Goal: Transaction & Acquisition: Purchase product/service

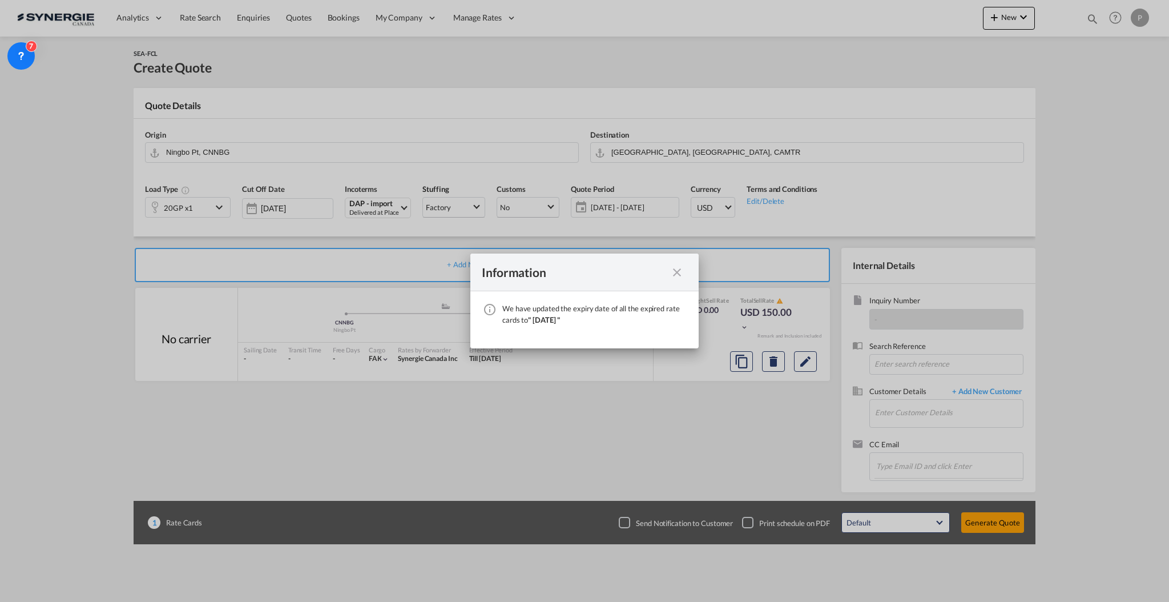
click at [678, 271] on md-icon "icon-close fg-AAA8AD cursor" at bounding box center [677, 272] width 14 height 14
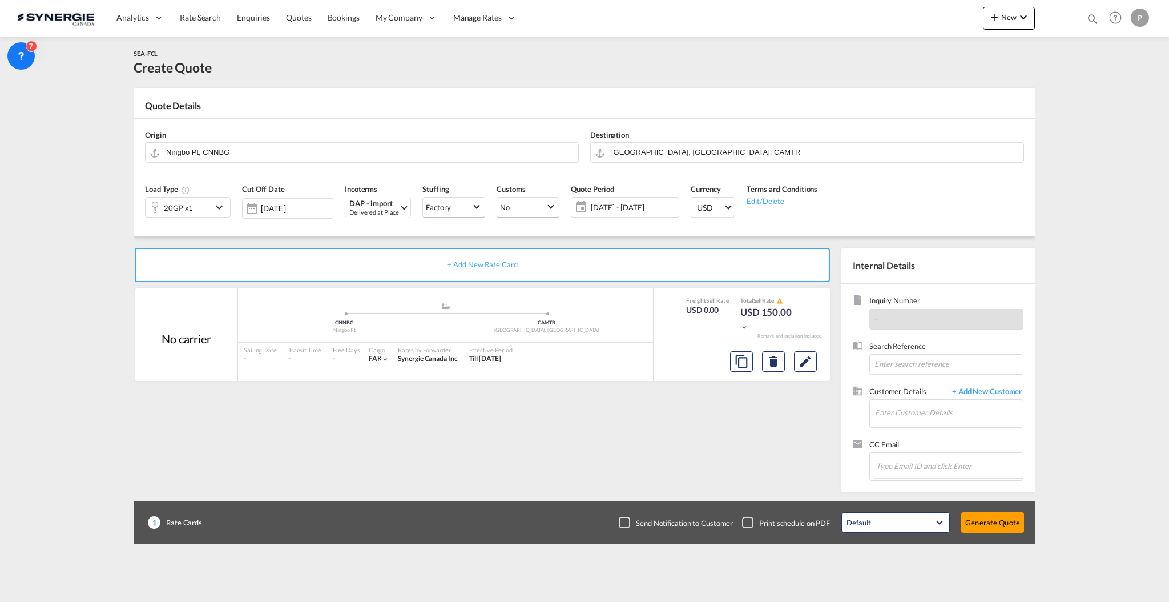
click at [980, 19] on div "Analytics Reports Dashboard Rate Search Enquiries Quotes Bookings" at bounding box center [584, 17] width 1135 height 35
click at [1005, 22] on span "New" at bounding box center [1009, 17] width 43 height 9
click at [1013, 71] on div "Quote" at bounding box center [993, 85] width 42 height 29
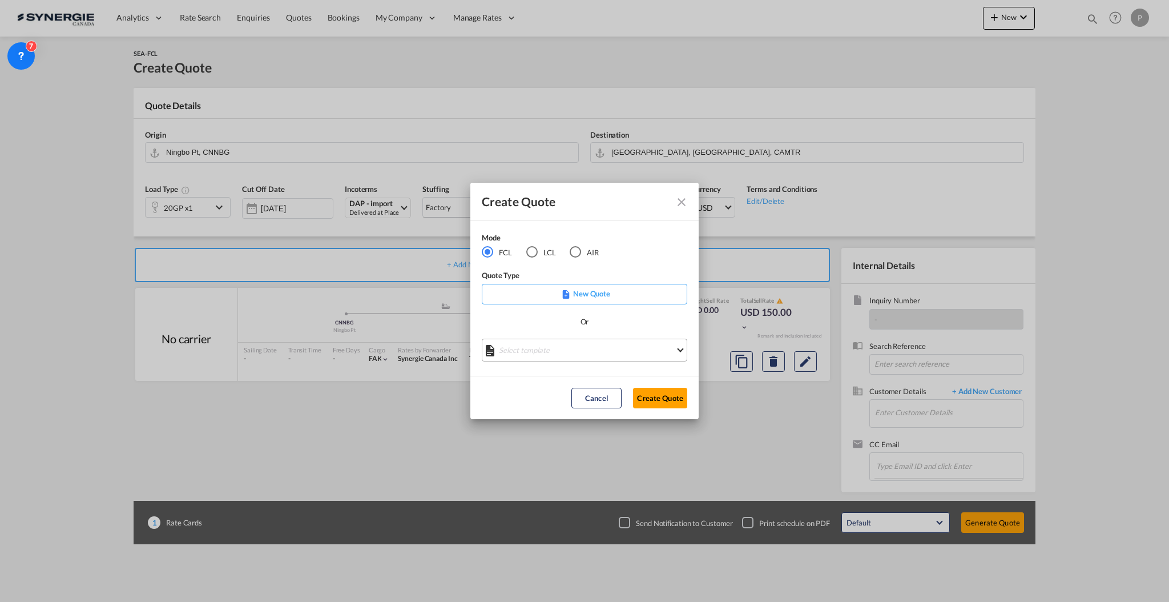
click at [562, 344] on md-select "Select template *NEW* FCL FREEHAND / DAP Pablo Gomez Saldarriaga | 10 Jul 2025 …" at bounding box center [585, 350] width 206 height 23
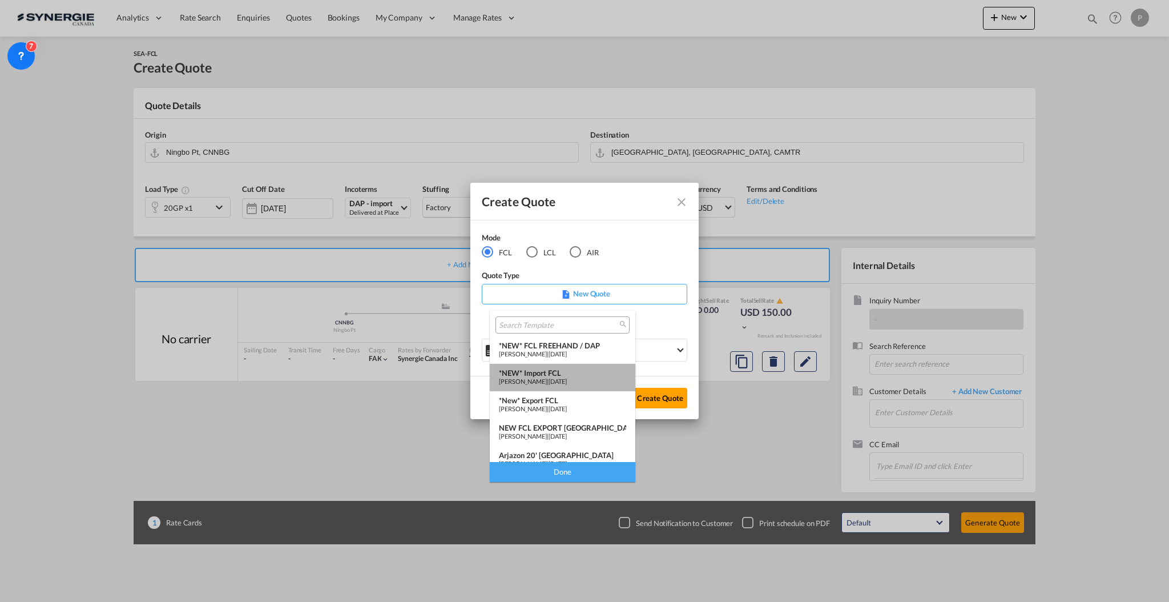
click at [563, 372] on div "*NEW* Import FCL" at bounding box center [562, 372] width 127 height 9
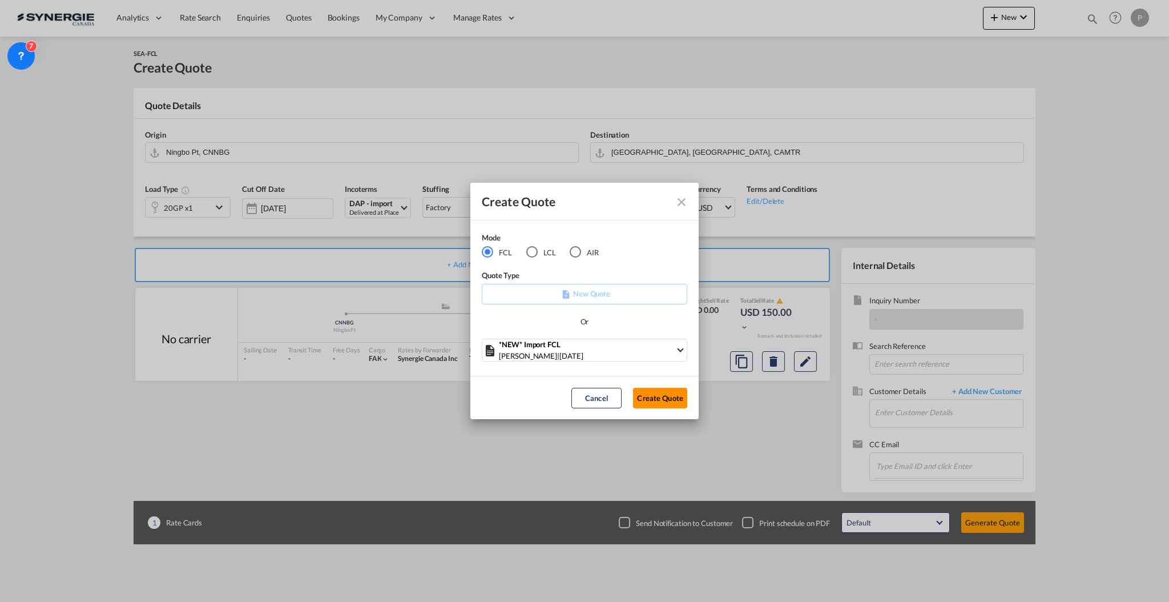
click at [664, 401] on button "Create Quote" at bounding box center [660, 398] width 54 height 21
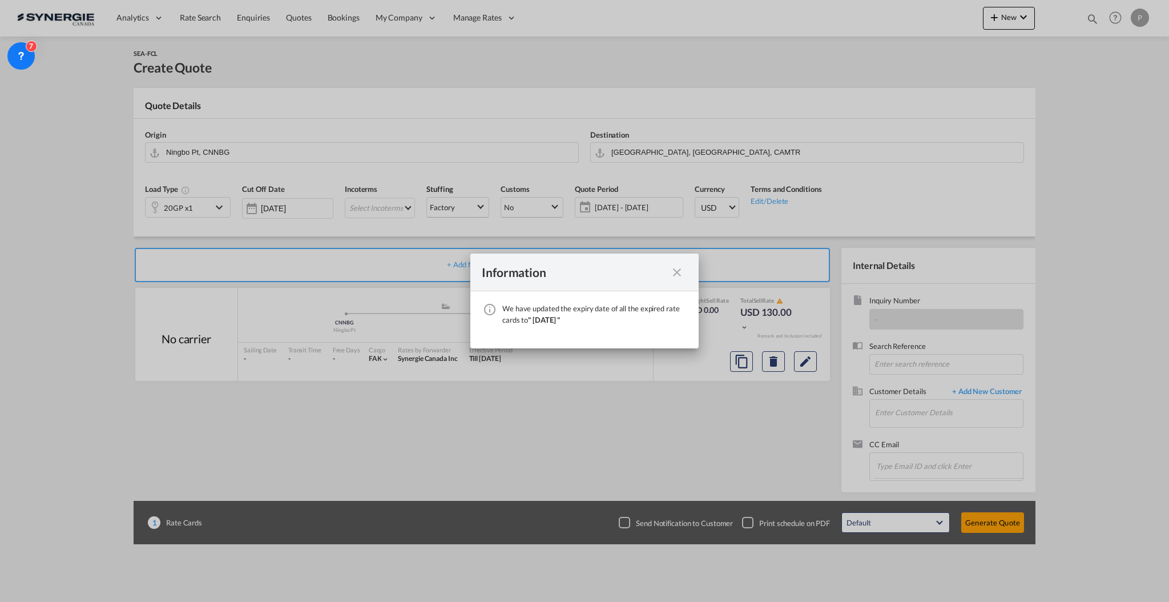
click at [682, 275] on md-icon "icon-close fg-AAA8AD cursor" at bounding box center [677, 272] width 14 height 14
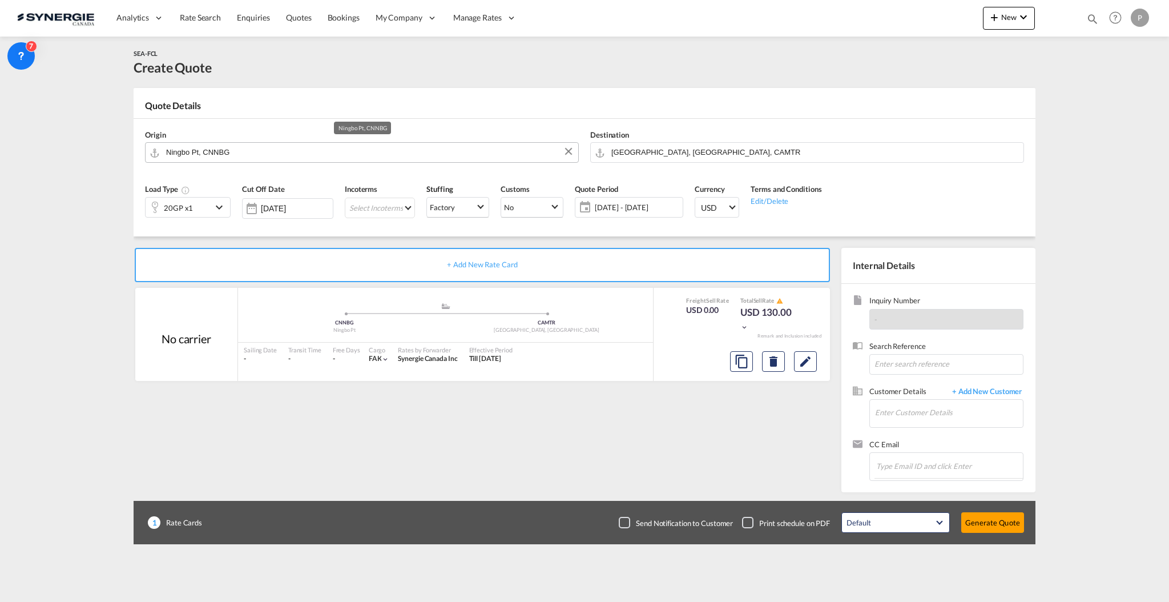
click at [253, 159] on input "Ningbo Pt, CNNBG" at bounding box center [369, 152] width 406 height 20
click at [303, 146] on input "Ningbo Pt, CNNBG" at bounding box center [369, 152] width 406 height 20
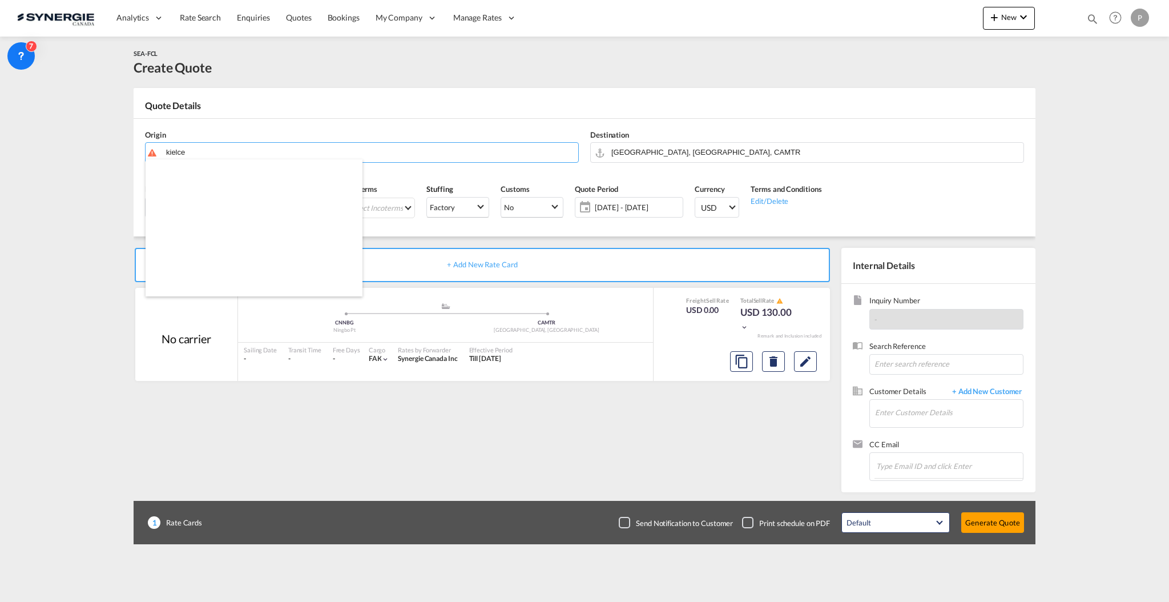
scroll to position [1576, 0]
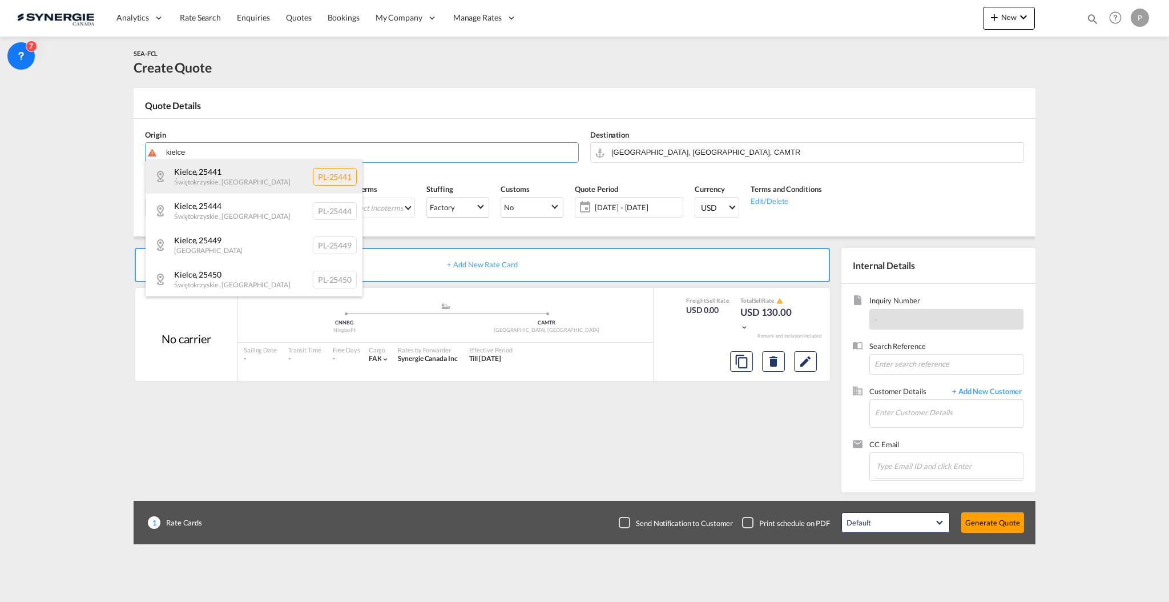
click at [232, 160] on div "Kielce , 25441 Świętokrzyskie , Poland PL-25441" at bounding box center [254, 176] width 217 height 34
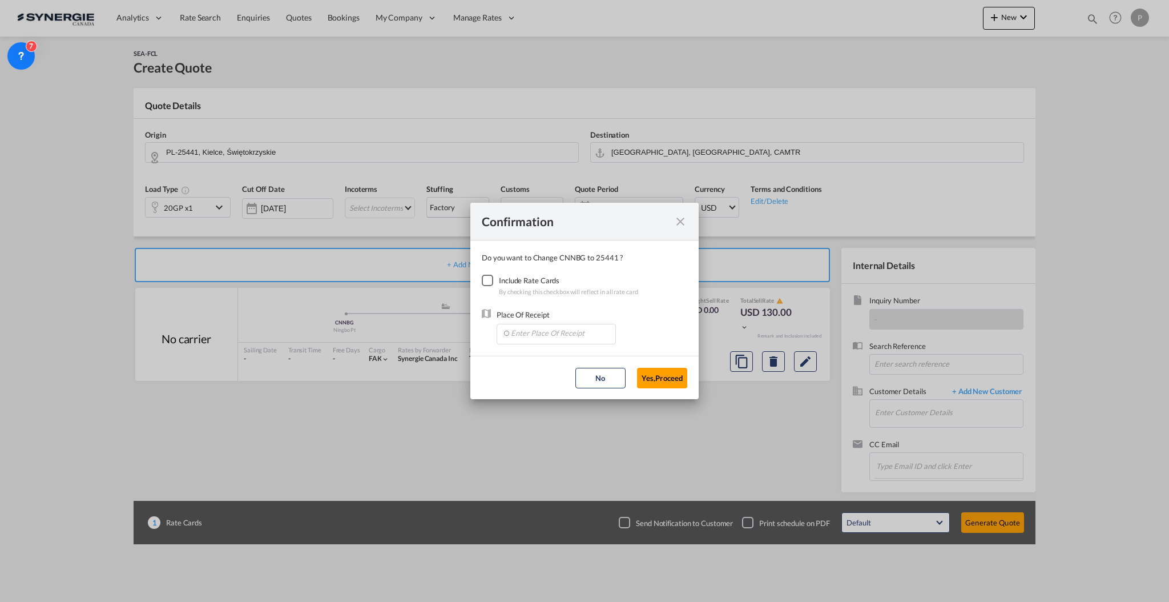
click at [230, 154] on div "Confirmation Do you want to Change CNNBG to 25441 ? Include Rate Cards By check…" at bounding box center [584, 301] width 1169 height 602
click at [678, 219] on md-icon "icon-close fg-AAA8AD cursor" at bounding box center [681, 222] width 14 height 14
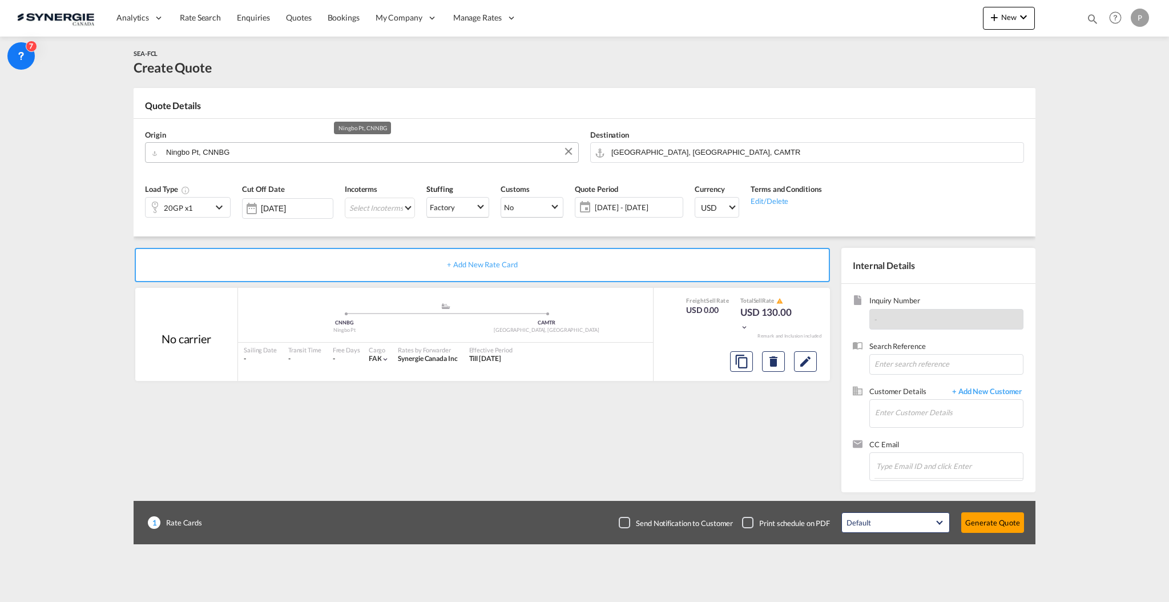
click at [204, 150] on input "Ningbo Pt, CNNBG" at bounding box center [369, 152] width 406 height 20
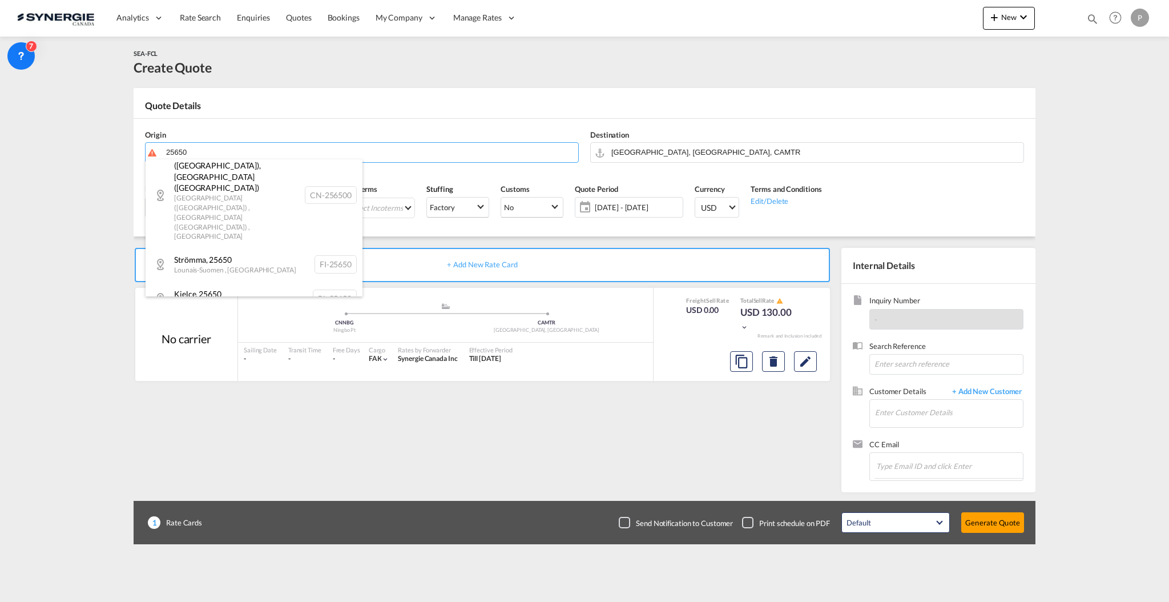
scroll to position [183, 0]
click at [303, 279] on div "Kielce , 25650 Poland PL-25650" at bounding box center [254, 296] width 217 height 34
type input "PL-25650, Kielce"
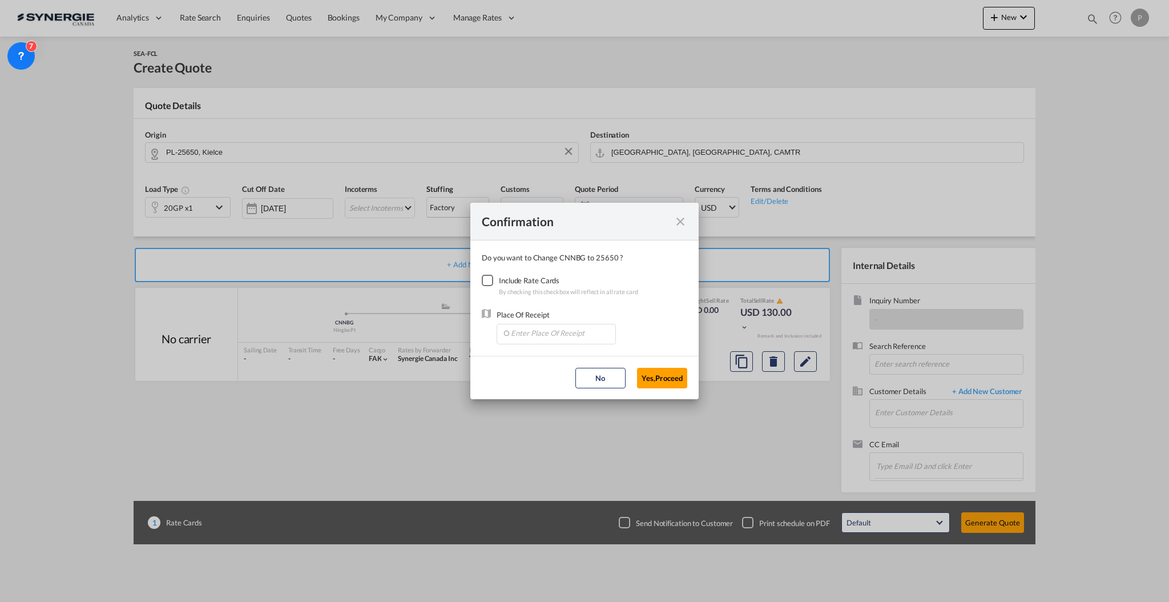
click at [491, 275] on div "Checkbox No Ink" at bounding box center [487, 280] width 11 height 11
click at [552, 334] on input "Enter Place Of Receipt" at bounding box center [558, 332] width 113 height 17
click at [564, 332] on input "Enter Place Of Receipt" at bounding box center [558, 332] width 113 height 17
click at [550, 357] on span "PLGDY, Gdynia, Poland, Eastern Europe , Europe" at bounding box center [691, 358] width 362 height 10
type input "PLGDY, Gdynia, Poland, Eastern Europe , Europe"
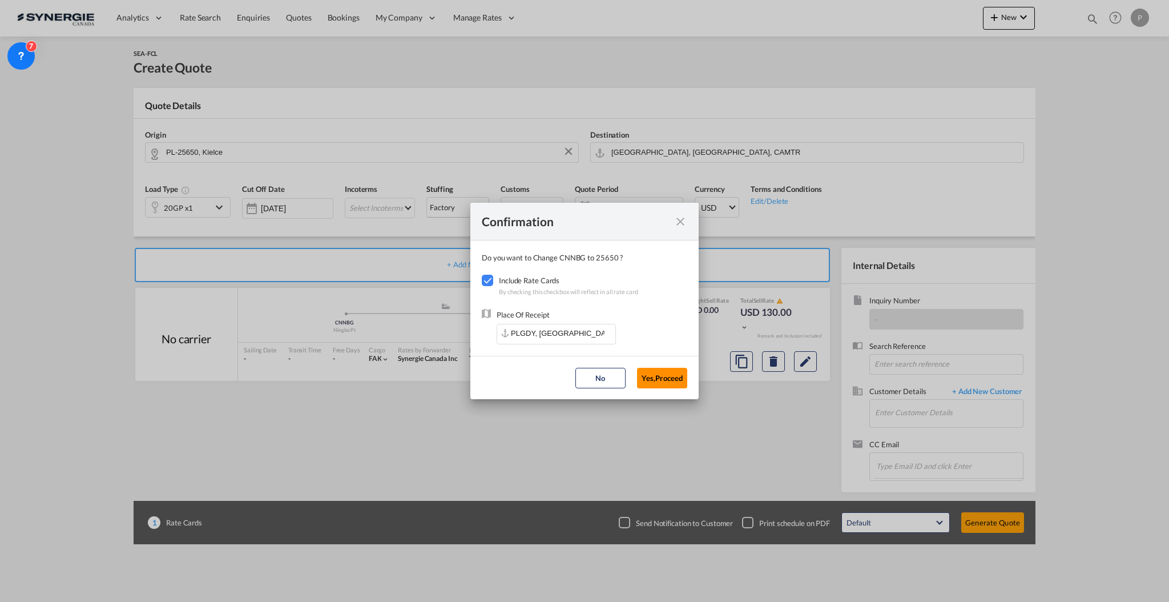
click at [672, 369] on button "Yes,Proceed" at bounding box center [662, 378] width 50 height 21
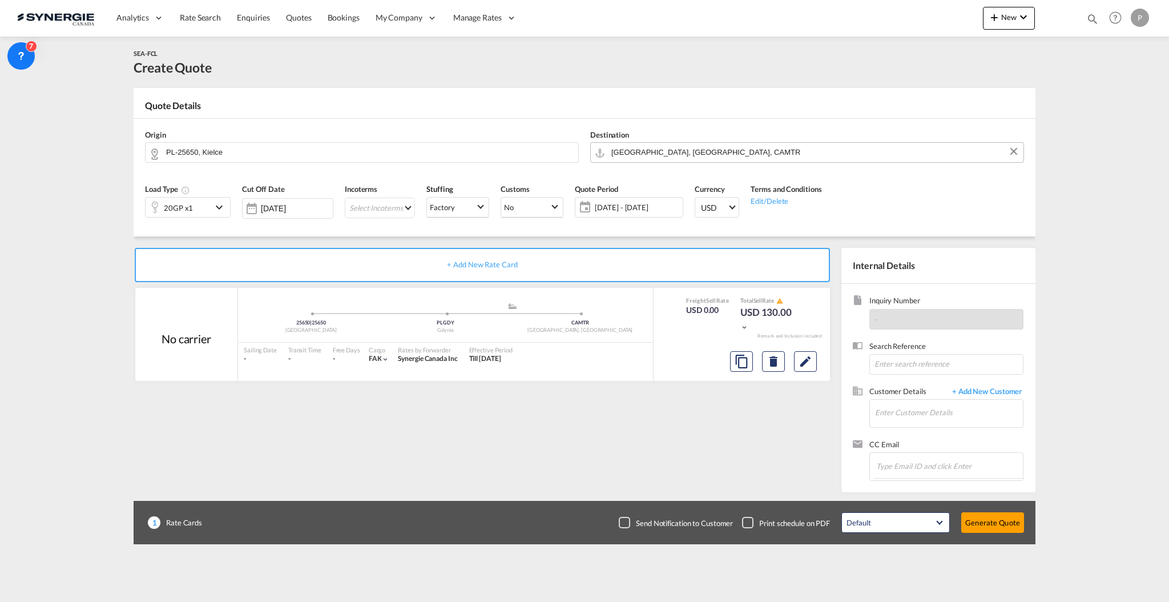
click at [669, 146] on input "Montreal, QC, CAMTR" at bounding box center [814, 152] width 406 height 20
click at [652, 143] on input "Montreal, QC, CAMTR" at bounding box center [814, 152] width 406 height 20
click at [653, 176] on div "Boileau, QC, Chén... , J0V Quebec / Québec Canada CA-J0V" at bounding box center [699, 194] width 217 height 70
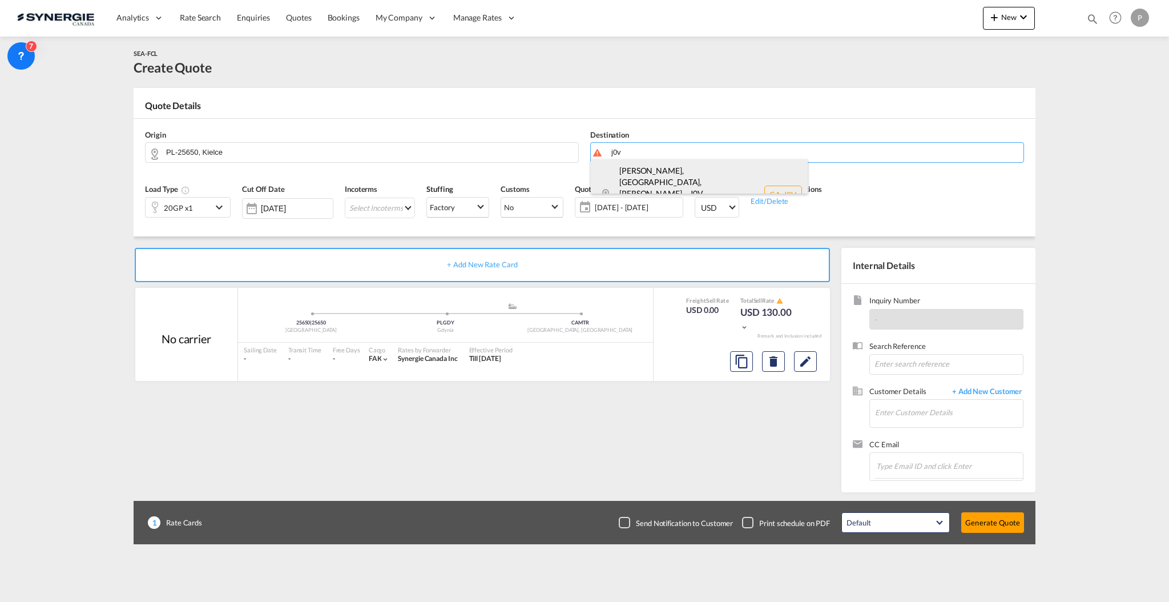
type input "CA-J0V, Boileau, QC, Chénéville, Duhamel, Fassett, Gore, Grenville, Grenville-s…"
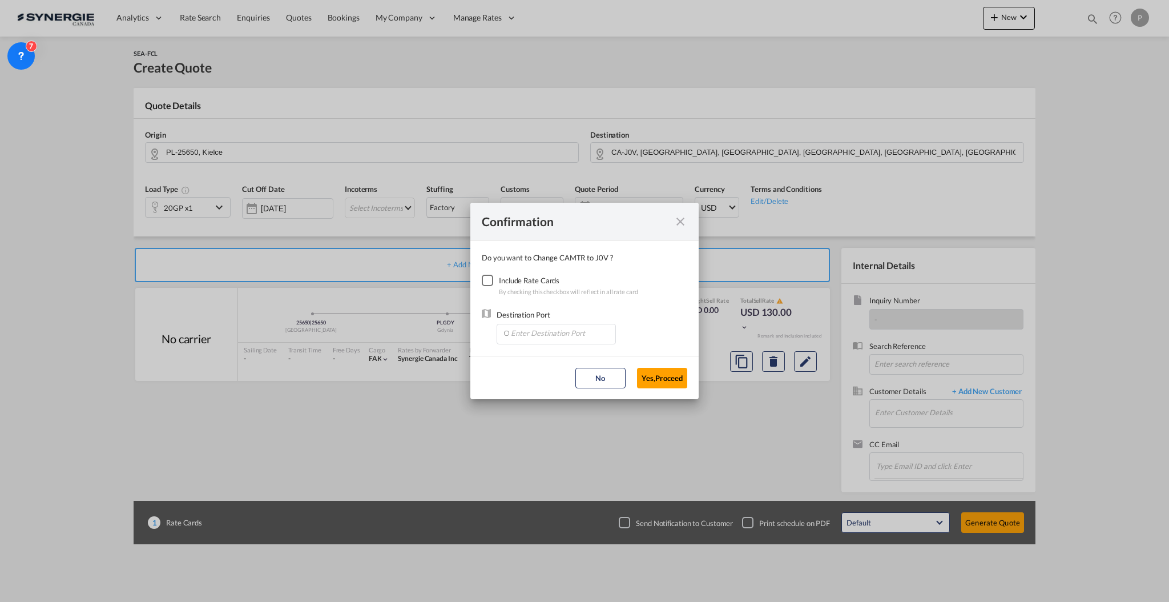
click at [493, 275] on div "Checkbox No Ink" at bounding box center [487, 280] width 11 height 11
click at [542, 332] on input "Enter Destination Port" at bounding box center [558, 332] width 113 height 17
click at [546, 383] on span "CAMTR, Montreal, QC, Canada, North America, Americas" at bounding box center [734, 386] width 448 height 10
type input "CAMTR, Montreal, QC, Canada, North America, Americas"
click at [662, 372] on button "Yes,Proceed" at bounding box center [662, 378] width 50 height 21
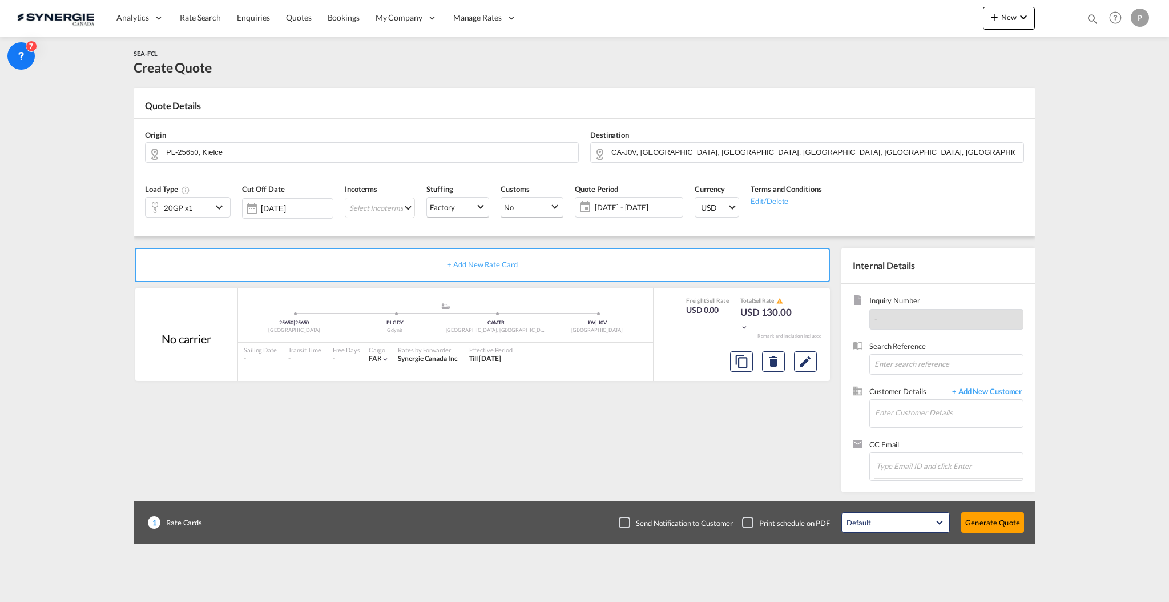
click at [166, 207] on div "20GP x1" at bounding box center [178, 208] width 29 height 16
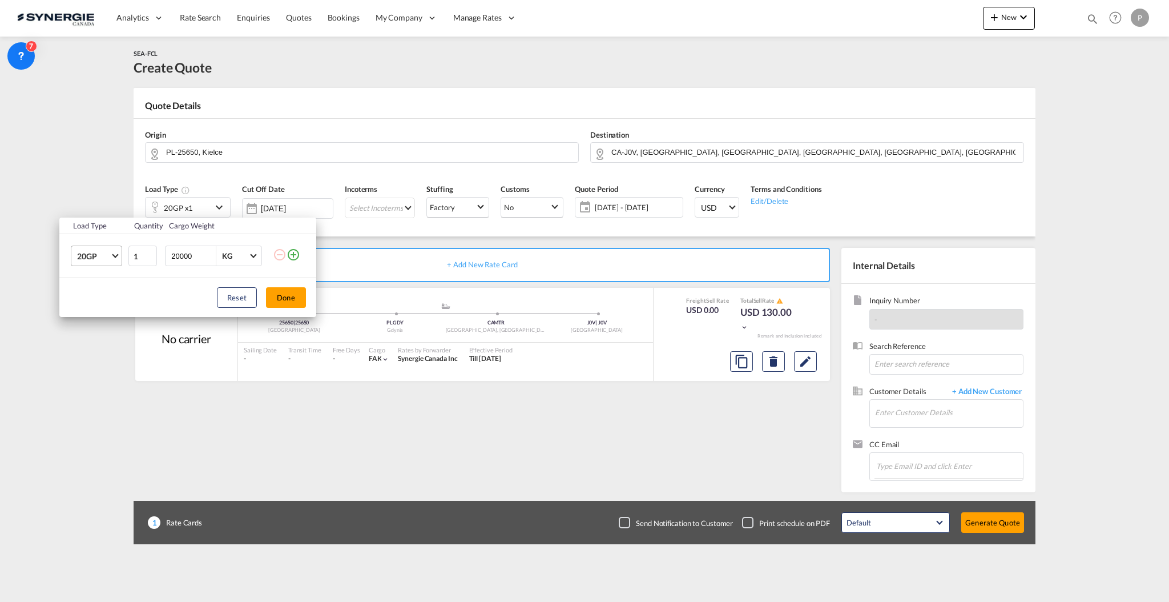
click at [100, 263] on md-select-value "20GP" at bounding box center [99, 255] width 46 height 19
click at [112, 325] on md-option "40FR" at bounding box center [107, 325] width 78 height 27
click at [286, 297] on button "Done" at bounding box center [286, 297] width 40 height 21
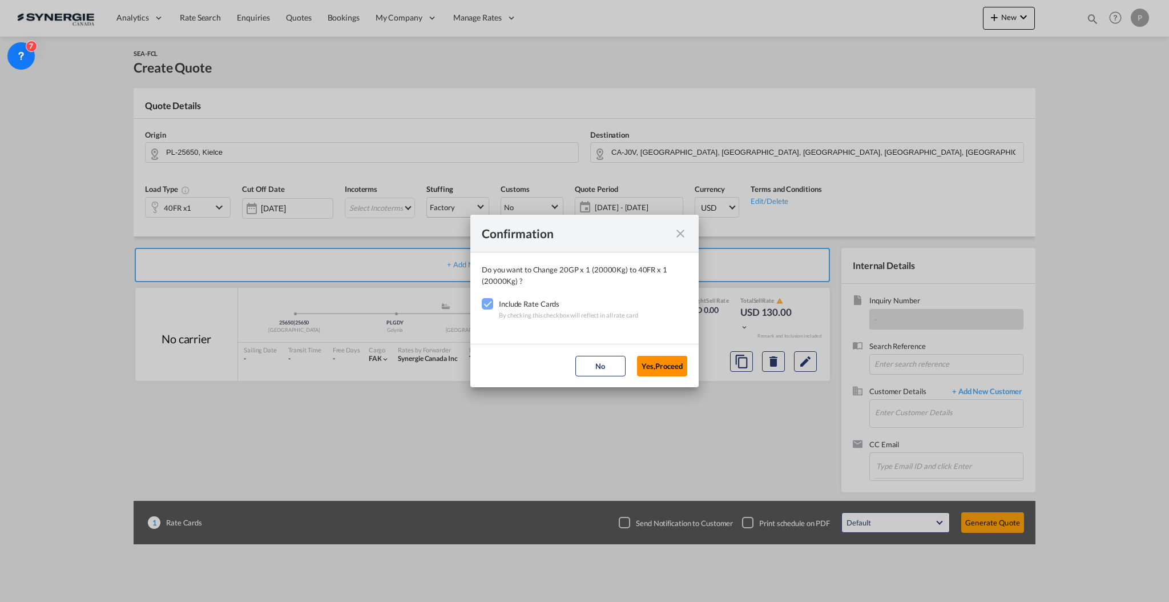
click at [670, 369] on button "Yes,Proceed" at bounding box center [662, 366] width 50 height 21
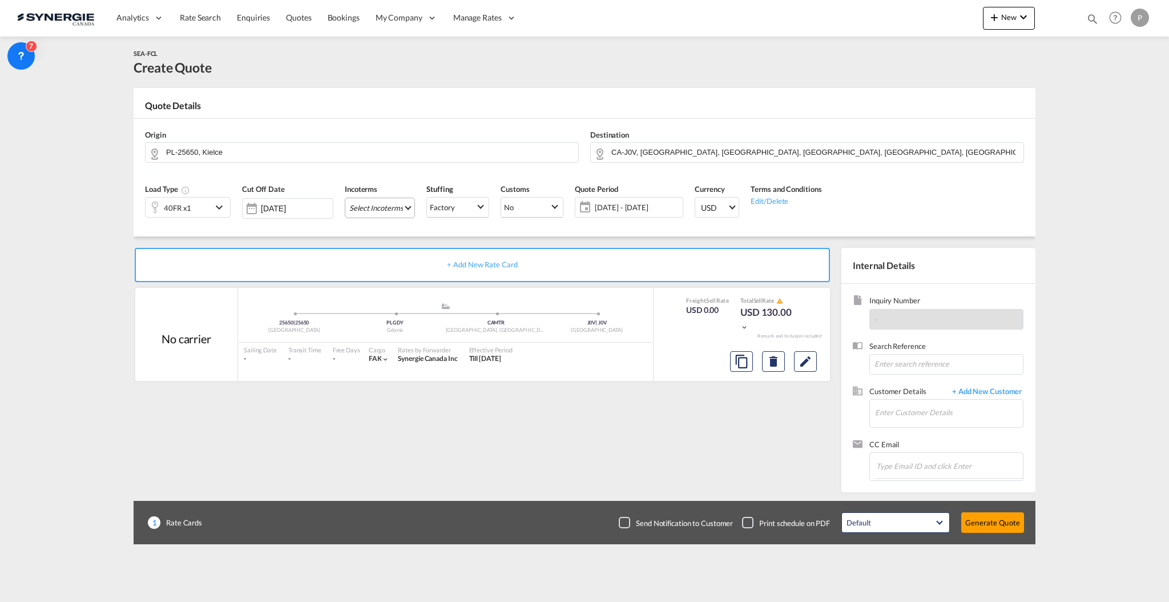
click at [362, 204] on md-select "Select Incoterms DPU - export Delivery at Place Unloaded CIP - import Carriage …" at bounding box center [380, 208] width 70 height 21
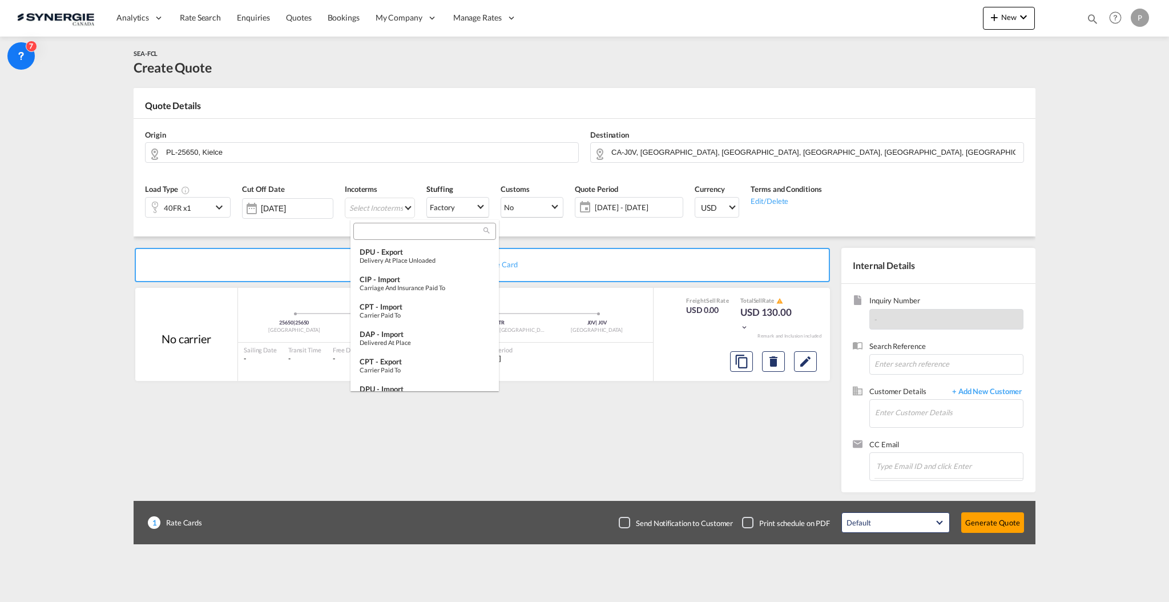
click at [409, 233] on input "search" at bounding box center [420, 232] width 127 height 10
type input "exw"
click at [406, 291] on md-option "EXW - import Ex Works" at bounding box center [425, 283] width 148 height 27
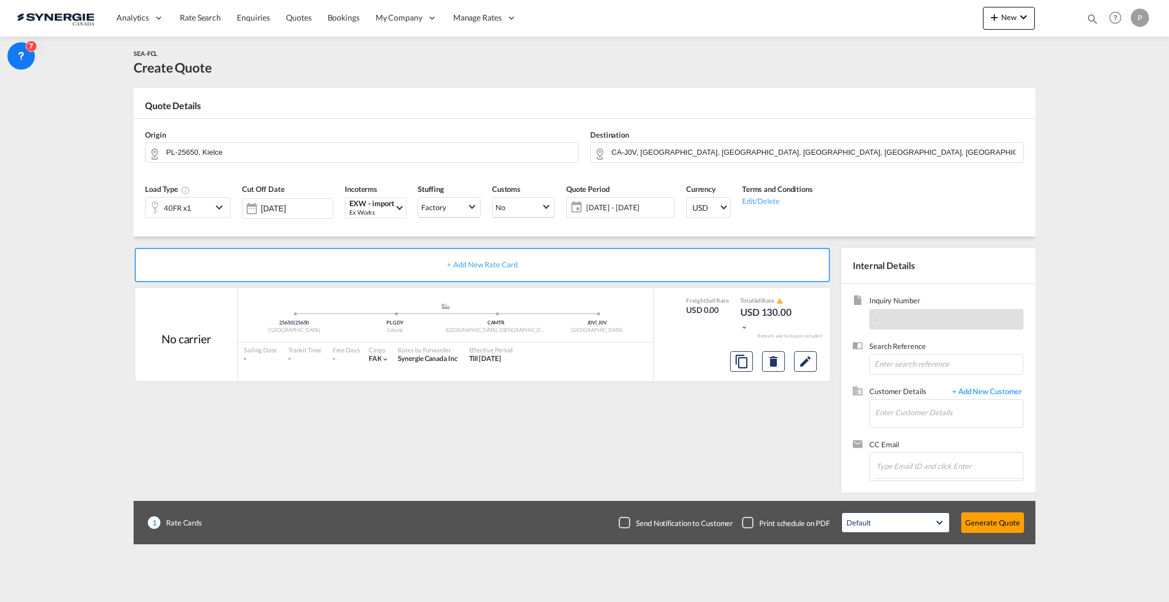
click at [605, 219] on div "Quote Period 08 Oct - 07 Nov 2025 08 Oct - 07 Nov 2025 October January February…" at bounding box center [621, 205] width 120 height 54
click at [607, 210] on span "08 Oct - 07 Nov 2025" at bounding box center [628, 207] width 85 height 10
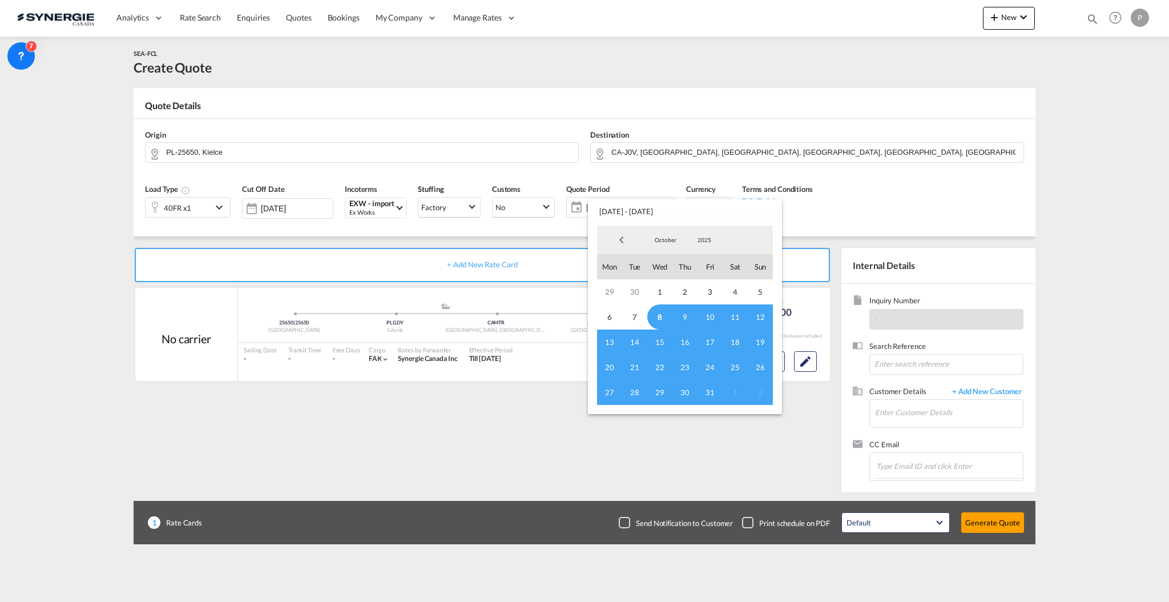
click at [659, 315] on span "8" at bounding box center [659, 316] width 25 height 25
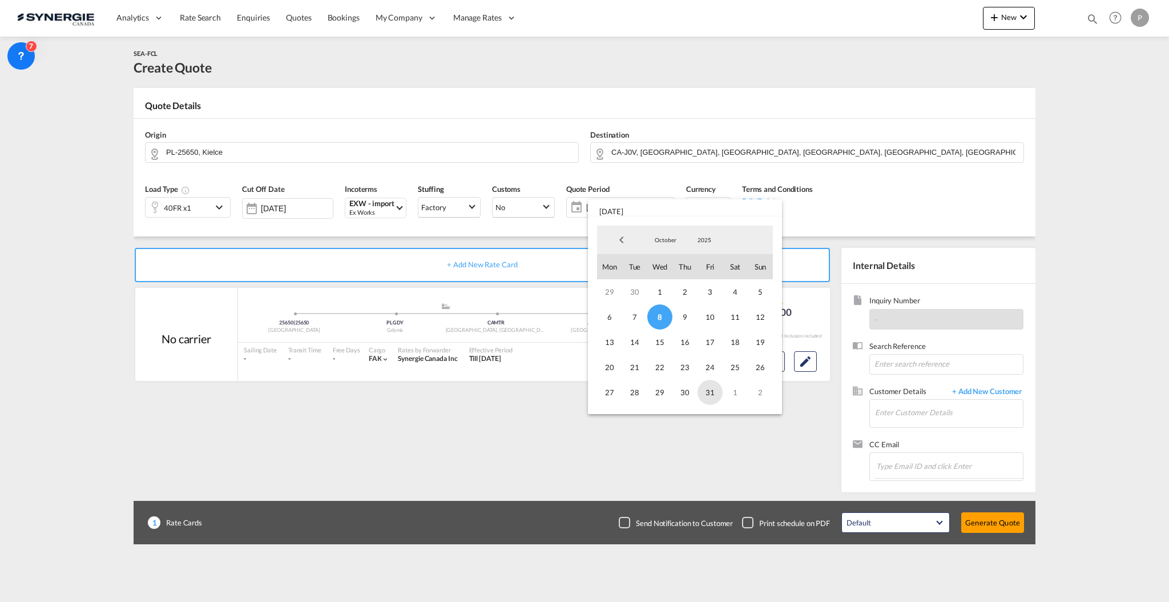
click at [715, 400] on span "31" at bounding box center [710, 392] width 25 height 25
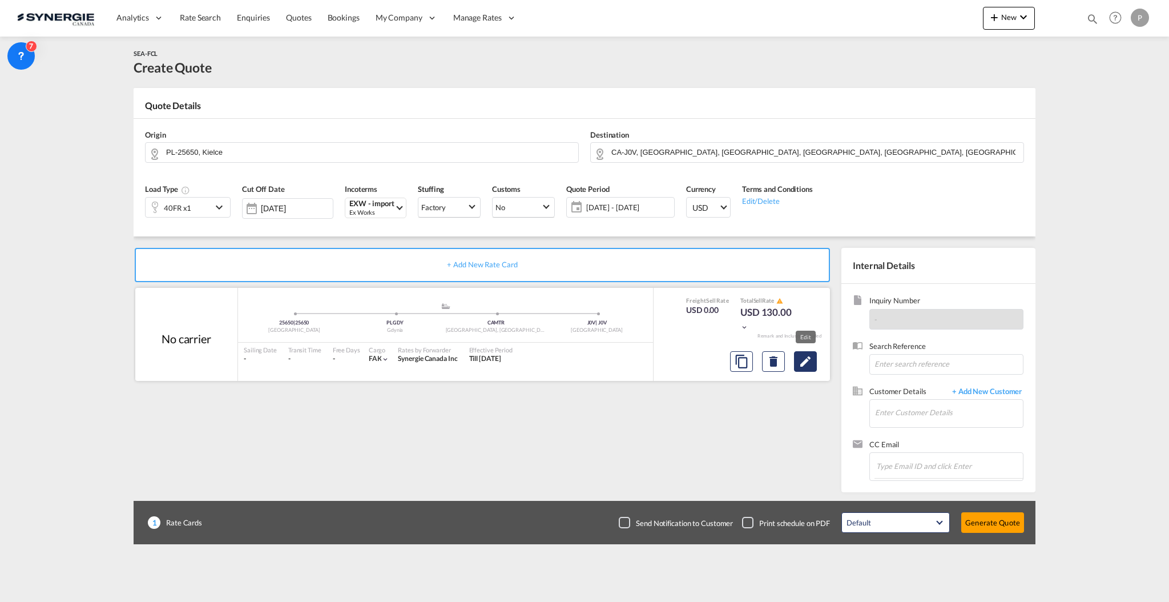
click at [800, 361] on md-icon "Edit" at bounding box center [806, 362] width 14 height 14
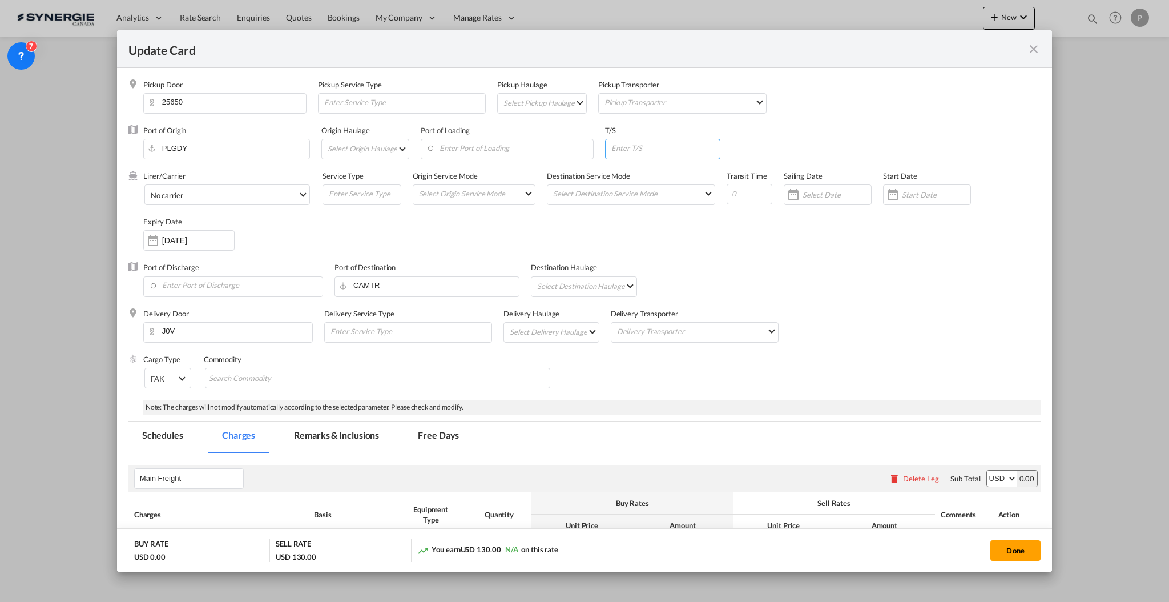
click at [619, 153] on input "Update Card Pickup ..." at bounding box center [665, 147] width 110 height 17
click at [729, 189] on input "Update Card Pickup ..." at bounding box center [750, 194] width 46 height 21
type input "30"
click at [655, 154] on input "Update Card Pickup ..." at bounding box center [665, 147] width 110 height 17
type input "DEHAM"
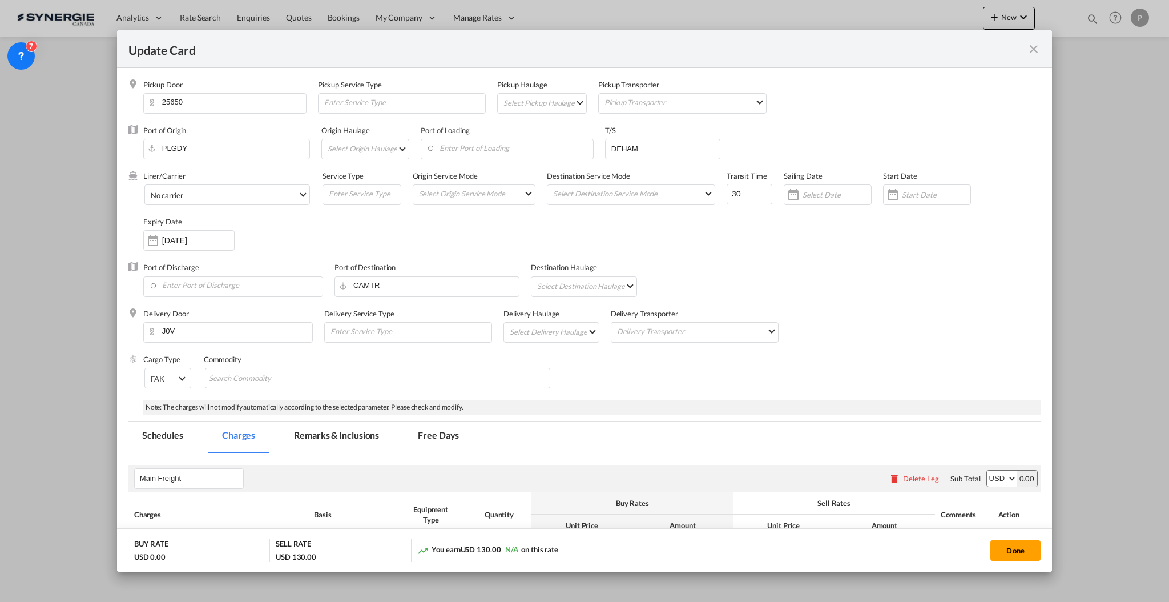
click at [641, 236] on div "Liner/Carrier No carrier Atlantic Container Line (ACL) Baker Transport (GB) | D…" at bounding box center [591, 216] width 897 height 91
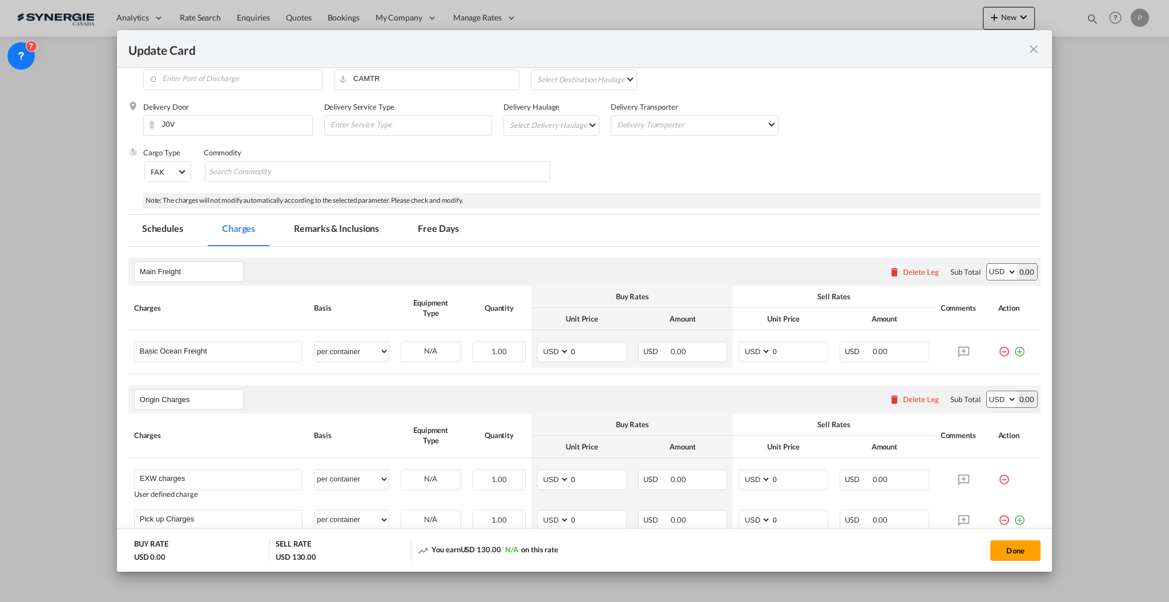
scroll to position [228, 0]
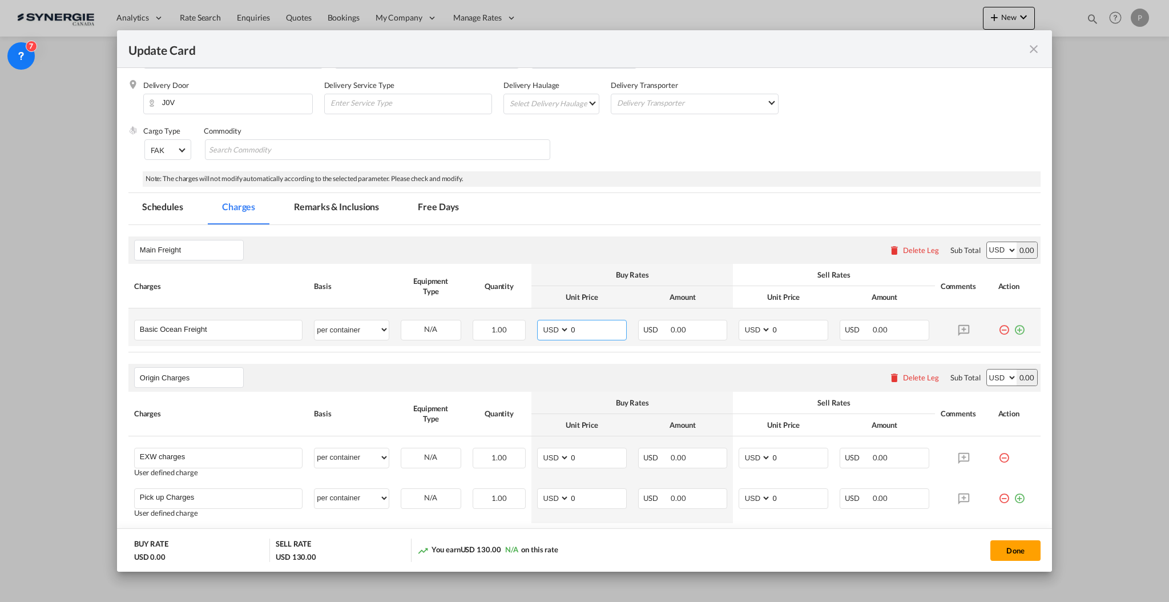
click at [563, 332] on select "AED AFN ALL AMD ANG AOA ARS AUD AWG AZN BAM BBD BDT BGN BHD BIF BMD BND BOB BRL…" at bounding box center [555, 329] width 30 height 15
click at [586, 332] on input "0" at bounding box center [598, 328] width 57 height 17
click at [572, 328] on input "3420" at bounding box center [598, 328] width 57 height 17
type input "3520"
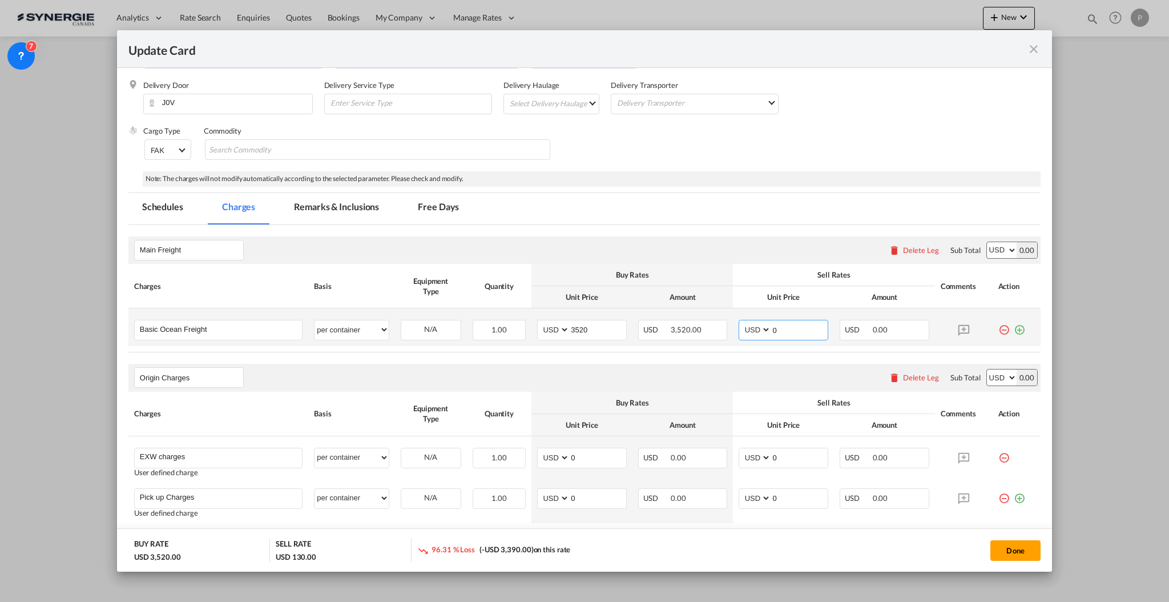
click at [771, 327] on input "0" at bounding box center [799, 328] width 57 height 17
type input "3870"
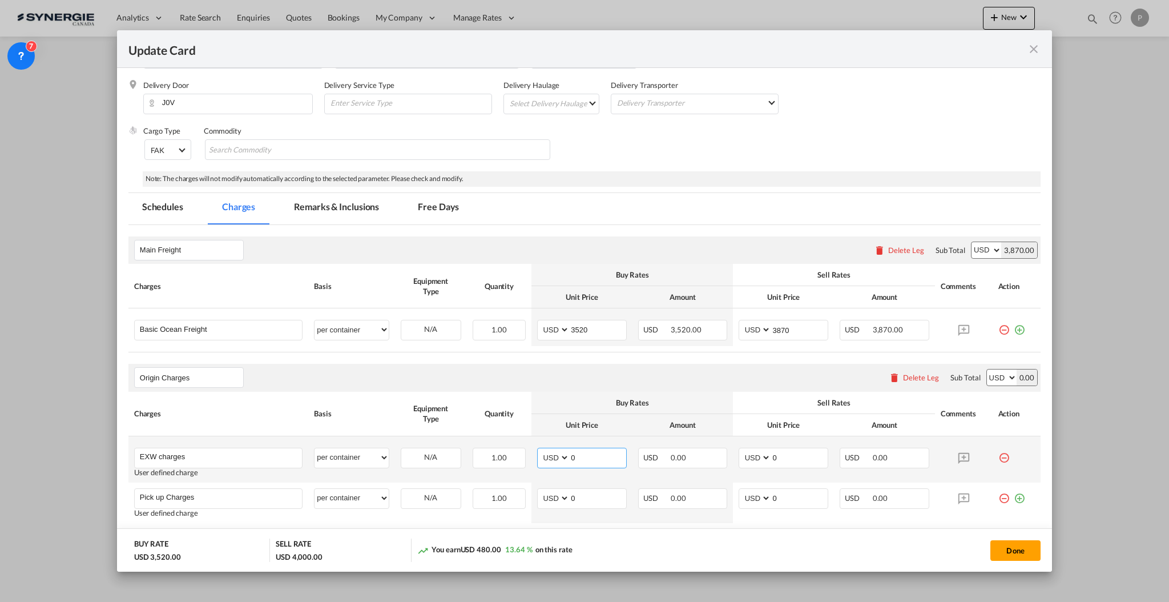
click at [597, 459] on input "0" at bounding box center [598, 456] width 57 height 17
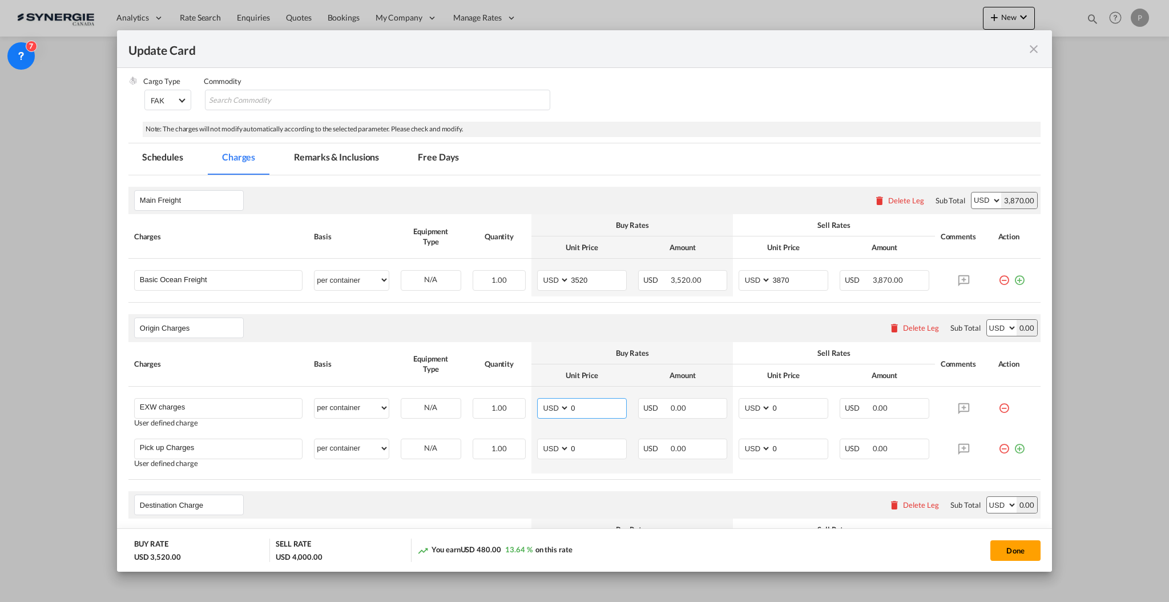
scroll to position [380, 0]
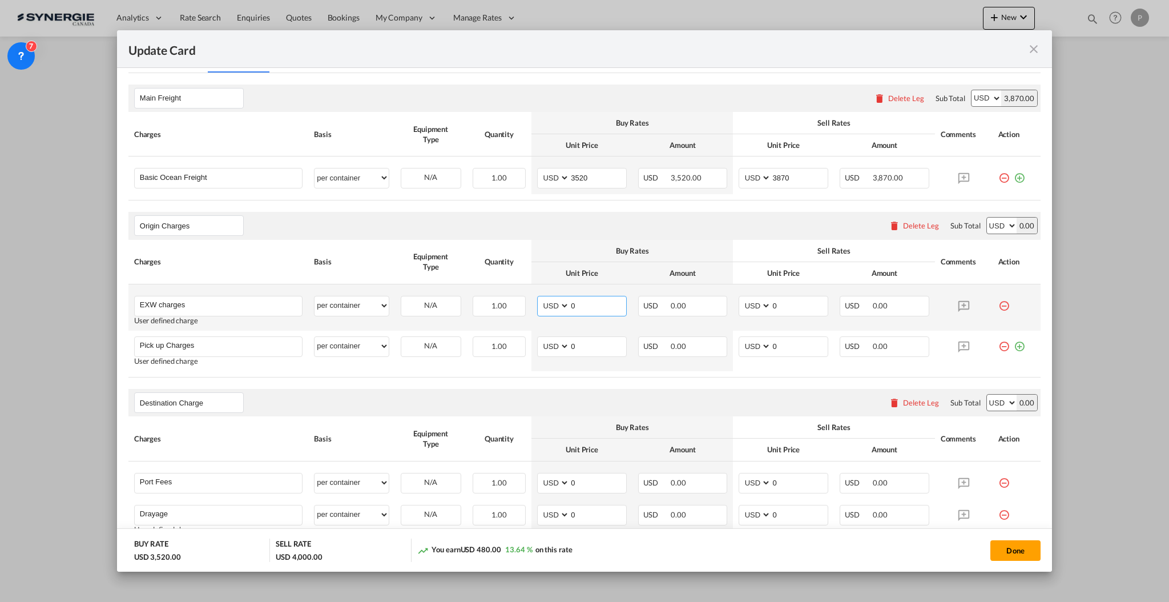
click at [581, 301] on input "0" at bounding box center [598, 304] width 57 height 17
type input "240"
click at [784, 293] on td "AED AFN ALL AMD ANG AOA ARS AUD AWG AZN BAM BBD BDT BGN BHD BIF BMD BND BOB BRL…" at bounding box center [783, 307] width 101 height 46
click at [786, 302] on input "0" at bounding box center [799, 304] width 57 height 17
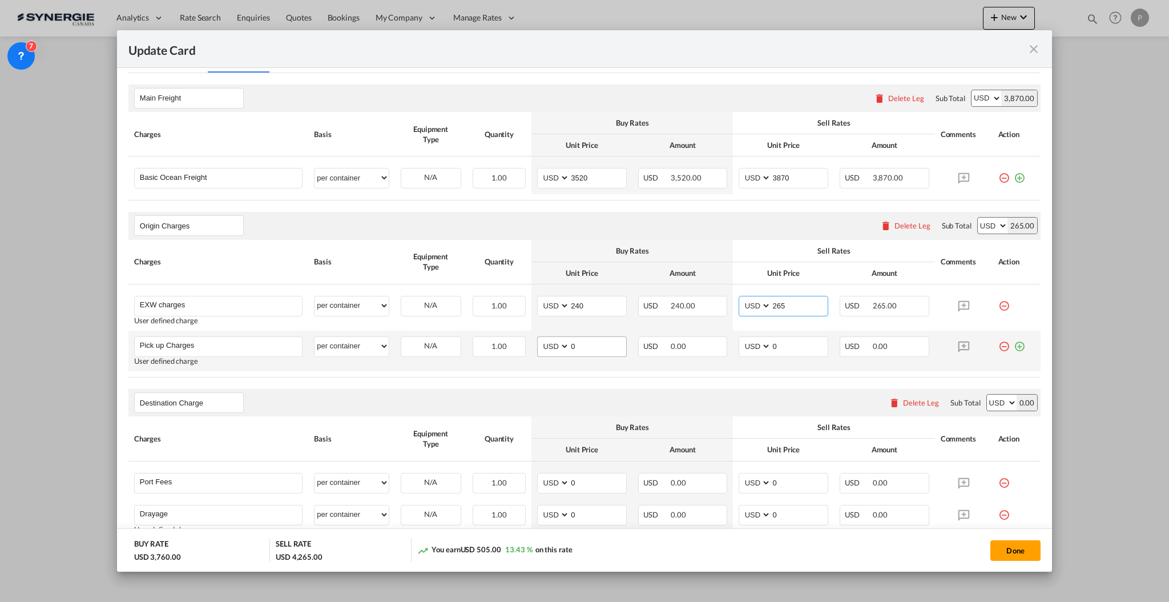
type input "265"
click at [590, 342] on input "0" at bounding box center [598, 345] width 57 height 17
type input "1350"
click at [771, 346] on input "0" at bounding box center [799, 345] width 57 height 17
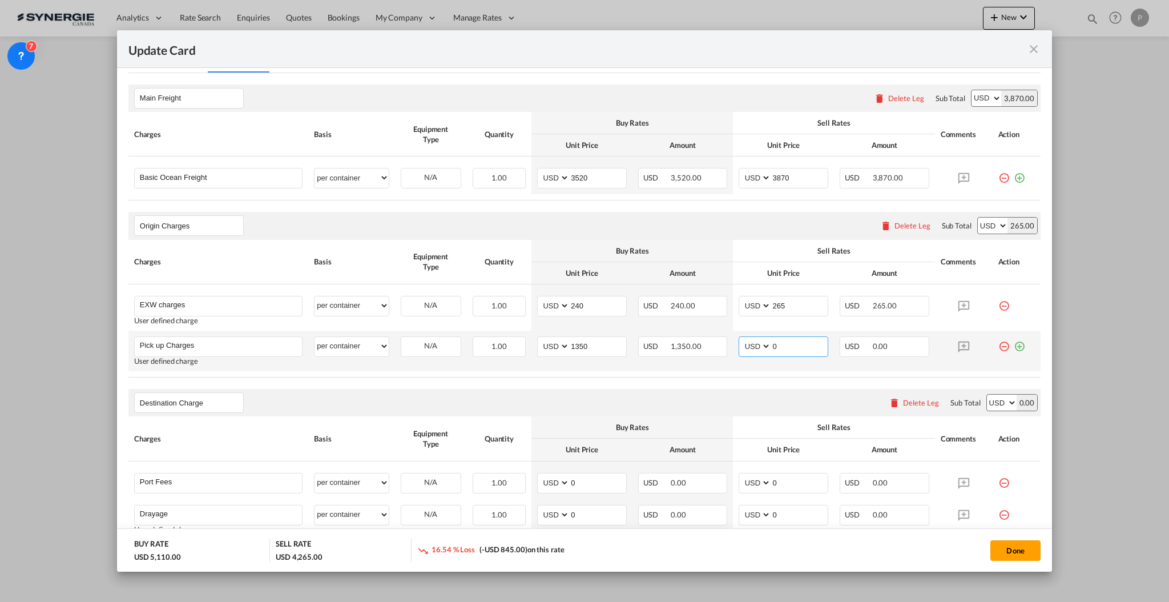
click at [771, 346] on input "0" at bounding box center [799, 345] width 57 height 17
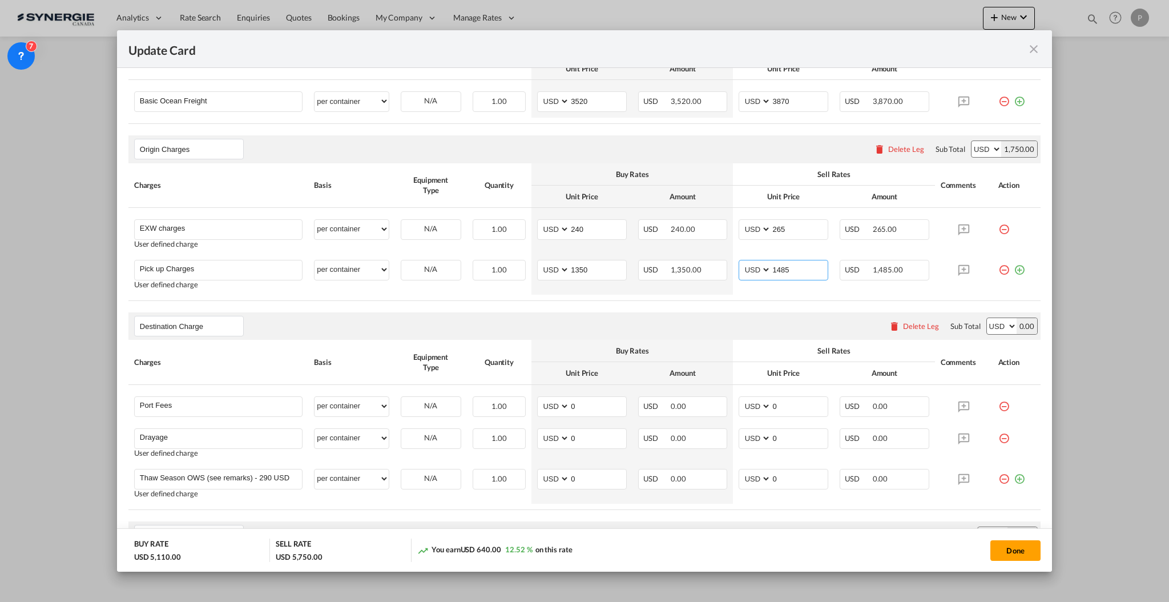
scroll to position [533, 0]
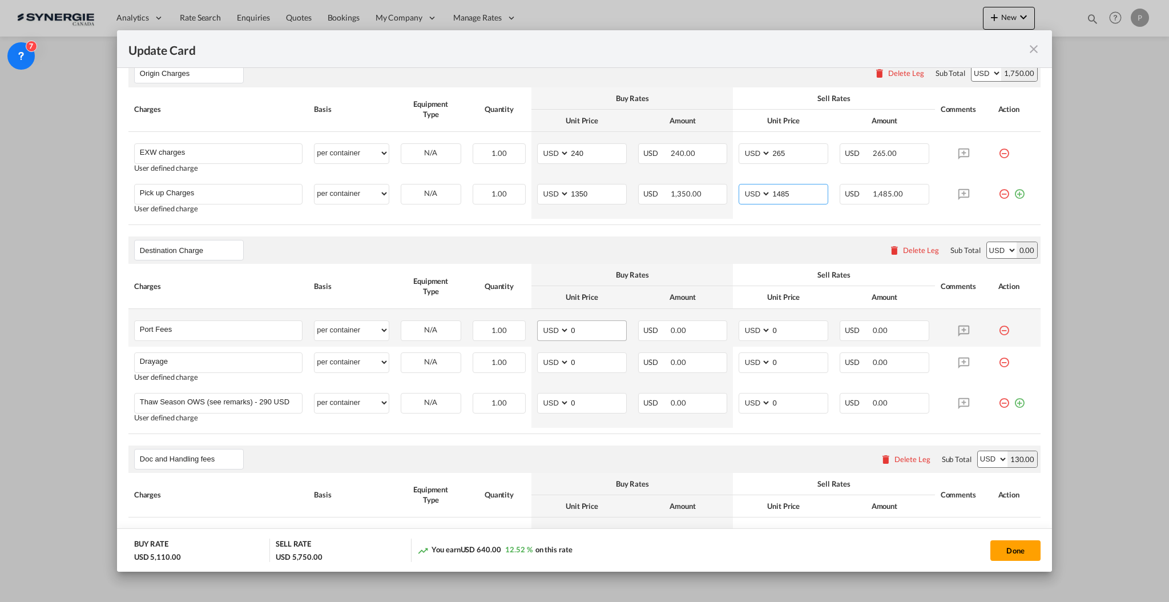
type input "1485"
click at [570, 327] on input "0" at bounding box center [598, 329] width 57 height 17
type input "50"
type input "65"
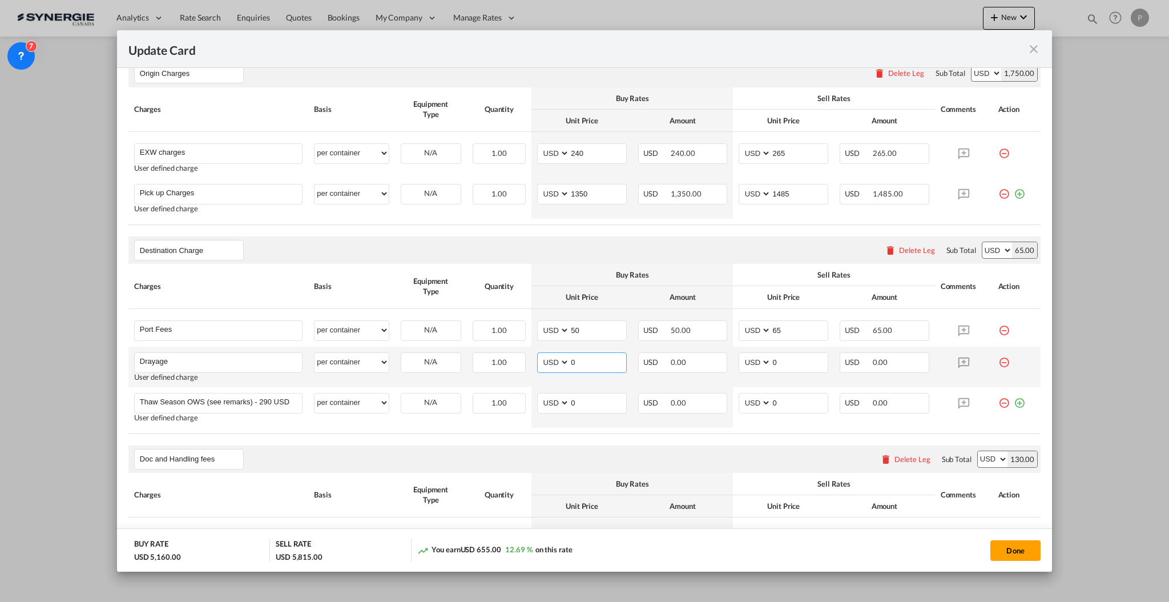
click at [605, 361] on input "0" at bounding box center [598, 361] width 57 height 17
click at [591, 378] on td "AED AFN ALL AMD ANG AOA ARS AUD AWG AZN BAM BBD BDT BGN BHD BIF BMD BND BOB BRL…" at bounding box center [582, 367] width 101 height 41
click at [588, 367] on input "0" at bounding box center [598, 361] width 57 height 17
type input "722"
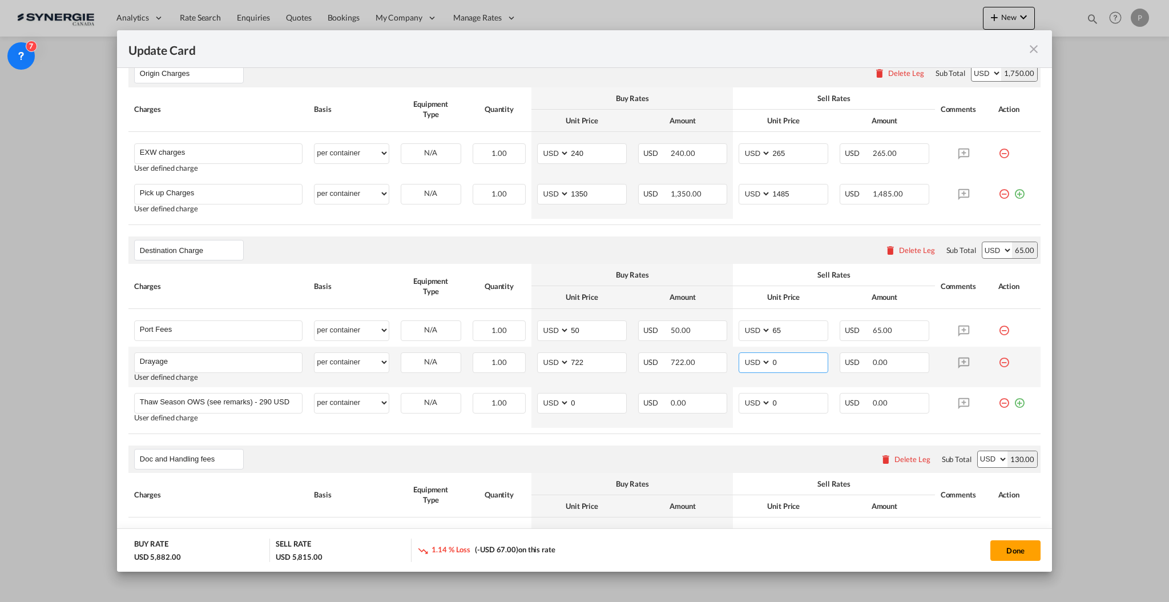
click at [771, 361] on input "0" at bounding box center [799, 361] width 57 height 17
type input "775"
click at [999, 404] on md-icon "icon-minus-circle-outline red-400-fg" at bounding box center [1004, 398] width 11 height 11
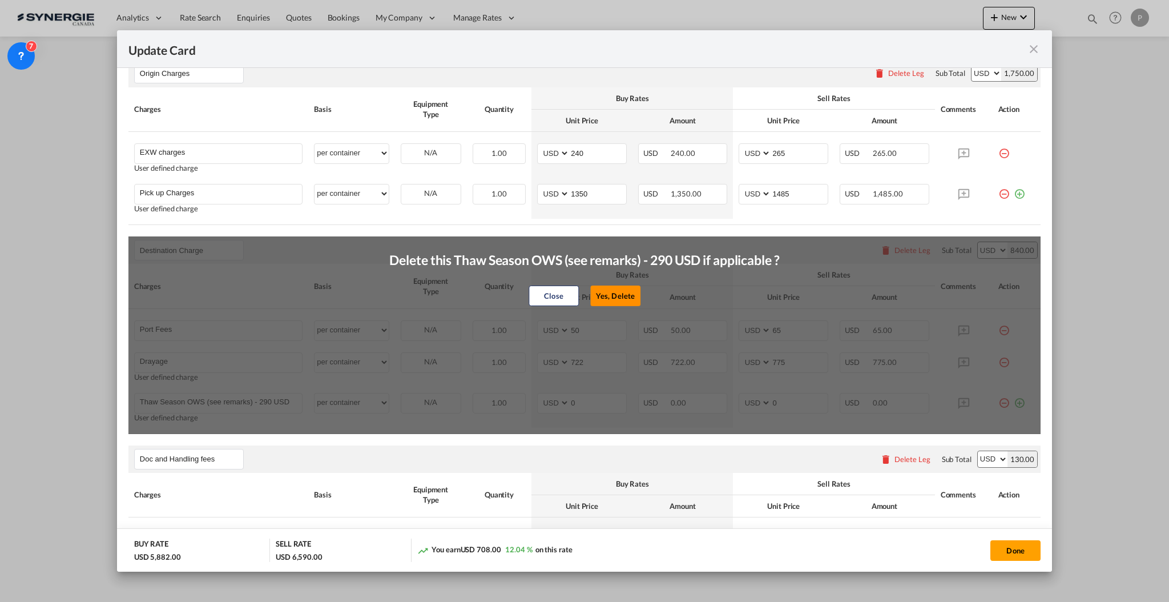
click at [618, 302] on button "Yes, Delete" at bounding box center [615, 295] width 50 height 21
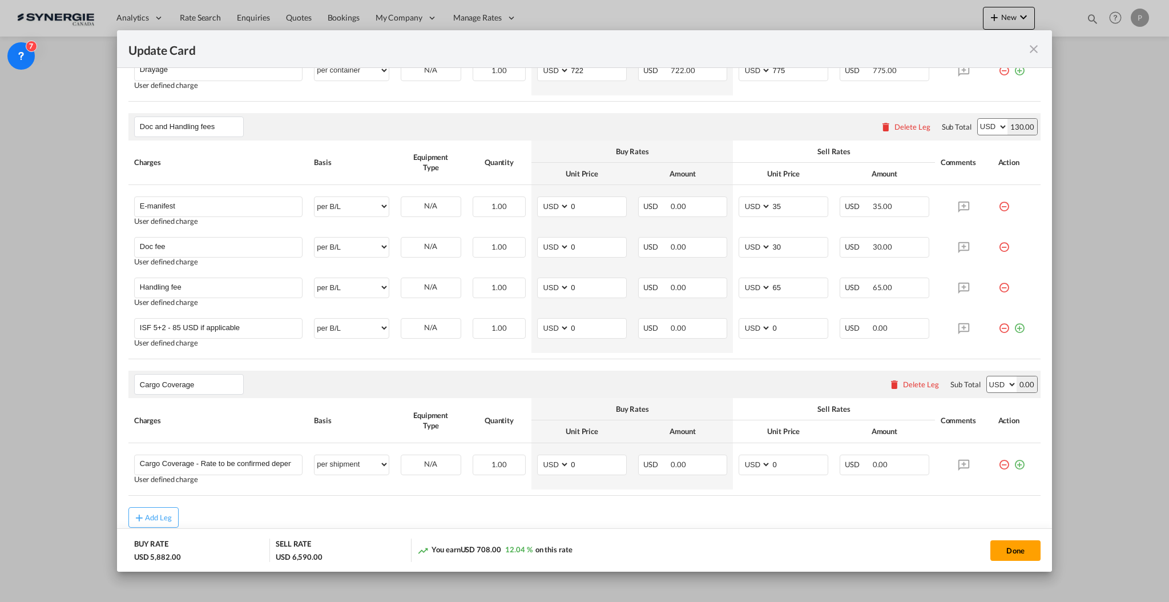
scroll to position [872, 0]
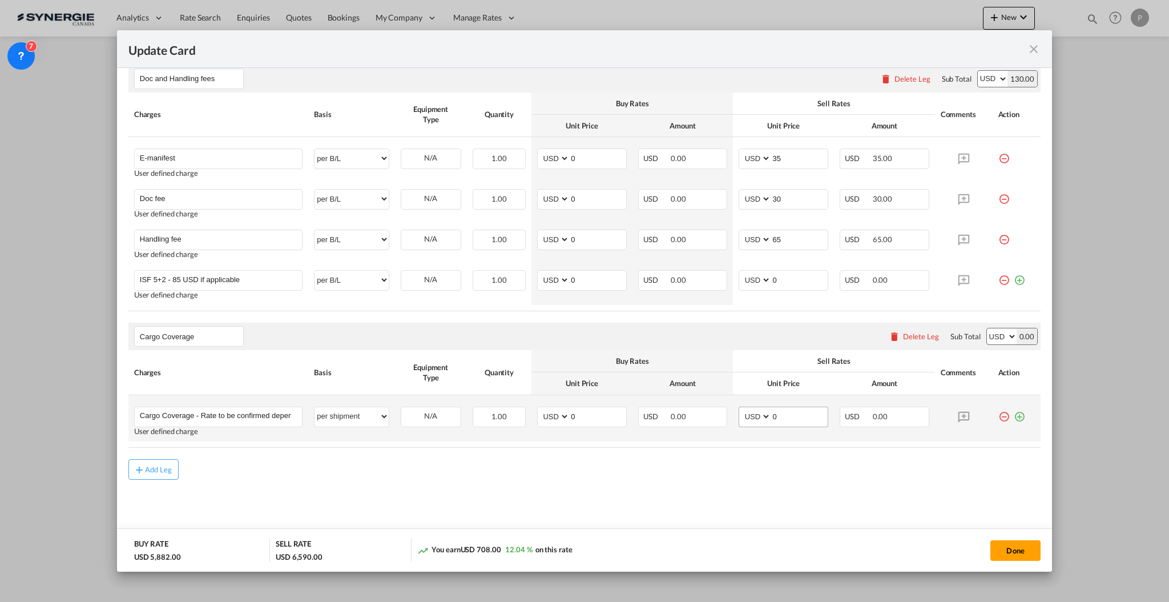
click at [773, 425] on md-input-container "0" at bounding box center [799, 416] width 57 height 19
click at [774, 416] on input "0" at bounding box center [799, 415] width 57 height 17
type input "119"
click at [573, 413] on input "0" at bounding box center [598, 415] width 57 height 17
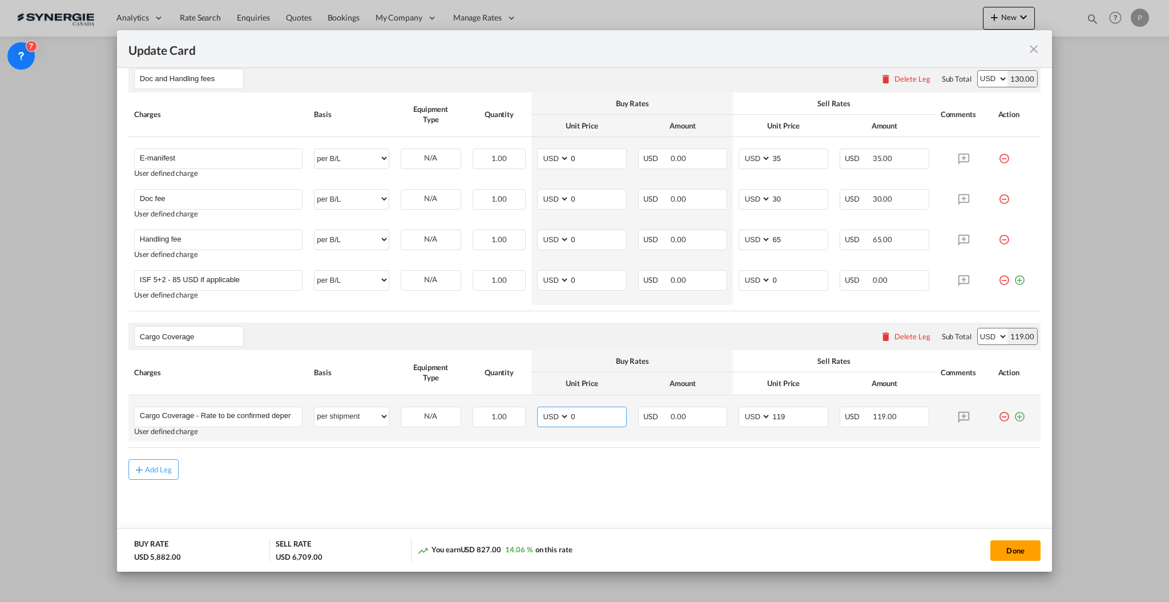
click at [573, 413] on input "0" at bounding box center [598, 415] width 57 height 17
type input "43"
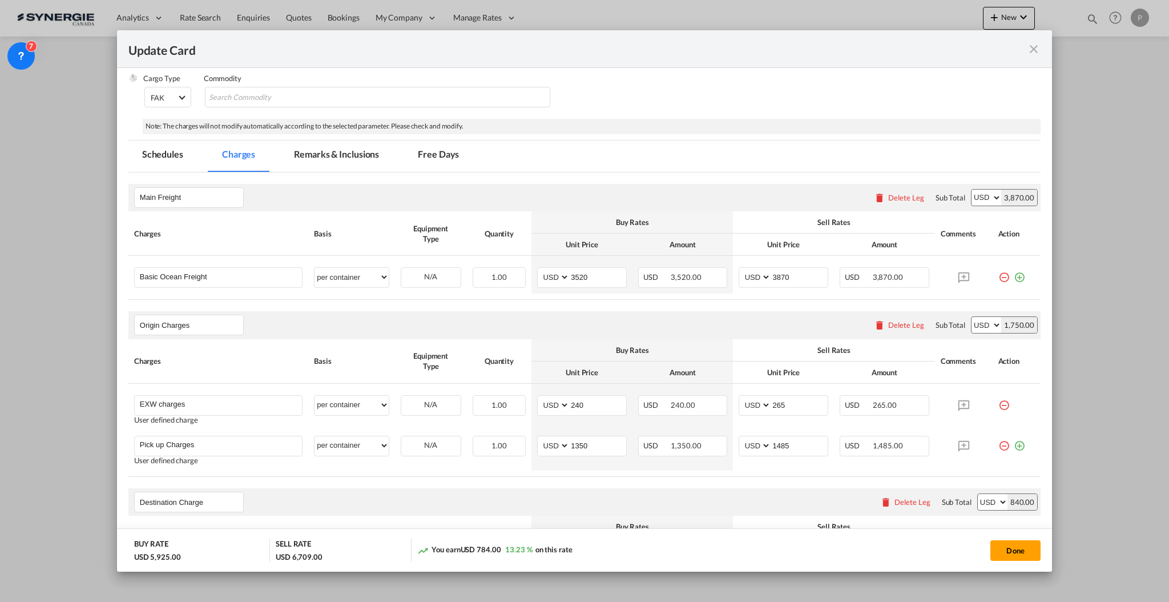
scroll to position [187, 0]
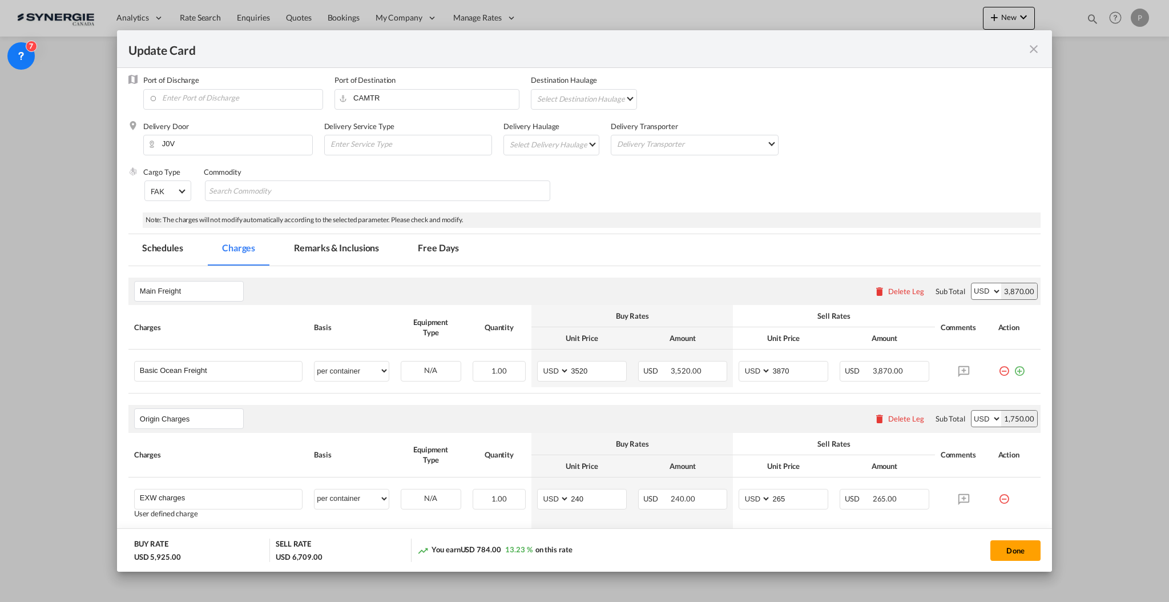
click at [349, 240] on md-tab-item "Remarks & Inclusions" at bounding box center [336, 249] width 112 height 31
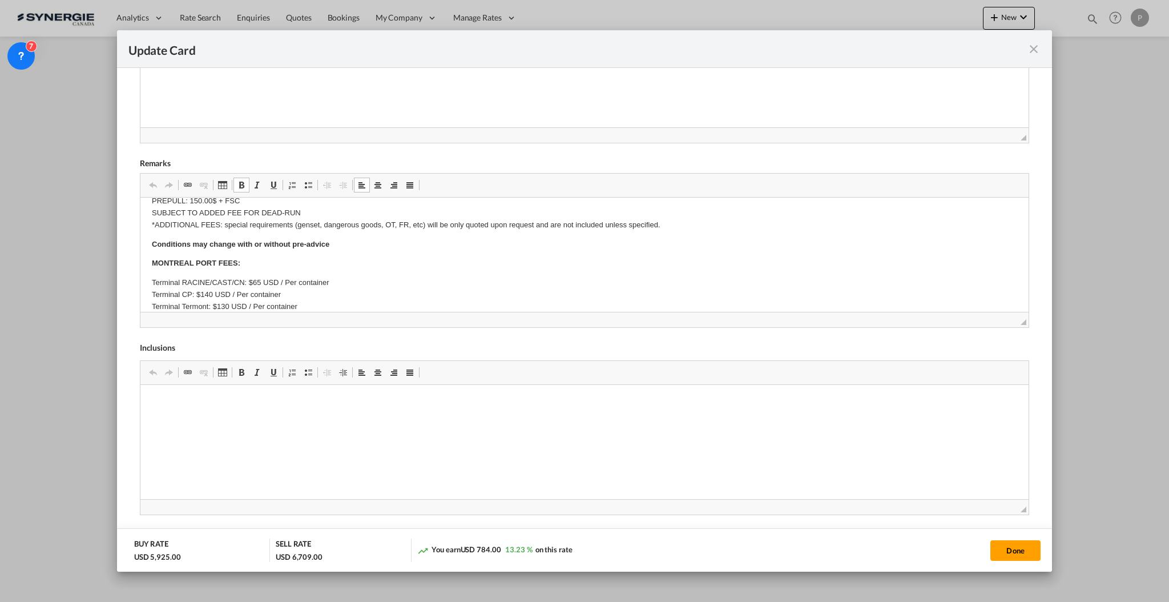
scroll to position [718, 0]
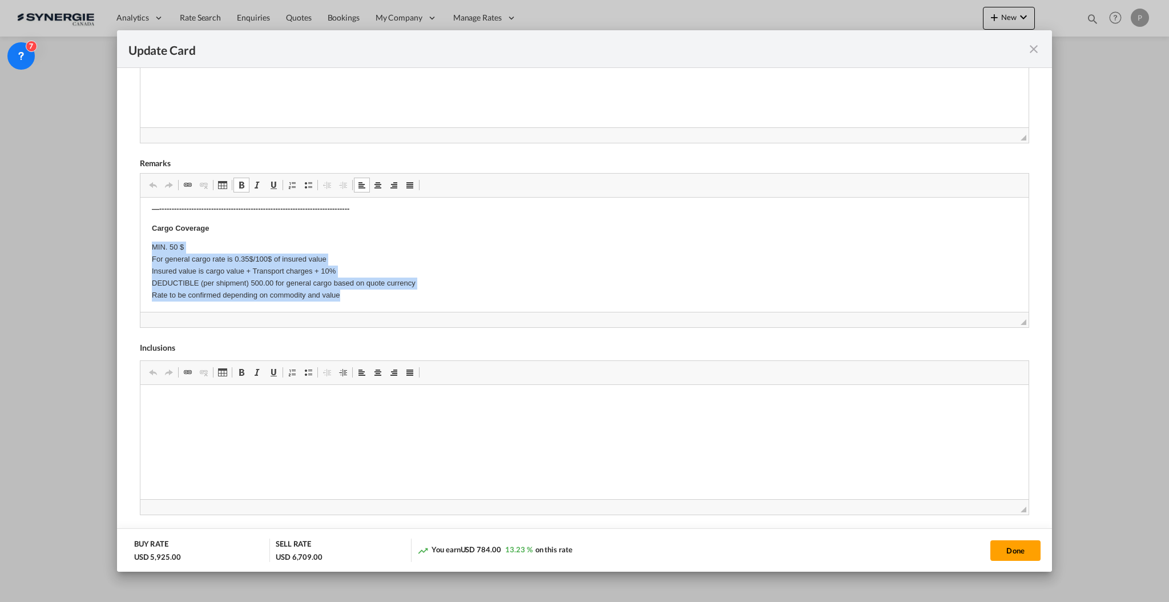
drag, startPoint x: 350, startPoint y: 294, endPoint x: 82, endPoint y: 252, distance: 271.1
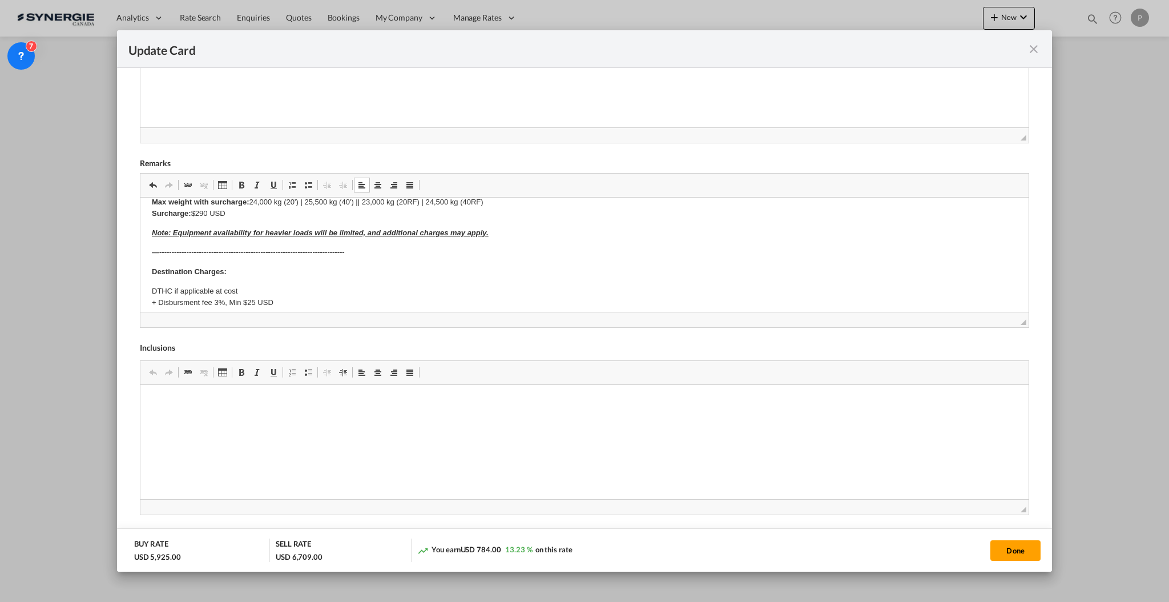
scroll to position [642, 0]
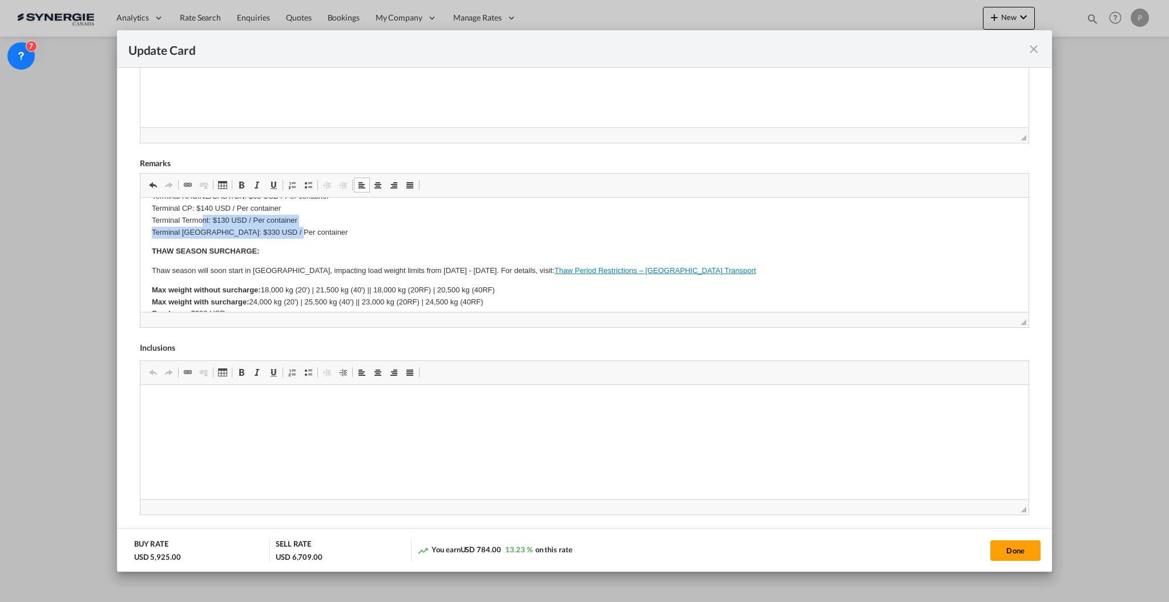
click at [202, 219] on body "Origin Charges Pick-up location : Currency is converted based on the date of sa…" at bounding box center [584, 147] width 866 height 810
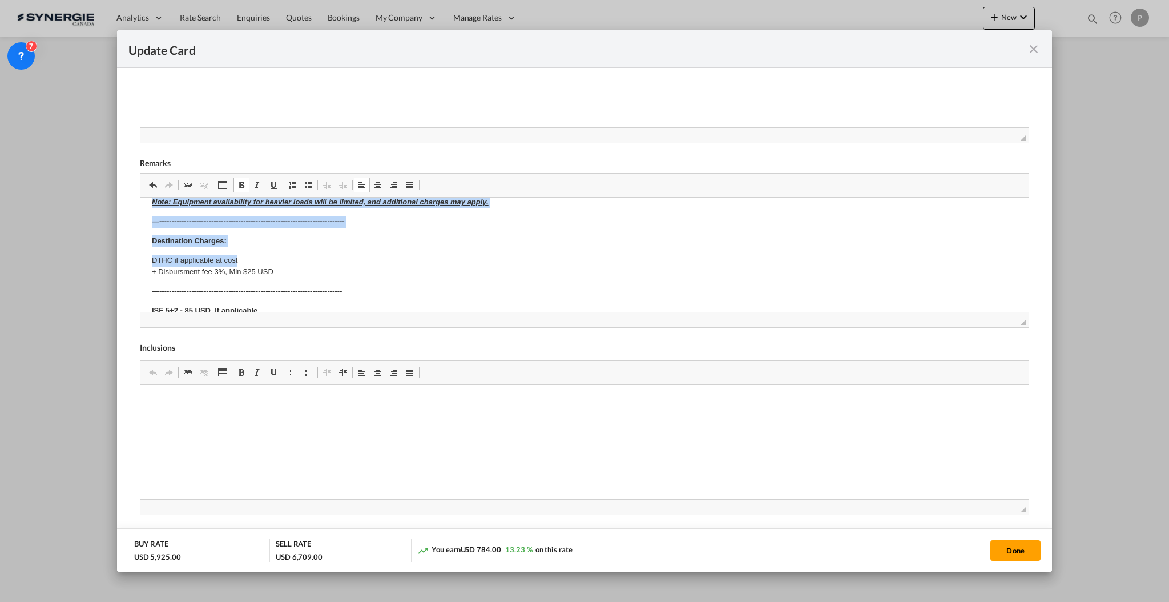
scroll to position [618, 0]
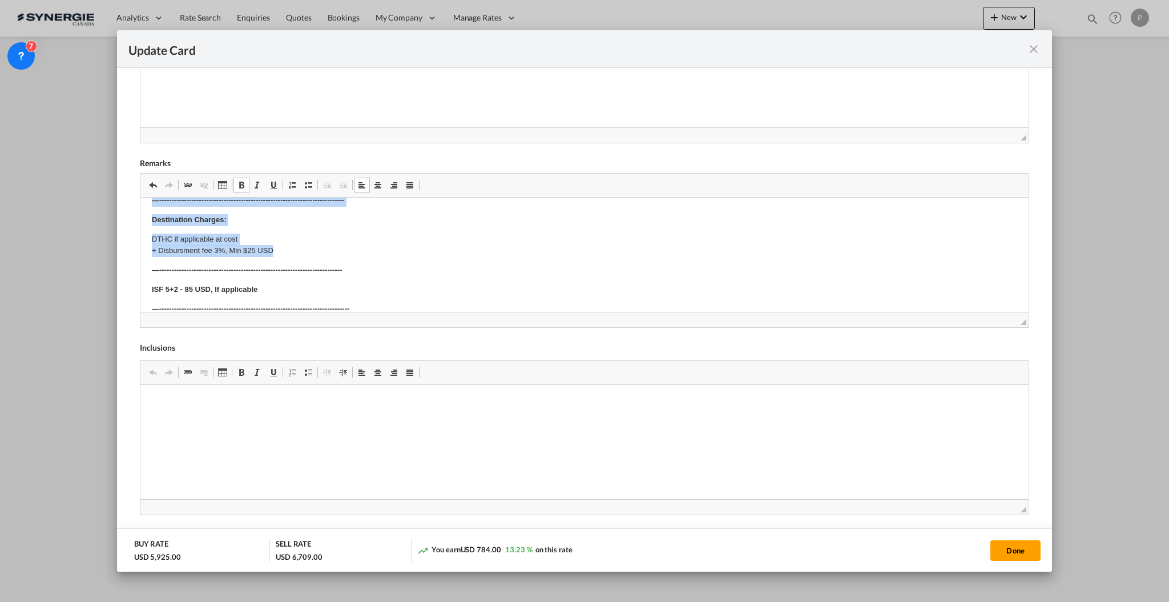
drag, startPoint x: 148, startPoint y: 250, endPoint x: 310, endPoint y: 252, distance: 162.1
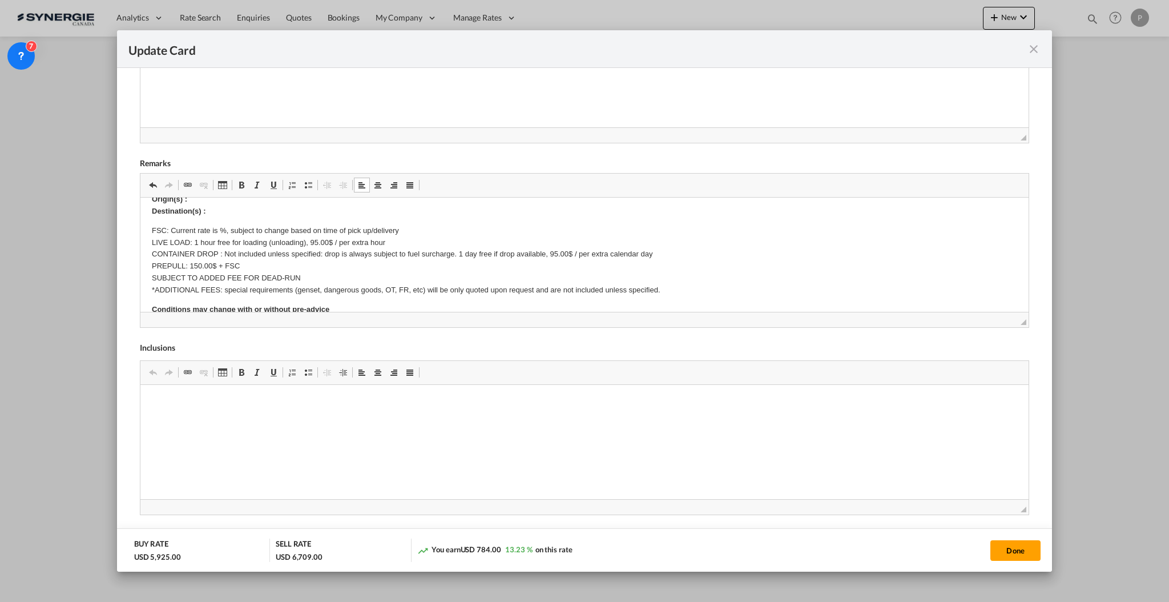
scroll to position [239, 0]
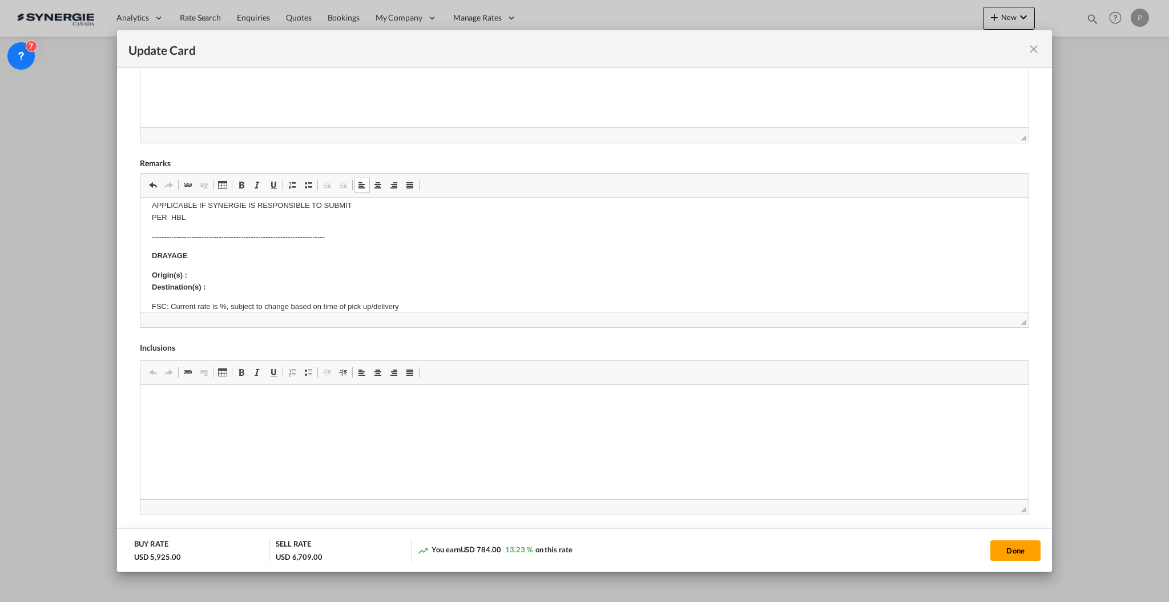
click at [239, 276] on p "Origin(s) : Destination(s) :" at bounding box center [584, 281] width 866 height 24
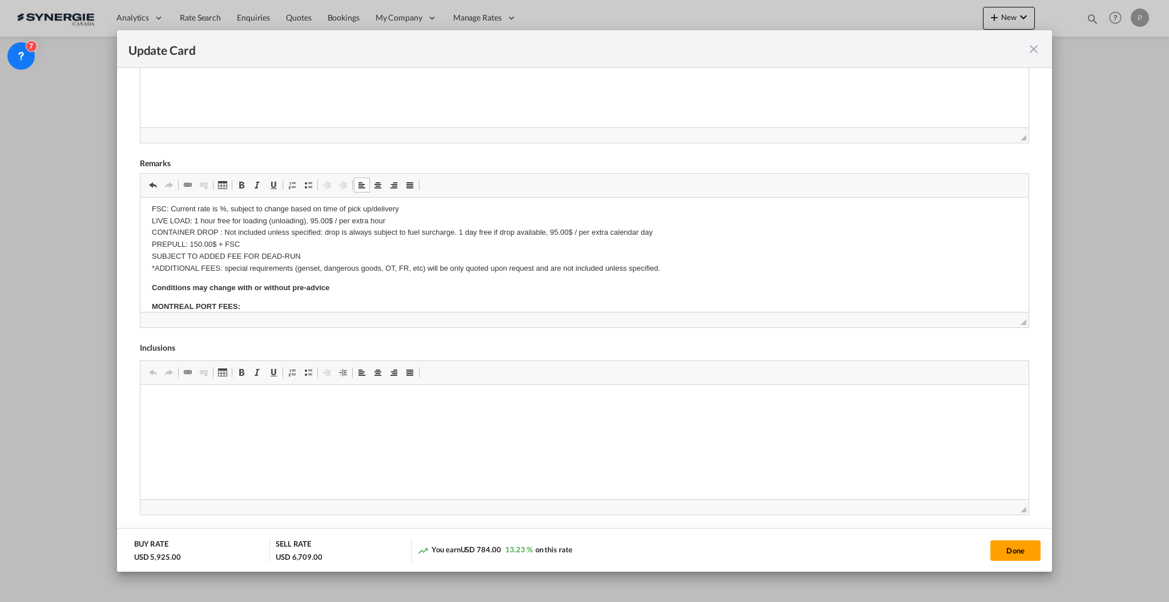
scroll to position [304, 0]
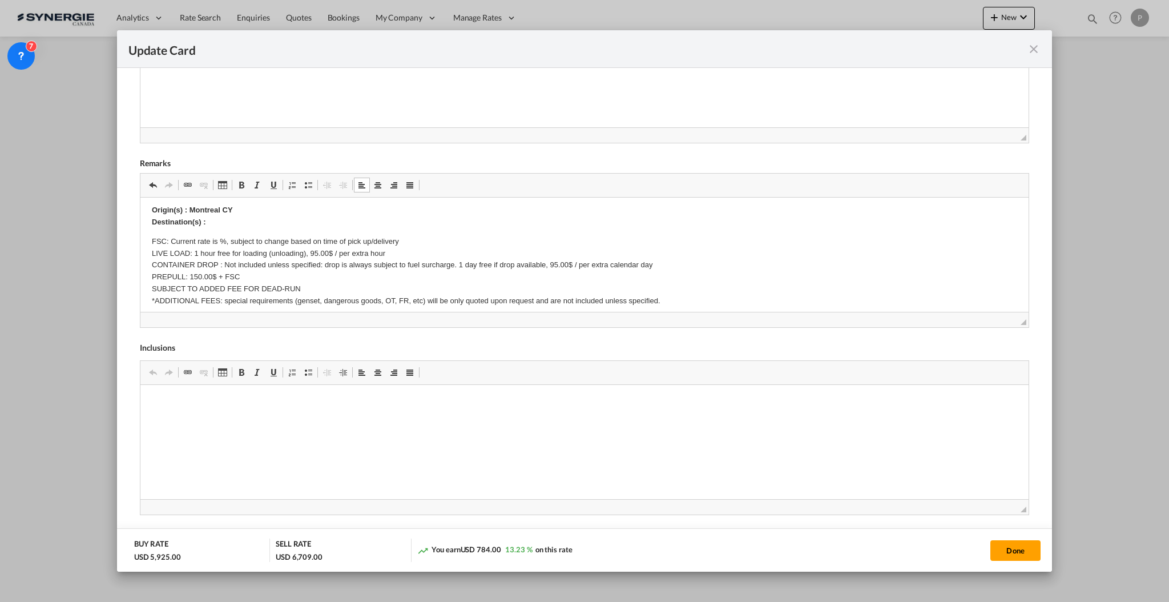
click at [235, 214] on p "Origin(s) : Montreal CY Destination(s) :" at bounding box center [584, 216] width 866 height 24
click at [235, 215] on p "Origin(s) : Montreal CY Destination(s) :" at bounding box center [584, 216] width 866 height 24
click at [236, 224] on p "Origin(s) : Montreal CY Destination(s) :" at bounding box center [584, 216] width 866 height 24
click at [221, 235] on p "FSC: Current rate is %, subject to change based on time of pick up/delivery LIV…" at bounding box center [584, 270] width 866 height 71
click at [245, 261] on p "FSC: Current rate is 25%, subject to change based on time of pick up/delivery L…" at bounding box center [584, 270] width 866 height 71
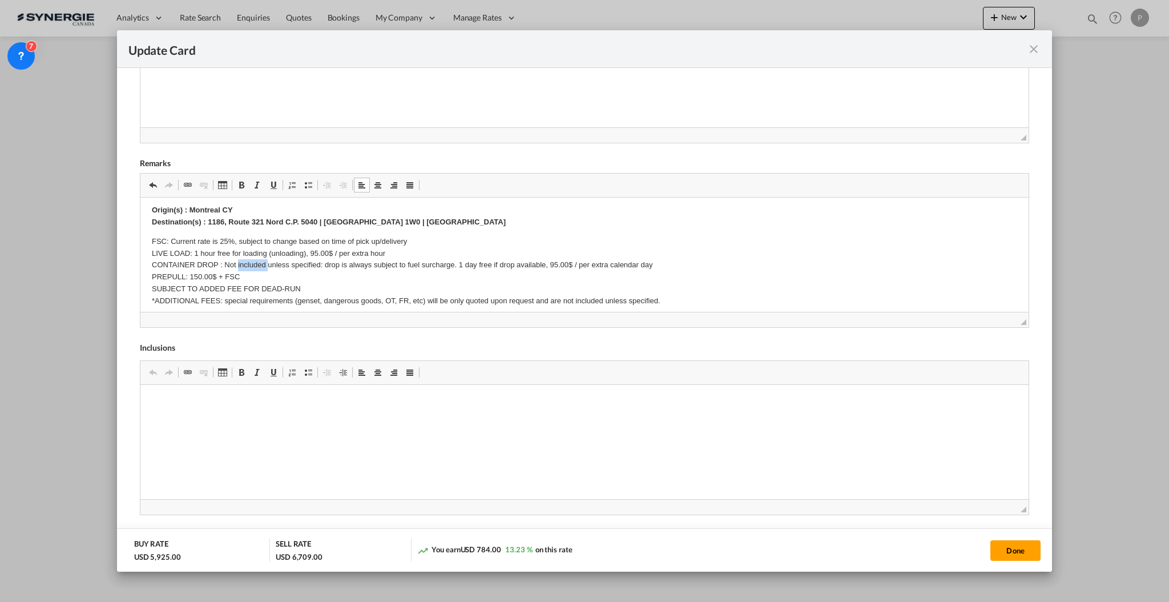
click at [245, 261] on p "FSC: Current rate is 25%, subject to change based on time of pick up/delivery L…" at bounding box center [584, 270] width 866 height 71
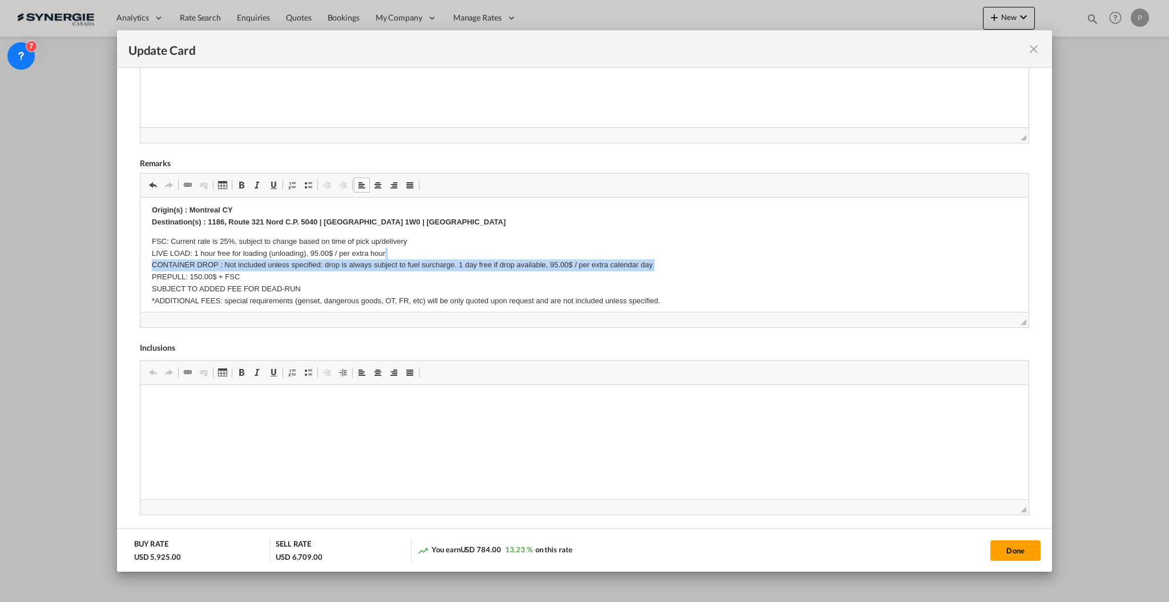
click at [245, 261] on p "FSC: Current rate is 25%, subject to change based on time of pick up/delivery L…" at bounding box center [584, 270] width 866 height 71
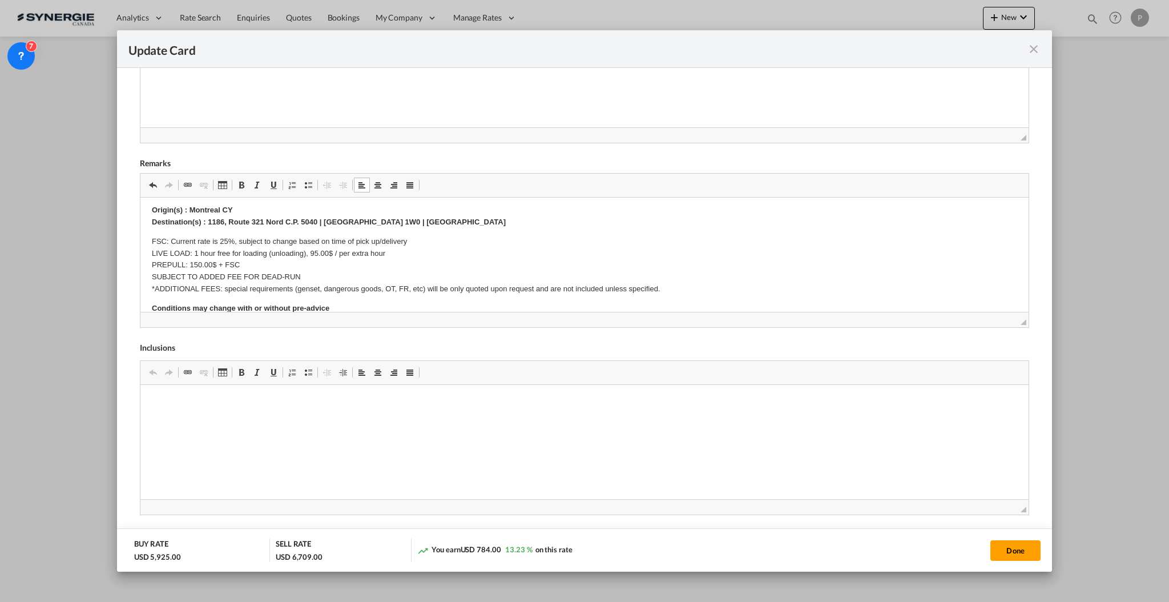
scroll to position [0, 0]
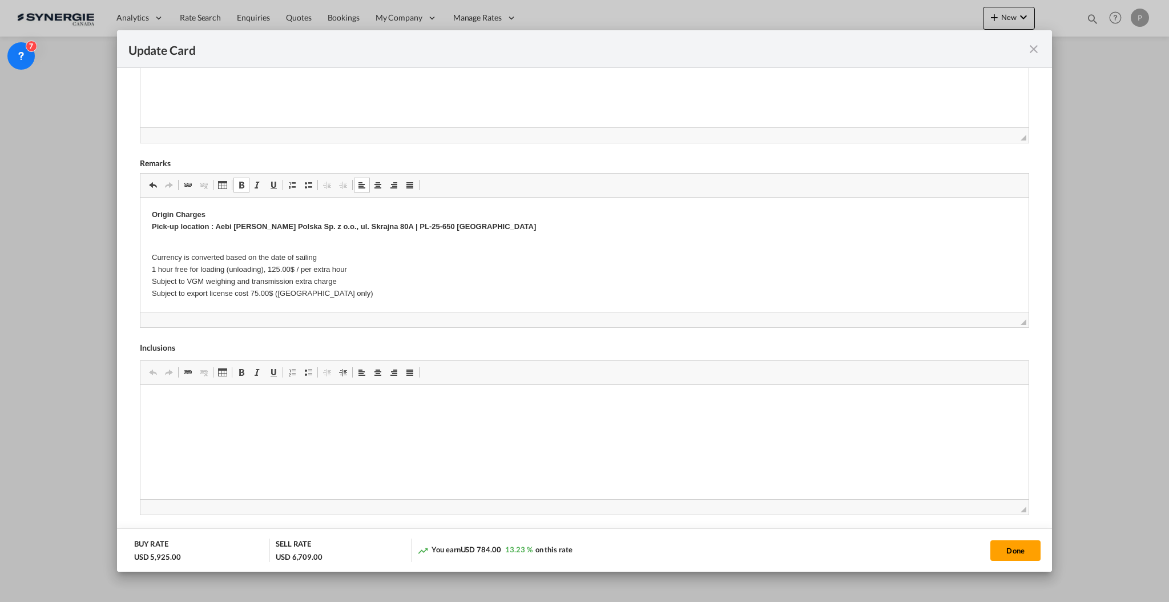
click at [171, 291] on p "Currency is converted based on the date of sailing 1 hour free for loading (unl…" at bounding box center [584, 269] width 866 height 59
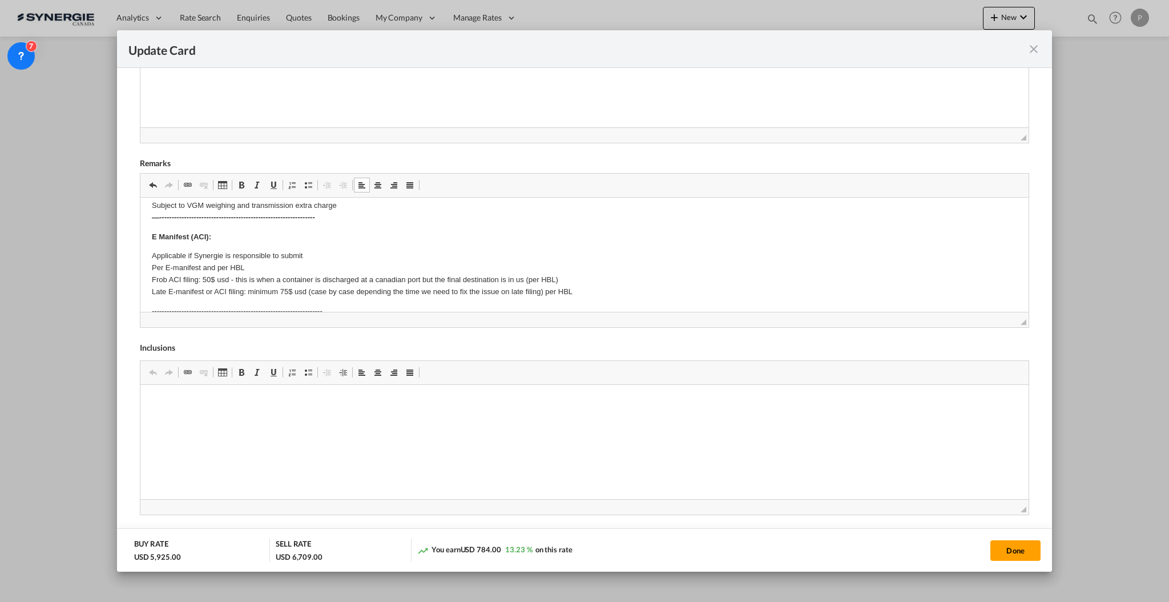
scroll to position [152, 0]
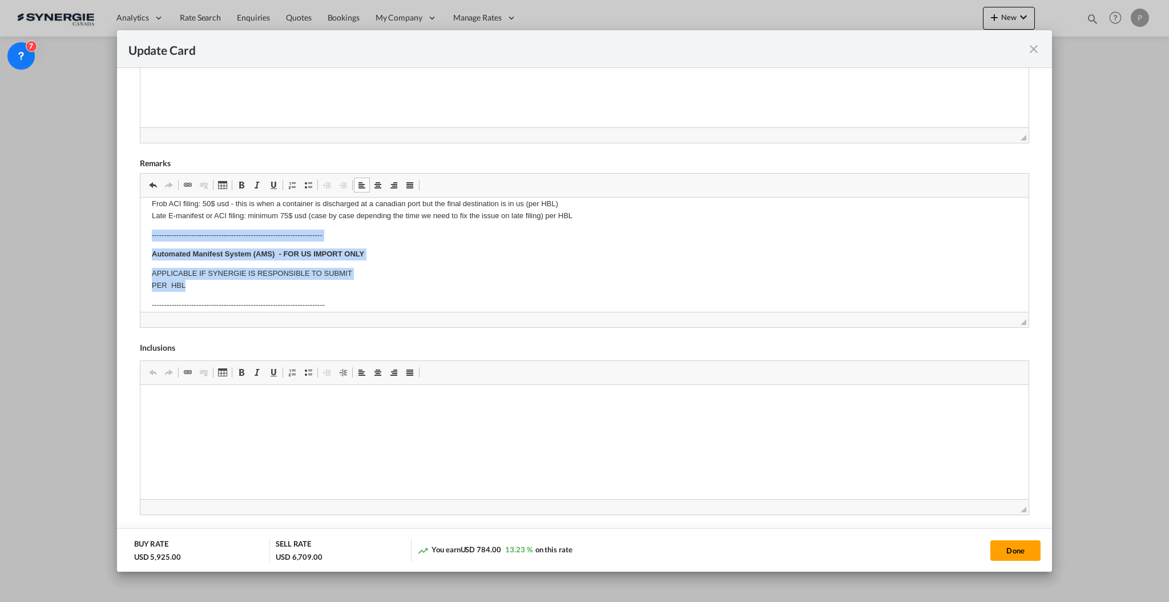
drag, startPoint x: 188, startPoint y: 285, endPoint x: 143, endPoint y: 235, distance: 67.9
click at [143, 235] on html "Origin Charges Pick-up location : Aebi Schmidt Polska Sp. z o.o., ul. Skrajna 8…" at bounding box center [584, 360] width 888 height 631
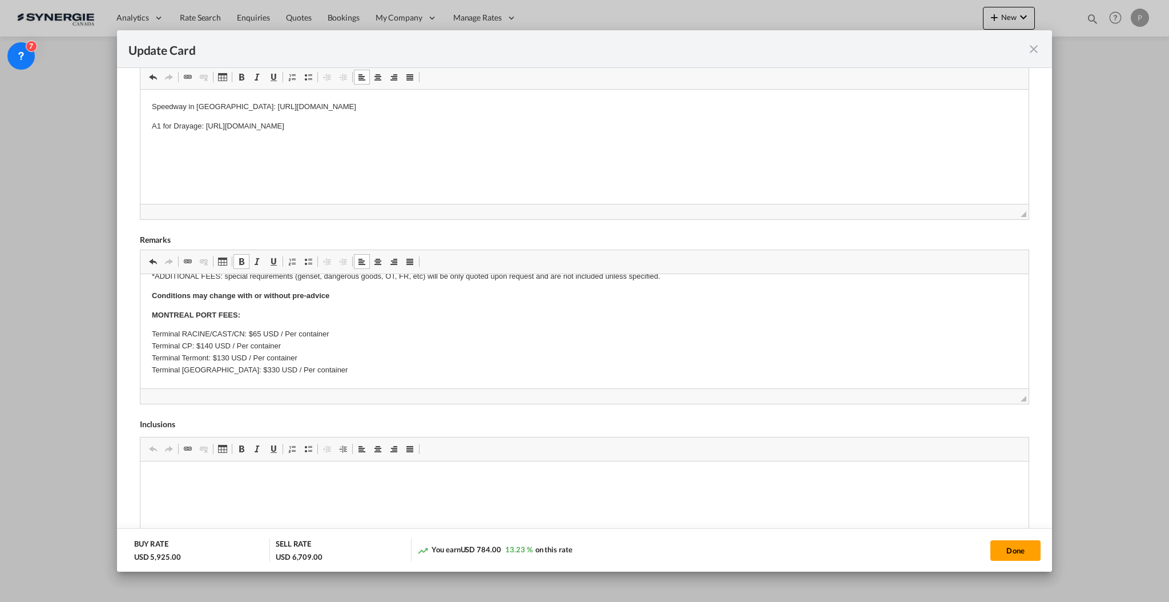
scroll to position [446, 0]
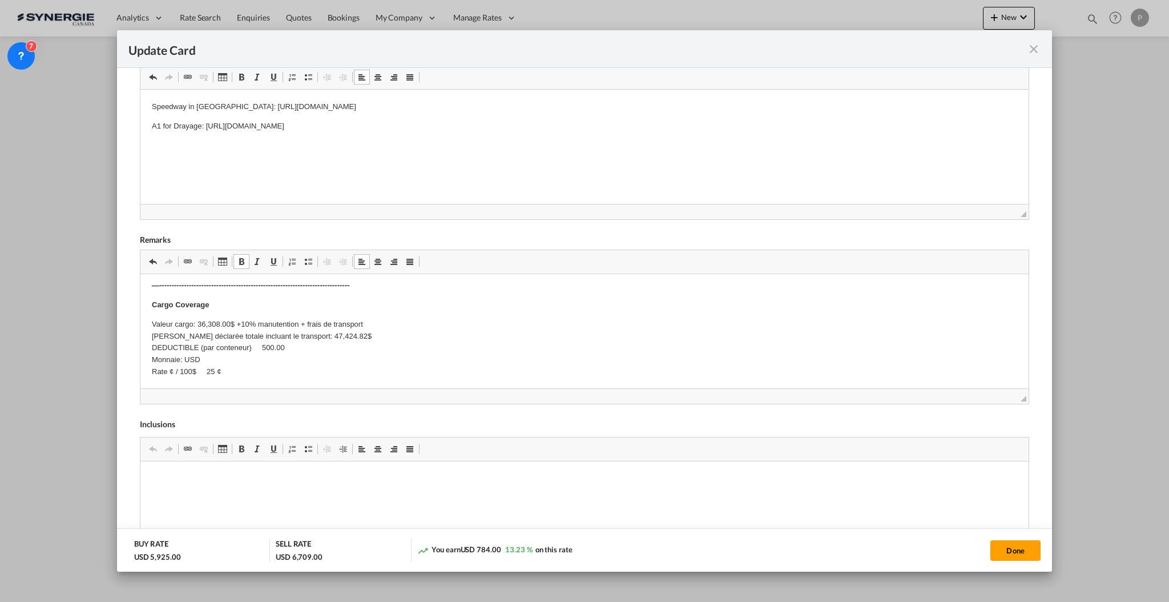
click at [211, 368] on p "Valeur cargo: 36,308.00$ +10% manutention + frais de transport Valeur déclarée …" at bounding box center [584, 347] width 866 height 59
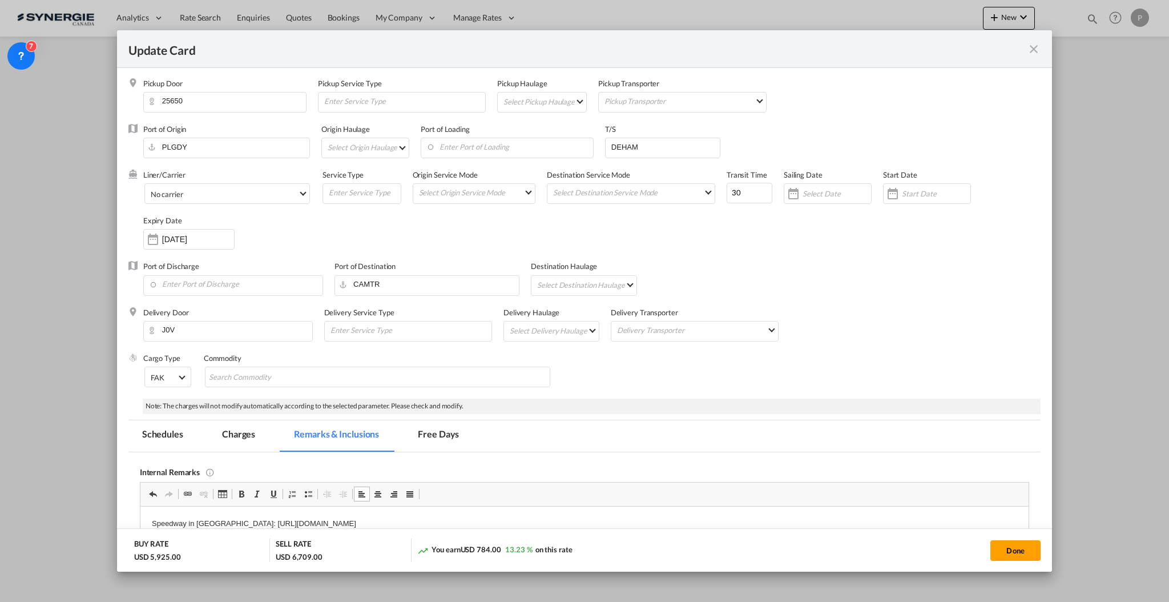
scroll to position [0, 0]
click at [227, 437] on md-tab-item "Charges" at bounding box center [238, 436] width 61 height 31
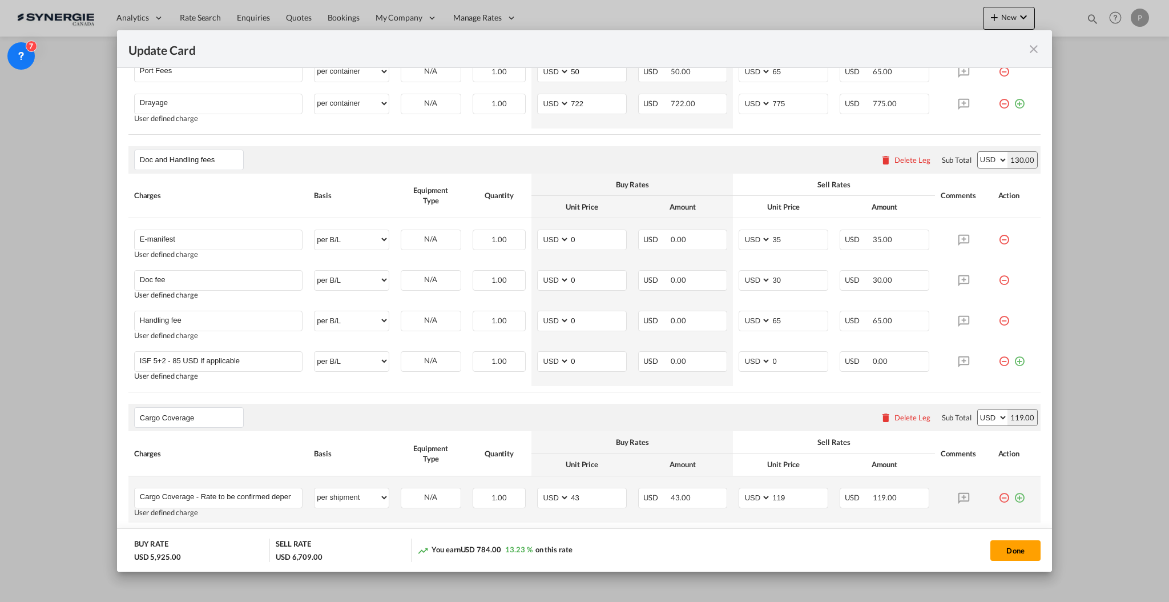
scroll to position [872, 0]
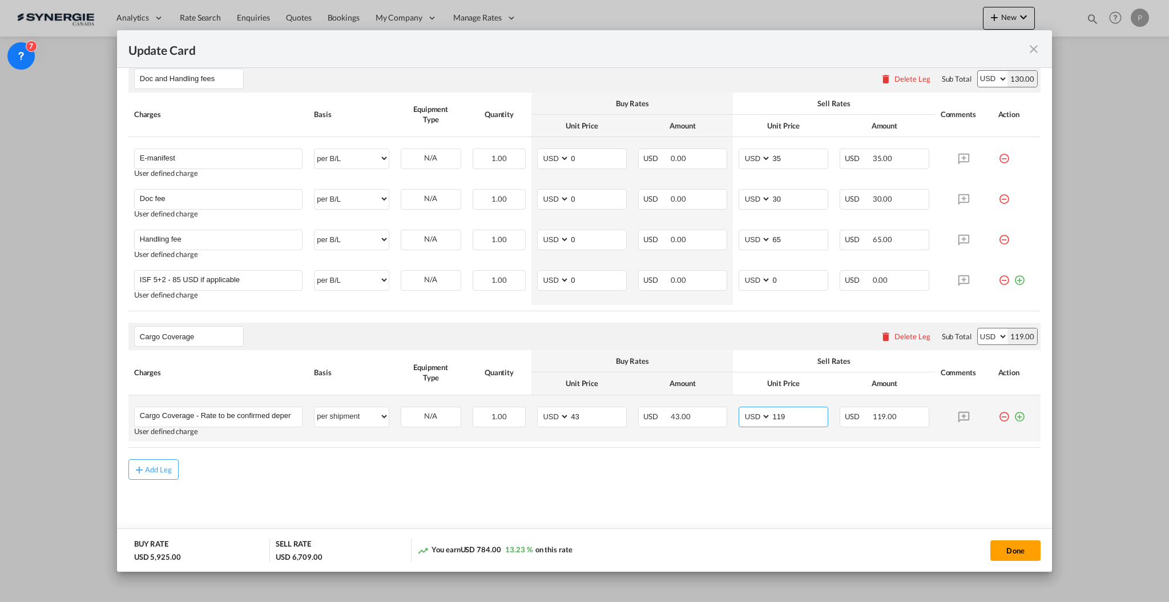
drag, startPoint x: 784, startPoint y: 414, endPoint x: 767, endPoint y: 412, distance: 17.3
click at [771, 412] on input "119" at bounding box center [799, 415] width 57 height 17
type input "166"
click at [778, 472] on div "Add Leg" at bounding box center [584, 469] width 912 height 21
click at [1021, 556] on button "Done" at bounding box center [1016, 550] width 50 height 21
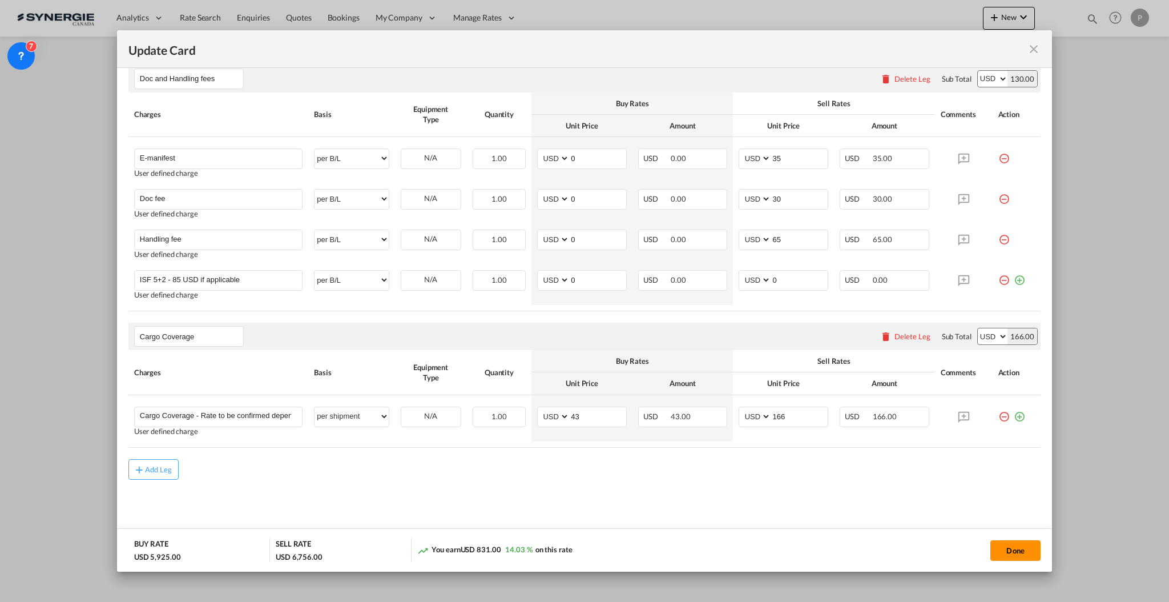
type input "06 Nov 2025"
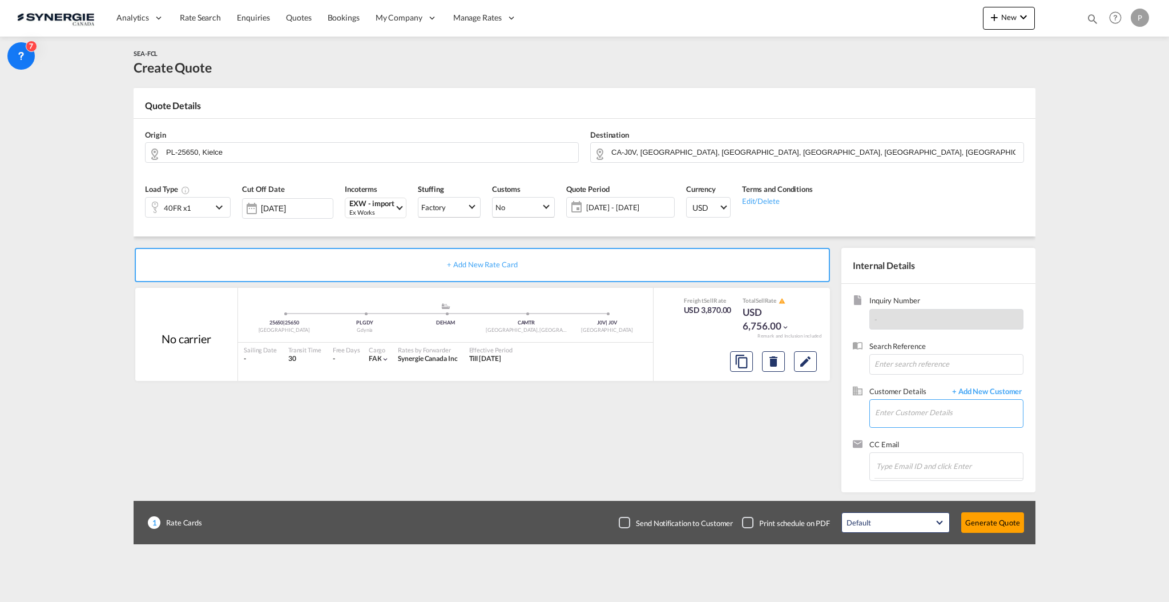
click at [960, 403] on input "Enter Customer Details" at bounding box center [949, 413] width 148 height 26
paste input "[PERSON_NAME][EMAIL_ADDRESS][PERSON_NAME][PERSON_NAME][DOMAIN_NAME]"
click at [953, 432] on div "Erick Bedard erick.bedard@aebi-schmidt.com | AEBI SCHMIDT" at bounding box center [983, 432] width 217 height 31
type input "AEBI SCHMIDT, Erick Bedard, erick.bedard@aebi-schmidt.com"
click at [985, 518] on button "Generate Quote" at bounding box center [992, 522] width 63 height 21
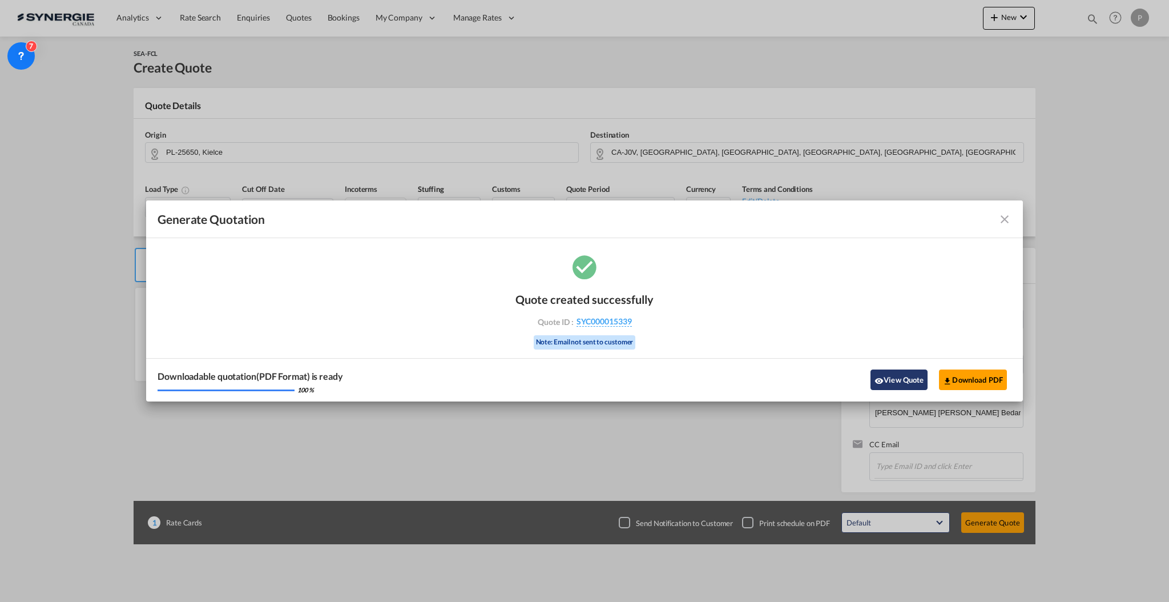
click at [911, 379] on button "View Quote" at bounding box center [899, 379] width 57 height 21
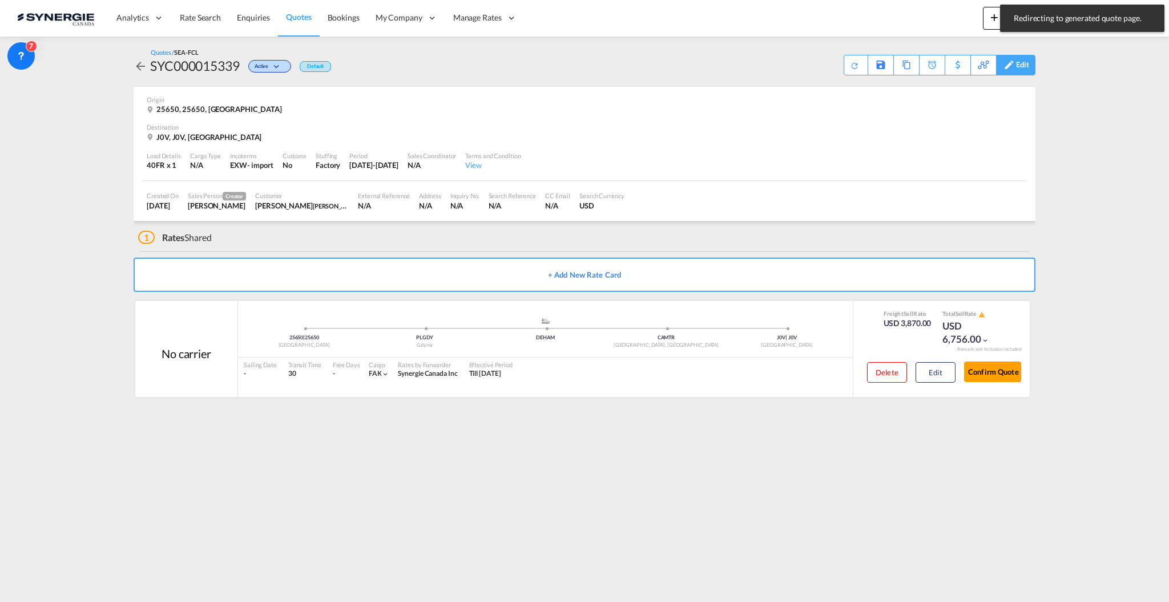
click at [1015, 71] on div "Edit" at bounding box center [1015, 65] width 39 height 21
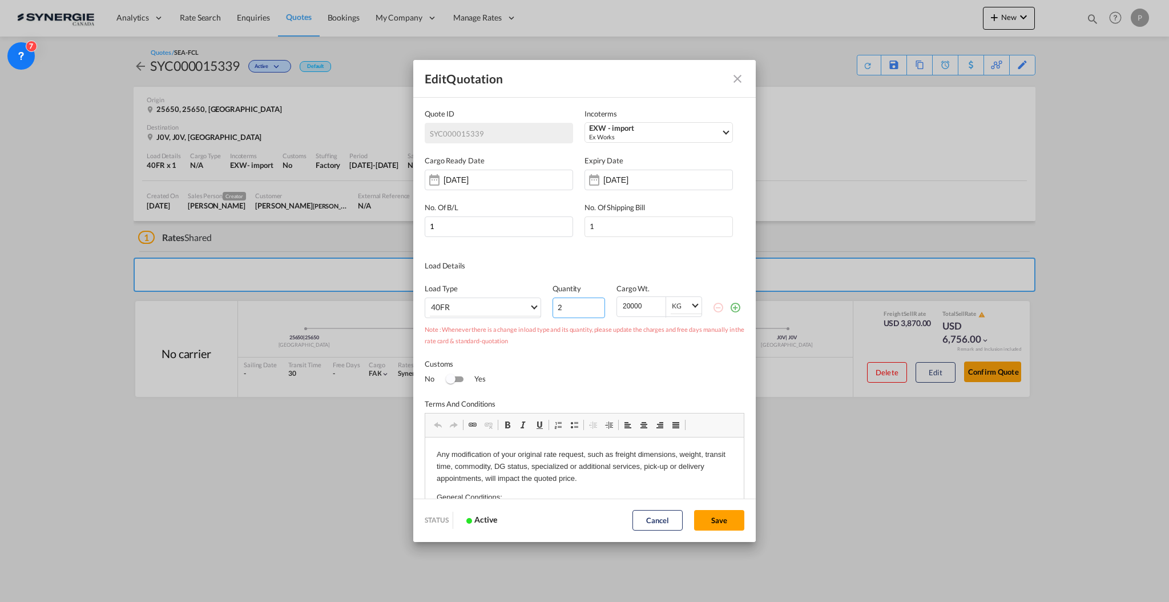
type input "2"
click at [589, 304] on input "2" at bounding box center [579, 307] width 53 height 21
click at [733, 516] on button "Save" at bounding box center [719, 520] width 50 height 21
type input "07 Oct 2025"
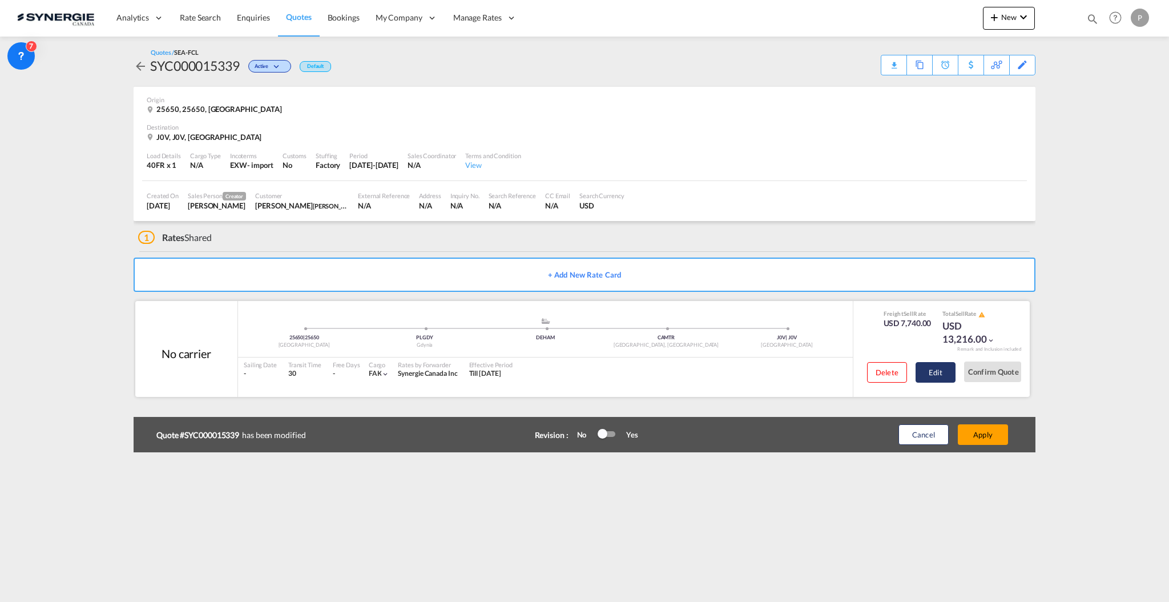
click at [938, 372] on button "Edit" at bounding box center [936, 372] width 40 height 21
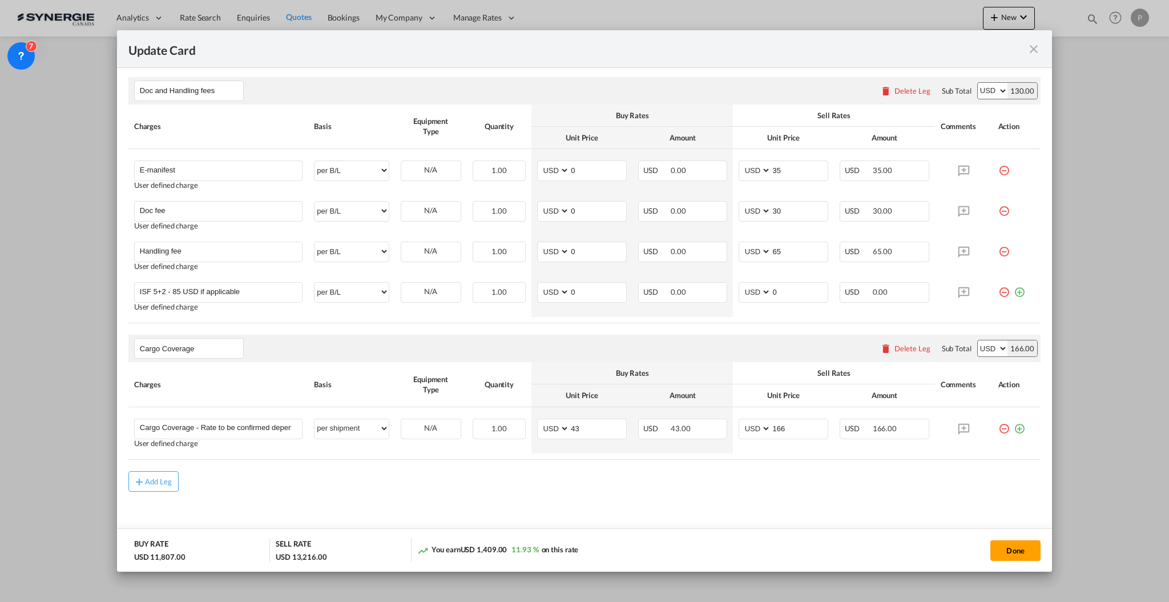
scroll to position [872, 0]
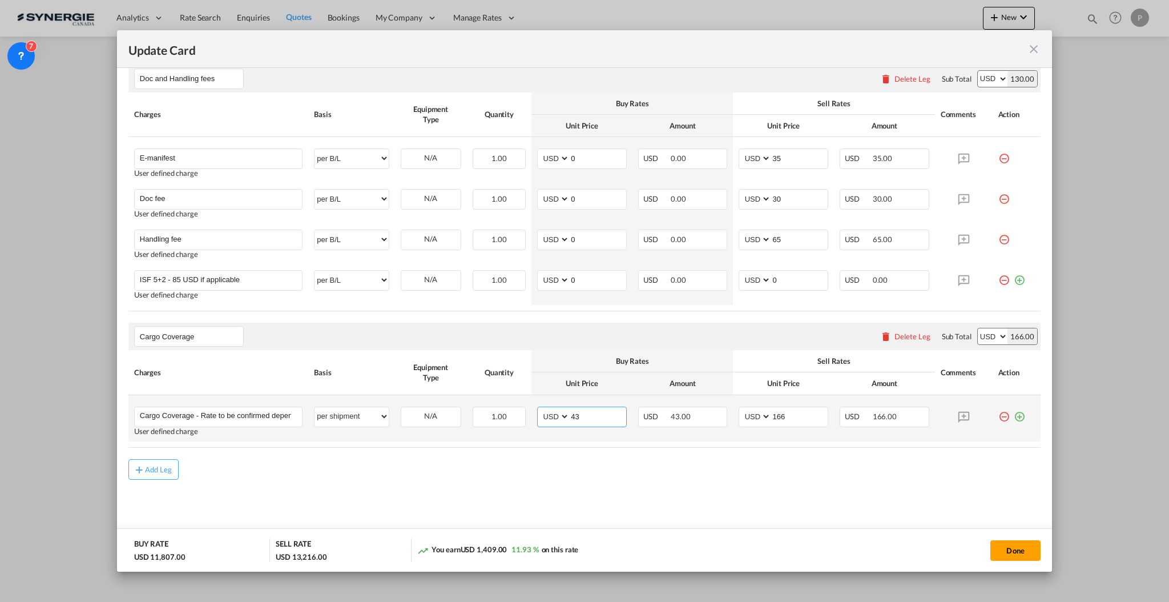
click at [591, 422] on input "43" at bounding box center [598, 415] width 57 height 17
click at [786, 416] on input "166" at bounding box center [799, 415] width 57 height 17
click at [582, 412] on input "Update Card Pickup ..." at bounding box center [598, 415] width 57 height 17
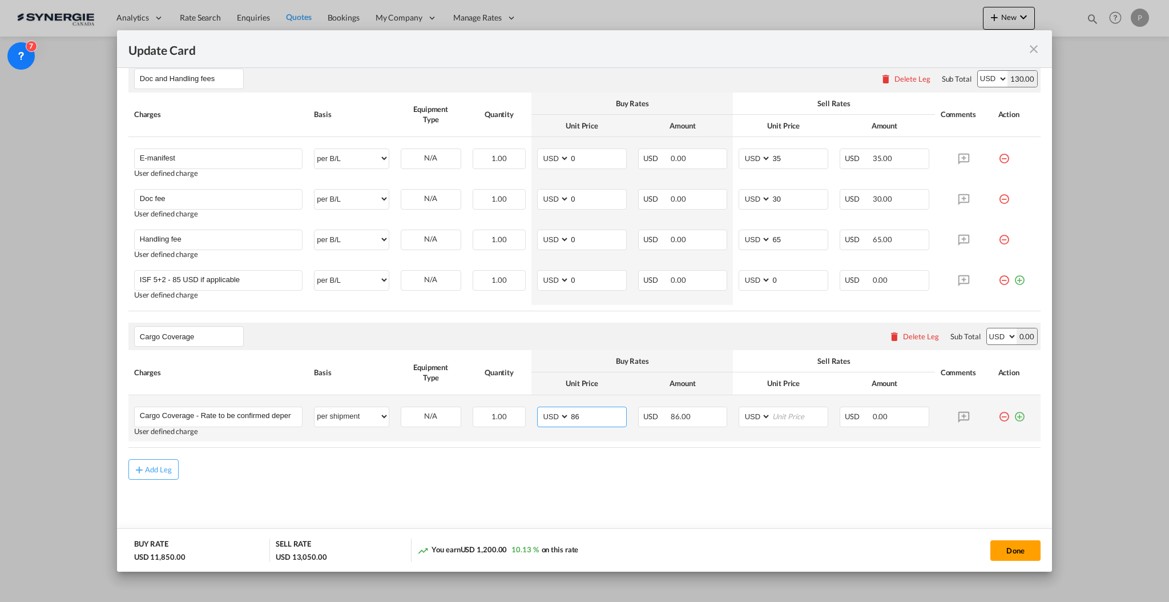
type input "86"
type input "330"
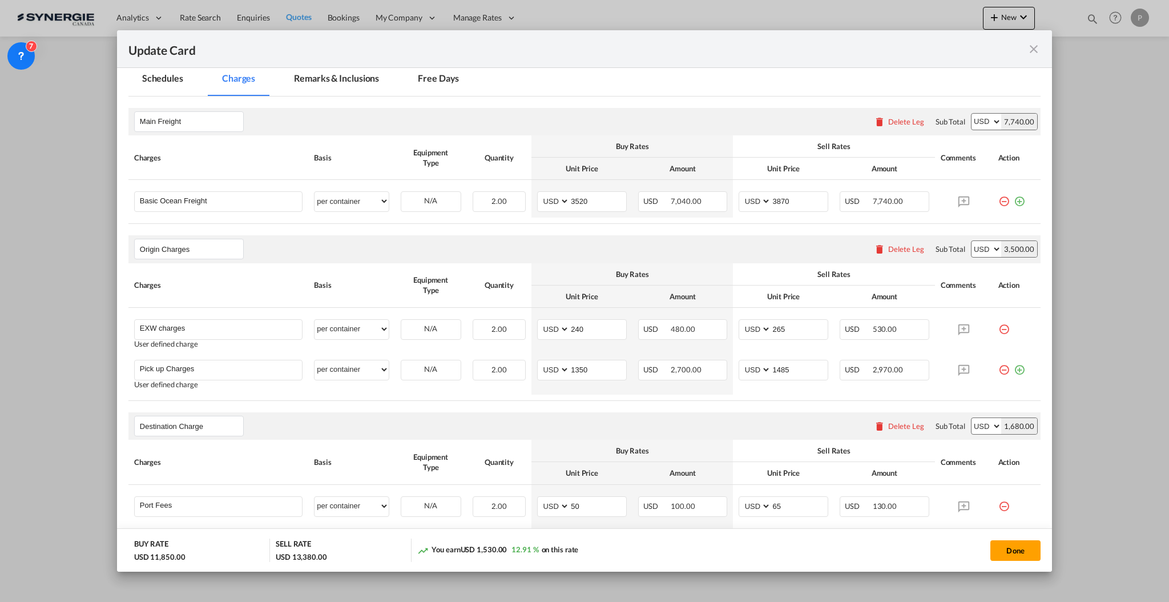
scroll to position [340, 0]
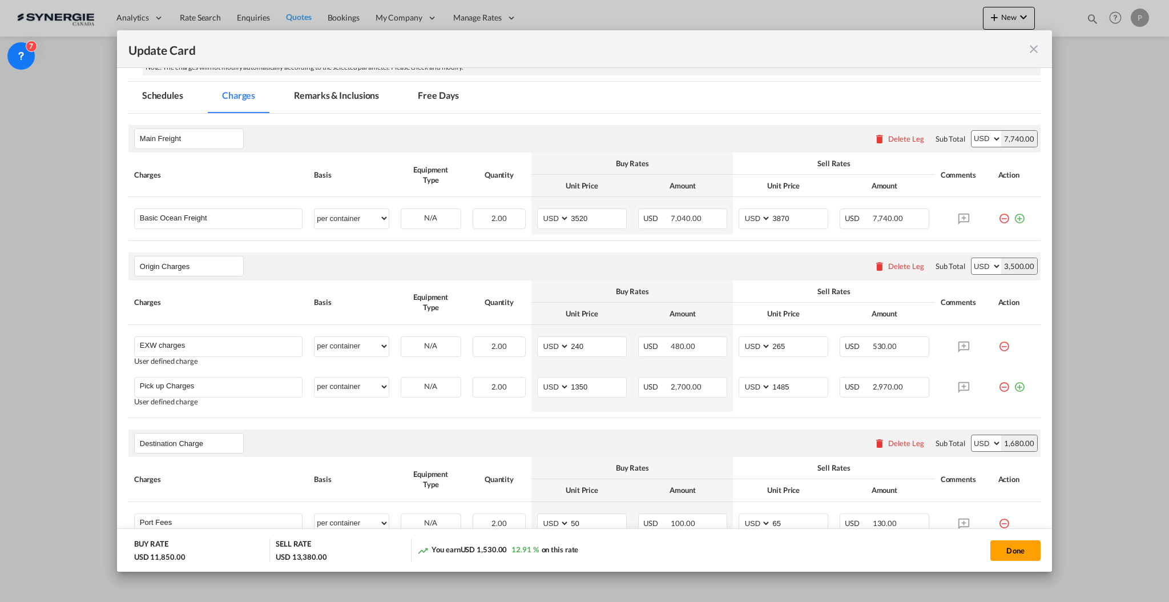
click at [332, 73] on div "Note: The charges will not modify automatically according to the selected param…" at bounding box center [592, 67] width 898 height 15
click at [333, 86] on md-tab-item "Remarks & Inclusions" at bounding box center [336, 97] width 112 height 31
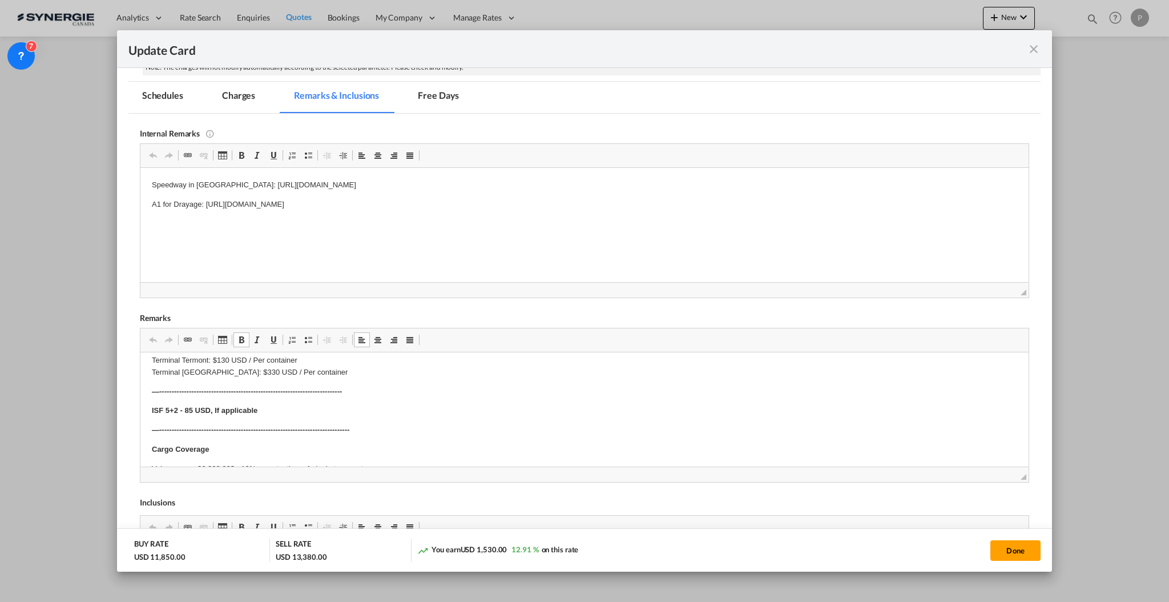
scroll to position [446, 0]
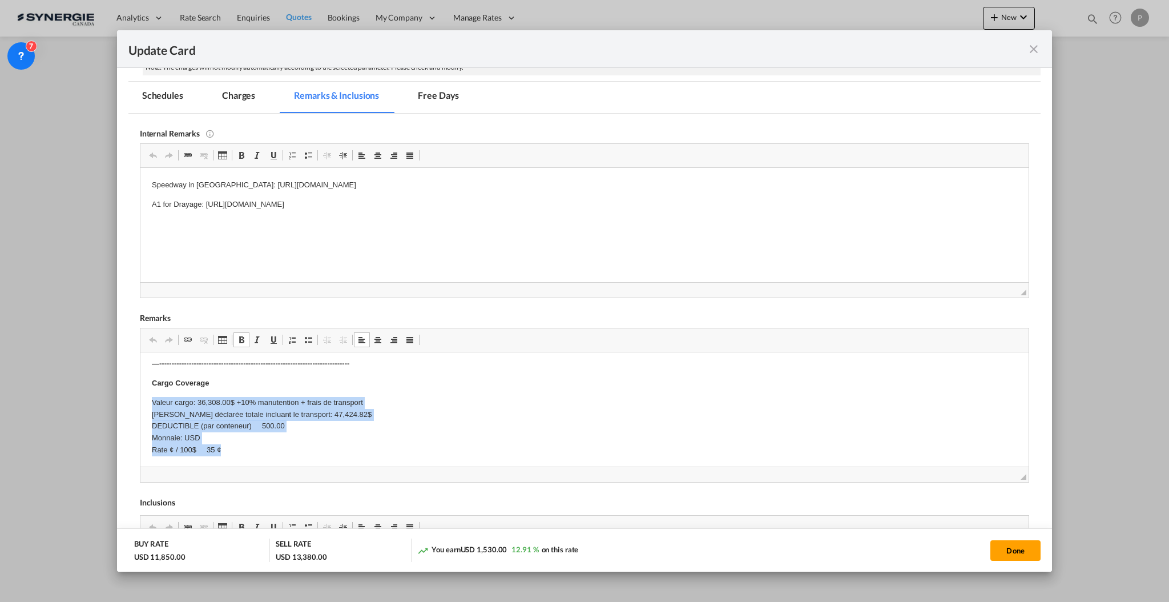
drag, startPoint x: 240, startPoint y: 453, endPoint x: 144, endPoint y: 404, distance: 107.8
click at [144, 404] on html "Origin Charges Pick-up location : Aebi Schmidt Polska Sp. z o.o., ul. Skrajna 8…" at bounding box center [584, 186] width 888 height 562
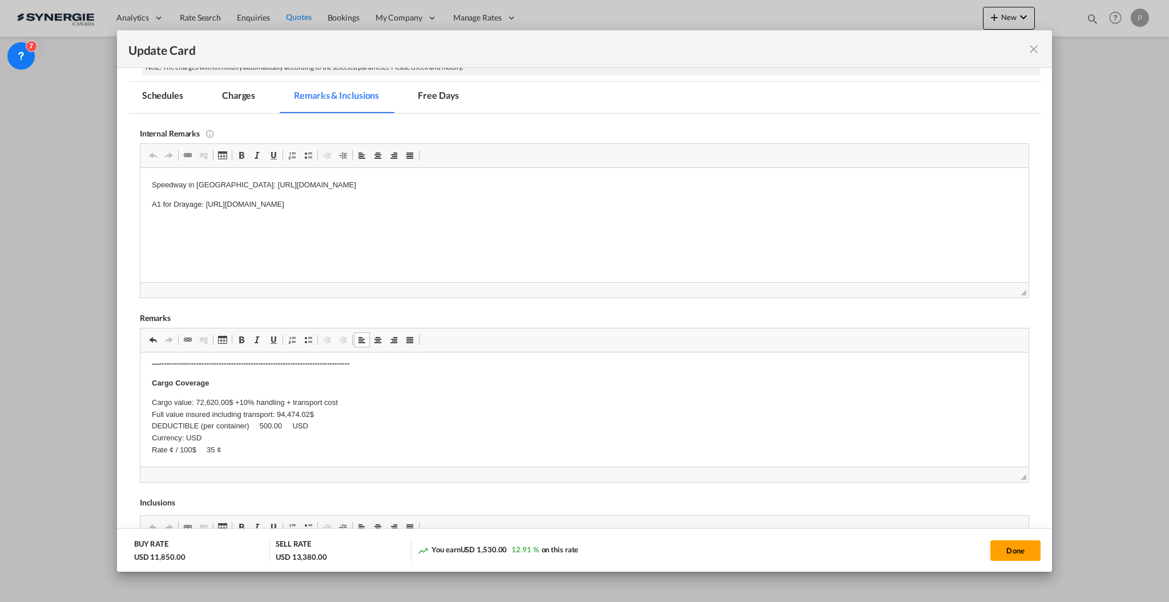
click at [224, 99] on md-tab-item "Charges" at bounding box center [238, 97] width 61 height 31
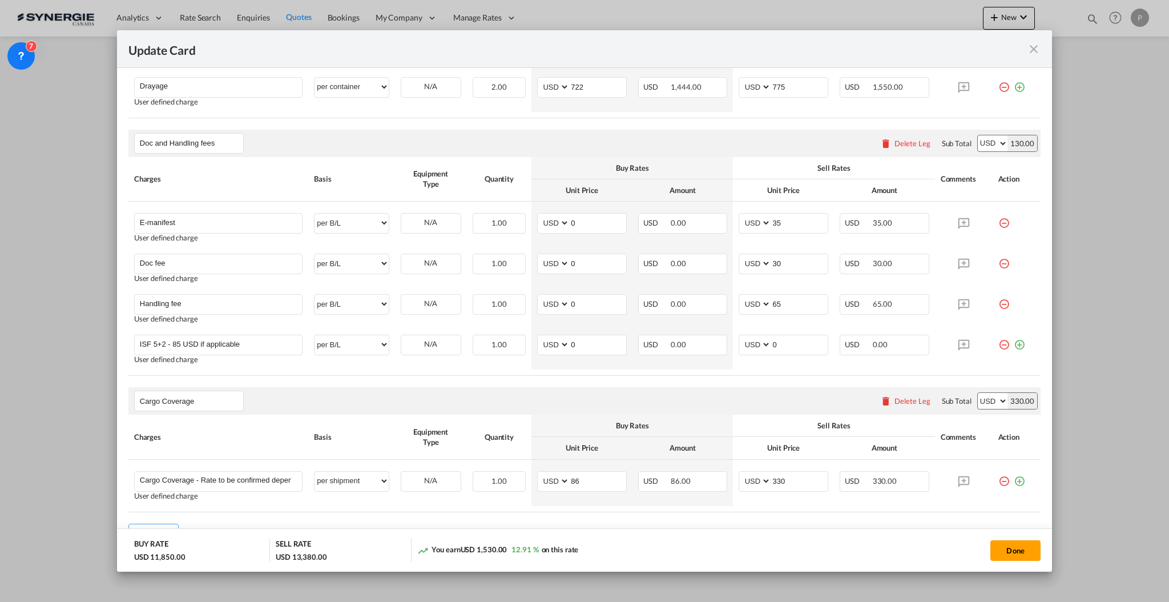
scroll to position [872, 0]
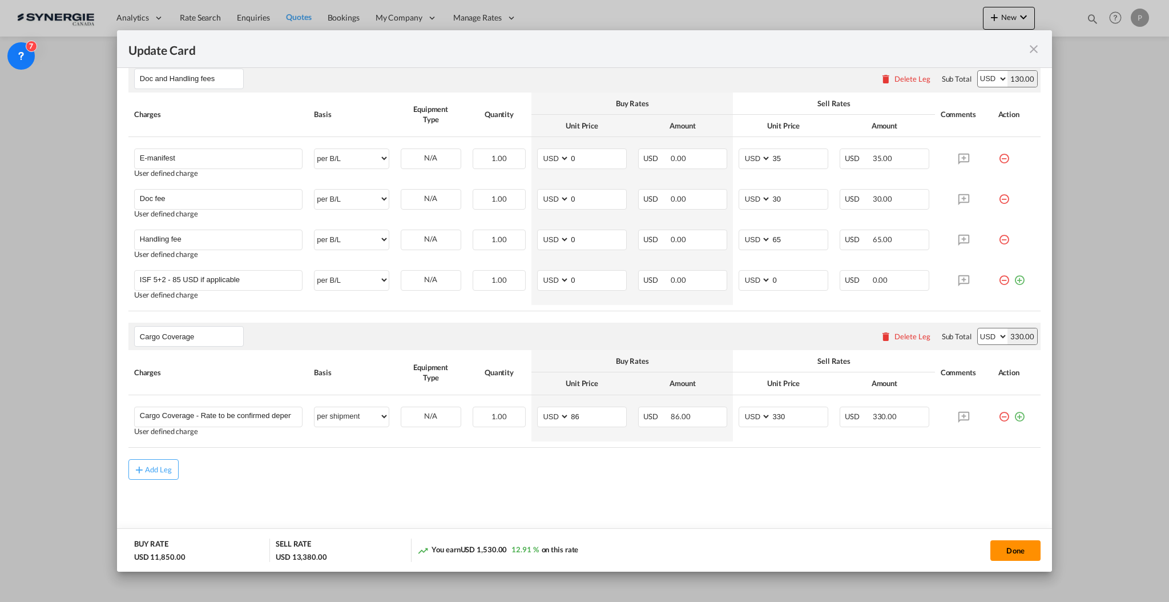
click at [1005, 549] on button "Done" at bounding box center [1016, 550] width 50 height 21
type input "06 Nov 2025"
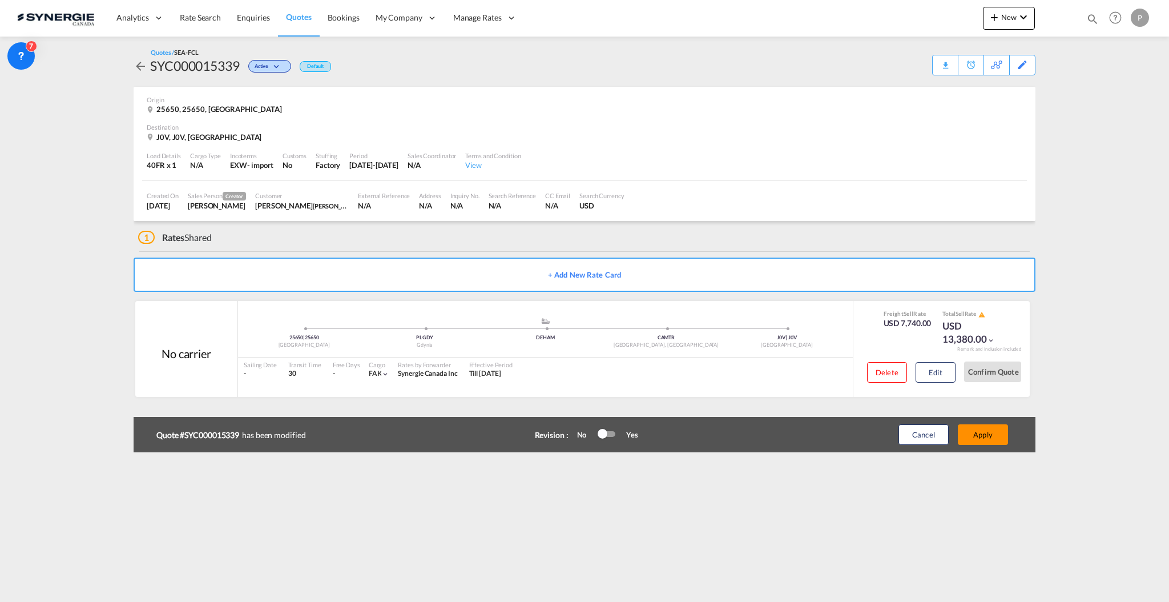
click at [987, 433] on button "Apply" at bounding box center [983, 434] width 50 height 21
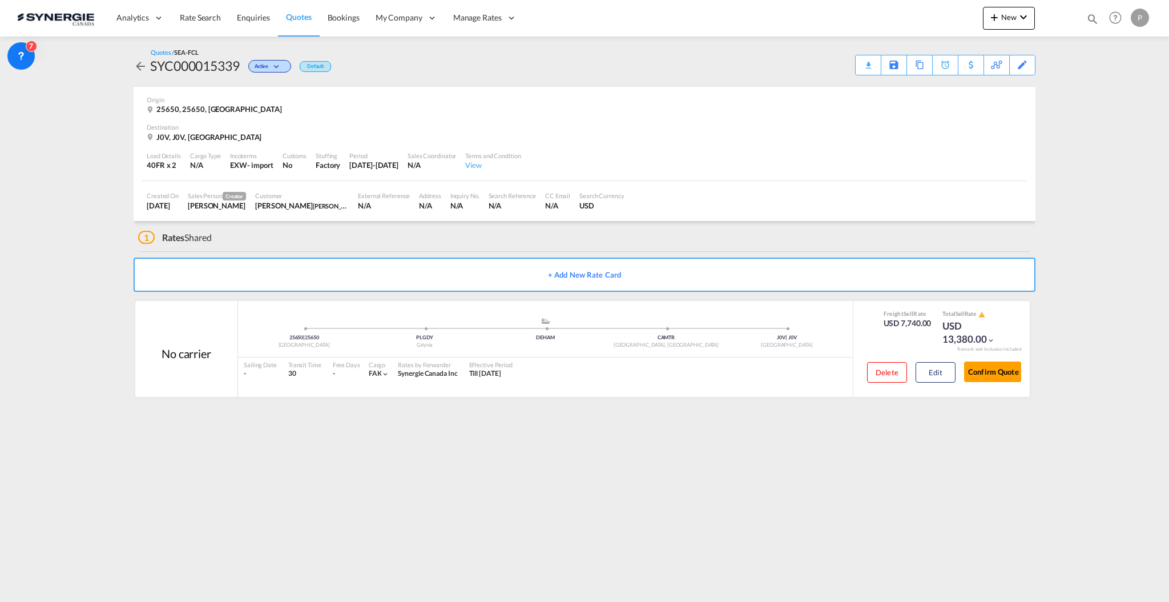
click at [172, 66] on div "SYC000015339" at bounding box center [195, 66] width 90 height 18
copy div "SYC000015339"
click at [859, 64] on div "Download Quote" at bounding box center [846, 64] width 58 height 18
click at [917, 69] on div "Copy Quote" at bounding box center [907, 64] width 39 height 19
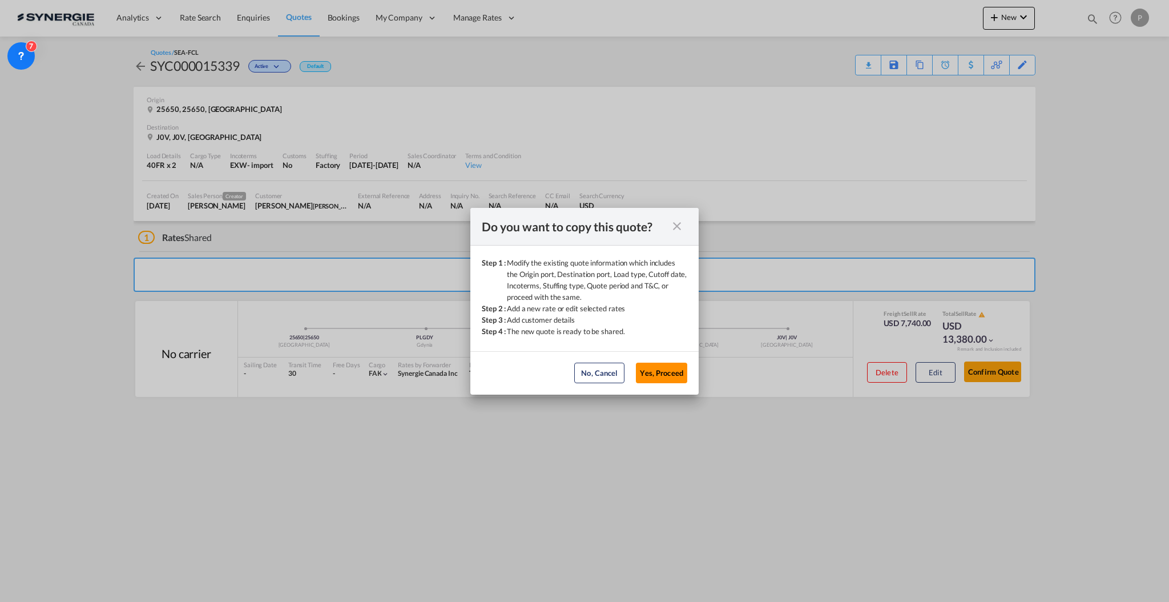
click at [663, 379] on button "Yes, Proceed" at bounding box center [661, 373] width 51 height 21
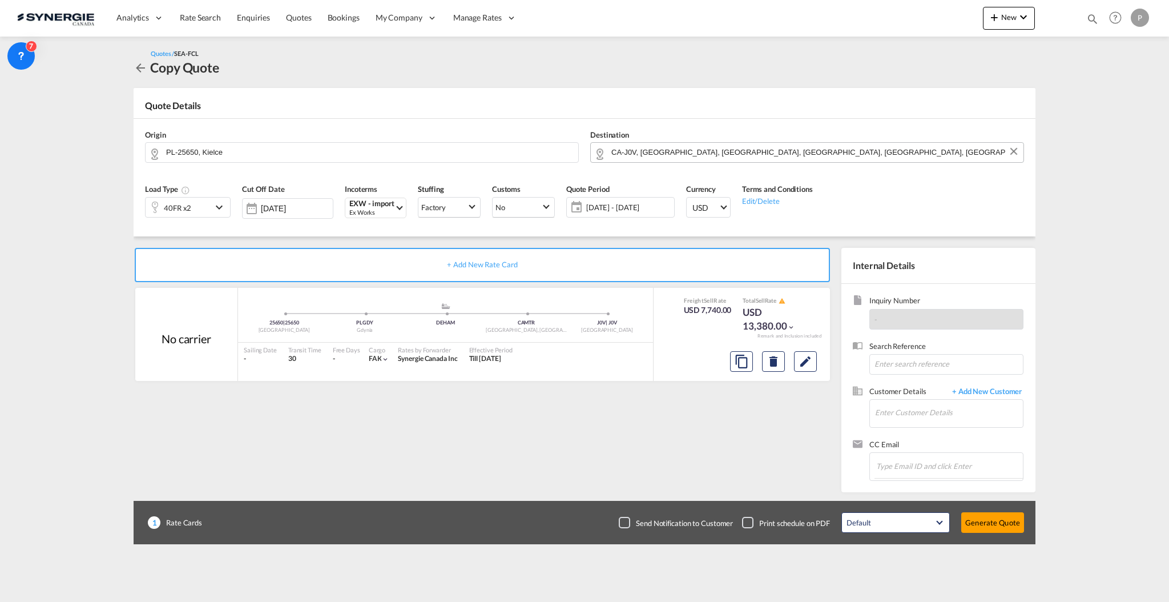
click at [752, 150] on input "CA-J0V, Boileau, QC, Chénéville, Duhamel, Fassett, Gore, Grenville, Grenville-s…" at bounding box center [814, 152] width 406 height 20
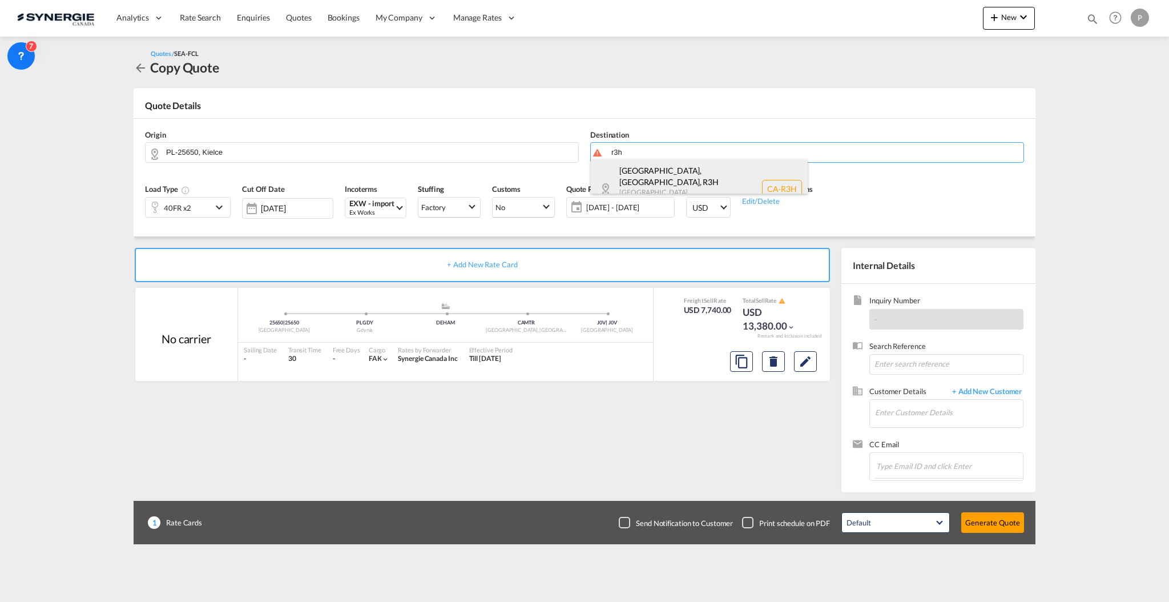
click at [727, 175] on div "Winnipeg, MB , R3H Manitoba Canada CA-R3H" at bounding box center [699, 188] width 217 height 59
type input "CA-R3H, Winnipeg, MB, Manitoba"
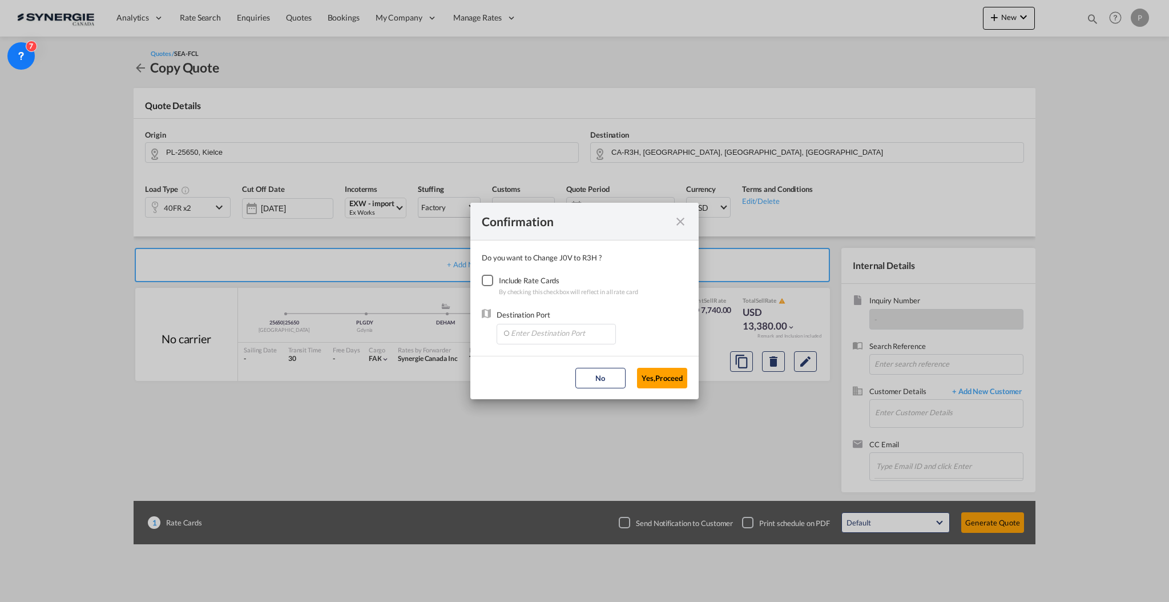
click at [492, 280] on div "Checkbox No Ink" at bounding box center [487, 280] width 11 height 11
click at [532, 330] on input "Enter Destination Port" at bounding box center [558, 332] width 113 height 17
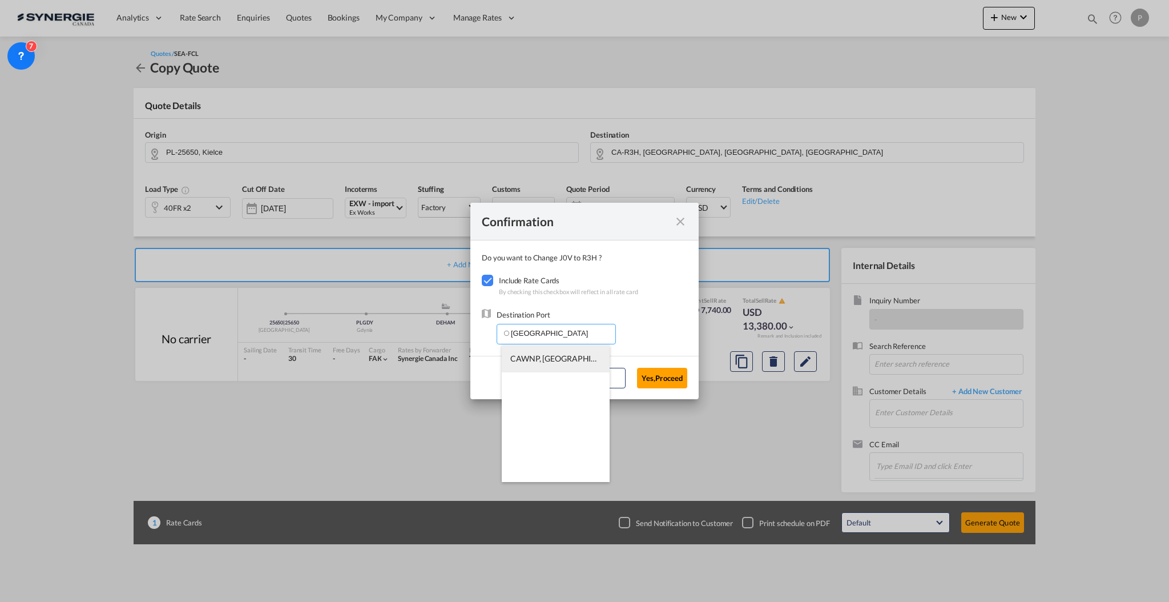
click at [529, 357] on span "CAWNP, Winnipeg, MB, Canada, North America, Americas" at bounding box center [734, 358] width 449 height 10
type input "CAWNP, Winnipeg, MB, Canada, North America, Americas"
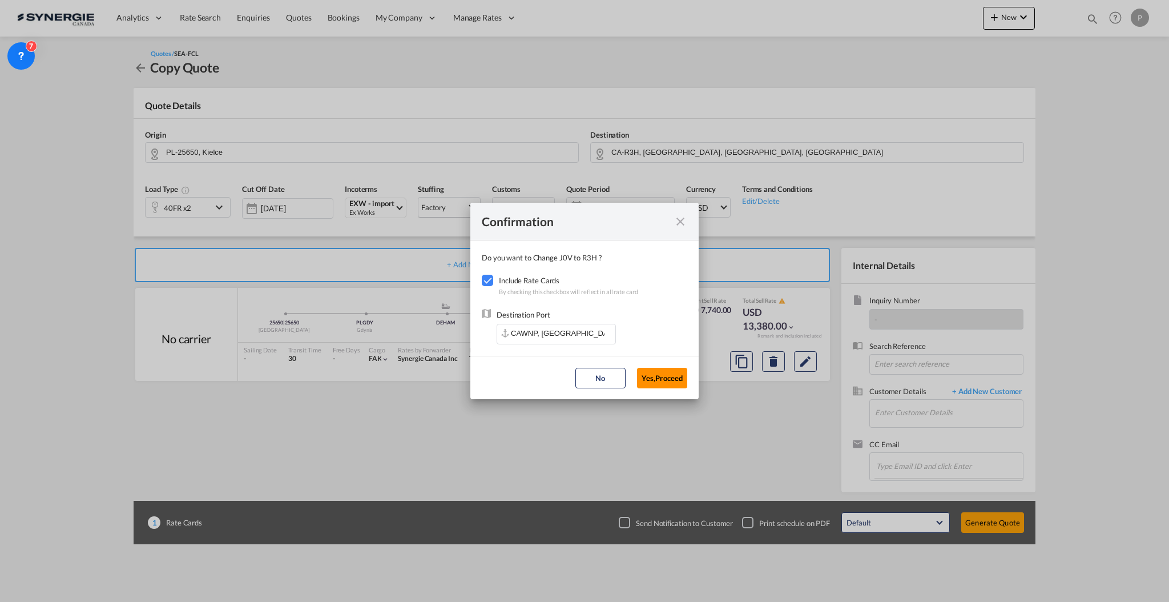
click at [653, 372] on button "Yes,Proceed" at bounding box center [662, 378] width 50 height 21
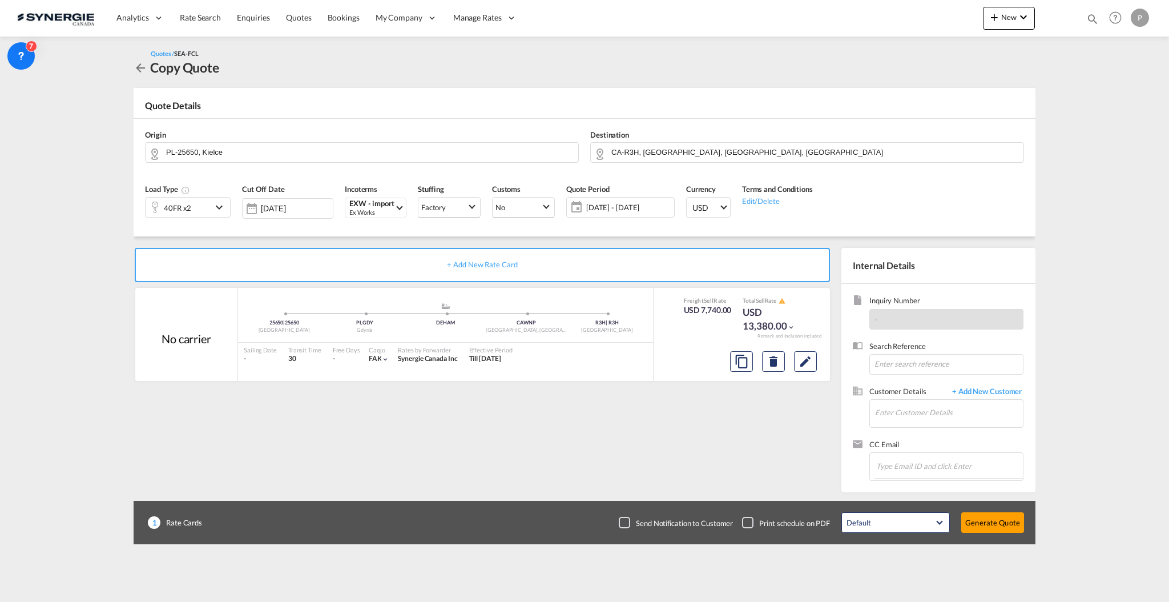
click at [659, 207] on span "08 Oct - 07 Nov 2025" at bounding box center [628, 207] width 85 height 10
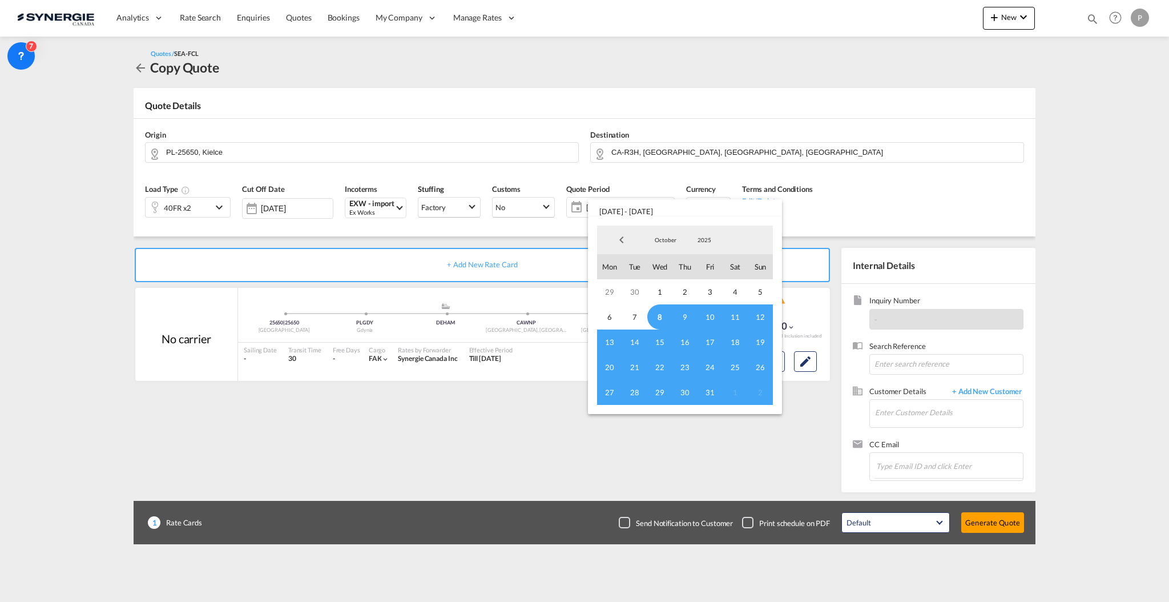
click at [659, 316] on span "8" at bounding box center [659, 316] width 25 height 25
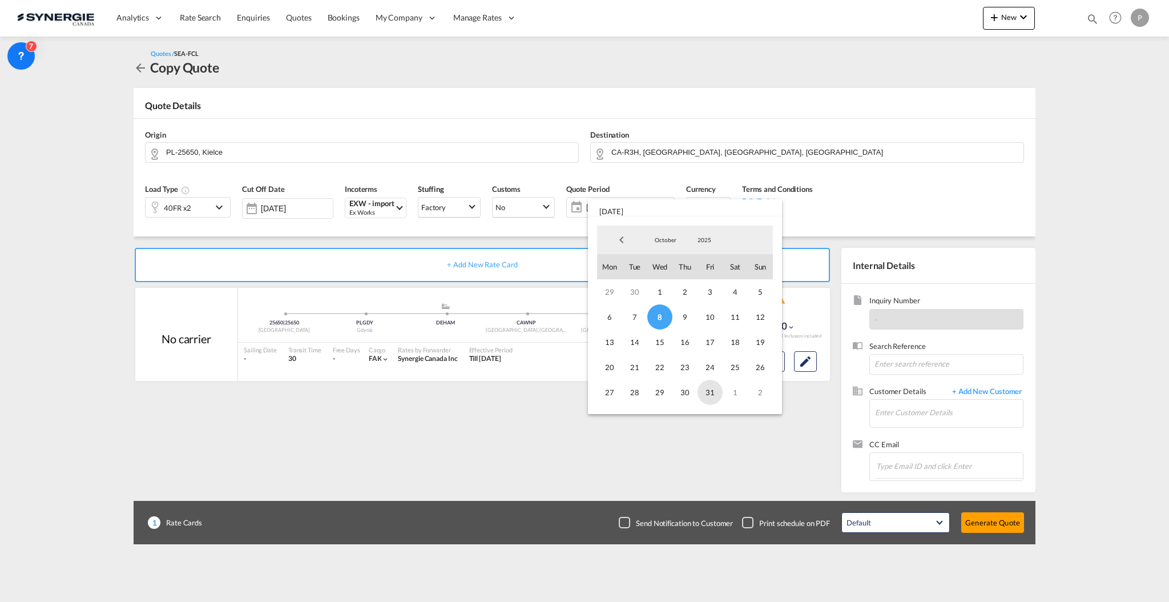
click at [705, 392] on span "31" at bounding box center [710, 392] width 25 height 25
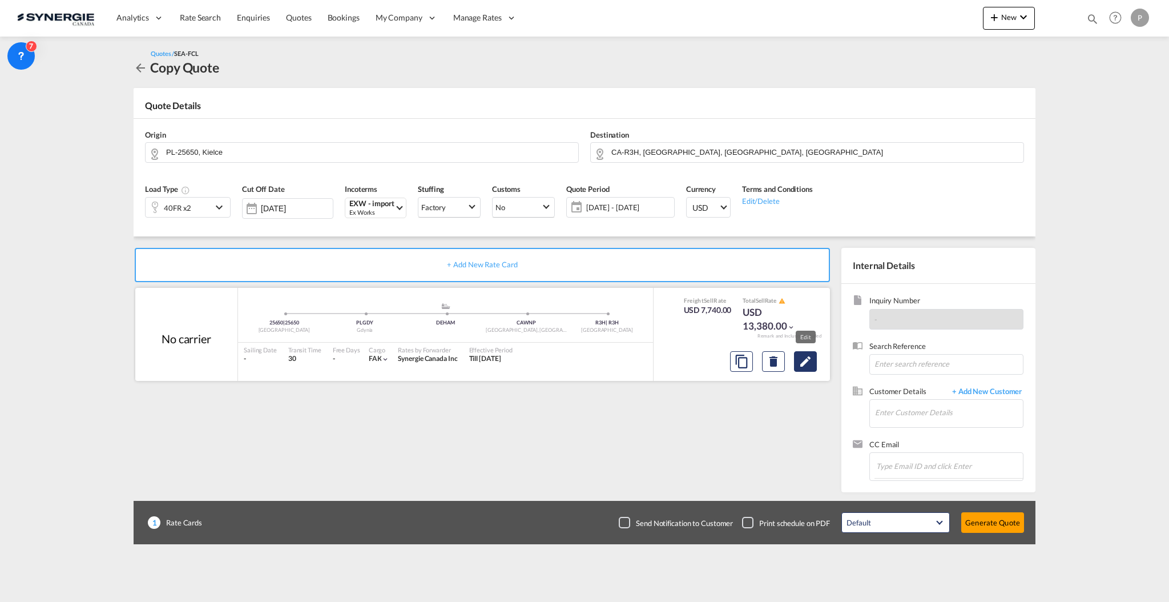
click at [807, 359] on md-icon "Edit" at bounding box center [806, 362] width 14 height 14
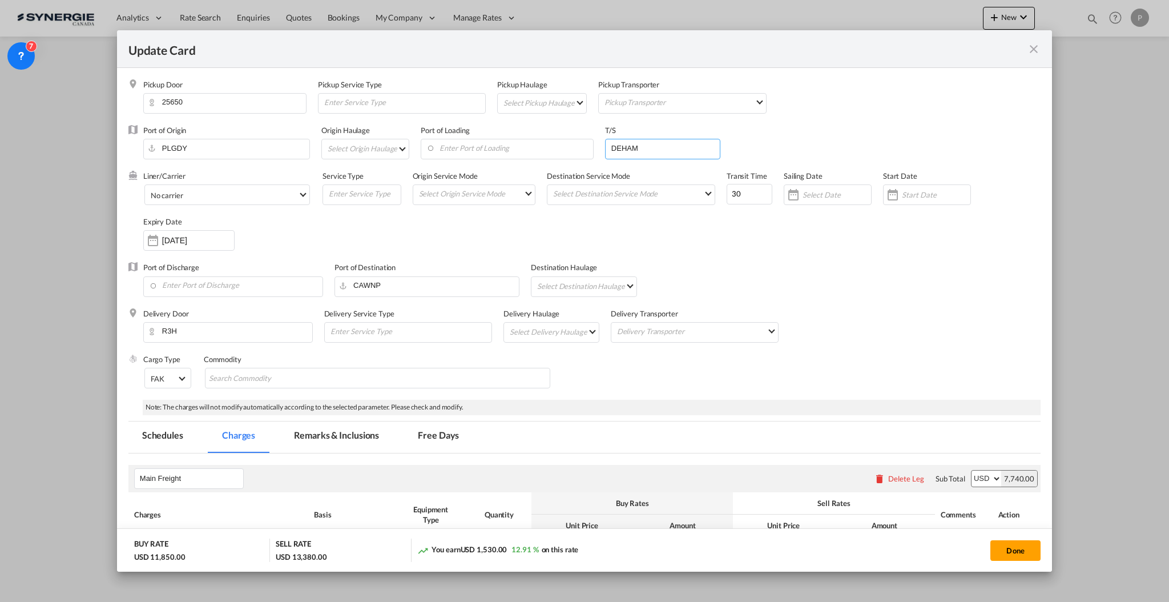
click at [638, 145] on input "DEHAM" at bounding box center [665, 147] width 110 height 17
click at [249, 279] on input "Enter Port of Discharge" at bounding box center [236, 285] width 174 height 17
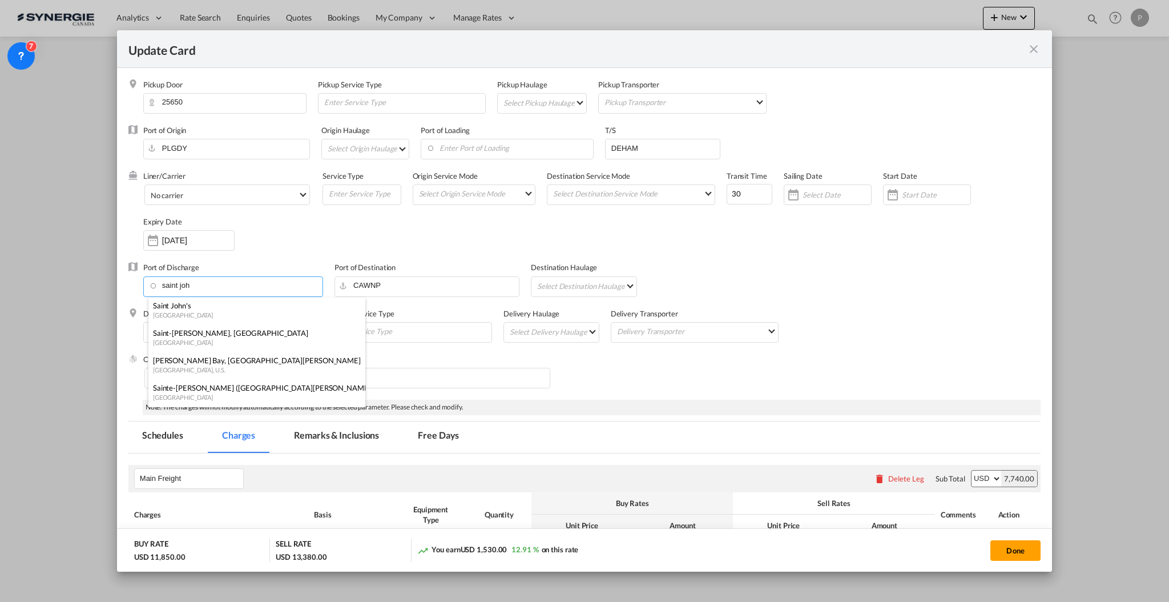
click at [223, 335] on div "Saint-John, NB" at bounding box center [253, 333] width 201 height 10
type input "Saint-John, NB, CASJB"
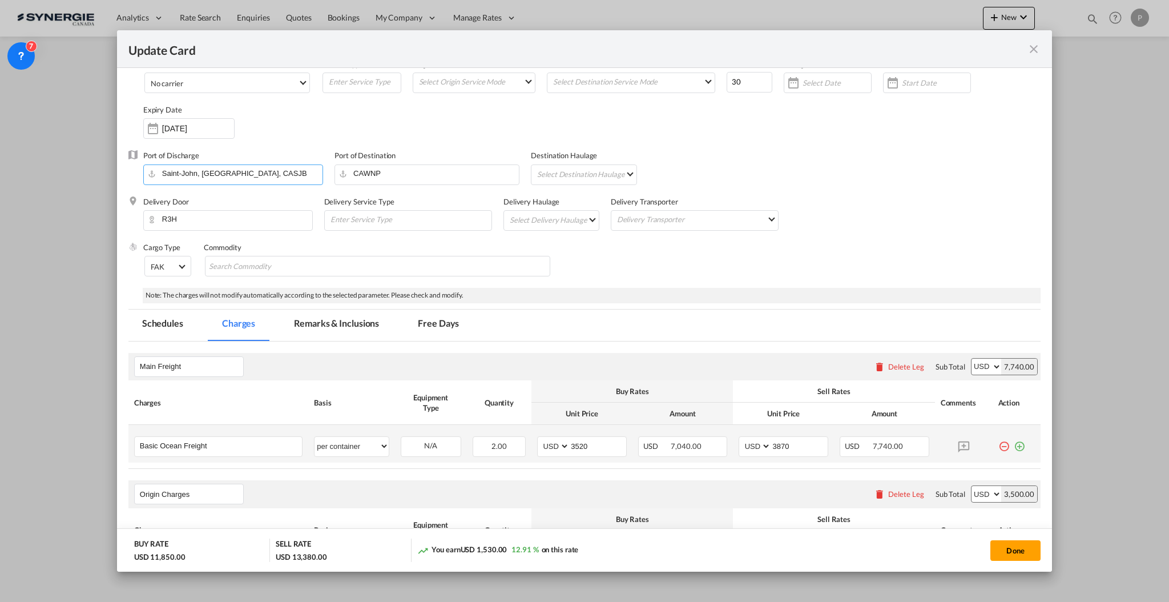
scroll to position [152, 0]
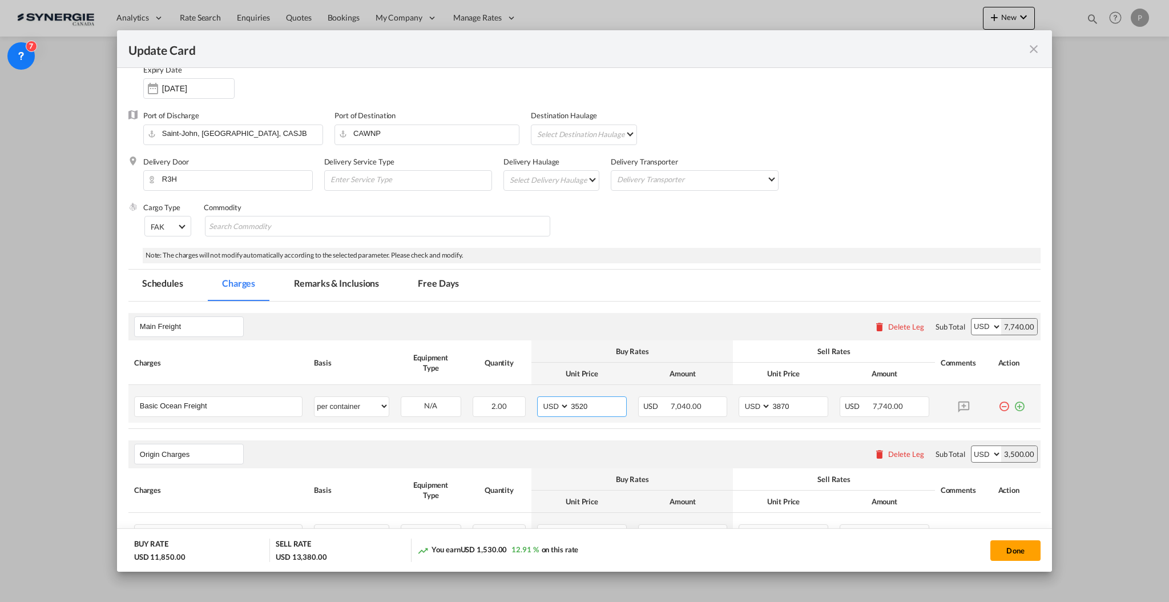
click at [595, 402] on input "3520" at bounding box center [598, 405] width 57 height 17
type input "7250"
click at [792, 405] on input "3870" at bounding box center [799, 405] width 57 height 17
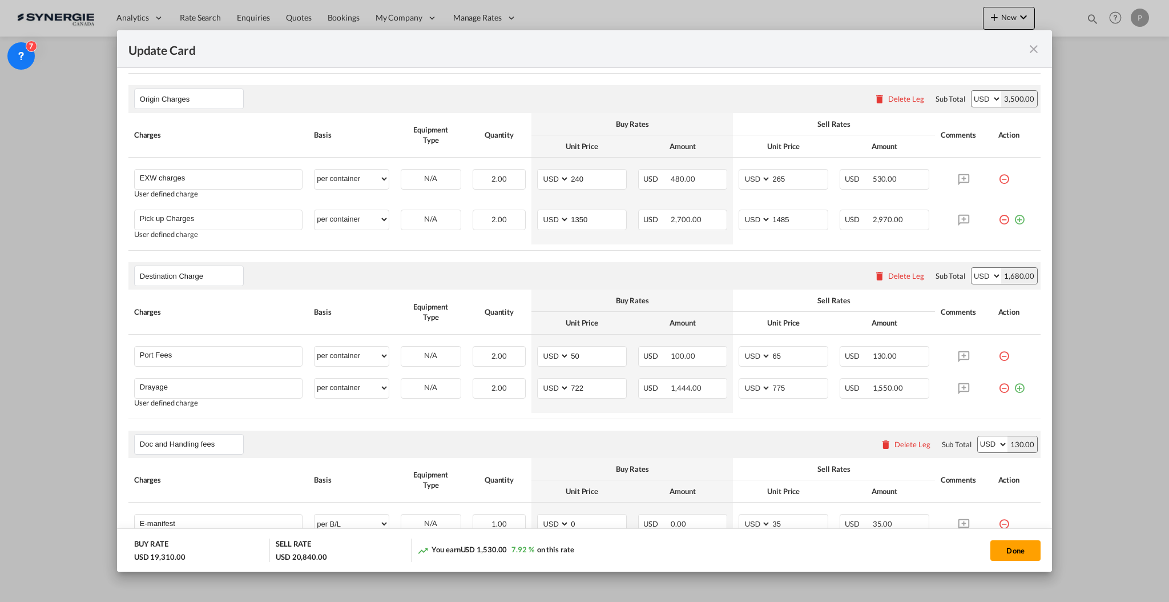
scroll to position [533, 0]
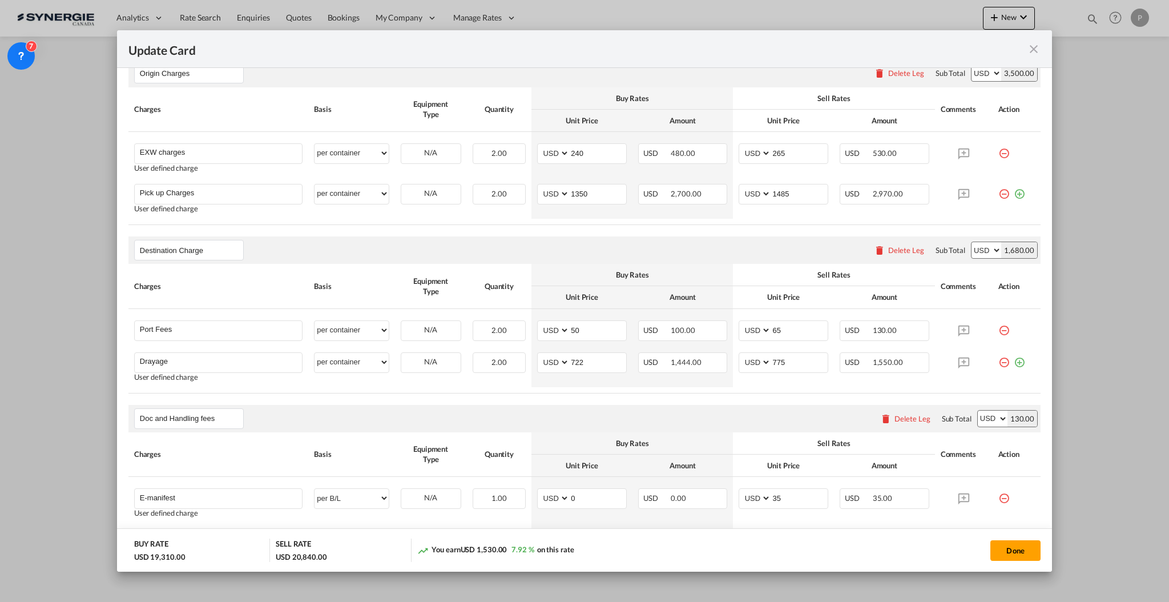
type input "7600"
click at [587, 361] on input "722" at bounding box center [598, 361] width 57 height 17
type input "328"
type input "380"
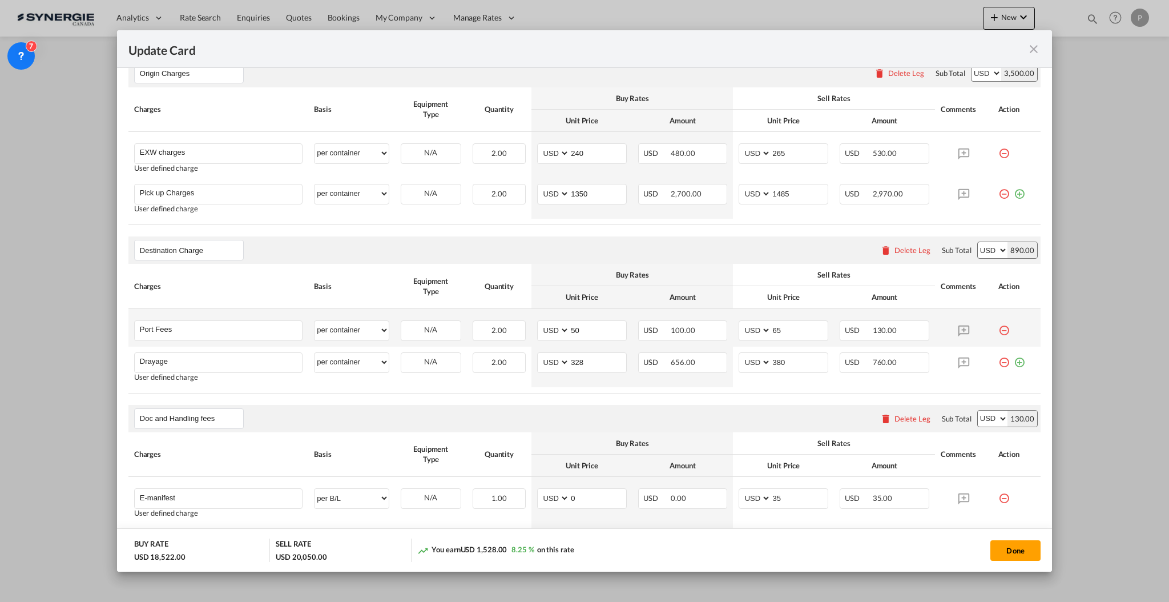
click at [999, 332] on md-icon "icon-minus-circle-outline red-400-fg" at bounding box center [1004, 325] width 11 height 11
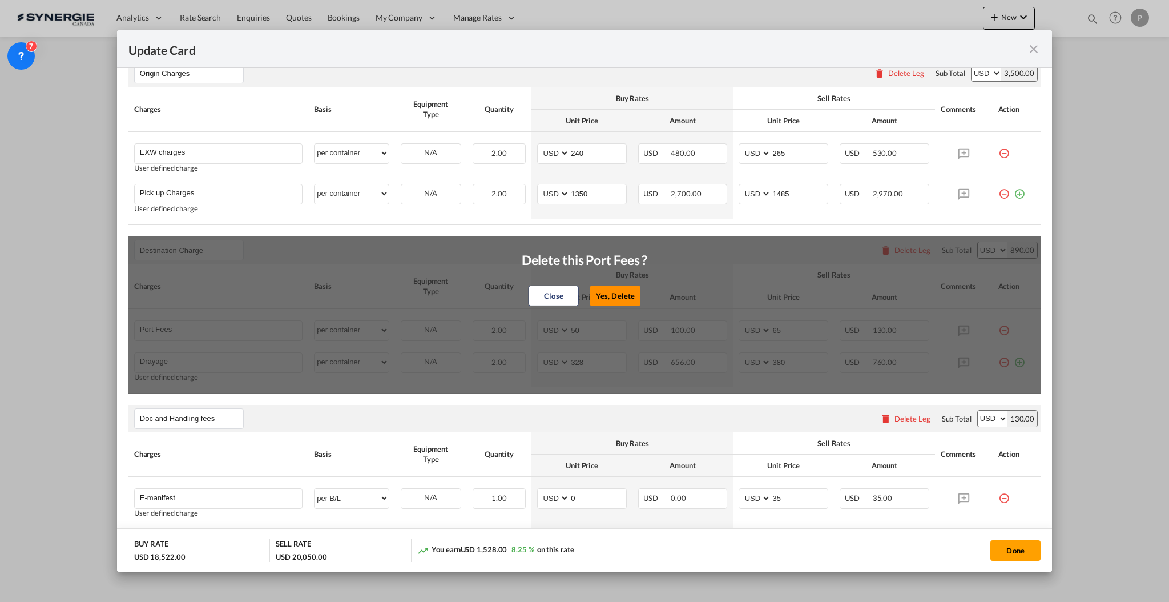
click at [611, 287] on button "Yes, Delete" at bounding box center [615, 295] width 50 height 21
type input "Drayage"
type input "328"
type input "380"
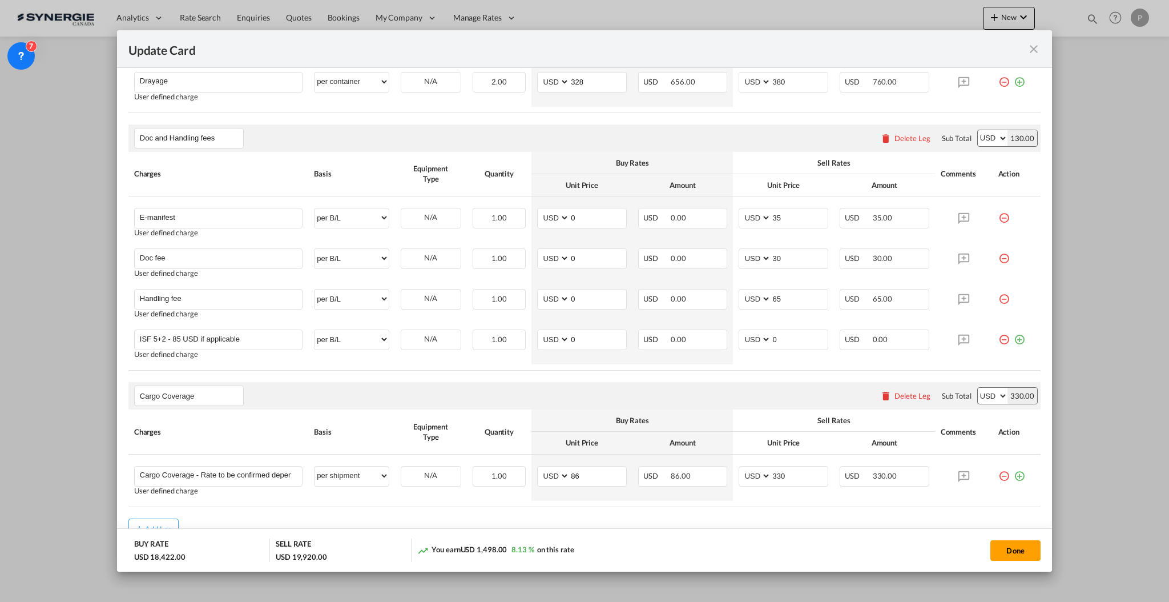
scroll to position [840, 0]
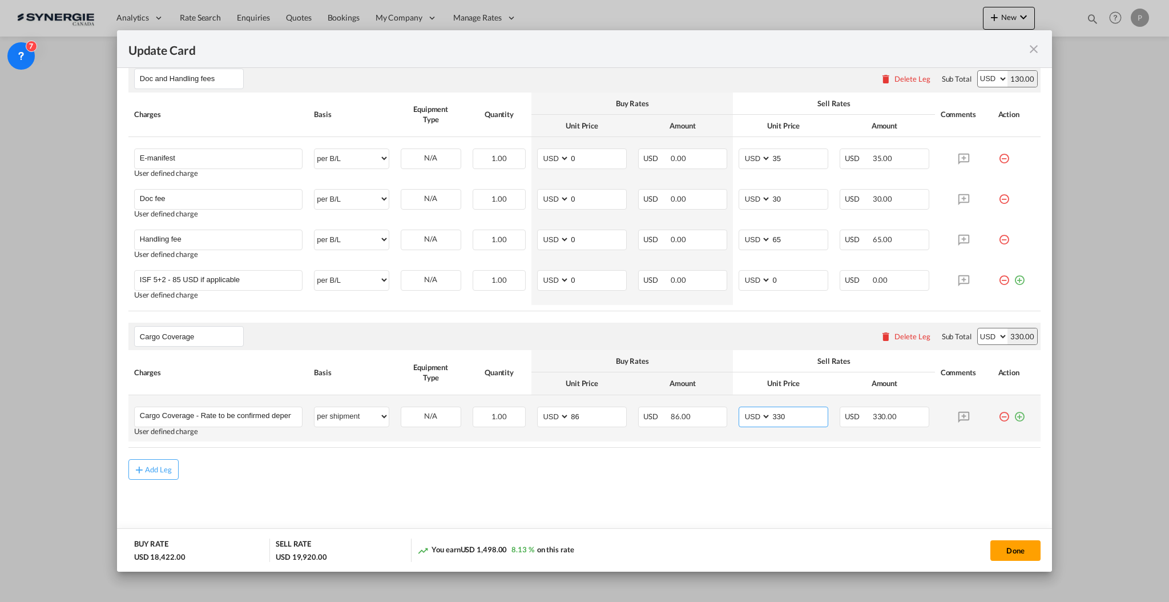
click at [771, 414] on input "330" at bounding box center [799, 415] width 57 height 17
click at [800, 411] on input "Update Card Pickup ..." at bounding box center [799, 415] width 57 height 17
type input "356"
click at [578, 409] on input "86" at bounding box center [598, 415] width 57 height 17
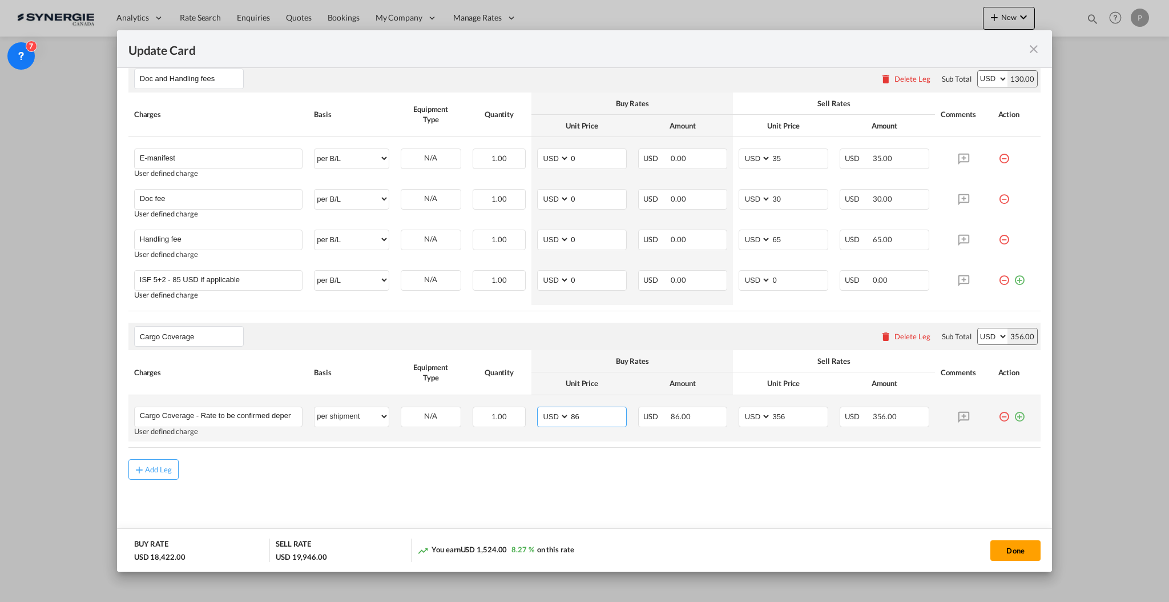
click at [578, 409] on input "86" at bounding box center [598, 415] width 57 height 17
type input "96"
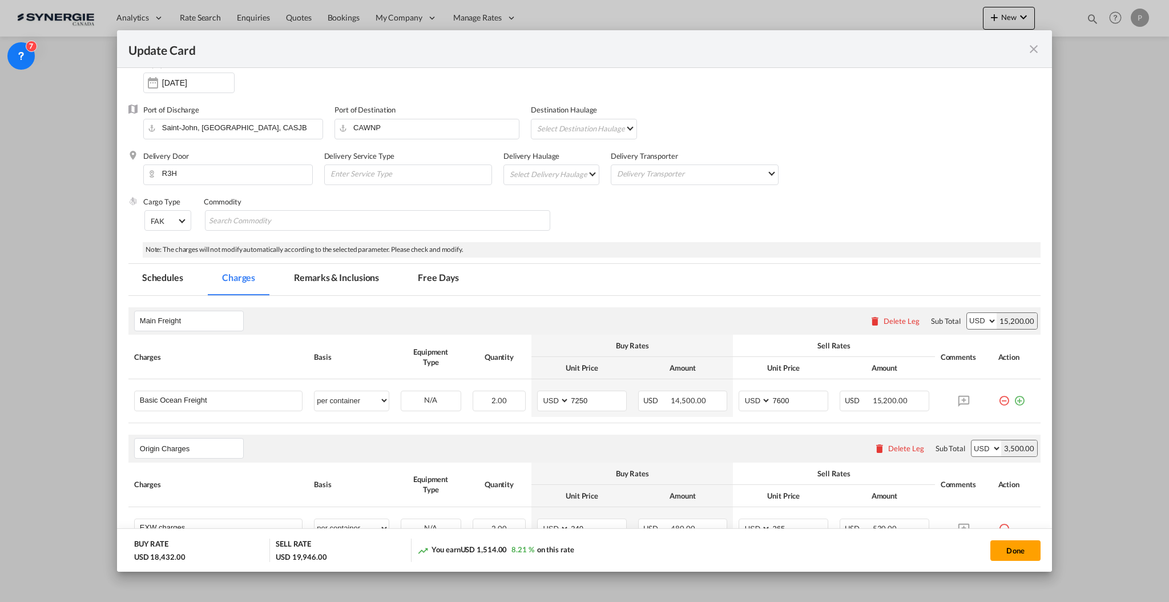
scroll to position [155, 0]
click at [330, 268] on md-tab-item "Remarks & Inclusions" at bounding box center [336, 281] width 112 height 31
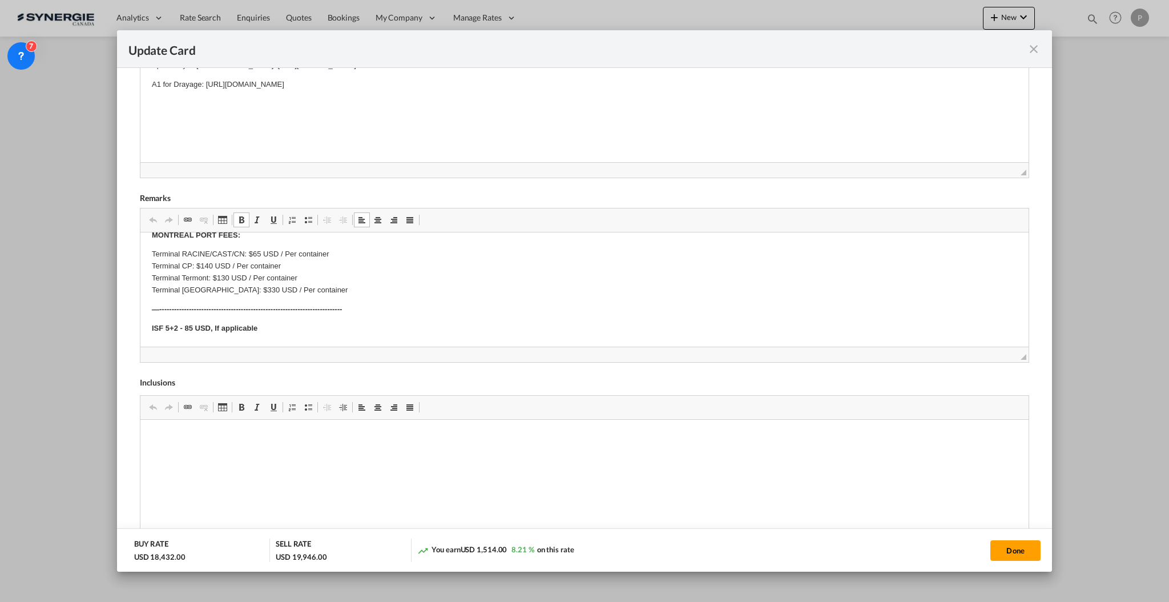
scroll to position [446, 0]
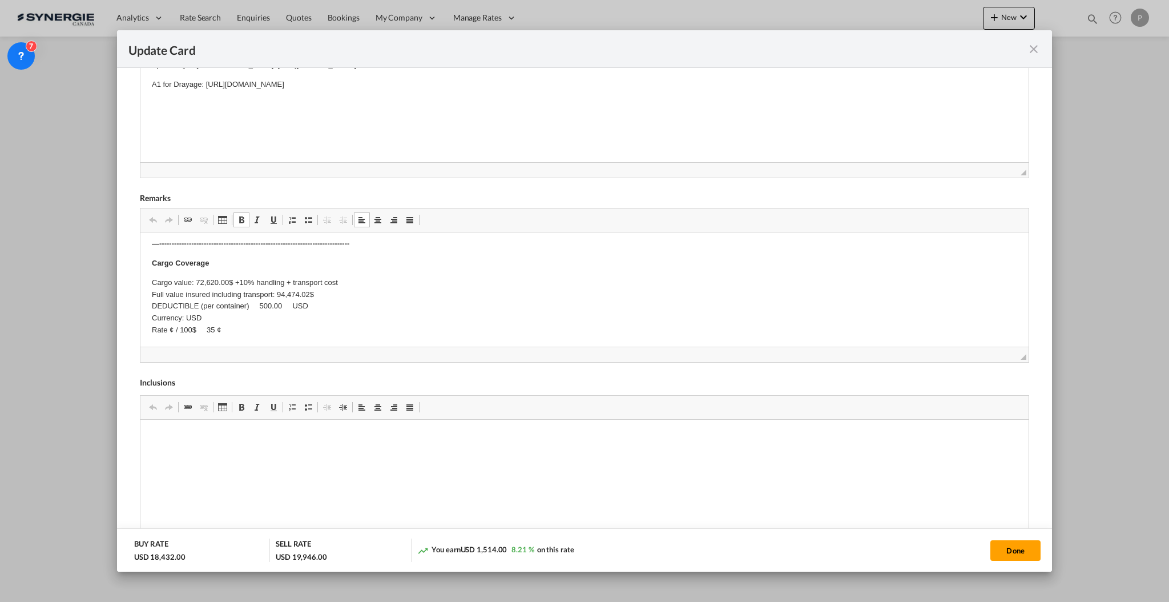
drag, startPoint x: 232, startPoint y: 327, endPoint x: 134, endPoint y: 281, distance: 108.0
click at [140, 281] on html "Origin Charges Pick-up location : Aebi Schmidt Polska Sp. z o.o., ul. Skrajna 8…" at bounding box center [584, 66] width 888 height 562
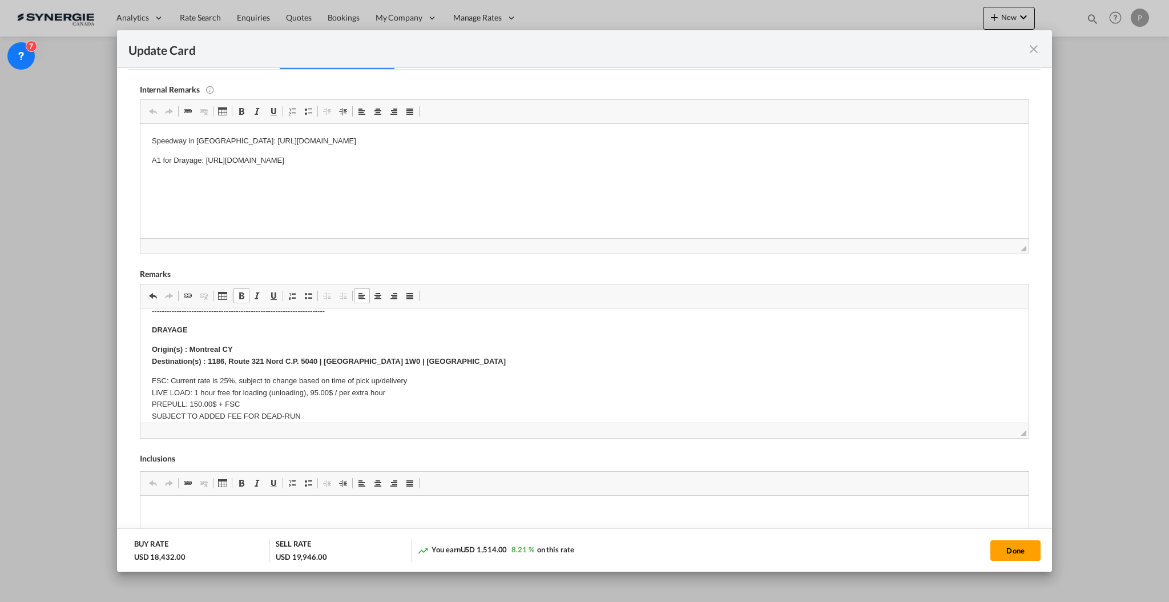
scroll to position [152, 0]
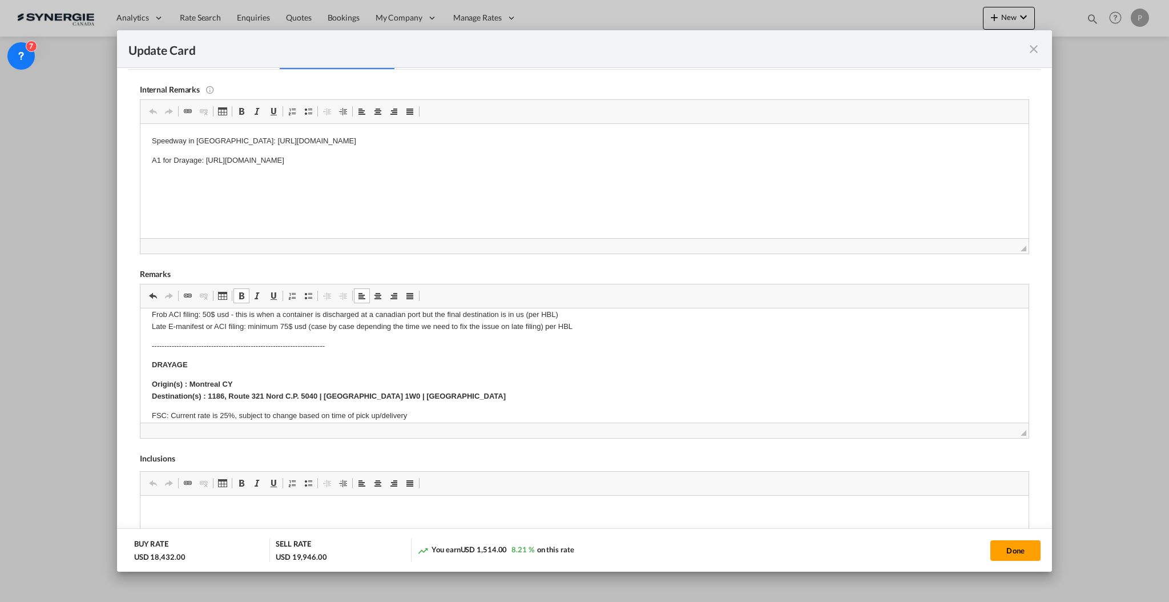
click at [206, 384] on strong "Origin(s) : Montreal CY Destination(s) : 1186, Route 321 Nord C.P. 5040 | St-An…" at bounding box center [328, 389] width 354 height 21
drag, startPoint x: 207, startPoint y: 394, endPoint x: 508, endPoint y: 398, distance: 300.3
click at [508, 398] on p "Origin(s) : Winnipeg Ramp Destination(s) : 1186, Route 321 Nord C.P. 5040 | St-…" at bounding box center [584, 390] width 866 height 24
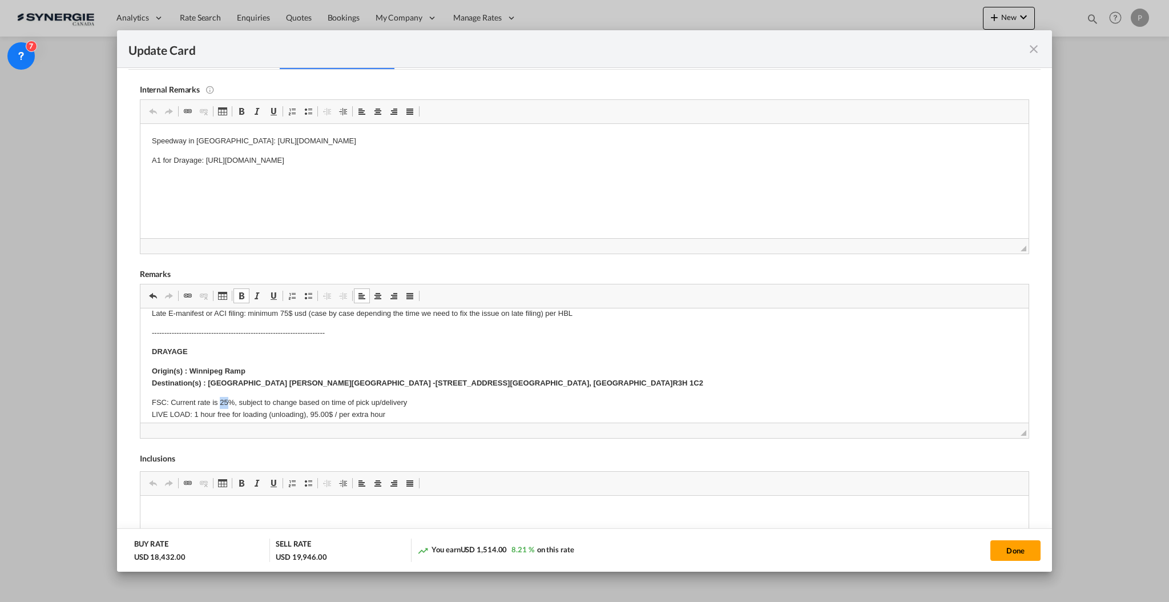
click at [221, 397] on p "FSC: Current rate is 25%, subject to change based on time of pick up/delivery L…" at bounding box center [584, 425] width 866 height 59
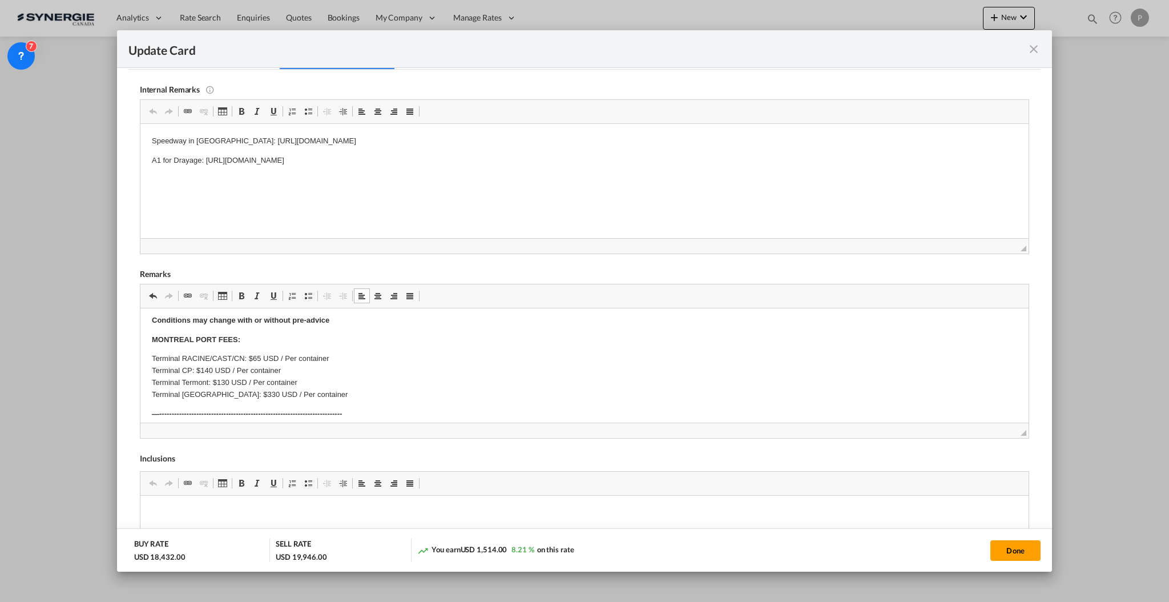
scroll to position [317, 0]
click at [152, 328] on body "Origin Charges Pick-up location : Aebi Schmidt Polska Sp. z o.o., ul. Skrajna 8…" at bounding box center [584, 271] width 866 height 539
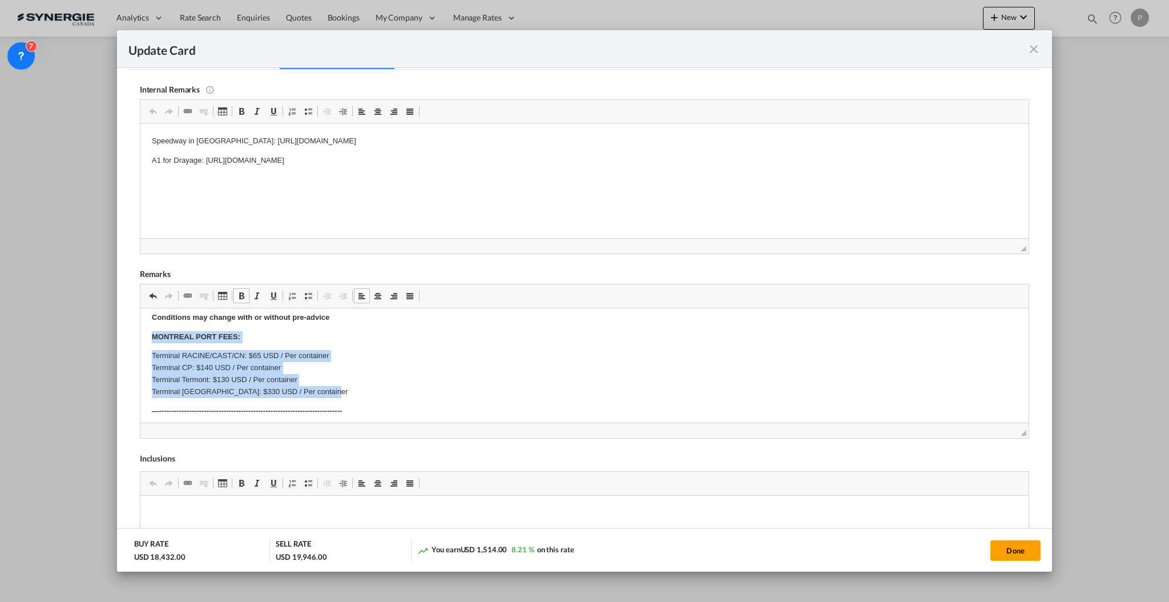
drag, startPoint x: 145, startPoint y: 333, endPoint x: 446, endPoint y: 389, distance: 305.9
click at [446, 389] on html "Origin Charges Pick-up location : Aebi Schmidt Polska Sp. z o.o., ul. Skrajna 8…" at bounding box center [584, 272] width 888 height 562
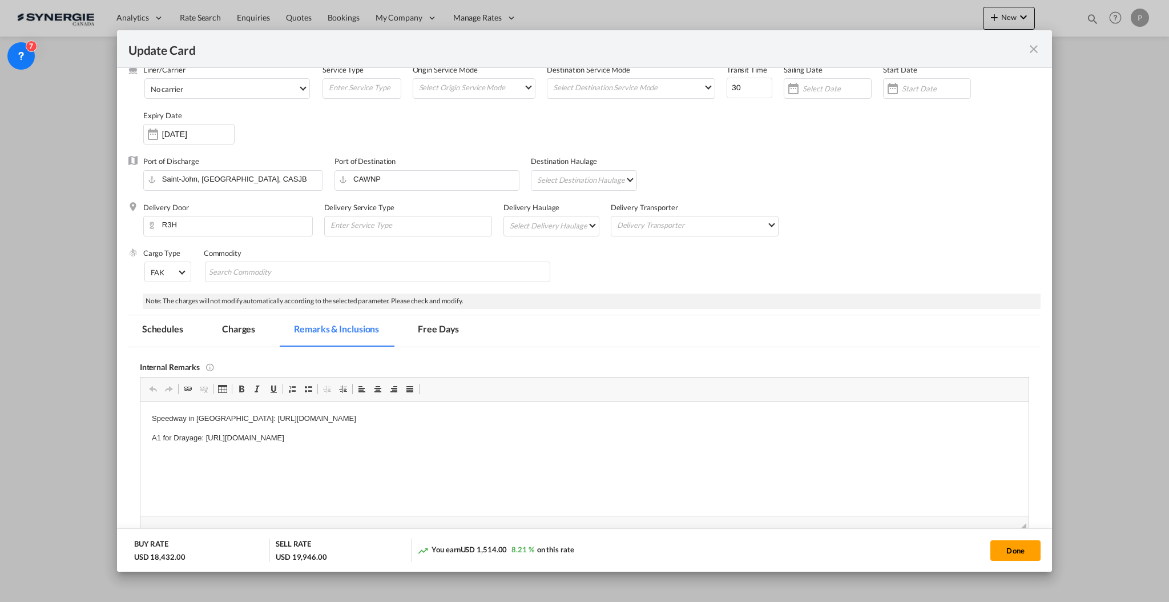
scroll to position [79, 0]
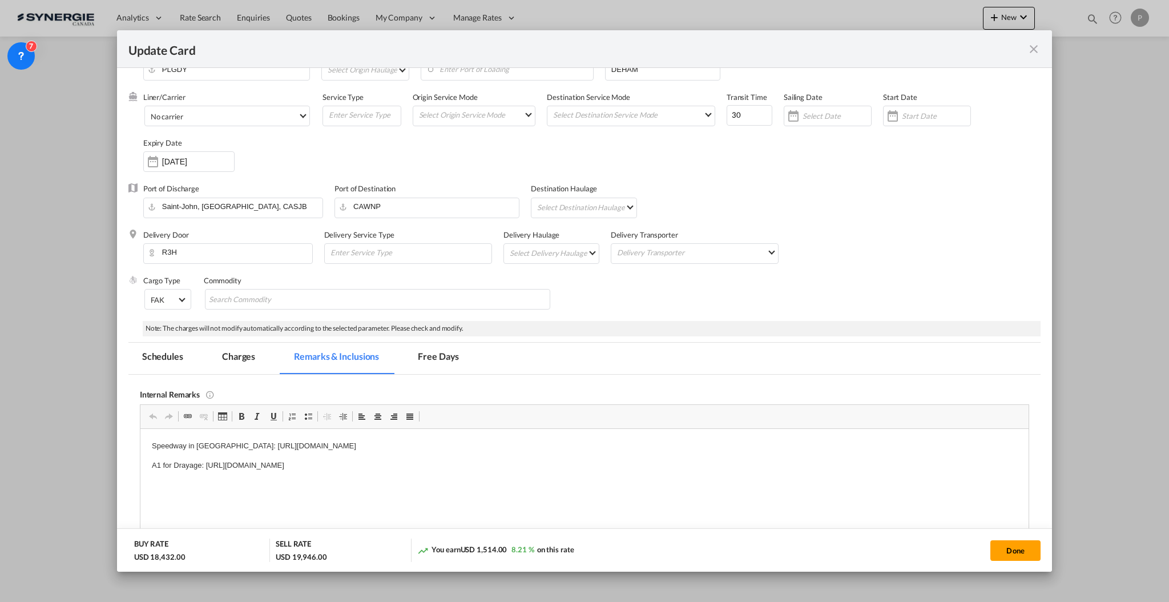
drag, startPoint x: 18, startPoint y: 34, endPoint x: 159, endPoint y: 463, distance: 451.2
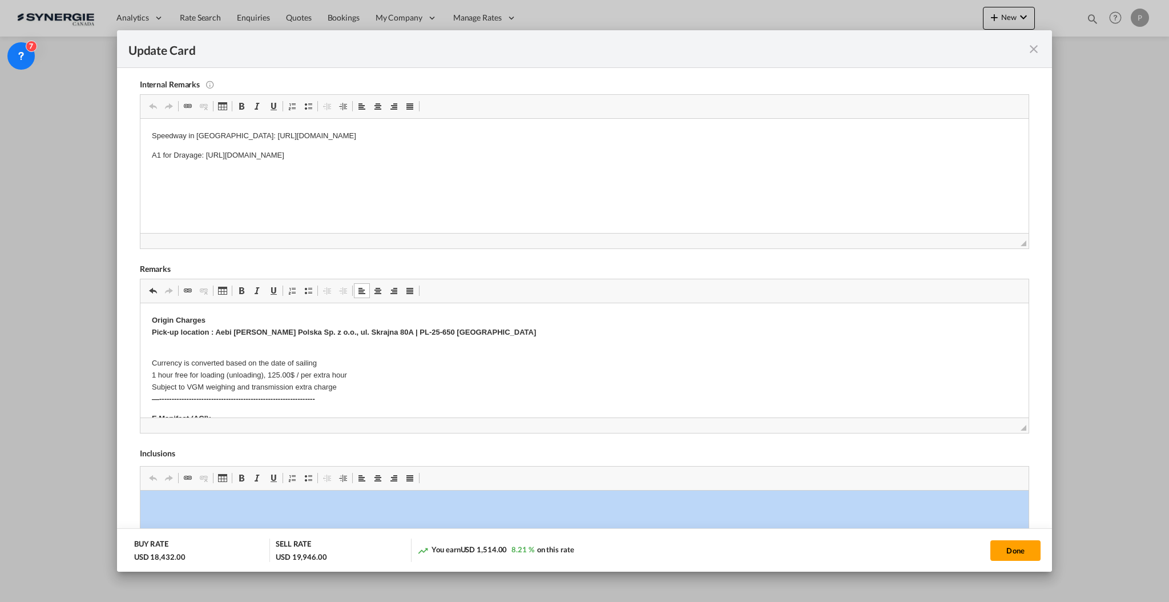
click at [159, 463] on div "Internal Remarks Rich Text Editor, editor42 Editor toolbars Clipboard/Undo Undo…" at bounding box center [584, 360] width 889 height 590
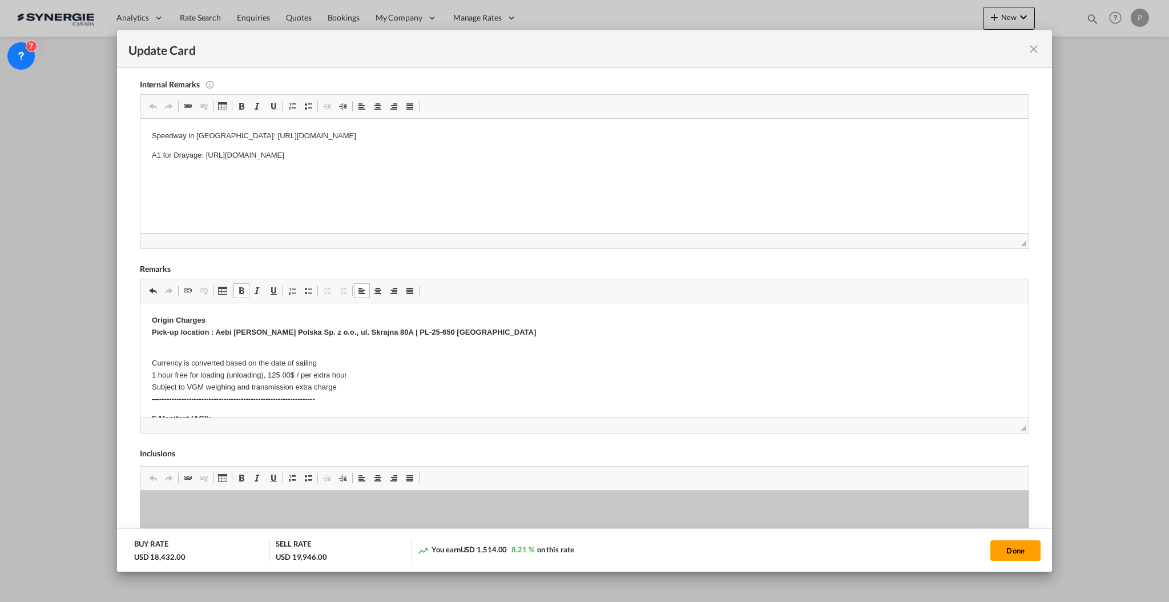
scroll to position [313, 0]
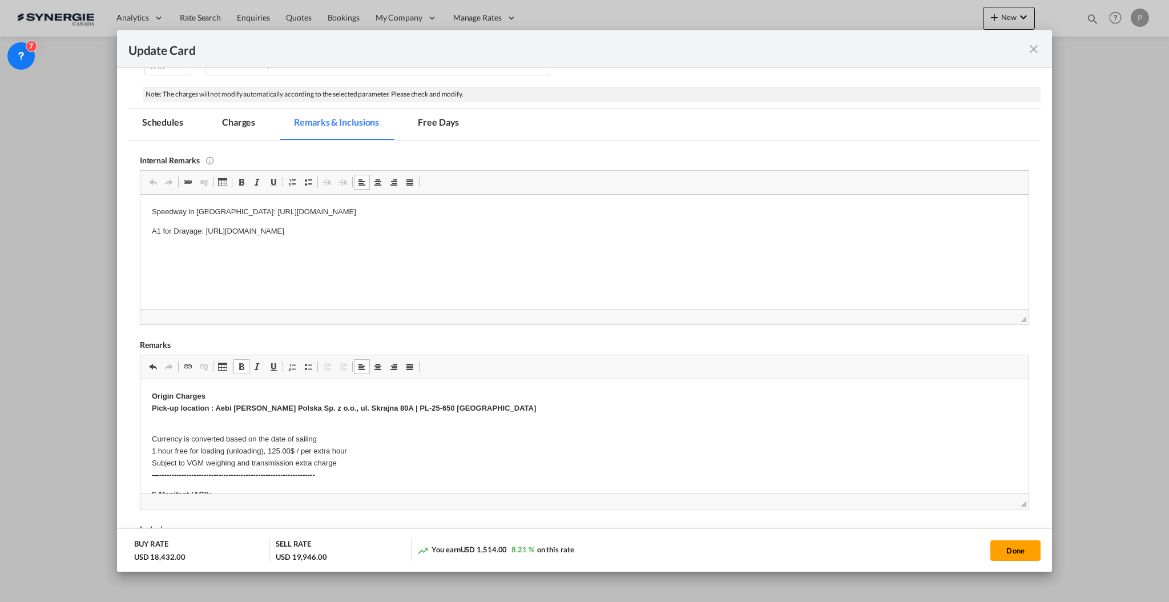
click at [152, 230] on p "A1 for Drayage: https://app.frontapp.com/inboxes/teammates/6847055/inbox/open/0…" at bounding box center [584, 231] width 866 height 12
drag, startPoint x: 230, startPoint y: 230, endPoint x: 790, endPoint y: 231, distance: 560.1
click at [788, 230] on p "White river for Drayage: https://app.frontapp.com/inboxes/teammates/6847055/inb…" at bounding box center [584, 231] width 866 height 12
click at [1033, 546] on button "Done" at bounding box center [1016, 550] width 50 height 21
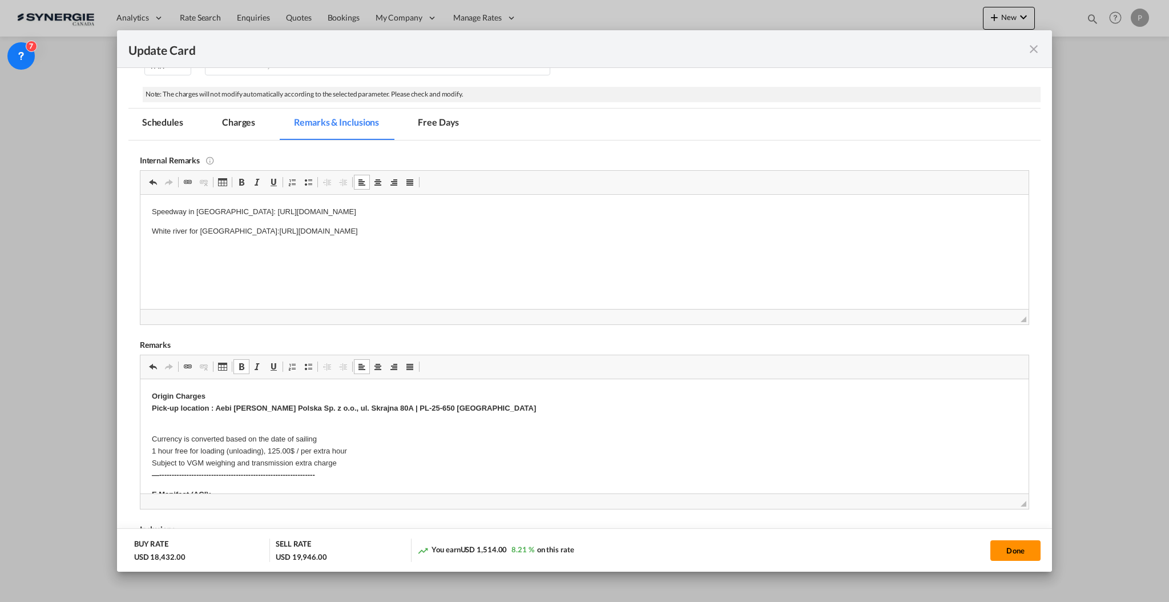
type input "06 Nov 2025"
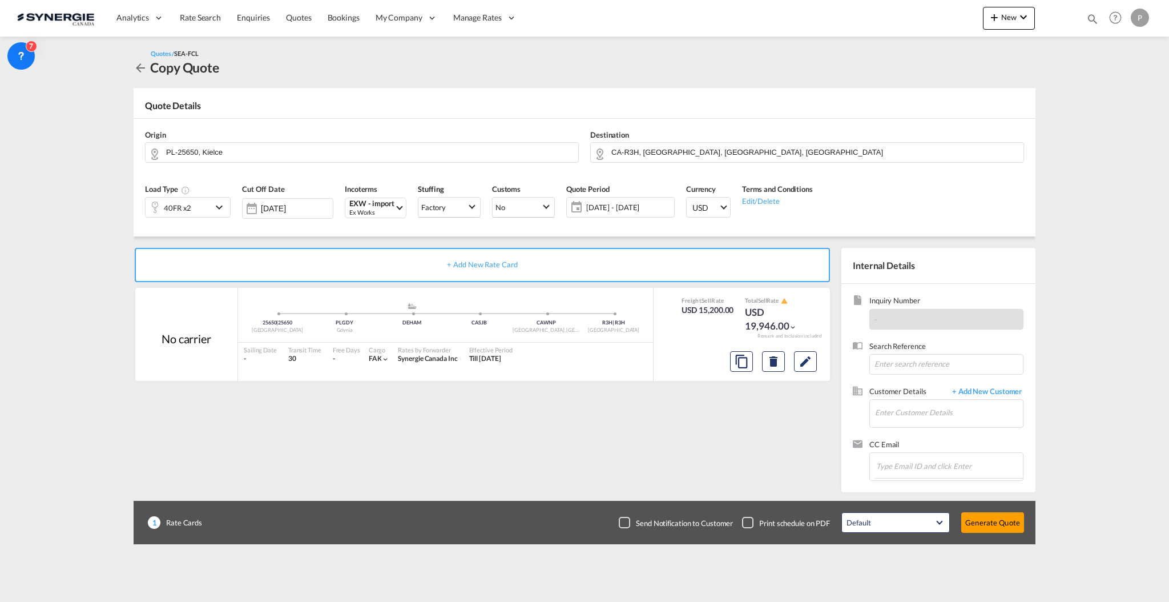
scroll to position [147, 0]
drag, startPoint x: 944, startPoint y: 414, endPoint x: 1145, endPoint y: 403, distance: 200.7
click at [944, 414] on input "Enter Customer Details" at bounding box center [949, 413] width 148 height 26
click at [920, 417] on input "Enter Customer Details" at bounding box center [949, 413] width 148 height 26
paste input "[PERSON_NAME][EMAIL_ADDRESS][PERSON_NAME][PERSON_NAME][DOMAIN_NAME]"
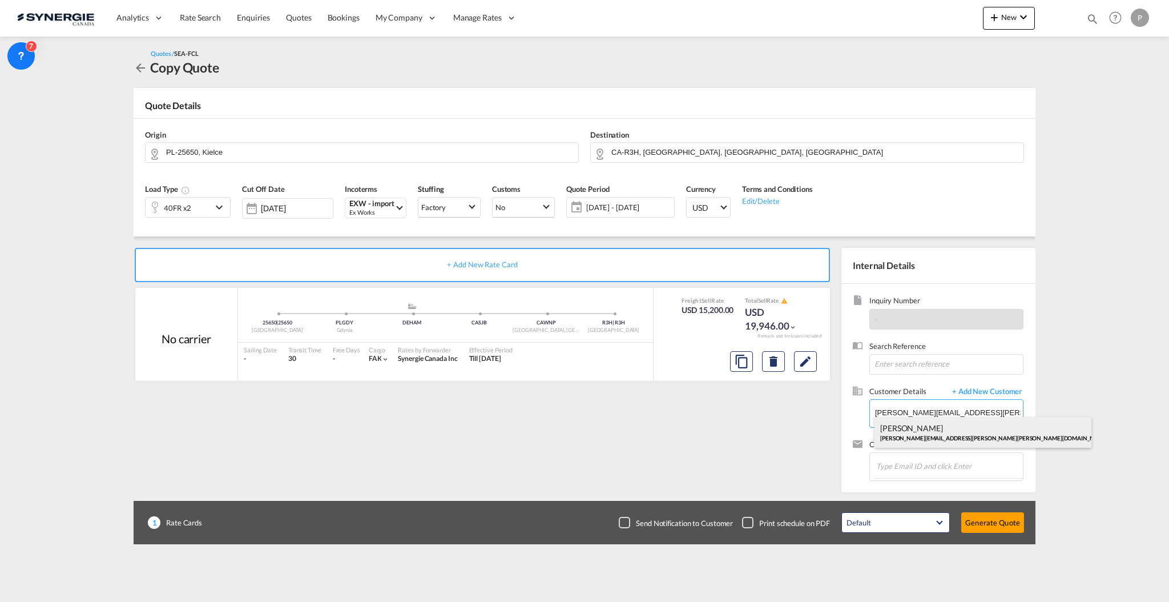
click at [933, 436] on div "Erick Bedard erick.bedard@aebi-schmidt.com | AEBI SCHMIDT" at bounding box center [983, 432] width 217 height 31
type input "AEBI SCHMIDT, Erick Bedard, erick.bedard@aebi-schmidt.com"
click at [1003, 525] on button "Generate Quote" at bounding box center [992, 522] width 63 height 21
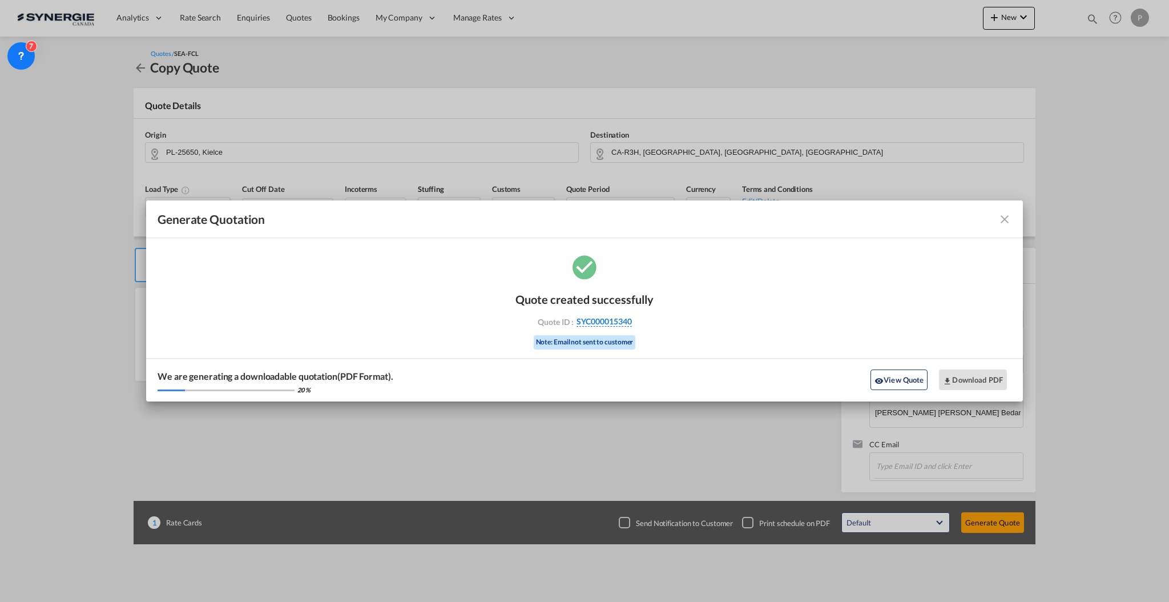
drag, startPoint x: 650, startPoint y: 319, endPoint x: 630, endPoint y: 321, distance: 19.5
click at [630, 321] on div "Quote ID : SYC000015340" at bounding box center [584, 321] width 132 height 10
copy div "SYC000015340"
click at [981, 376] on button "Download PDF" at bounding box center [973, 379] width 68 height 21
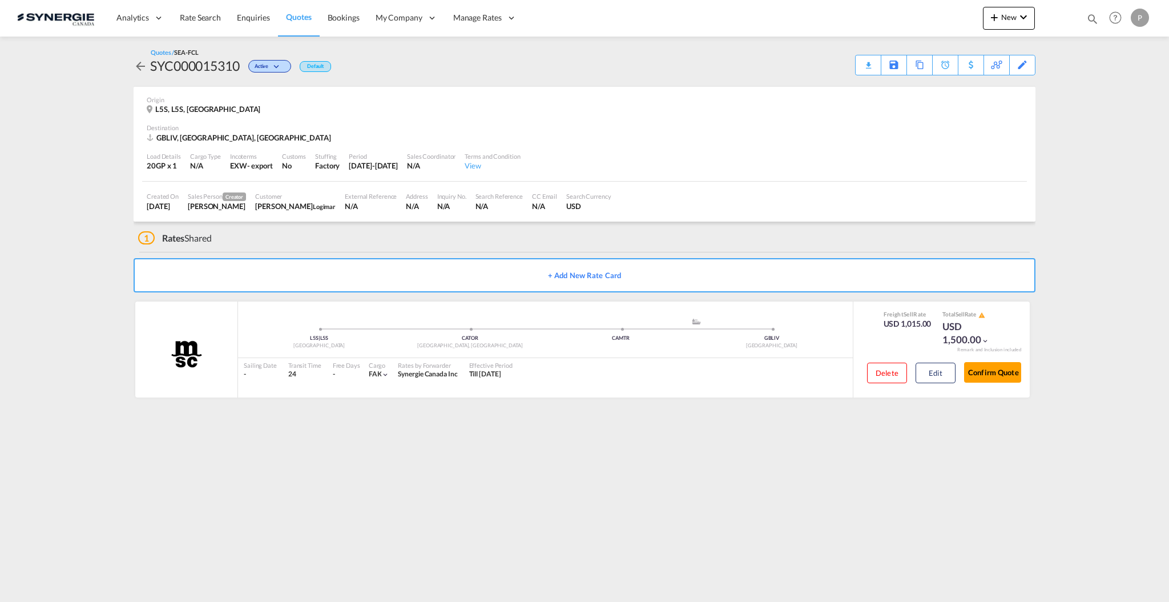
drag, startPoint x: 1091, startPoint y: 15, endPoint x: 1085, endPoint y: 16, distance: 5.7
click at [1091, 15] on md-icon "icon-magnify" at bounding box center [1092, 19] width 13 height 13
click at [916, 15] on select "Bookings Quotes Enquiries" at bounding box center [911, 19] width 54 height 21
select select "Quotes"
click at [884, 9] on select "Bookings Quotes Enquiries" at bounding box center [911, 19] width 54 height 21
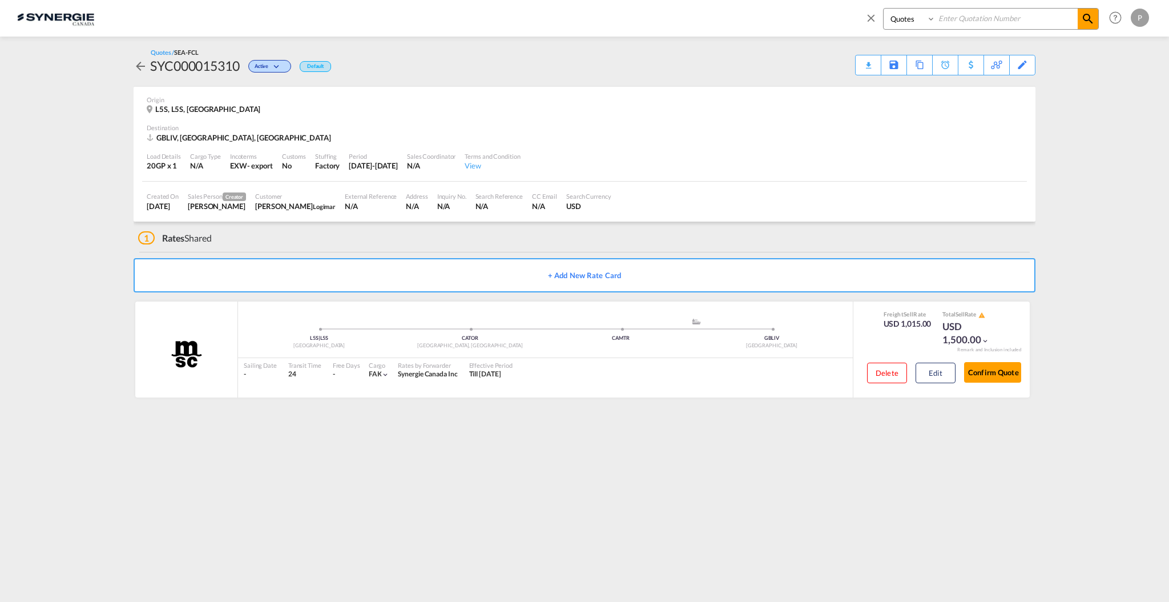
click at [975, 24] on input at bounding box center [1007, 19] width 142 height 20
type input "150009"
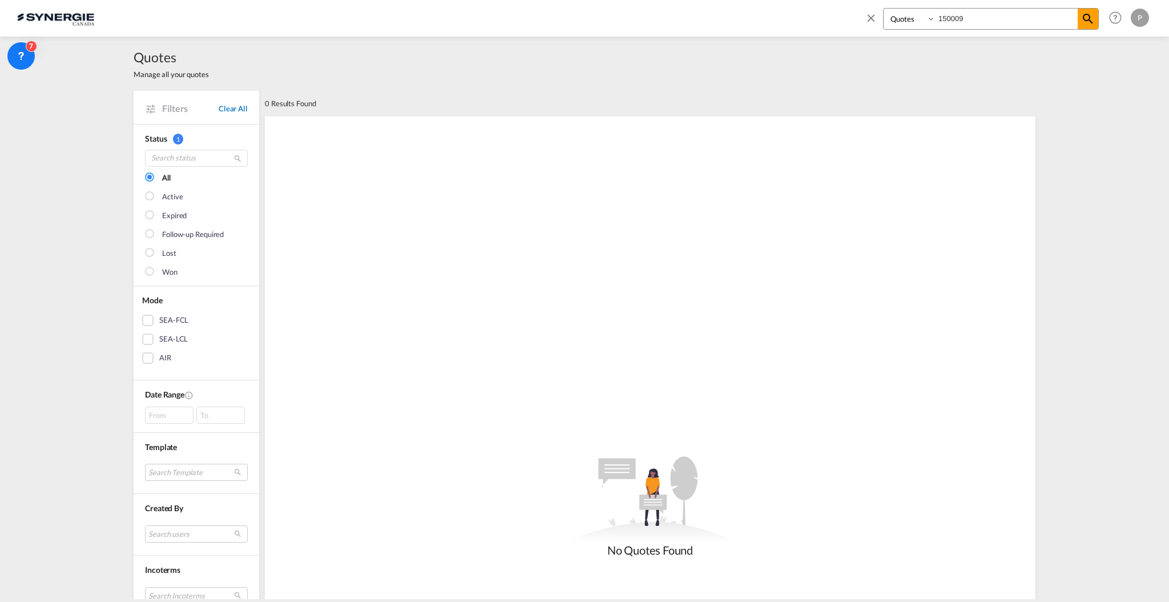
click at [234, 107] on link "Clear All" at bounding box center [233, 108] width 29 height 10
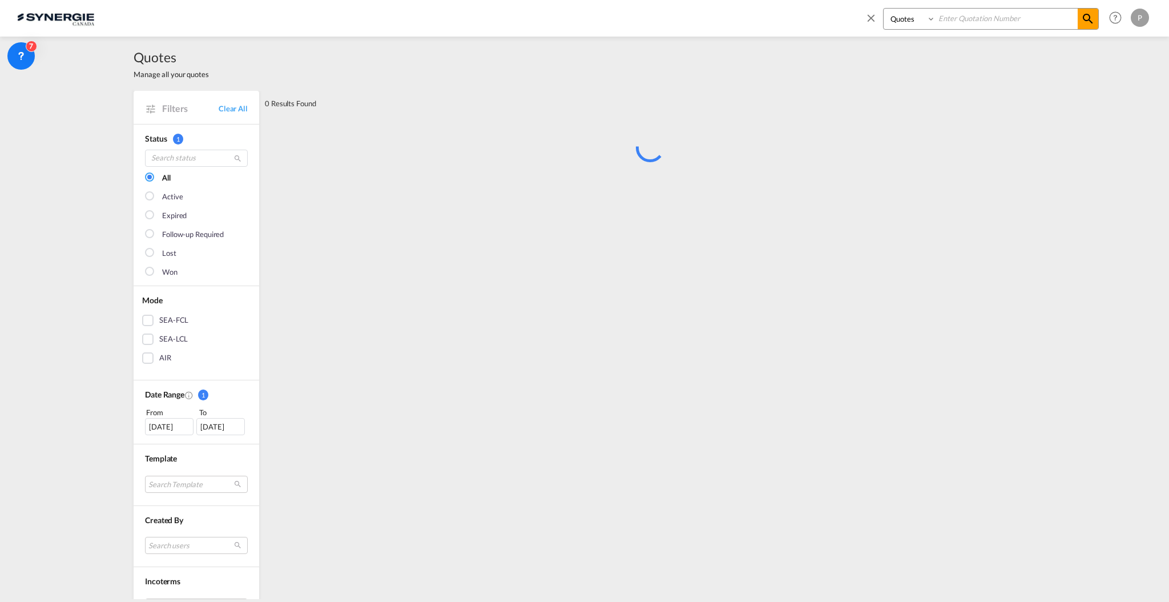
click at [1000, 10] on input at bounding box center [1007, 19] width 142 height 20
type input "15009"
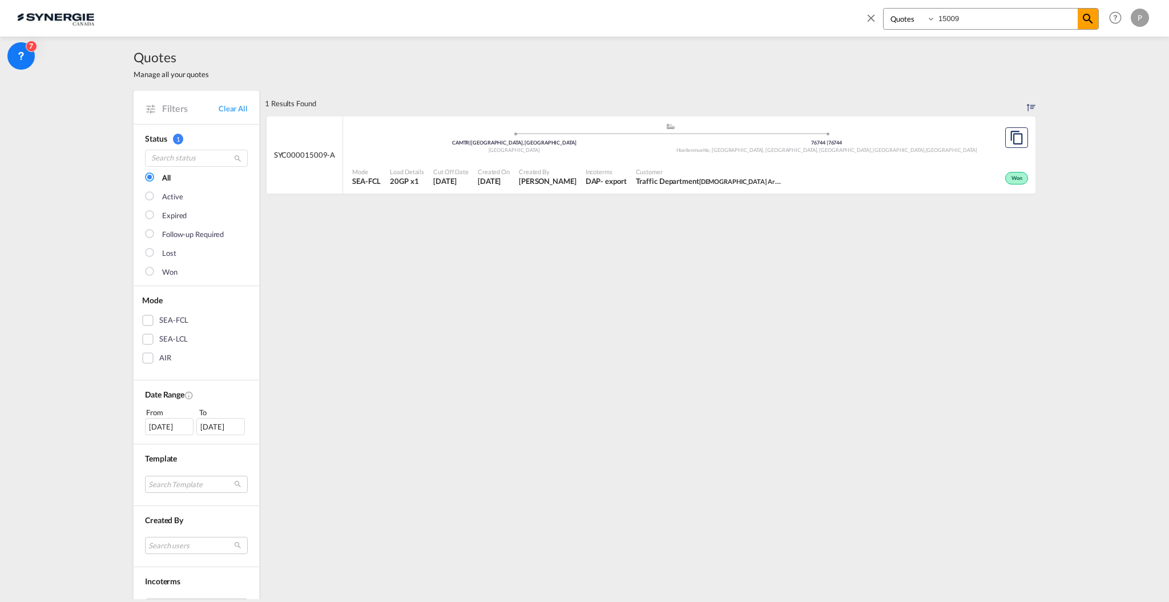
click at [688, 158] on div ".a{fill:#aaa8ad;} .a{fill:#aaa8ad;} CAMTR | [GEOGRAPHIC_DATA] | 76744 [GEOGRAPH…" at bounding box center [670, 140] width 637 height 37
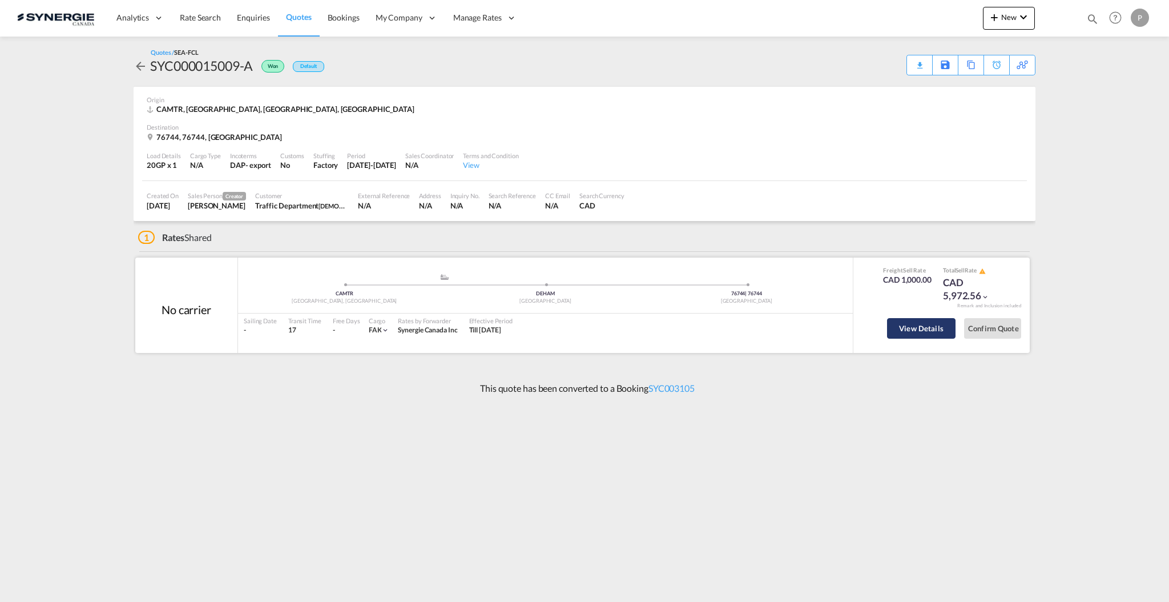
click at [907, 323] on button "View Details" at bounding box center [921, 328] width 69 height 21
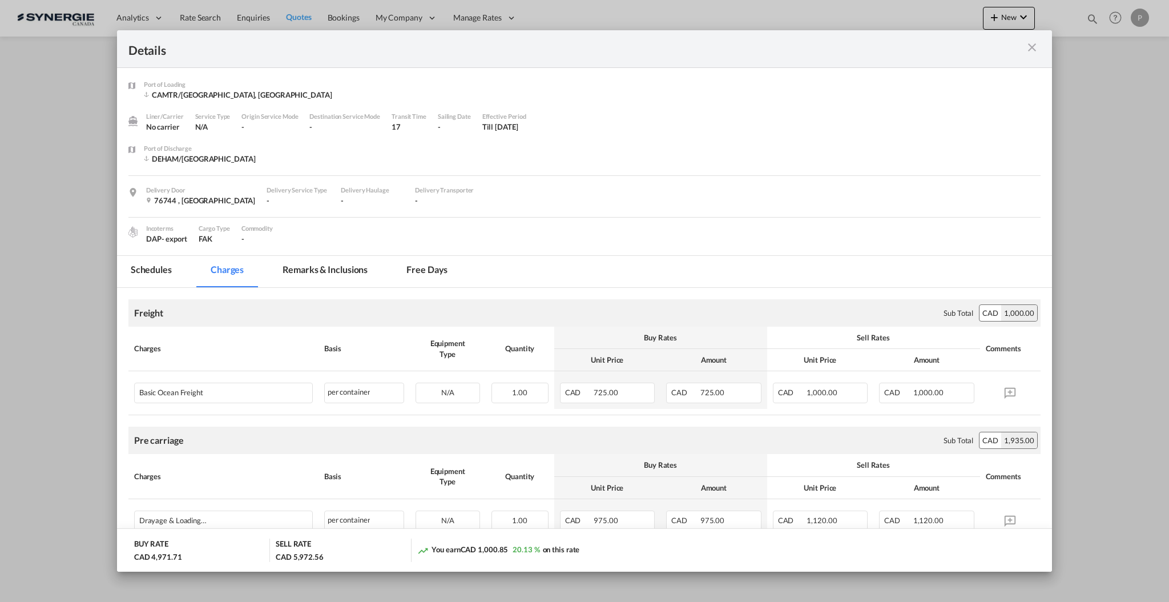
click at [345, 276] on md-tab-item "Remarks & Inclusions" at bounding box center [325, 271] width 112 height 31
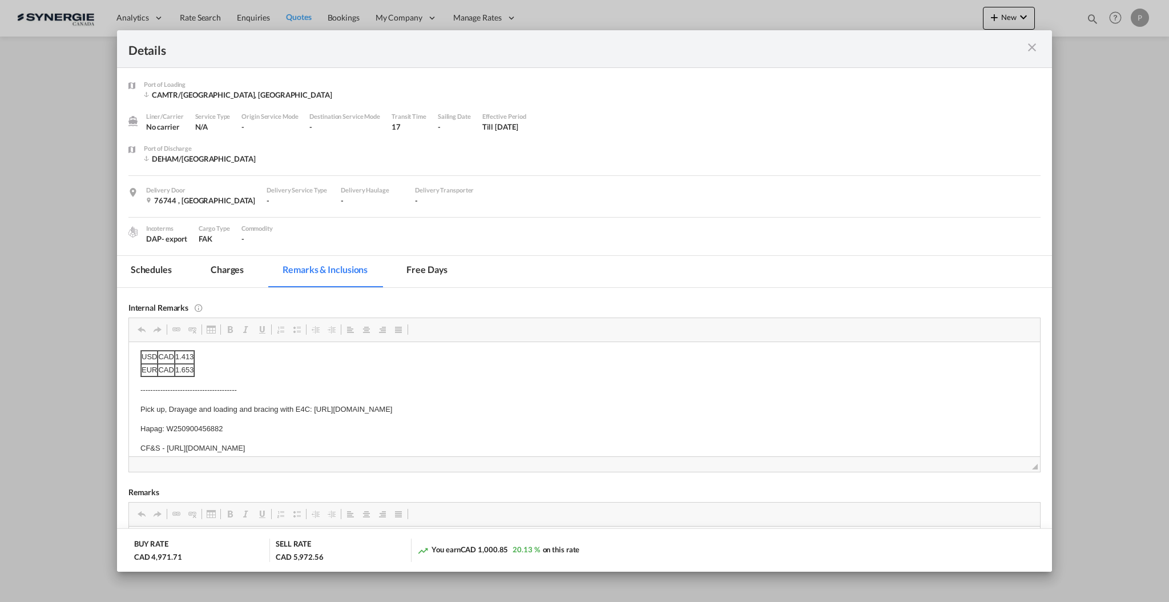
scroll to position [32, 0]
click at [200, 411] on body "Rates from 09/11 USD CAD 1.413 EUR CAD 1.653 ----------------------------------…" at bounding box center [584, 403] width 888 height 124
click at [203, 428] on body "Rates from 09/11 USD CAD 1.413 EUR CAD 1.653 ----------------------------------…" at bounding box center [584, 383] width 888 height 124
click at [204, 414] on p "Hapag: W250900456882" at bounding box center [584, 419] width 888 height 12
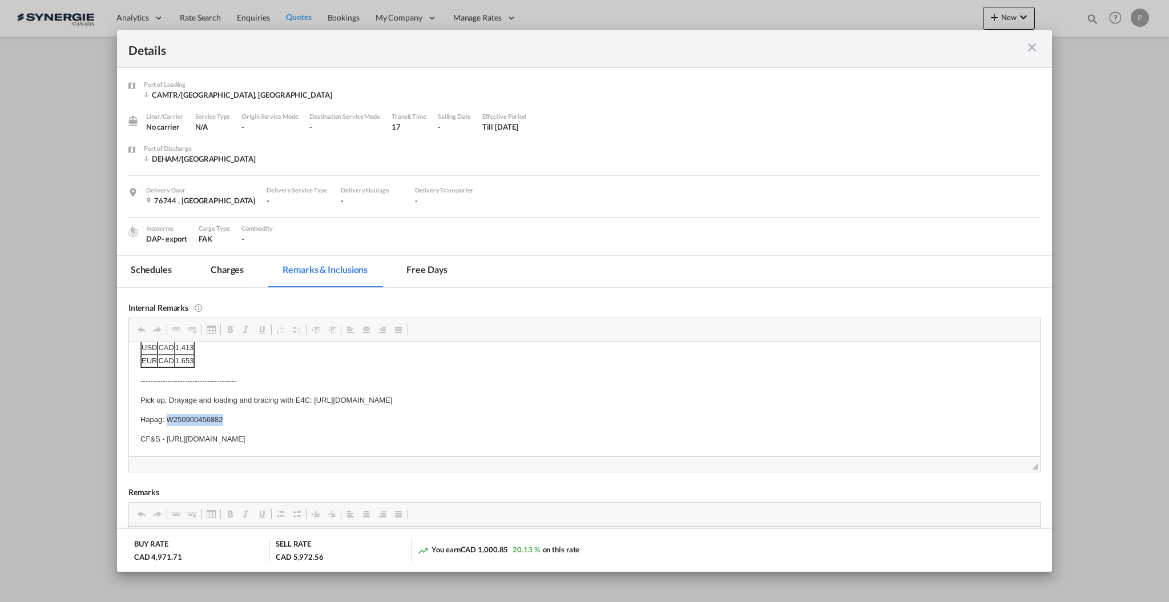
click at [204, 414] on p "Hapag: W250900456882" at bounding box center [584, 419] width 888 height 12
click at [223, 268] on md-tab-item "Charges" at bounding box center [227, 271] width 61 height 31
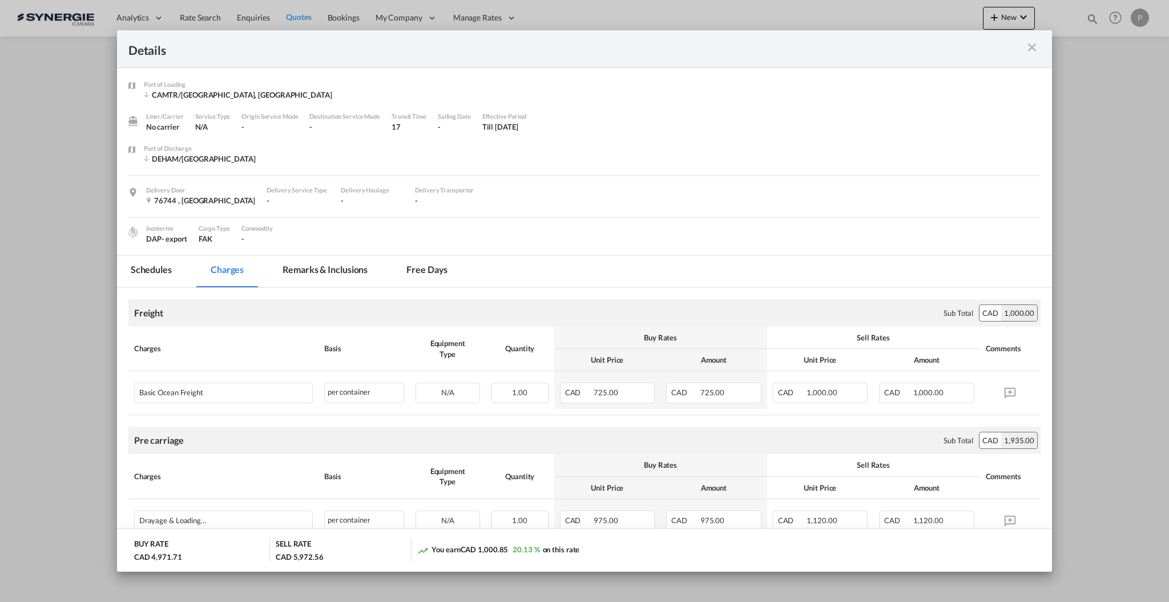
click at [316, 269] on md-tab-item "Remarks & Inclusions" at bounding box center [325, 271] width 112 height 31
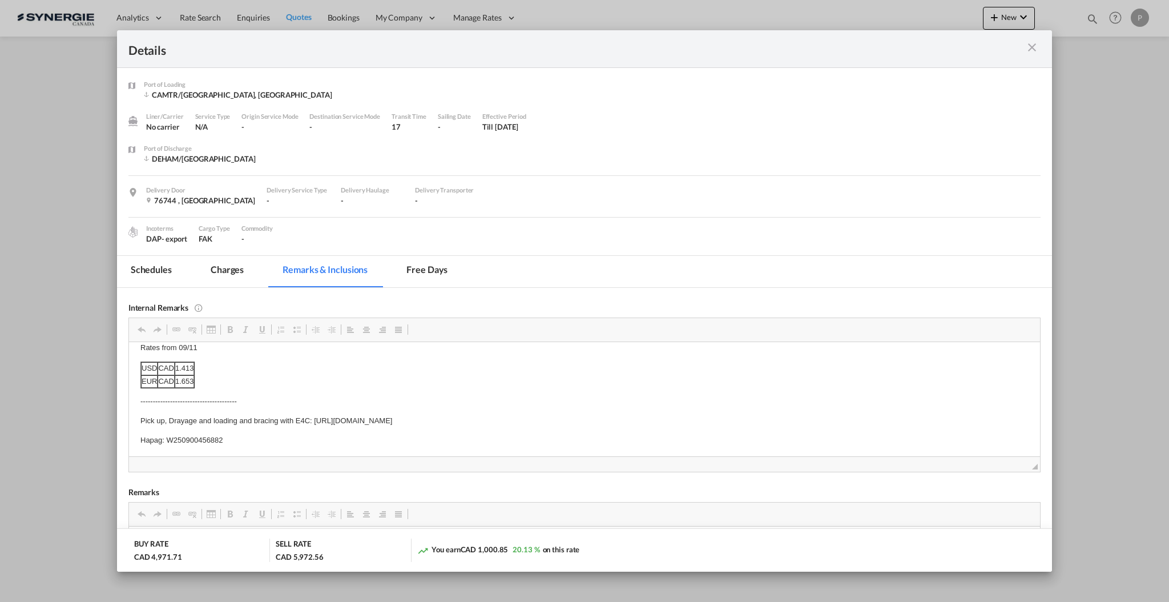
click at [240, 272] on md-tab-item "Charges" at bounding box center [227, 271] width 61 height 31
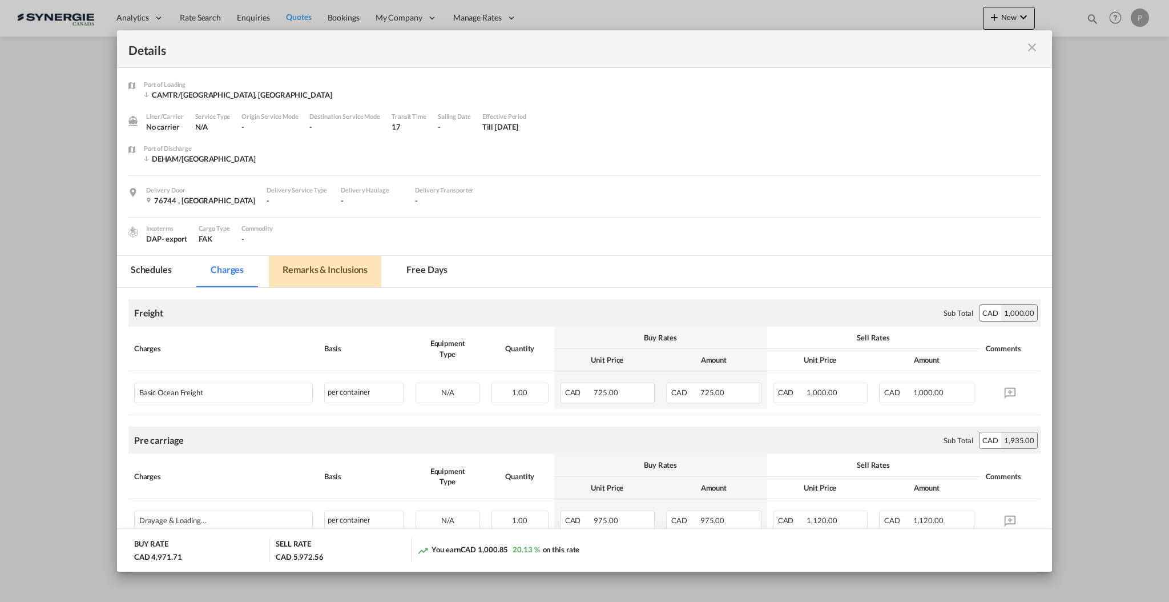
click at [335, 275] on md-tab-item "Remarks & Inclusions" at bounding box center [325, 271] width 112 height 31
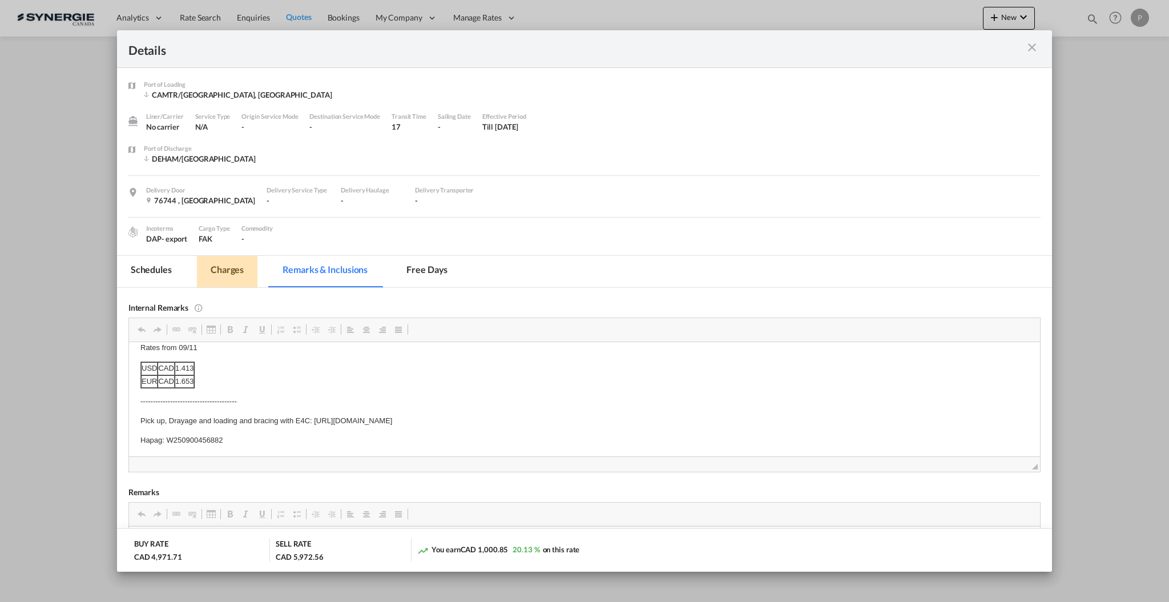
click at [215, 259] on md-tab-item "Charges" at bounding box center [227, 271] width 61 height 31
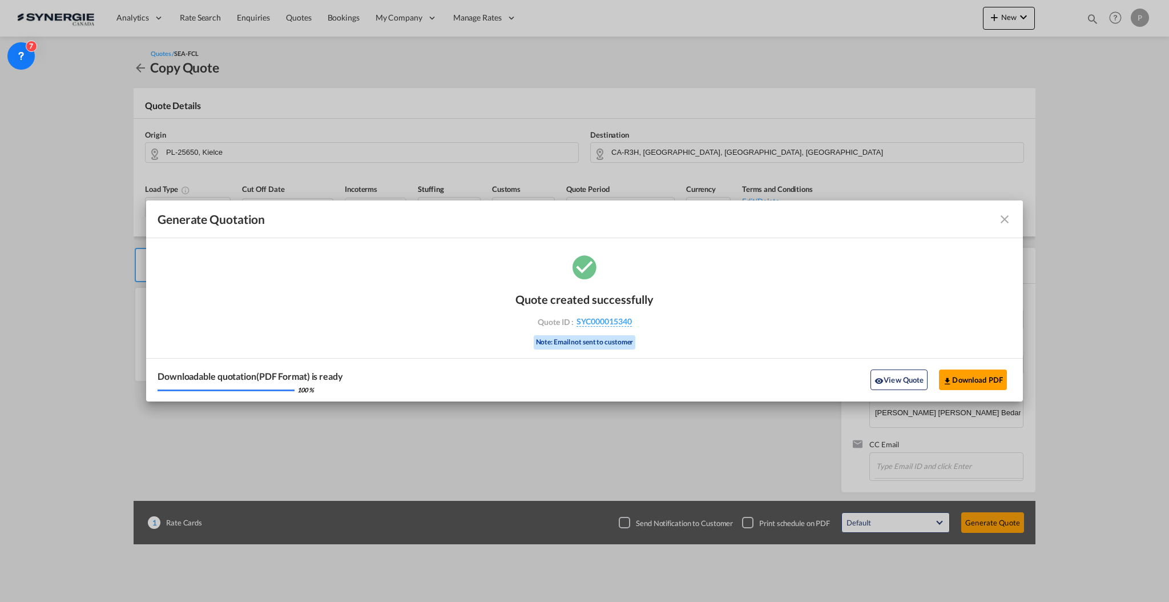
click at [1007, 215] on md-icon "icon-close fg-AAA8AD cursor m-0" at bounding box center [1005, 219] width 14 height 14
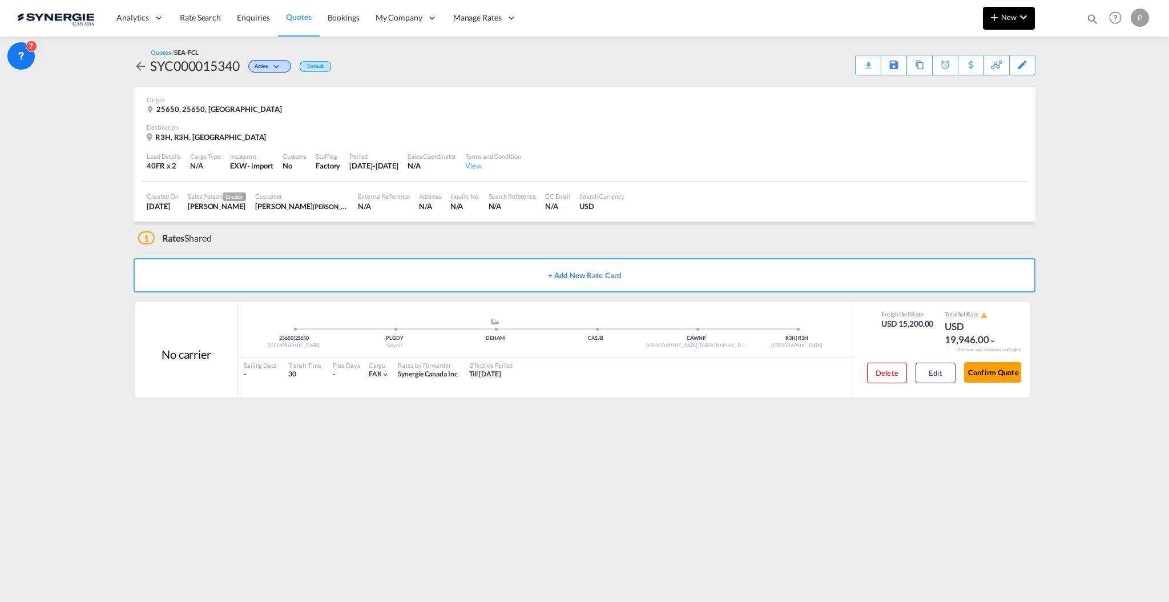
click at [1023, 7] on button "New" at bounding box center [1009, 18] width 52 height 23
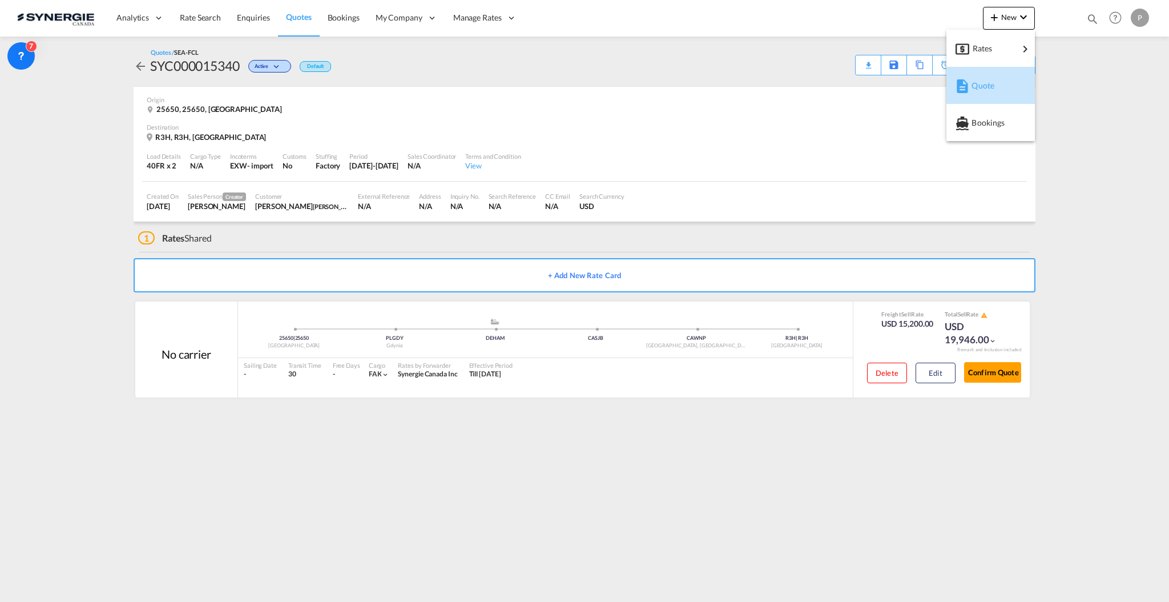
click at [981, 80] on span "Quote" at bounding box center [978, 85] width 13 height 23
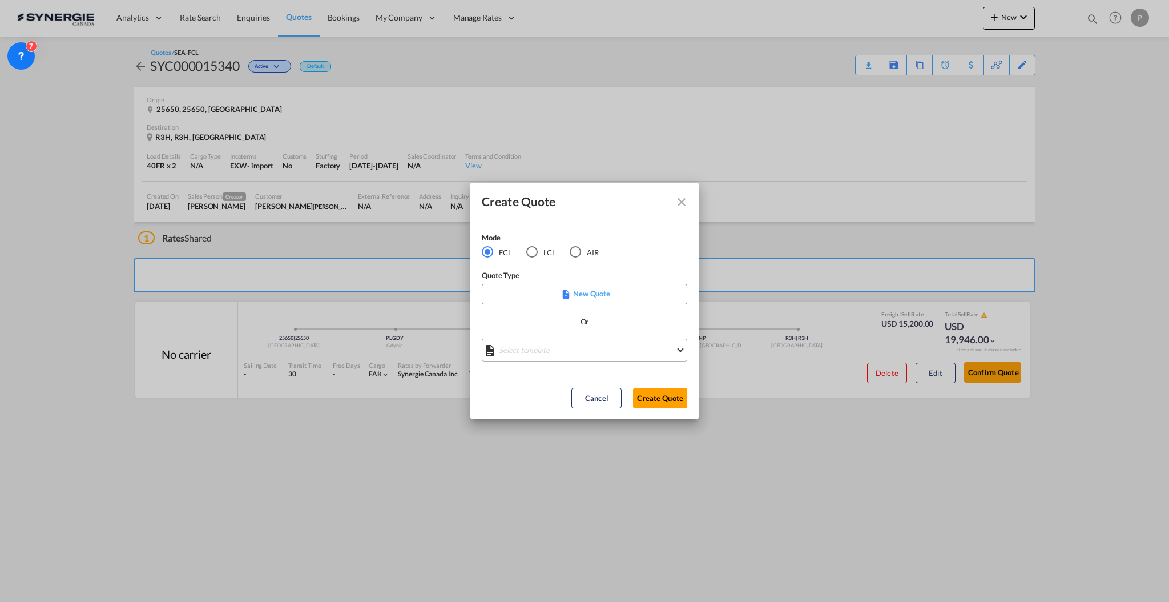
click at [553, 347] on md-select "Select template *NEW* FCL FREEHAND / DAP Pablo Gomez Saldarriaga | 10 Jul 2025 …" at bounding box center [585, 350] width 206 height 23
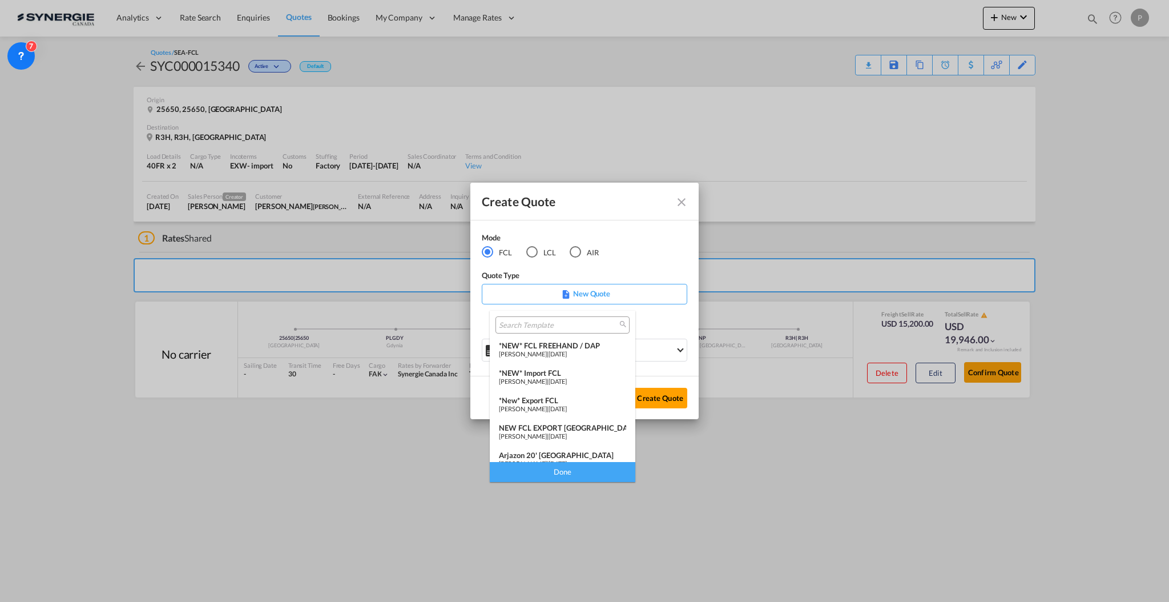
click at [552, 375] on div "*NEW* Import FCL" at bounding box center [562, 372] width 127 height 9
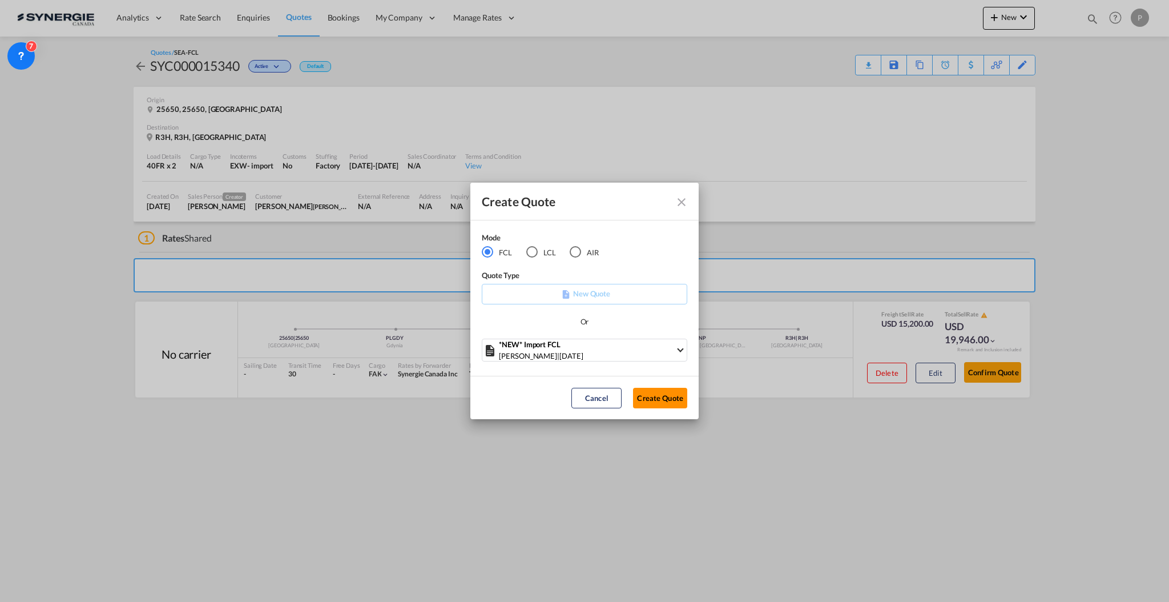
click at [646, 401] on button "Create Quote" at bounding box center [660, 398] width 54 height 21
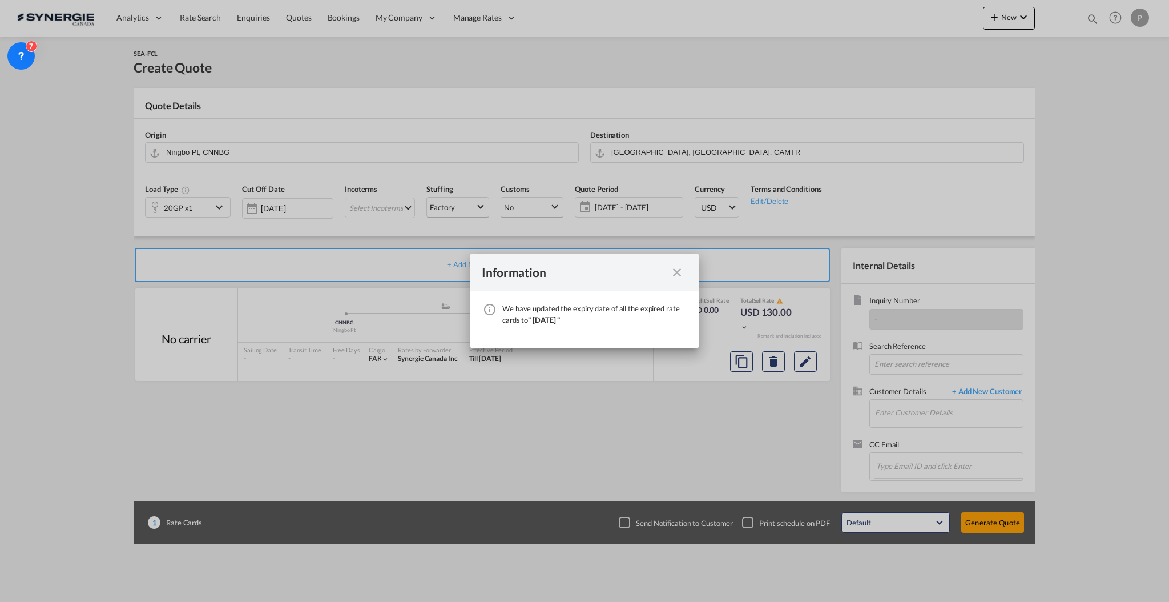
click at [677, 273] on md-icon "icon-close fg-AAA8AD cursor" at bounding box center [677, 272] width 14 height 14
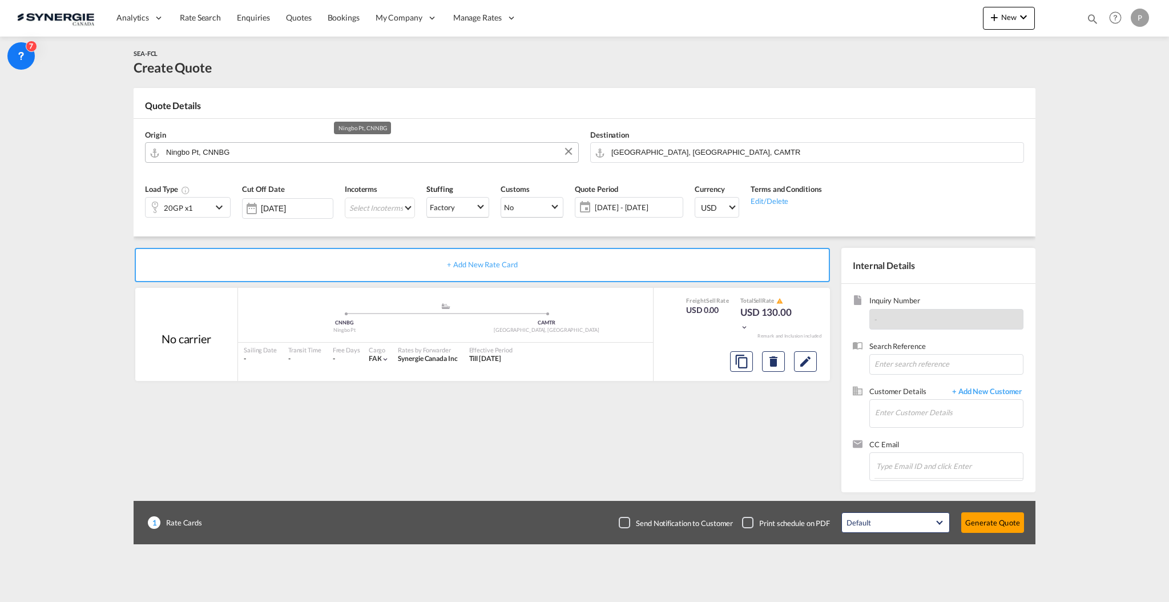
click at [321, 150] on input "Ningbo Pt, CNNBG" at bounding box center [369, 152] width 406 height 20
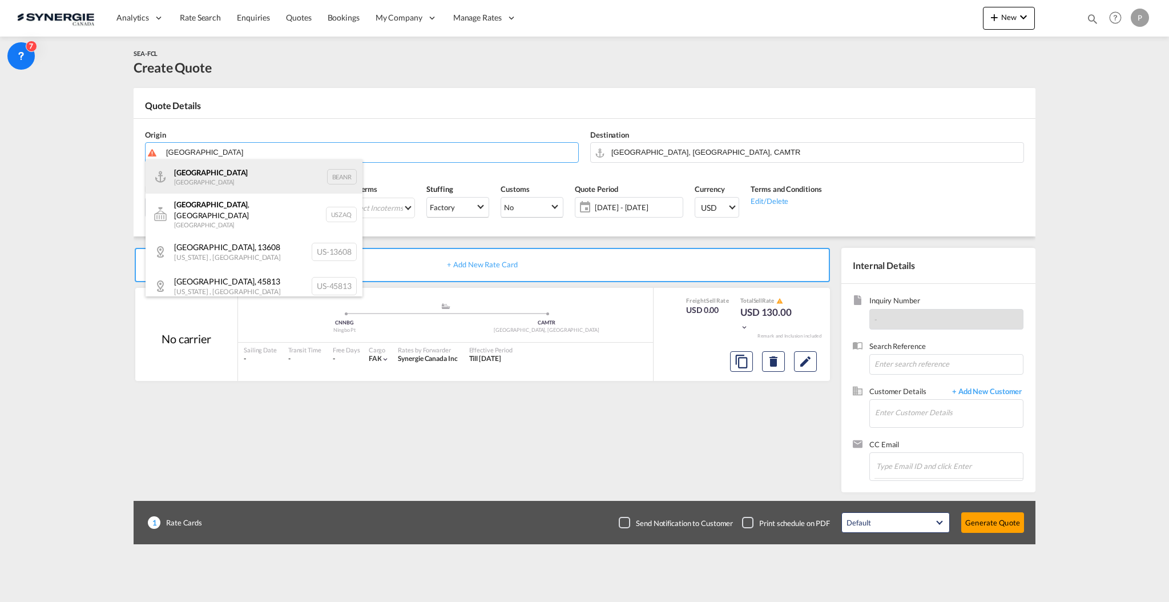
click at [269, 173] on div "Antwerp Belgium BEANR" at bounding box center [254, 176] width 217 height 34
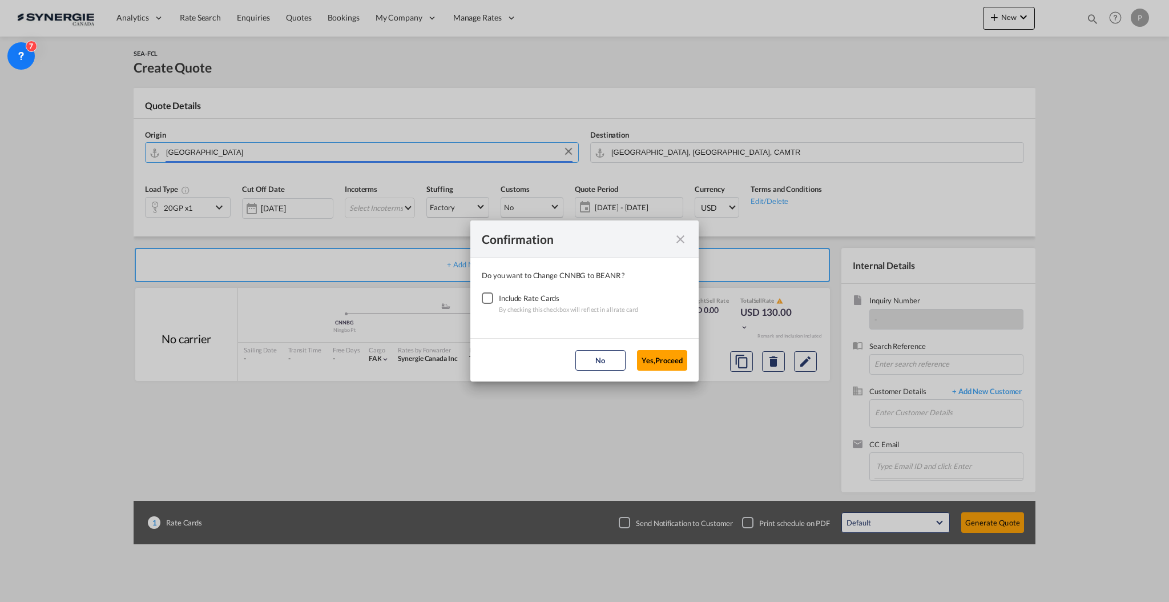
type input "Antwerp, BEANR"
click at [491, 299] on div "Checkbox No Ink" at bounding box center [487, 297] width 11 height 11
click at [654, 356] on button "Yes,Proceed" at bounding box center [662, 360] width 50 height 21
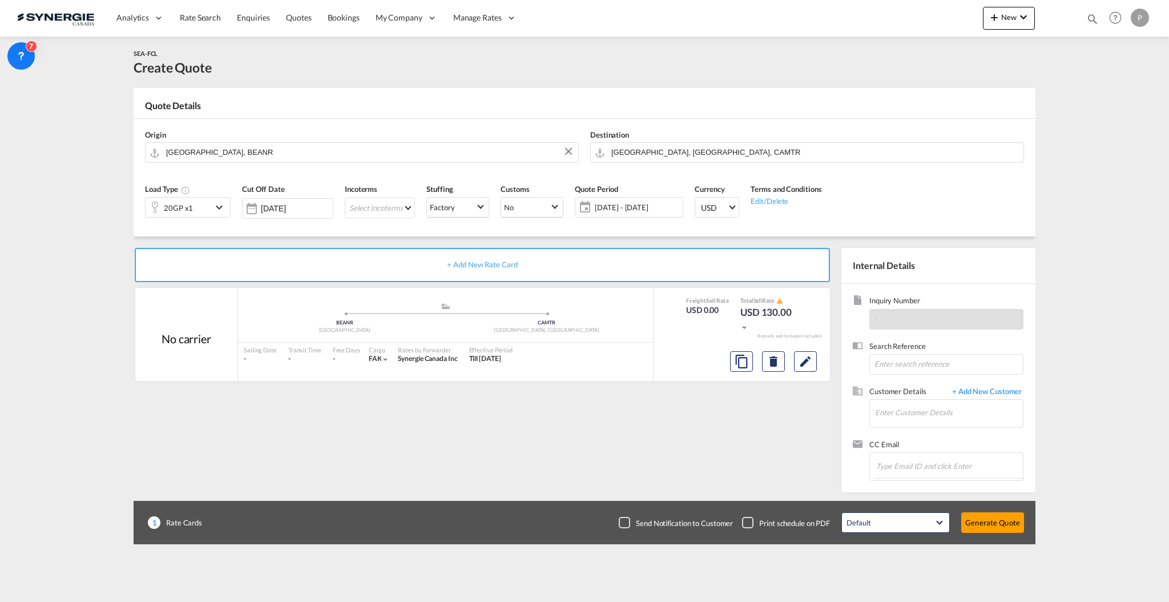
click at [205, 206] on div "20GP x1" at bounding box center [179, 207] width 66 height 19
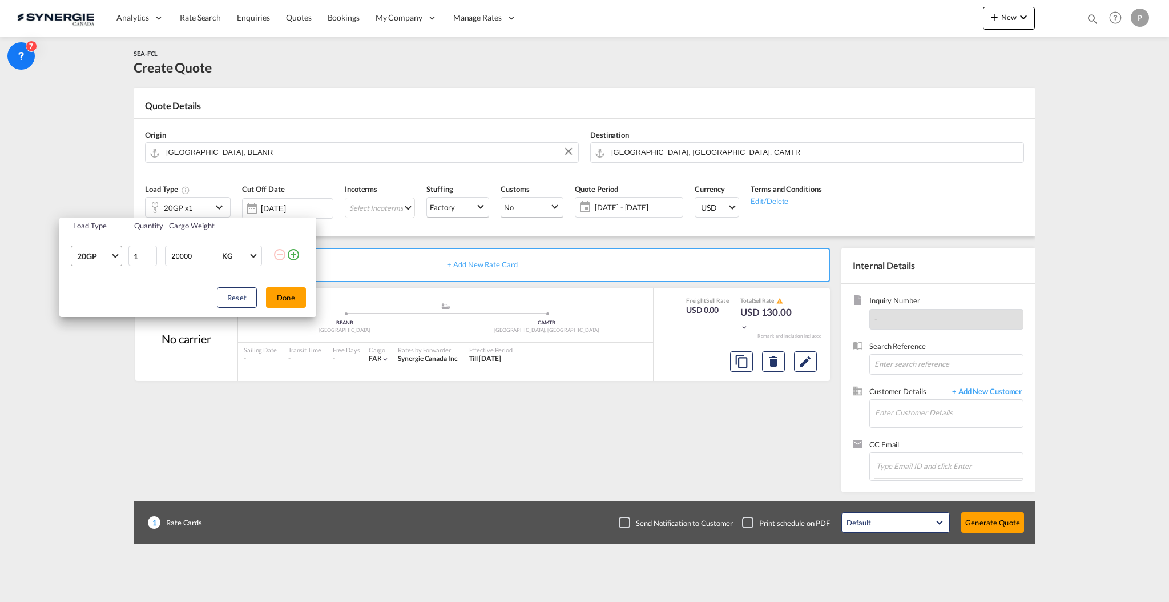
click at [98, 248] on md-select-value "20GP" at bounding box center [99, 255] width 46 height 19
click at [112, 337] on md-option "20TK" at bounding box center [107, 335] width 78 height 27
click at [293, 296] on button "Done" at bounding box center [286, 297] width 40 height 21
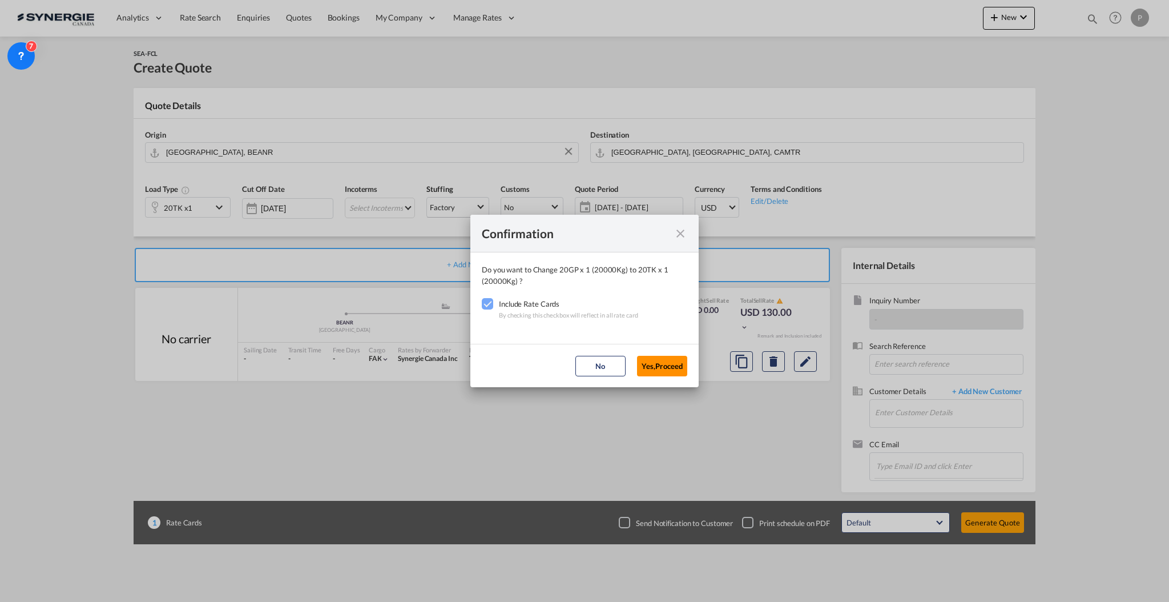
click at [649, 360] on button "Yes,Proceed" at bounding box center [662, 366] width 50 height 21
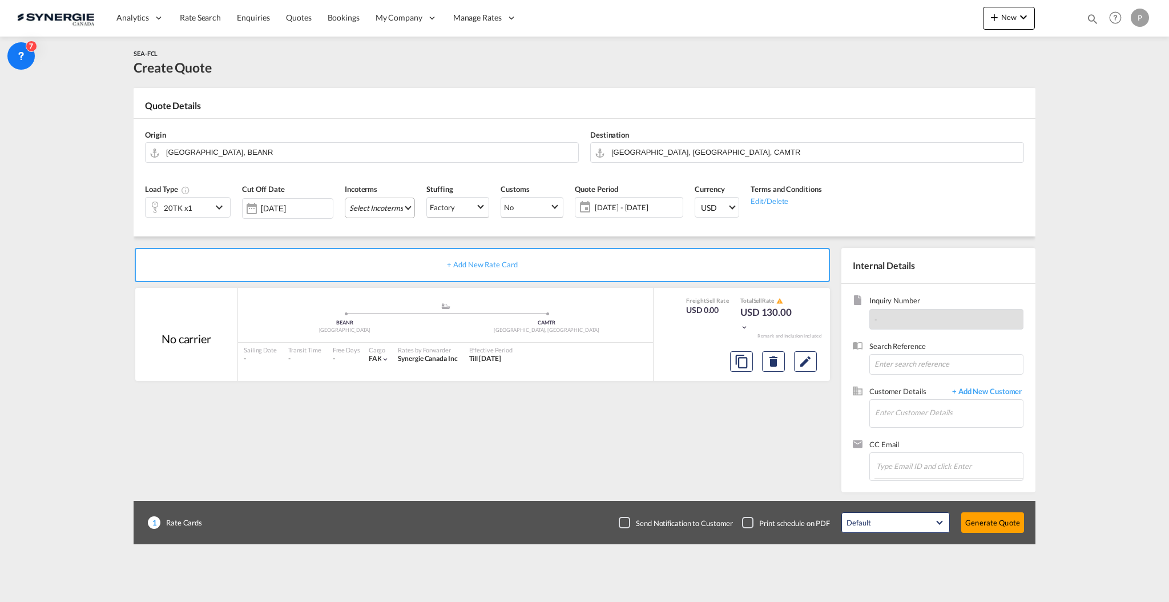
click at [397, 209] on md-select "Select Incoterms DPU - export Delivery at Place Unloaded CIP - import Carriage …" at bounding box center [380, 208] width 70 height 21
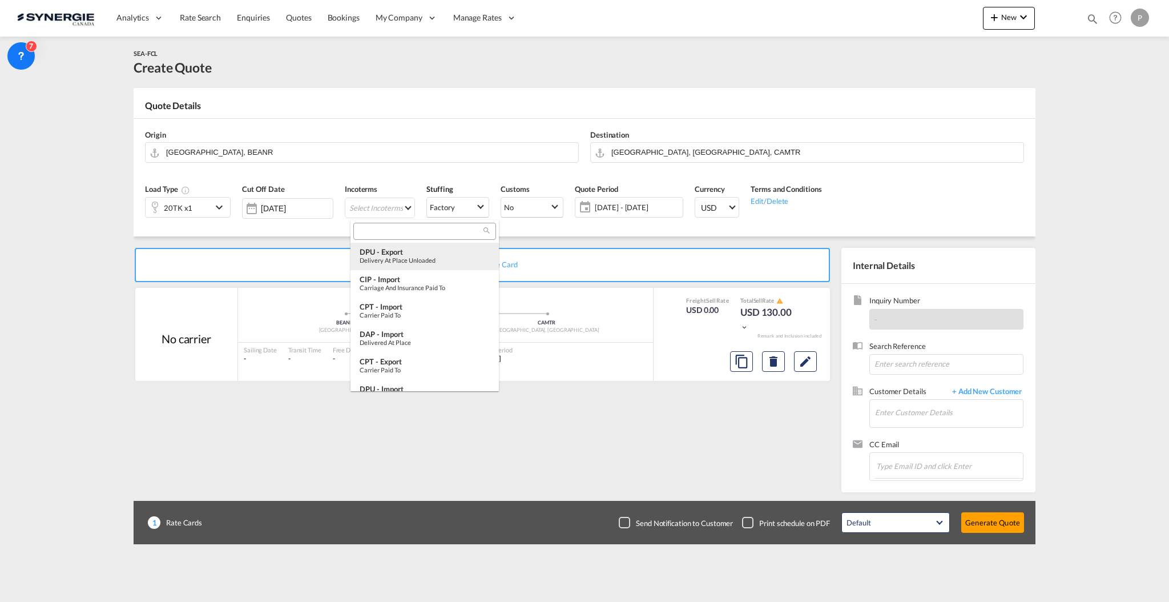
type md-option "[object Object]"
click at [448, 230] on input "search" at bounding box center [420, 232] width 127 height 10
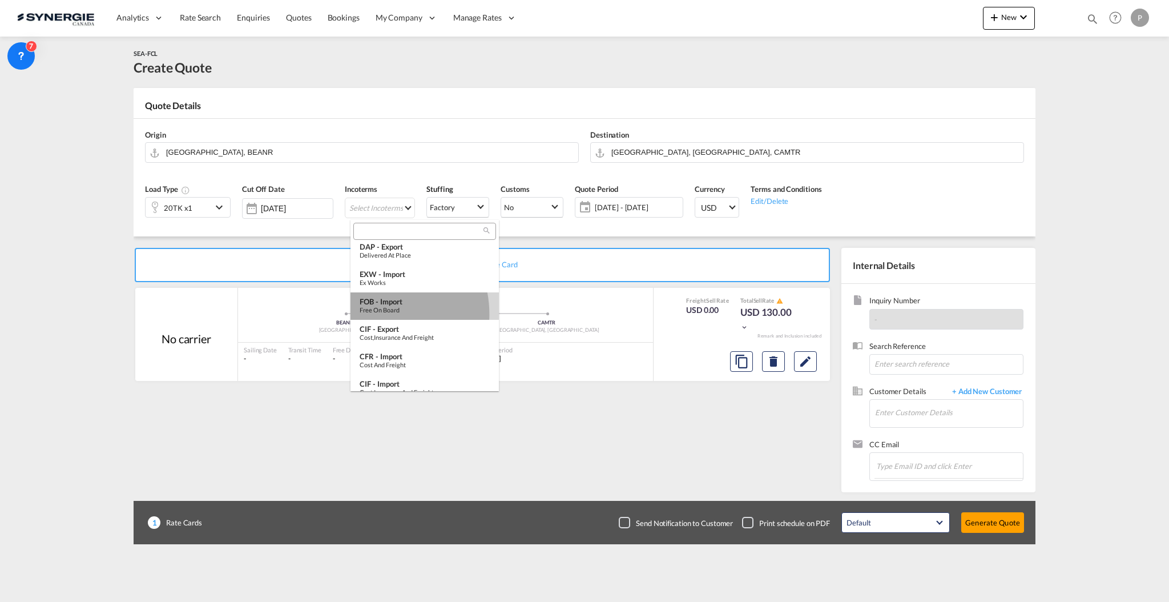
click at [375, 313] on md-option "FOB - import Free on Board" at bounding box center [425, 305] width 148 height 27
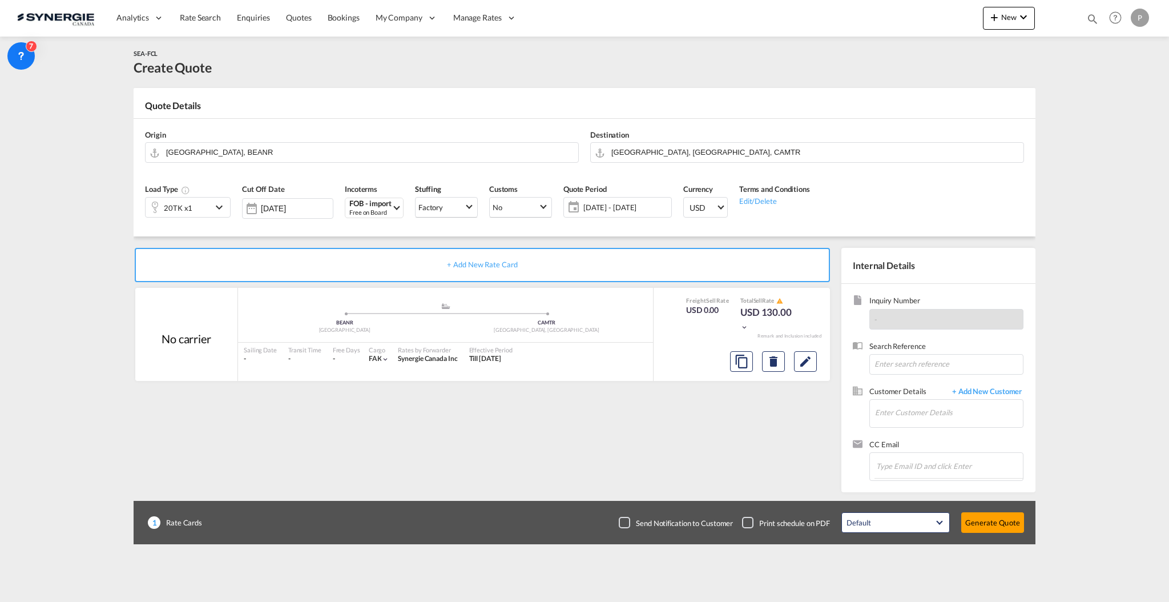
click at [634, 207] on span "08 Oct - 07 Nov 2025" at bounding box center [625, 207] width 85 height 10
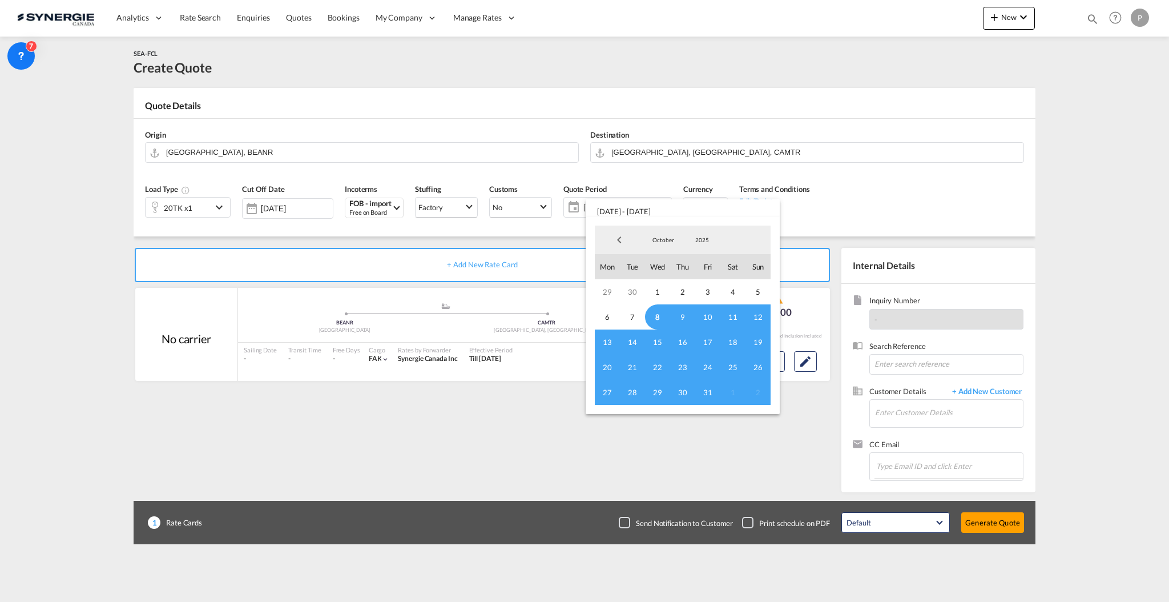
click at [661, 315] on span "8" at bounding box center [657, 316] width 25 height 25
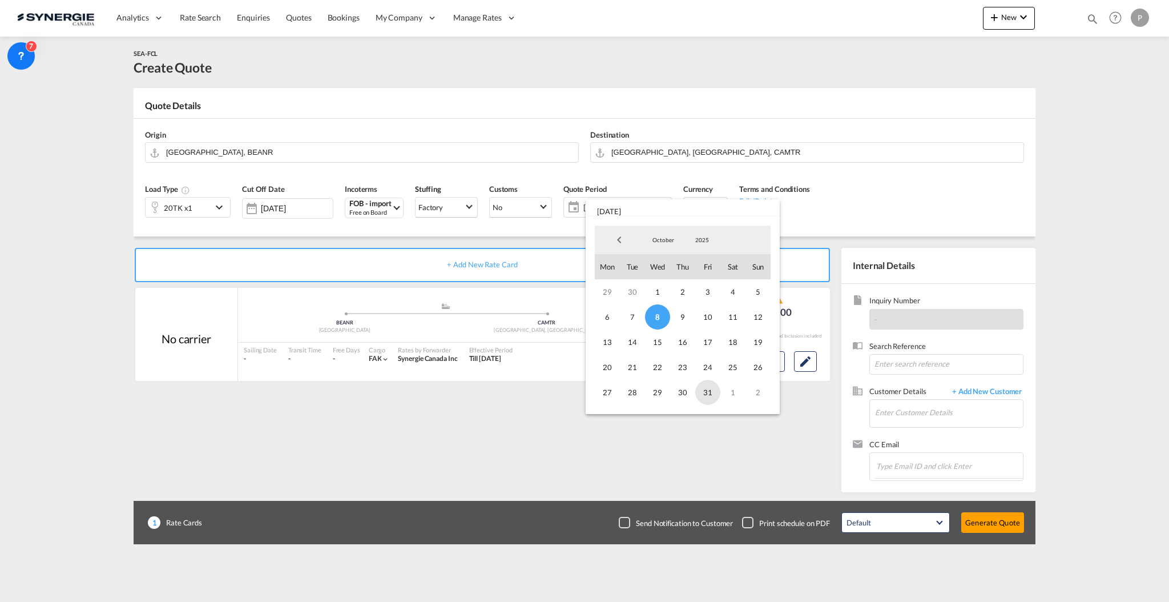
click at [705, 400] on span "31" at bounding box center [707, 392] width 25 height 25
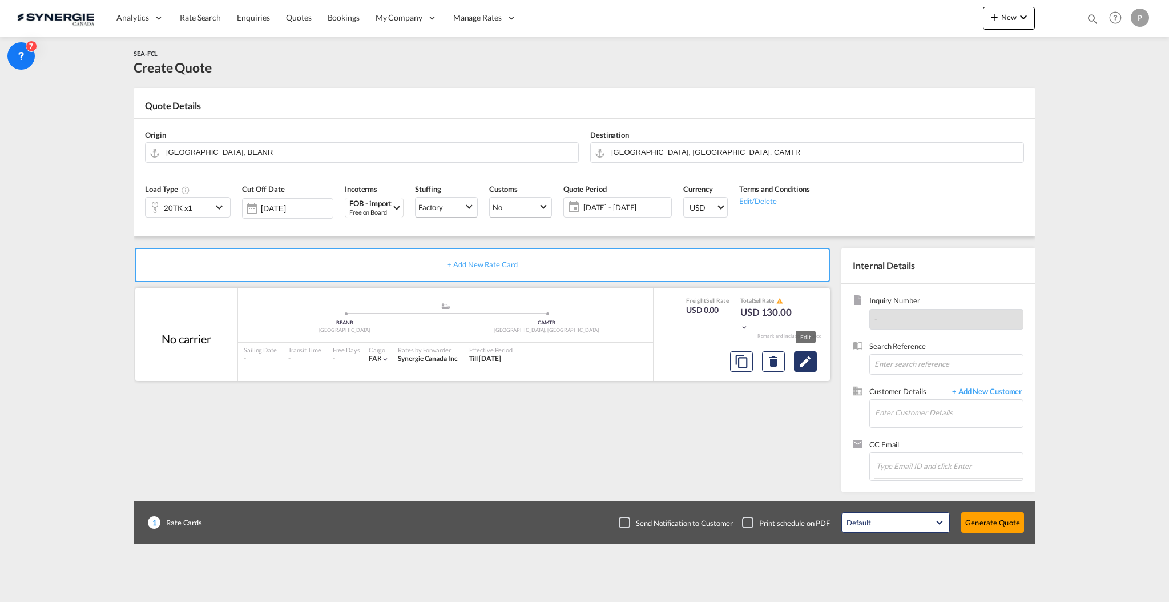
click at [800, 357] on md-icon "Edit" at bounding box center [806, 362] width 14 height 14
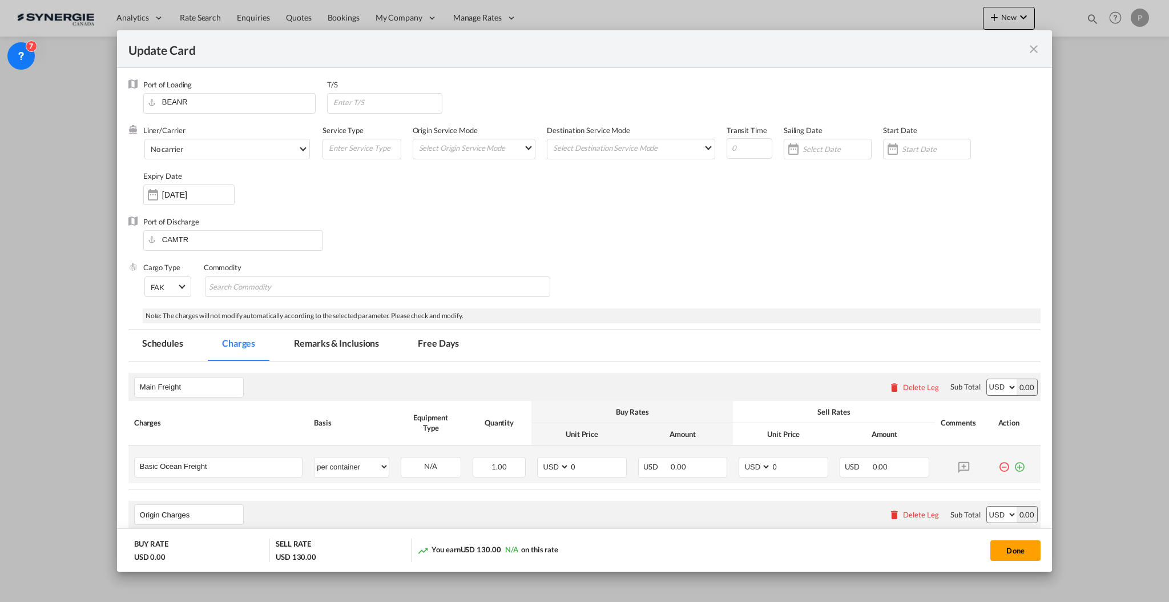
scroll to position [76, 0]
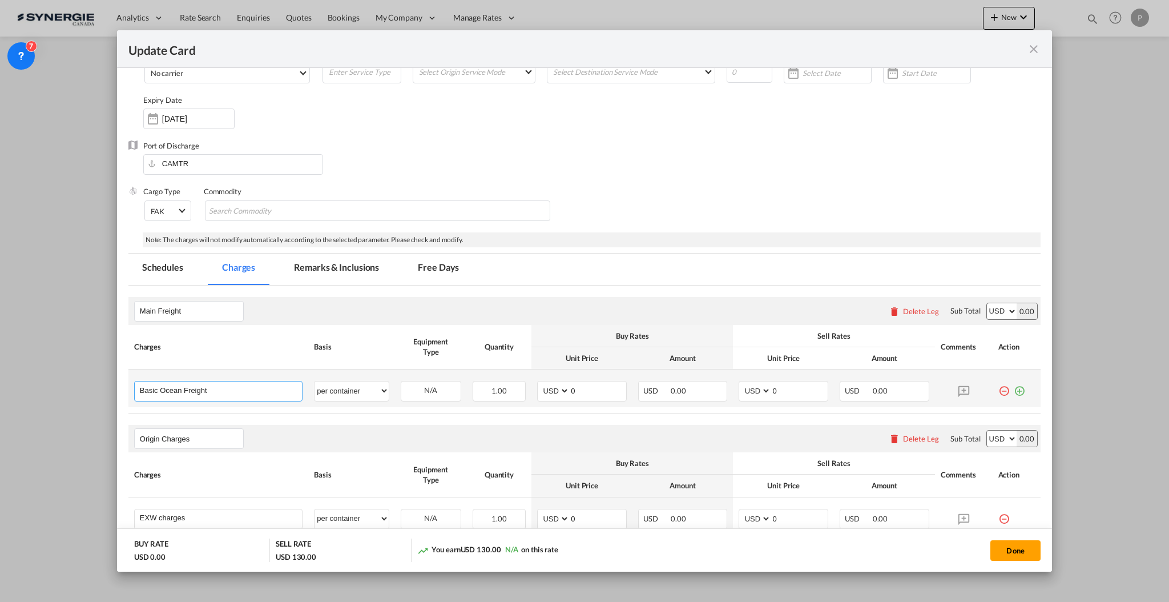
click at [236, 388] on input "Basic Ocean Freight" at bounding box center [221, 389] width 162 height 17
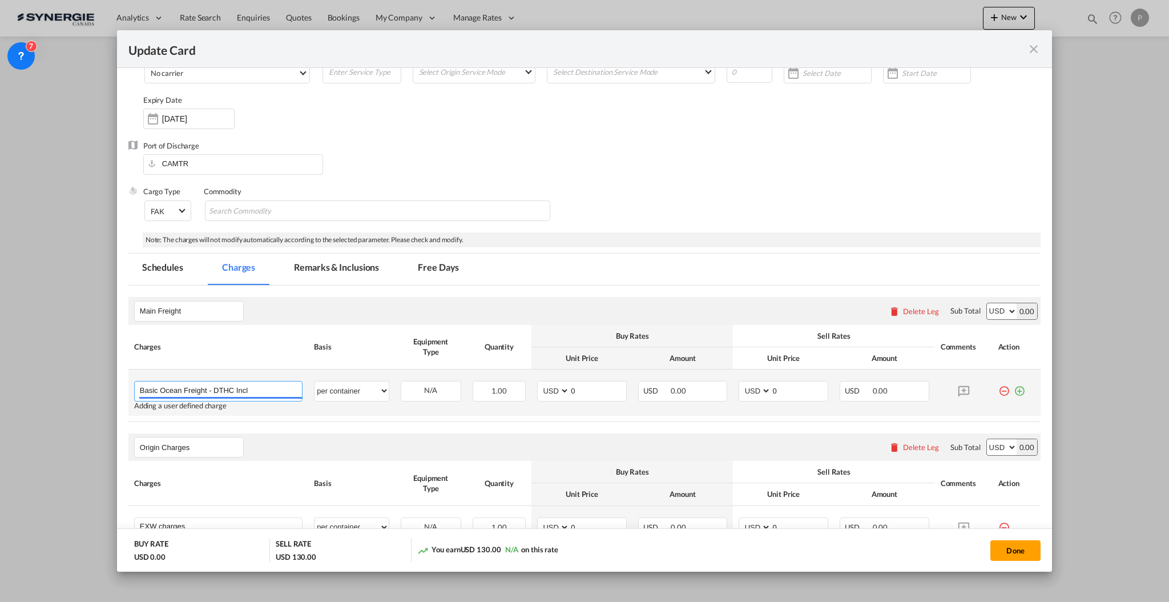
type input "Basic Ocean Freight - DTHC Incl"
click at [598, 386] on input "0" at bounding box center [598, 389] width 57 height 17
type input "1920"
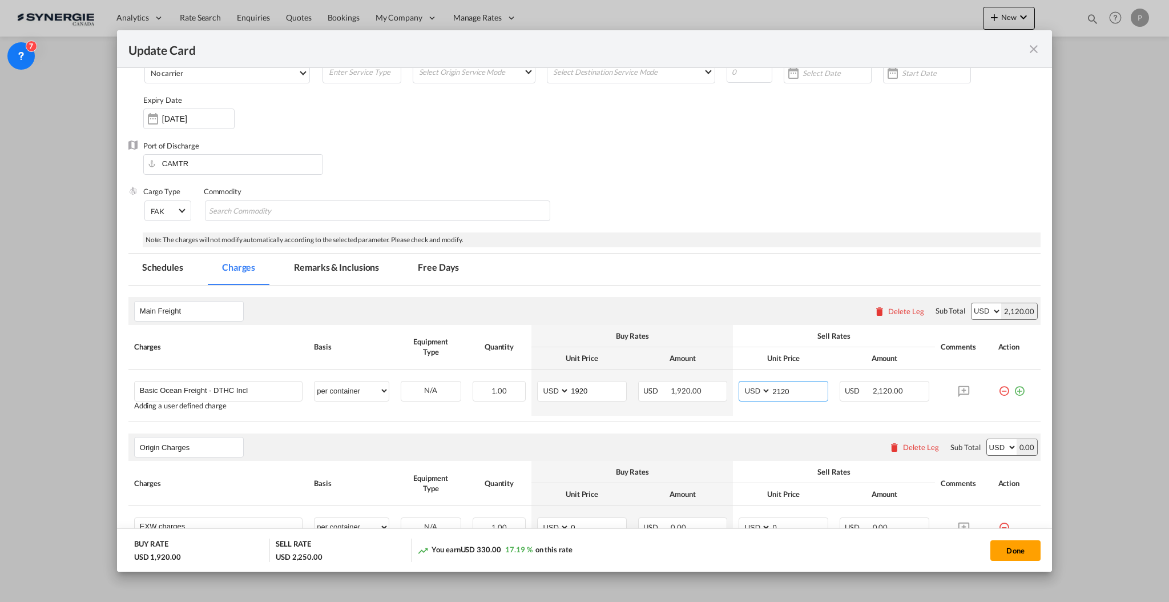
type input "2120"
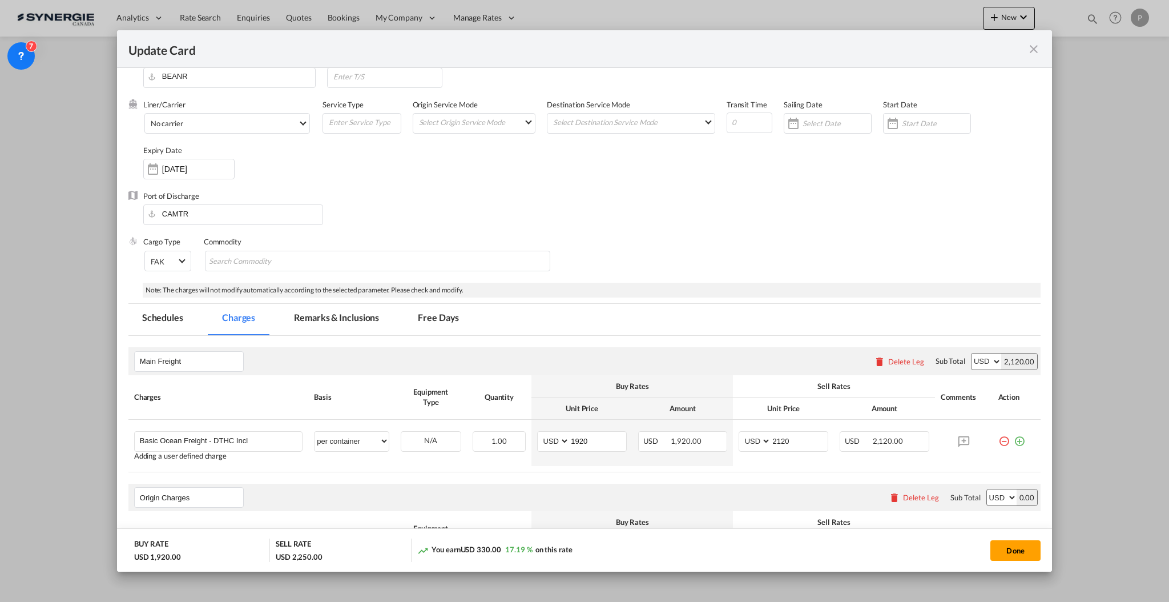
scroll to position [0, 0]
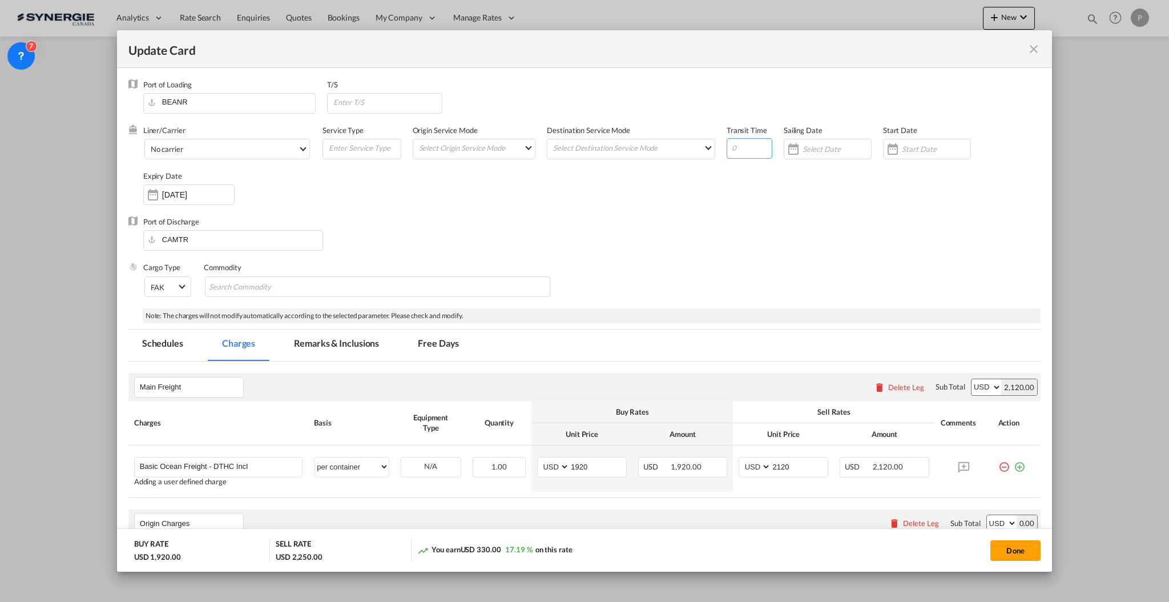
click at [735, 140] on input "Update Card Port ..." at bounding box center [750, 148] width 46 height 21
type input "16"
click at [227, 149] on span "No carrier" at bounding box center [224, 149] width 147 height 10
type md-option "1218"
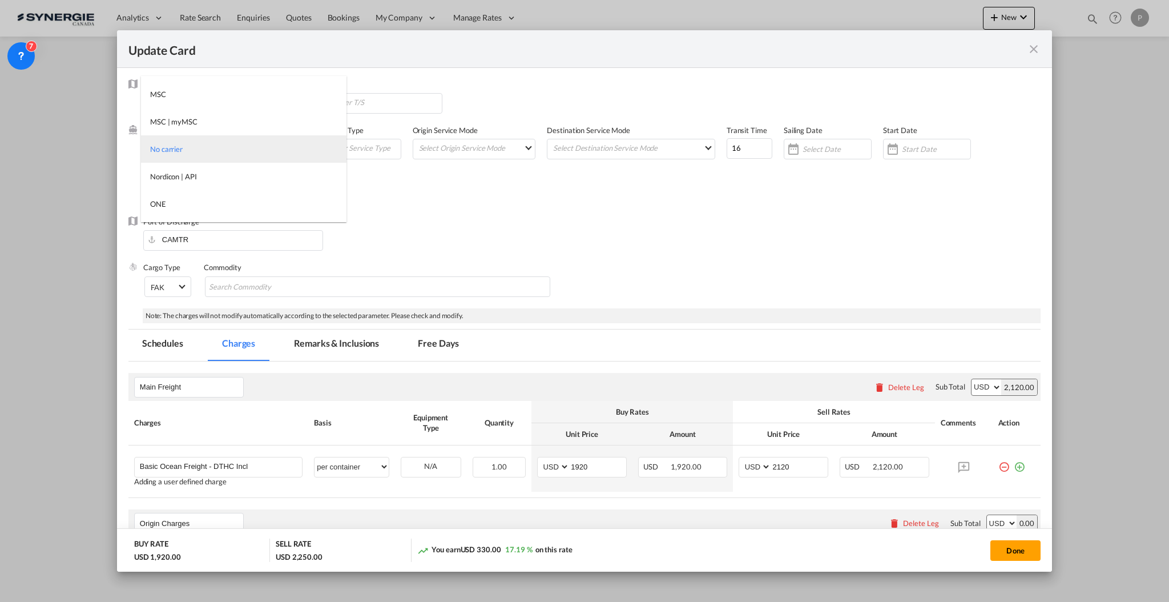
type md-option "12"
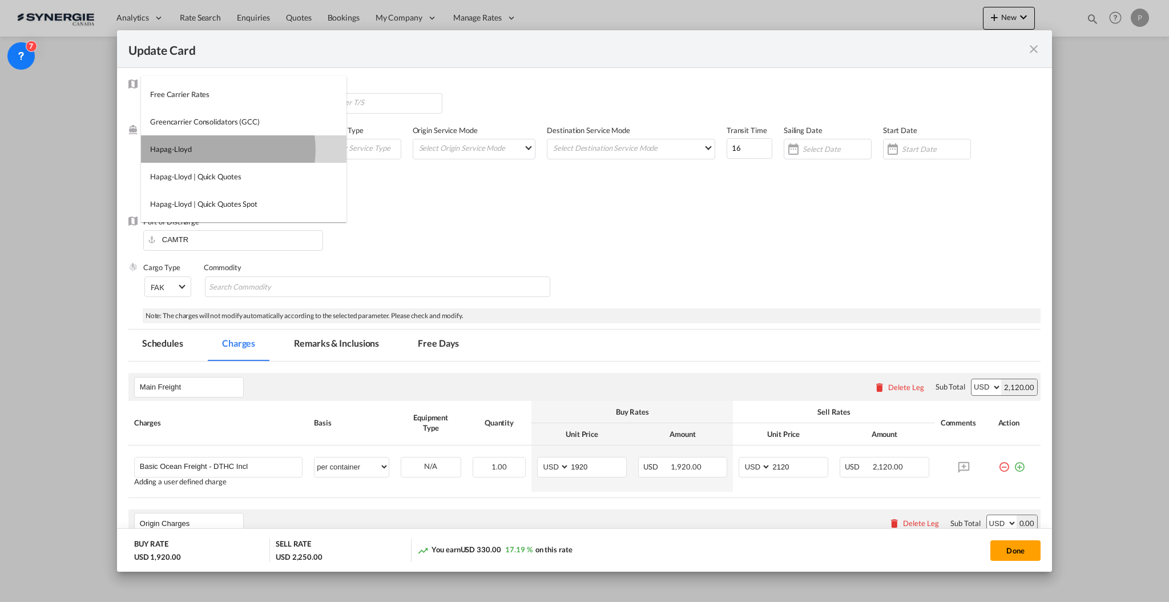
click at [227, 149] on md-option "Hapag-Lloyd" at bounding box center [244, 148] width 206 height 27
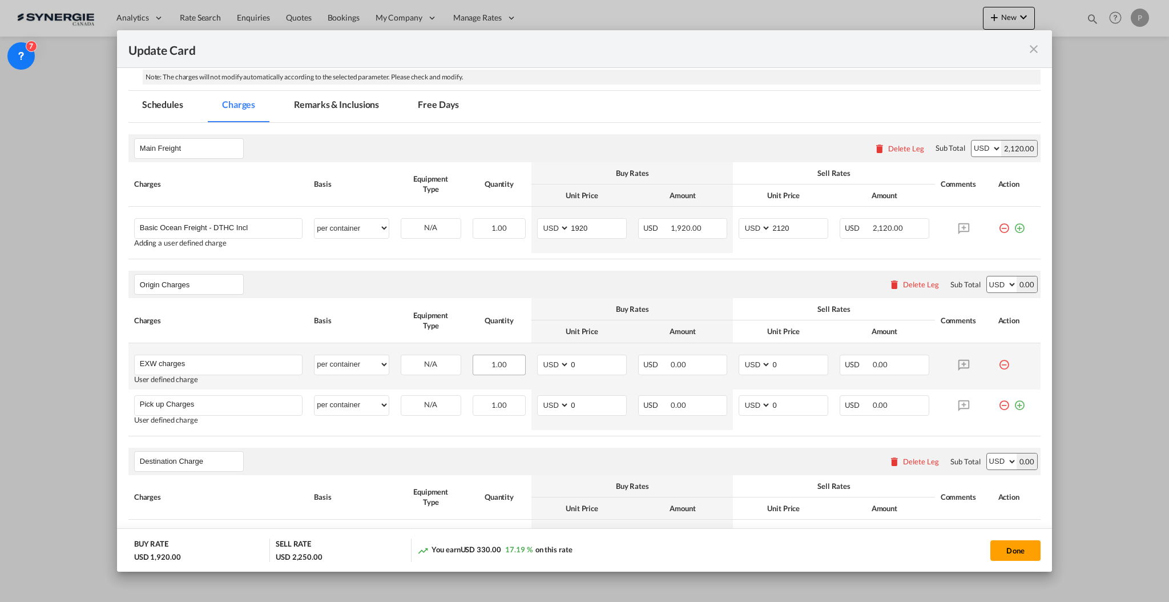
scroll to position [304, 0]
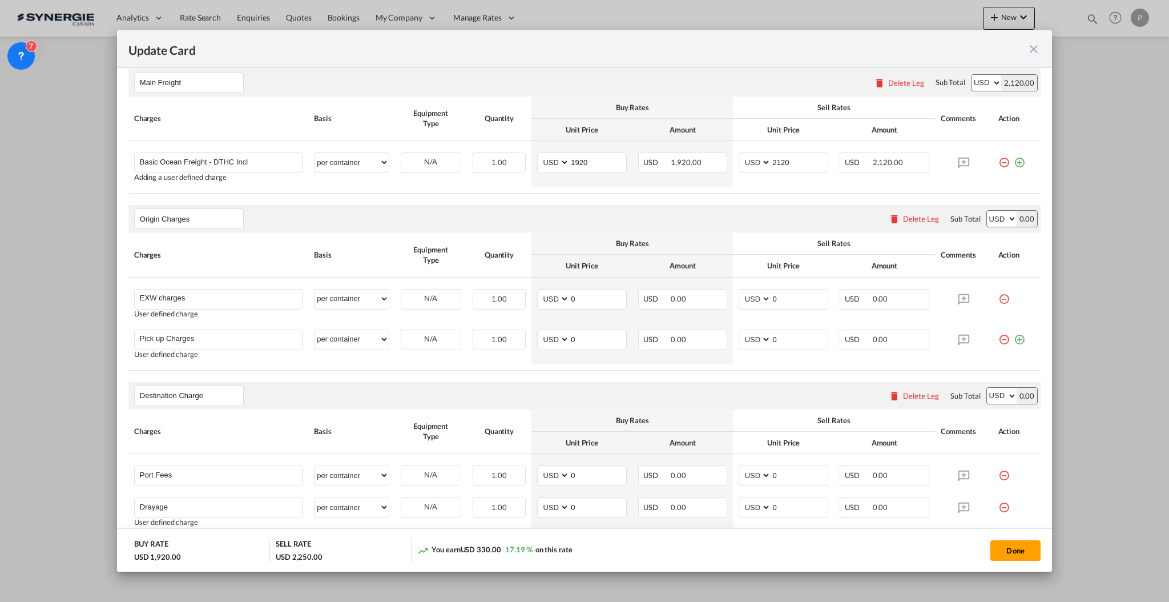
click at [916, 219] on div "Delete Leg" at bounding box center [921, 218] width 36 height 9
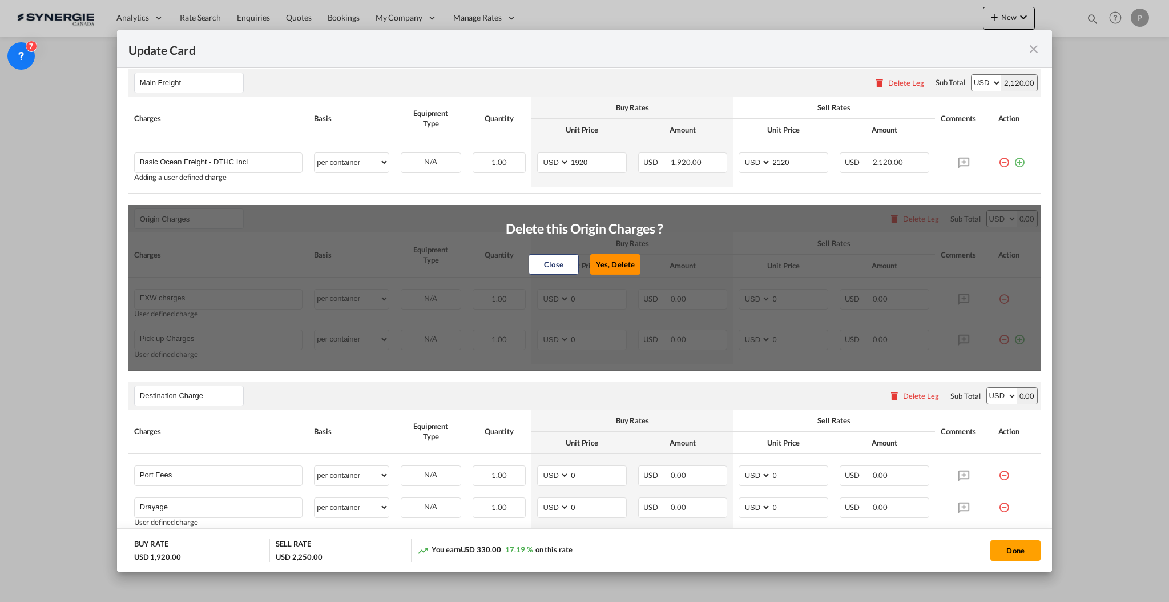
click at [594, 268] on button "Yes, Delete" at bounding box center [615, 264] width 50 height 21
type input "Destination Charge"
type input "Port Fees"
type input "Drayage"
type input "Doc and Handling fees"
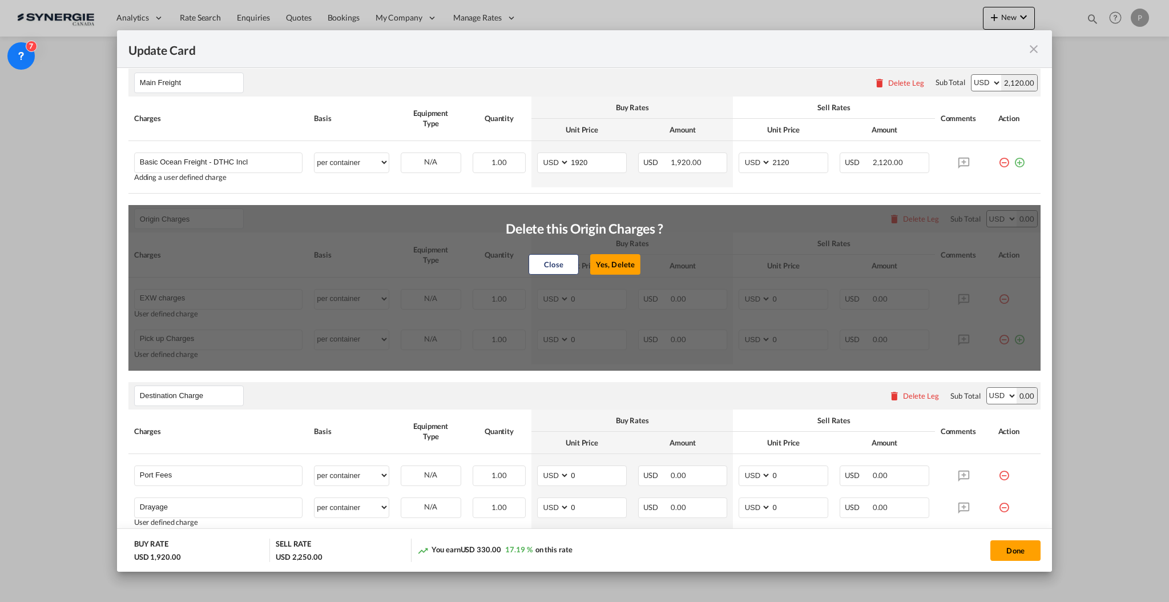
type input "E-manifest"
select select "per B/L"
type input "35"
type input "Doc fee"
select select "per B/L"
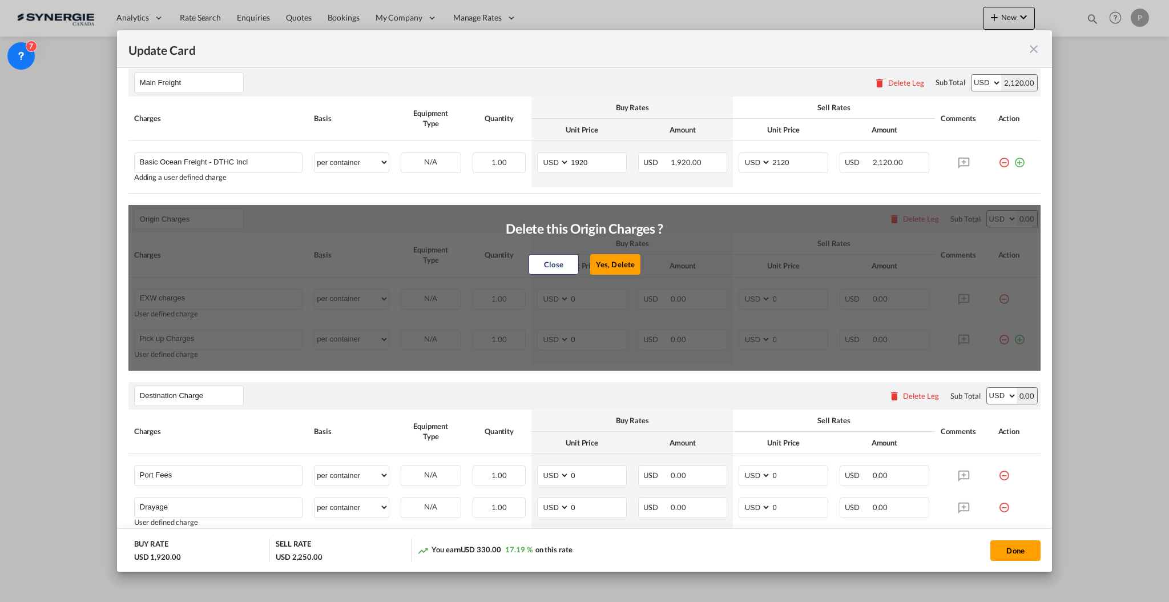
type input "30"
type input "Handling fee"
select select "per B/L"
type input "65"
type input "Cargo Coverage"
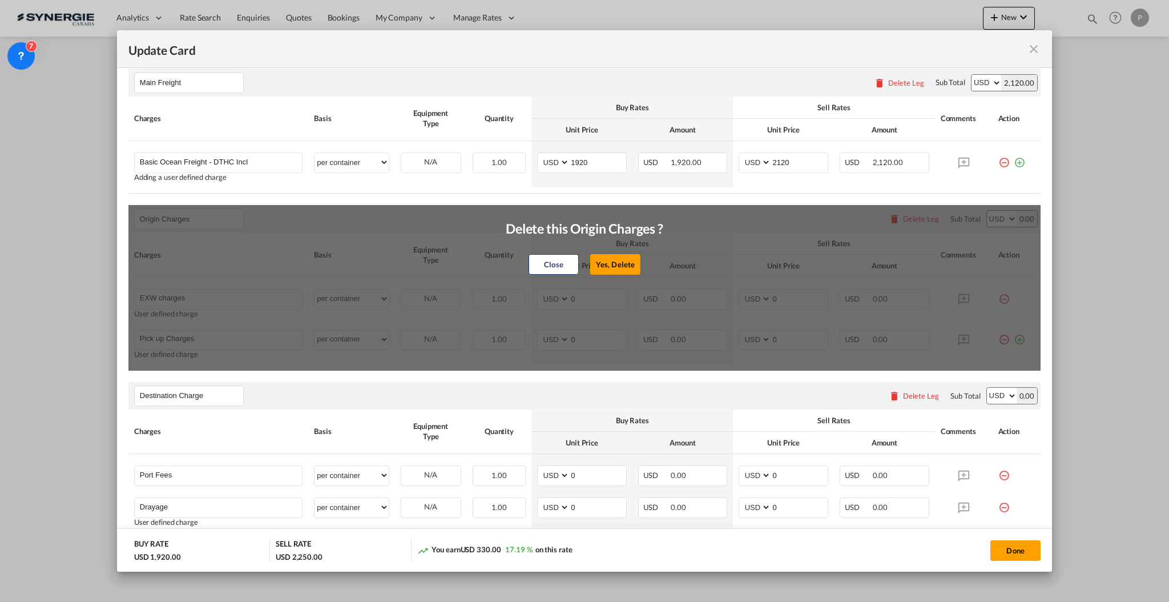
type input "Cargo Coverage - Rate to be confirmed depending on commodity and value Min 50 U…"
select select "per shipment"
type input "0"
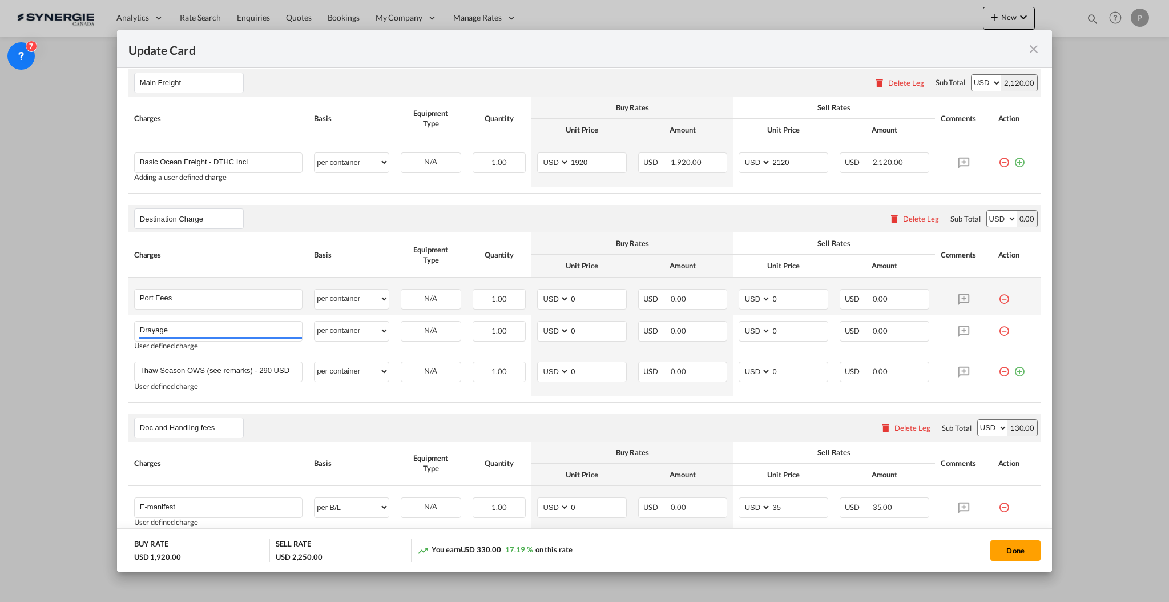
click at [999, 296] on md-icon "icon-minus-circle-outline red-400-fg" at bounding box center [1004, 294] width 11 height 11
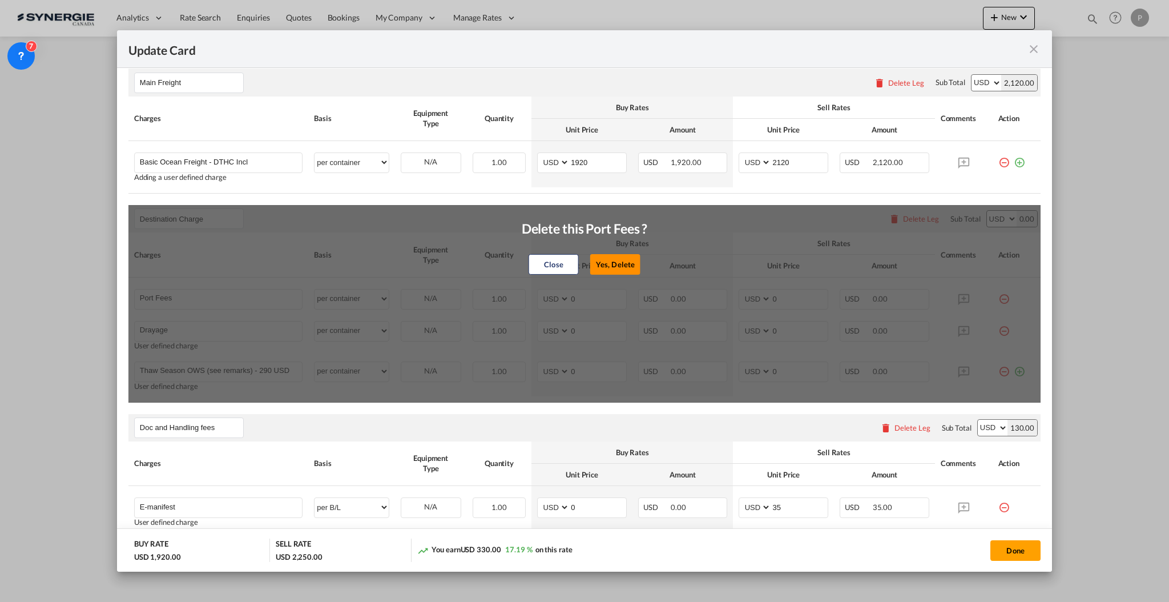
click at [595, 259] on button "Yes, Delete" at bounding box center [615, 264] width 50 height 21
type input "Drayage"
type input "Thaw Season OWS (see remarks) - 290 USD if applicable"
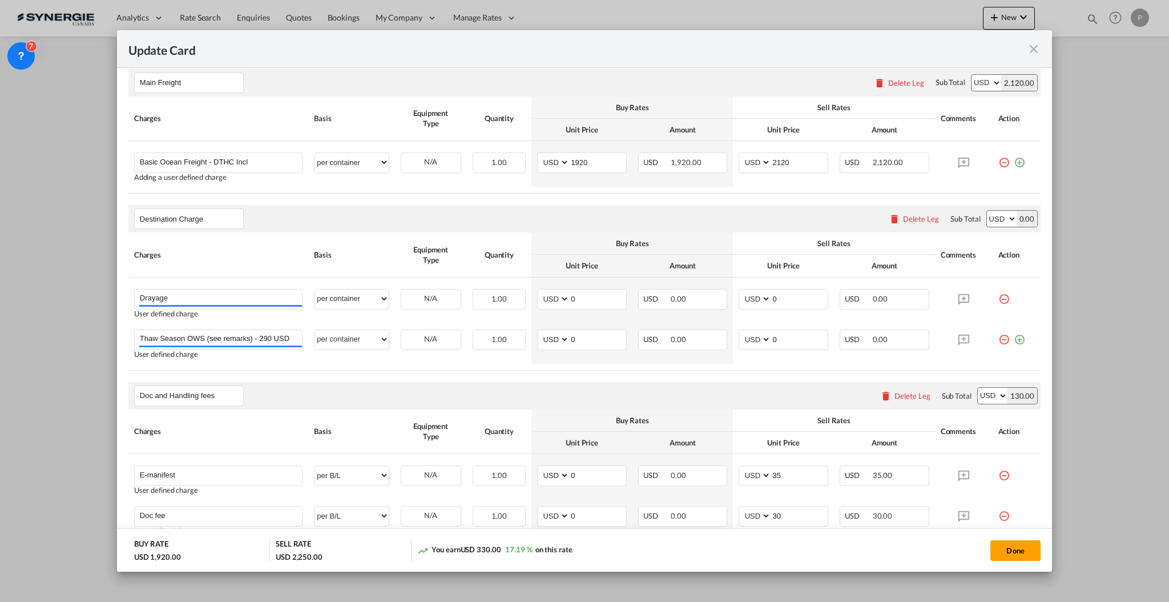
click at [999, 296] on md-icon "icon-minus-circle-outline red-400-fg" at bounding box center [1004, 294] width 11 height 11
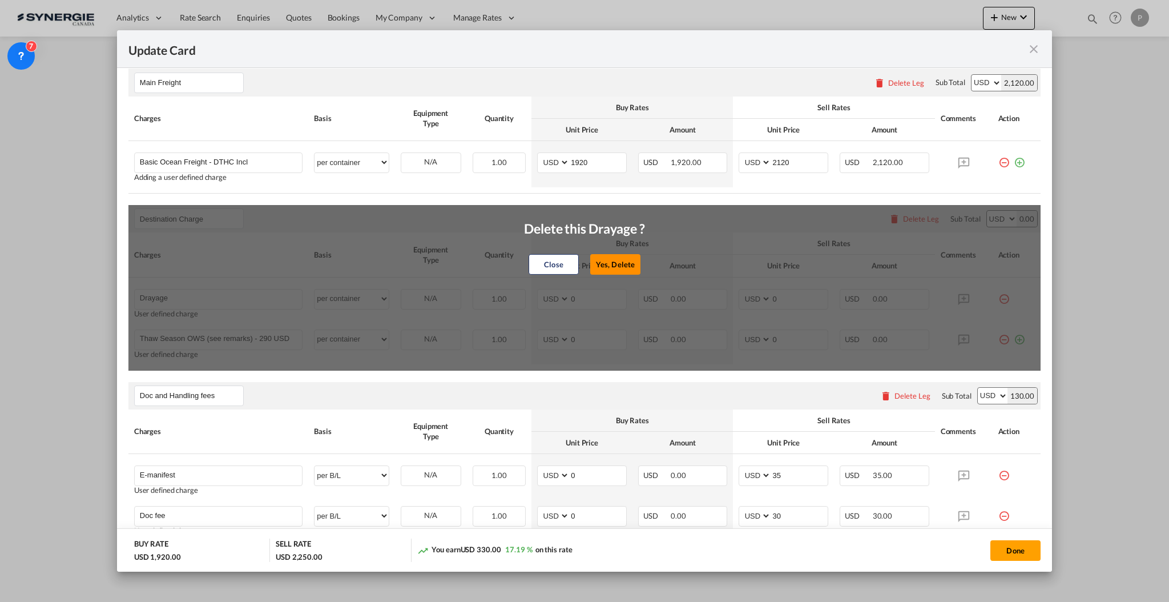
click at [603, 257] on button "Yes, Delete" at bounding box center [615, 264] width 50 height 21
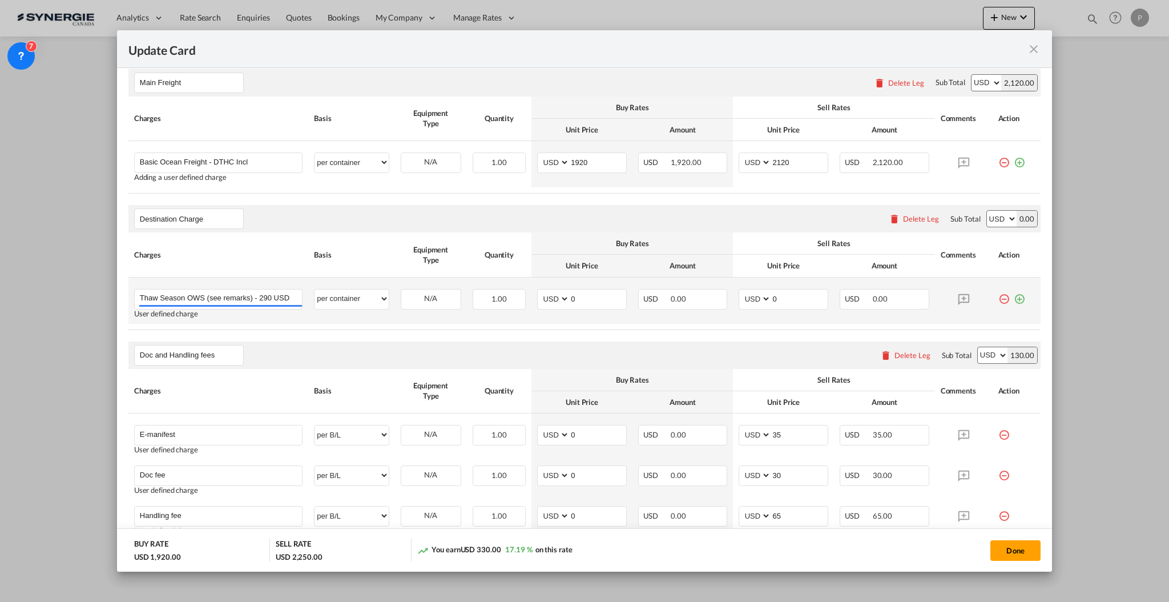
click at [220, 309] on div "User defined charge" at bounding box center [218, 313] width 168 height 9
click at [218, 288] on td "Thaw Season OWS (see remarks) - 290 USD if applicable Please Enter User Defined…" at bounding box center [218, 300] width 180 height 46
click at [210, 308] on div "Thaw Season OWS (see remarks) - 290 USD if applicable" at bounding box center [218, 299] width 168 height 21
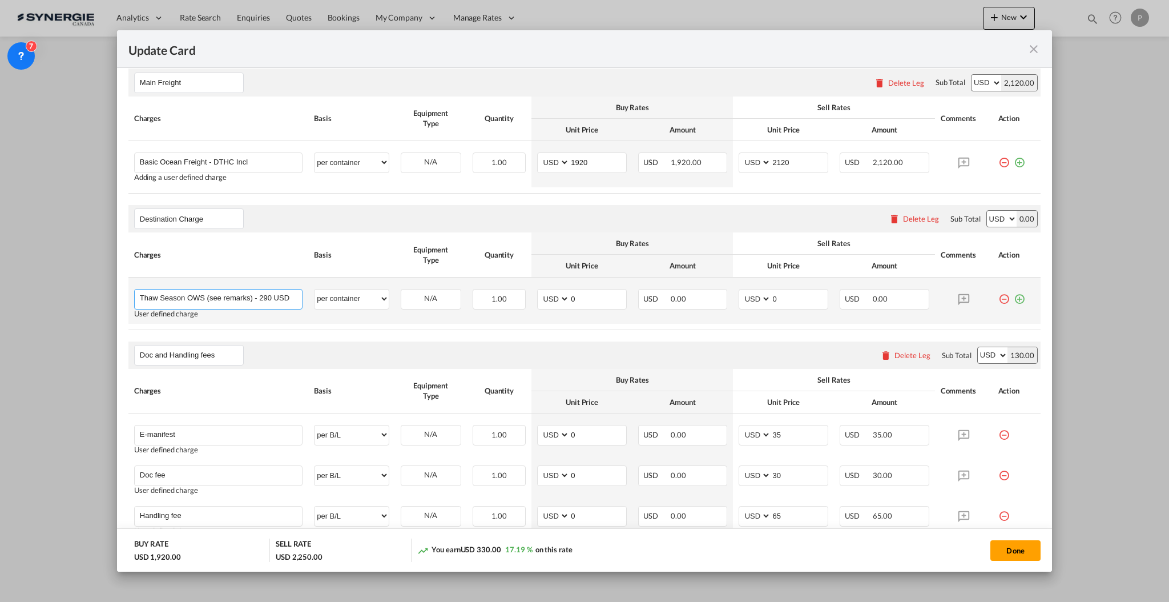
click at [208, 305] on input "Thaw Season OWS (see remarks) - 290 USD if applicable" at bounding box center [221, 297] width 162 height 17
type input "Tank wash"
click at [475, 325] on table "Charges Basis Equipment Type Quantity Buy Rates Sell Rates Comments Action Unit…" at bounding box center [584, 280] width 912 height 97
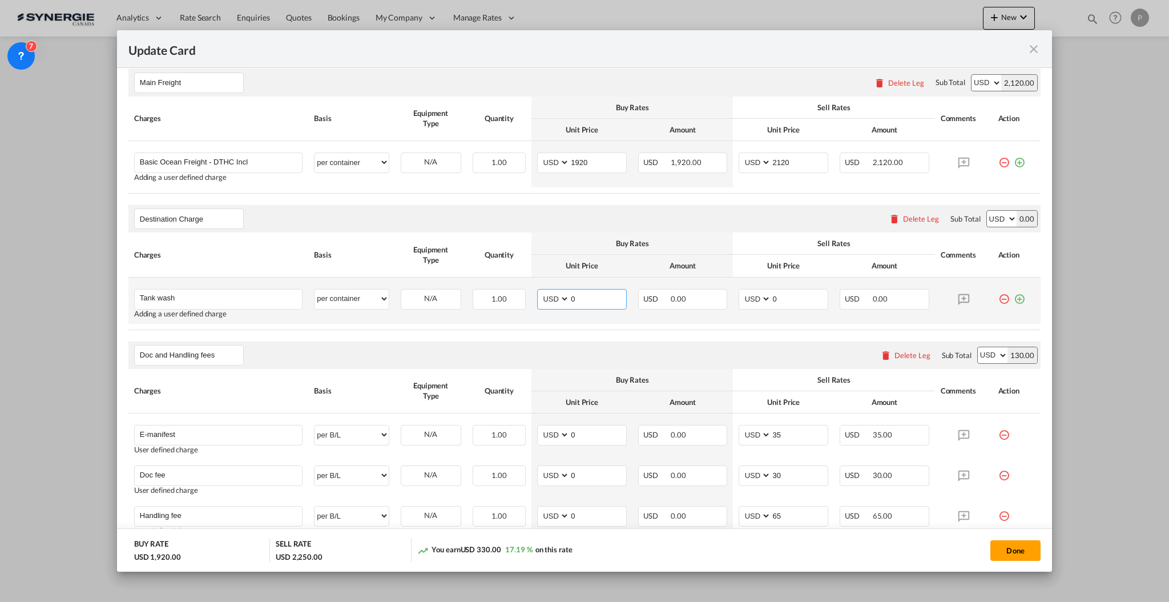
click at [570, 292] on input "0" at bounding box center [598, 297] width 57 height 17
type input "340"
click at [771, 292] on input "0" at bounding box center [799, 297] width 57 height 17
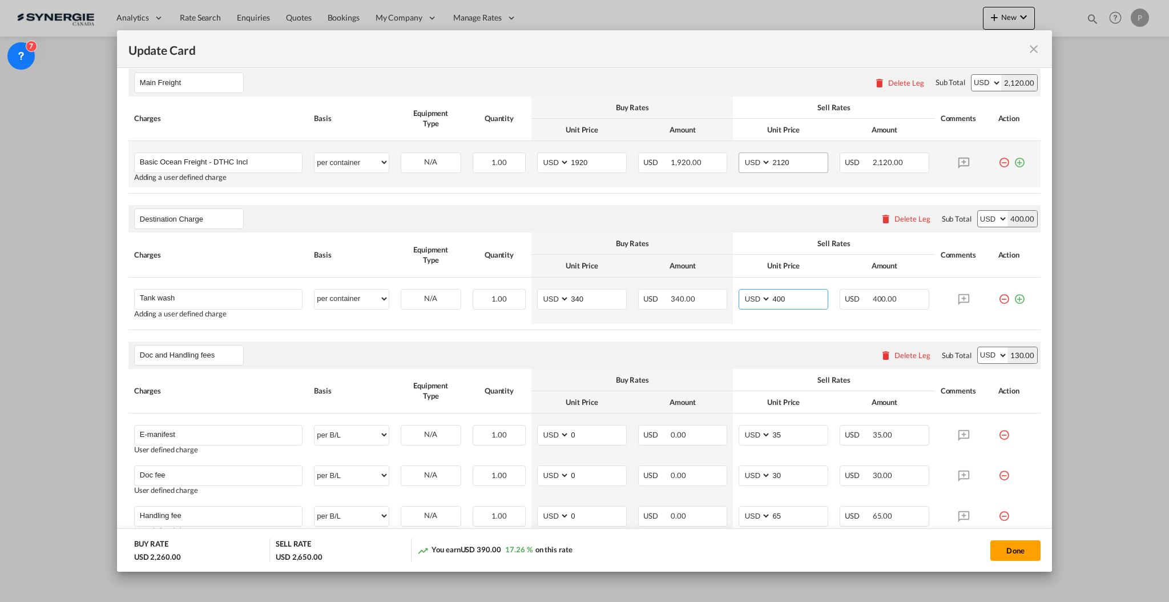
type input "400"
drag, startPoint x: 787, startPoint y: 158, endPoint x: 770, endPoint y: 156, distance: 17.3
click at [771, 156] on input "2120" at bounding box center [799, 161] width 57 height 17
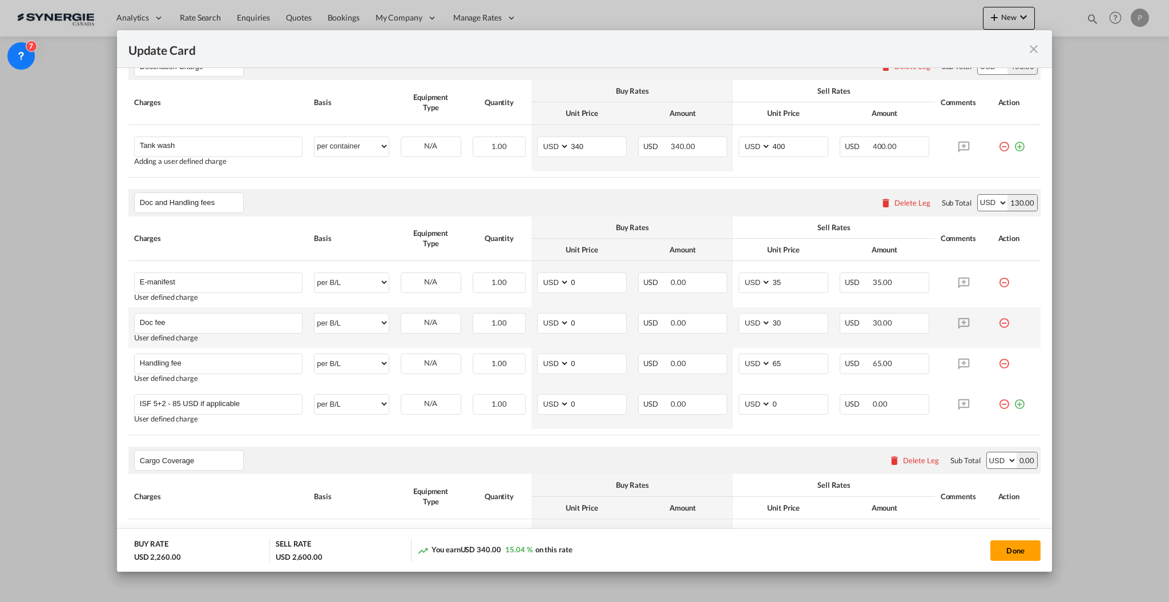
scroll to position [380, 0]
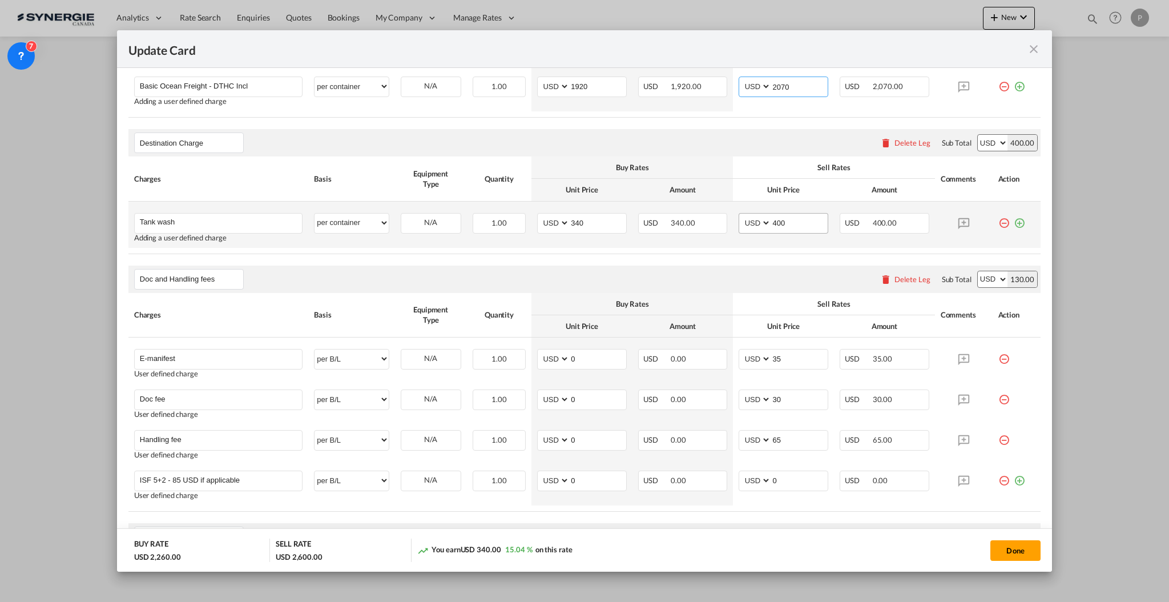
type input "2070"
drag, startPoint x: 784, startPoint y: 218, endPoint x: 766, endPoint y: 218, distance: 18.8
click at [771, 218] on input "400" at bounding box center [799, 222] width 57 height 17
click at [999, 438] on md-icon "icon-minus-circle-outline red-400-fg" at bounding box center [1004, 435] width 11 height 11
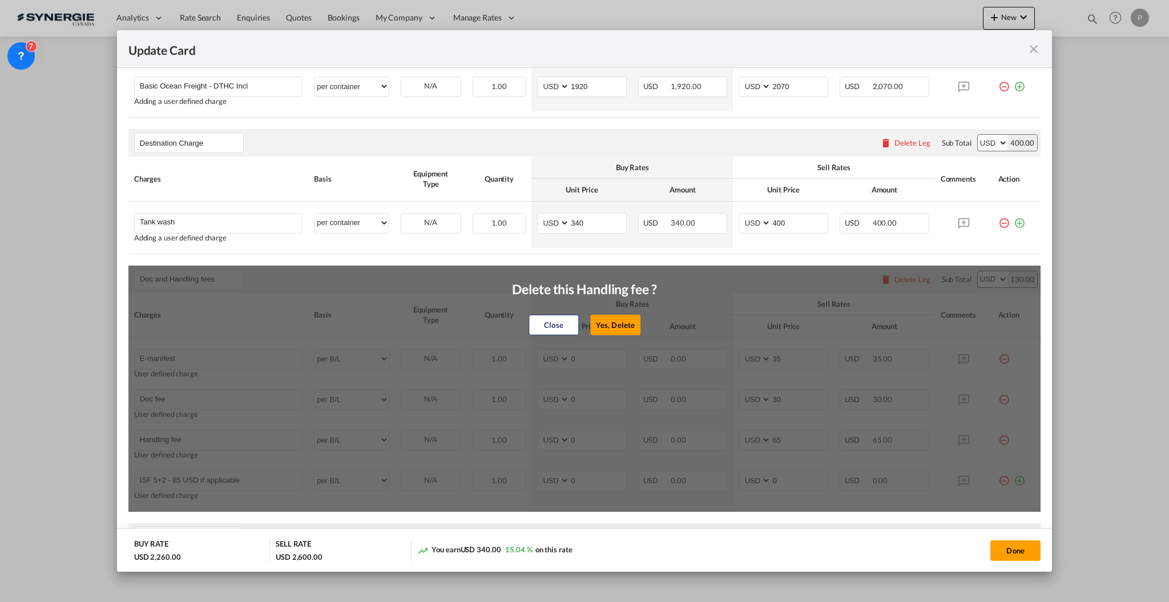
click at [614, 319] on button "Yes, Delete" at bounding box center [615, 325] width 50 height 21
type input "ISF 5+2 - 85 USD if applicable"
type input "0"
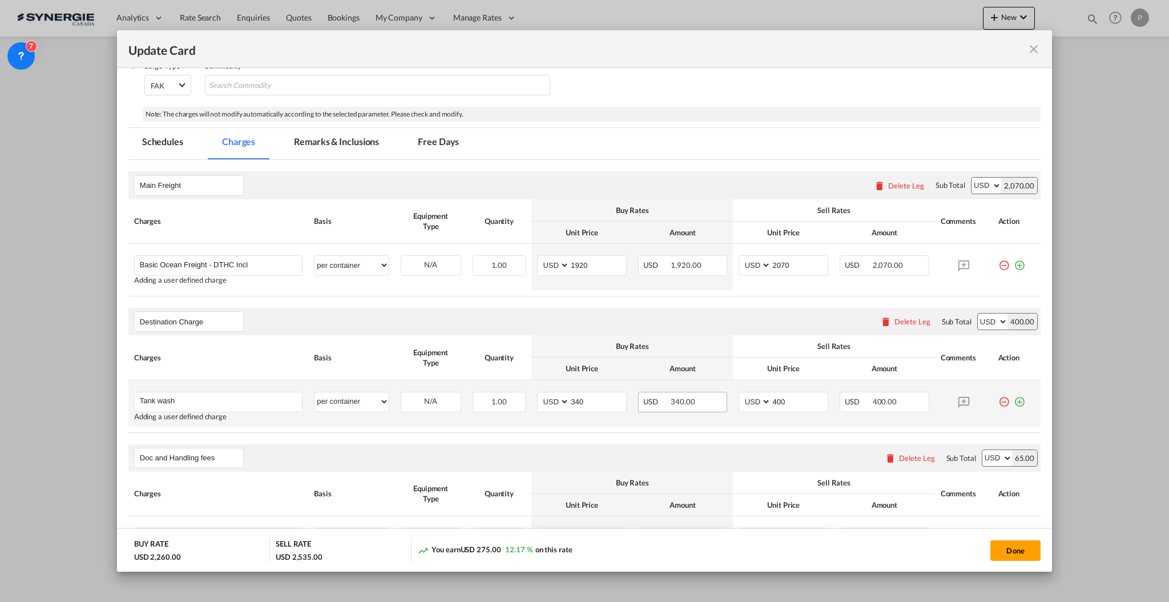
scroll to position [0, 0]
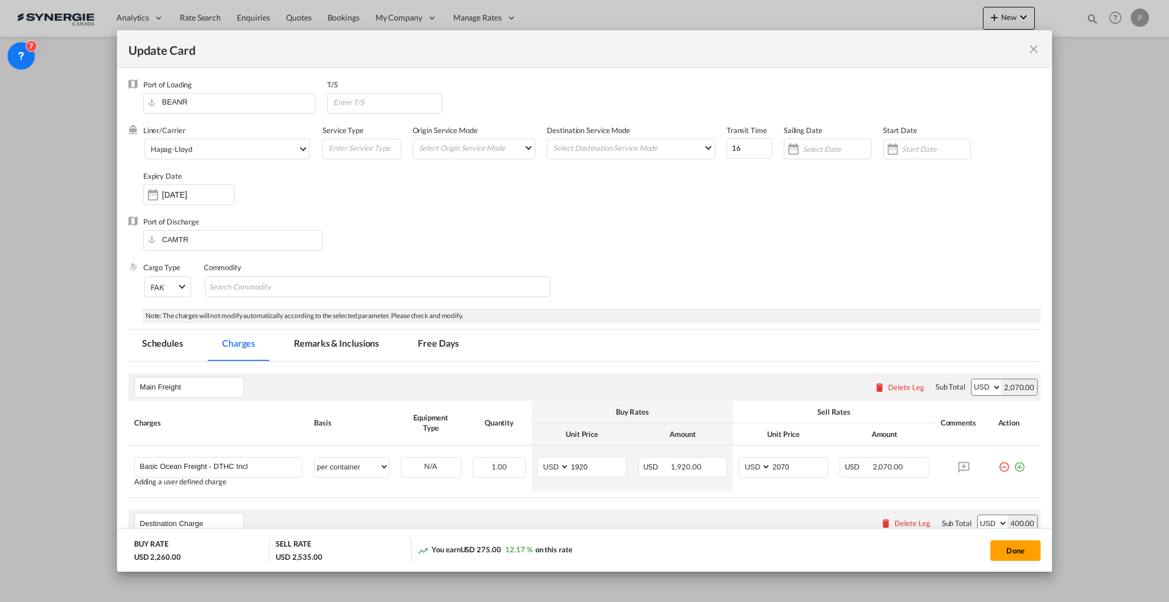
click at [359, 345] on md-tab-item "Remarks & Inclusions" at bounding box center [336, 344] width 112 height 31
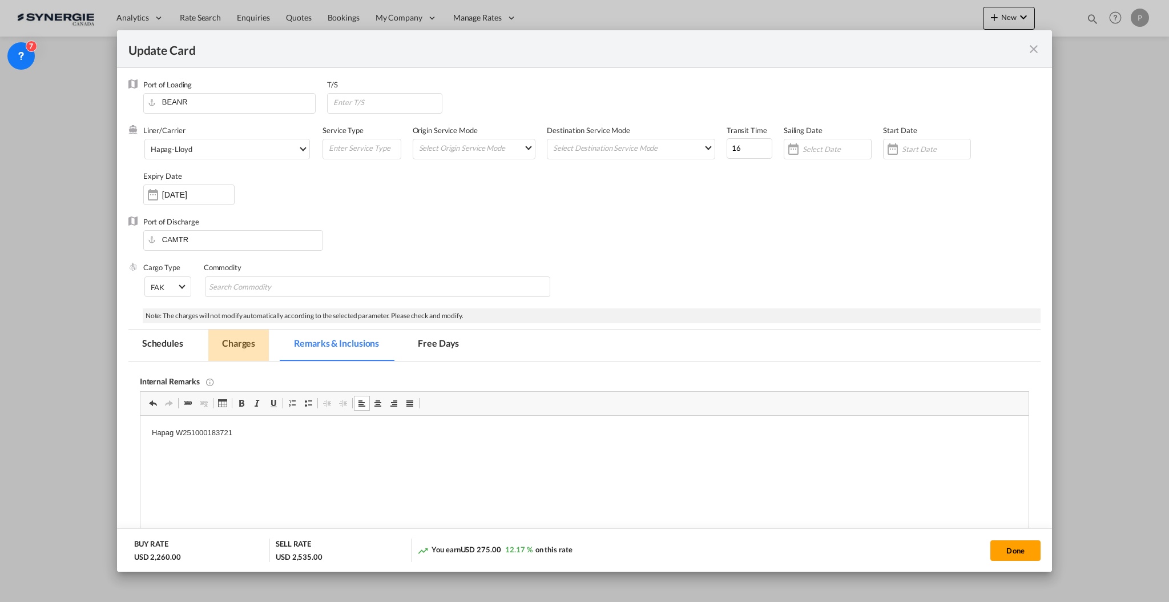
click at [251, 339] on md-tab-item "Charges" at bounding box center [238, 344] width 61 height 31
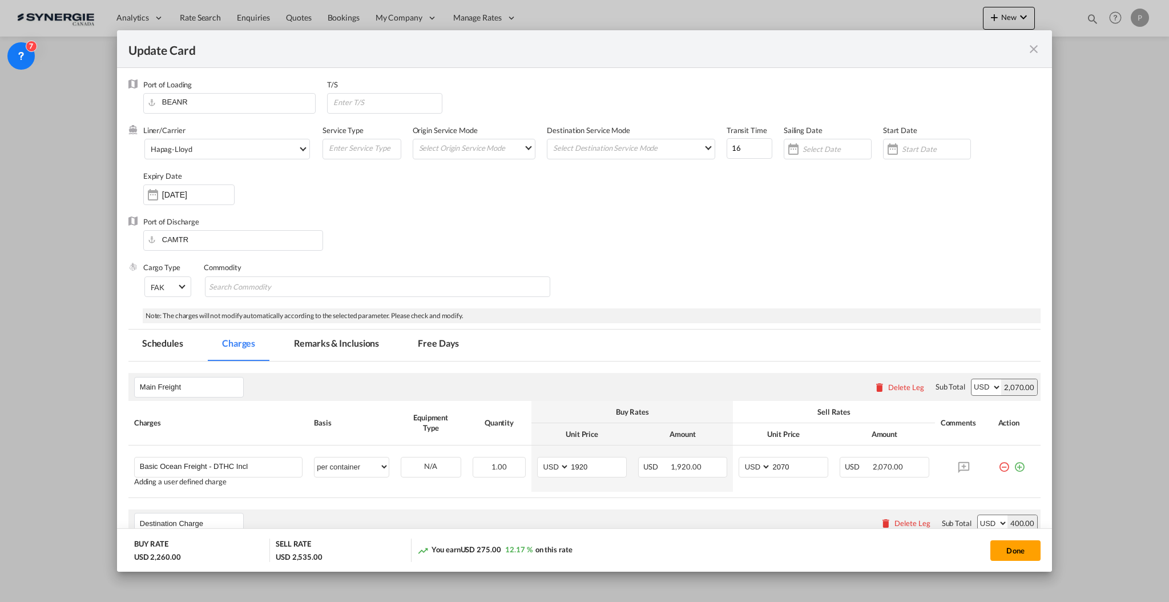
scroll to position [152, 0]
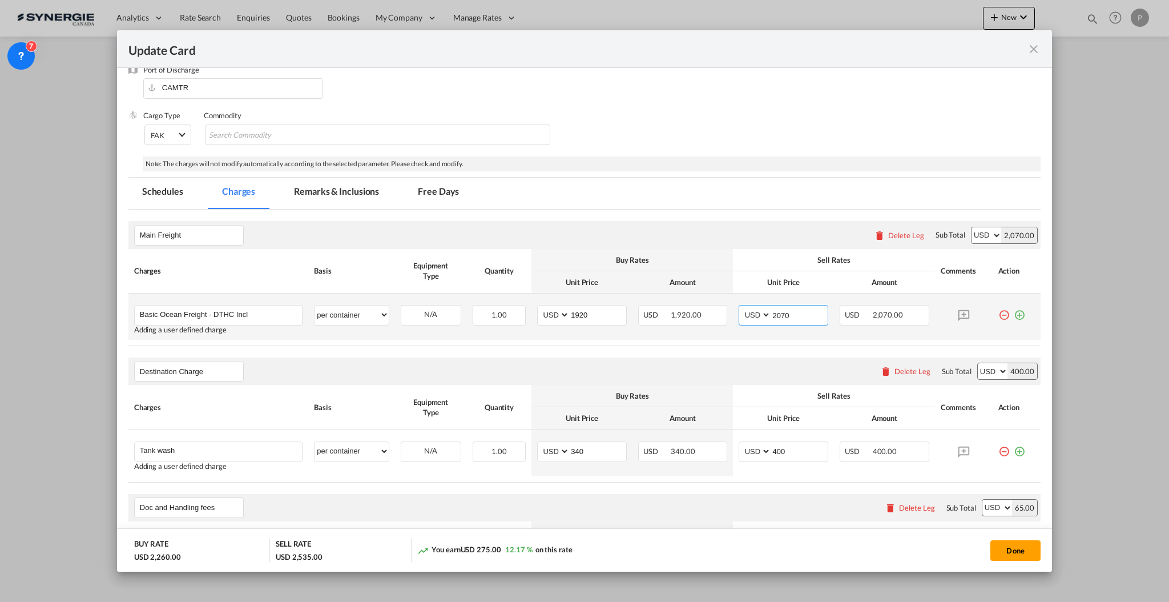
drag, startPoint x: 790, startPoint y: 310, endPoint x: 762, endPoint y: 309, distance: 28.0
click at [762, 309] on md-input-container "AED AFN ALL AMD ANG AOA ARS AUD AWG AZN BAM BBD BDT BGN BHD BIF BMD BND BOB BRL…" at bounding box center [784, 315] width 90 height 21
type input "2020"
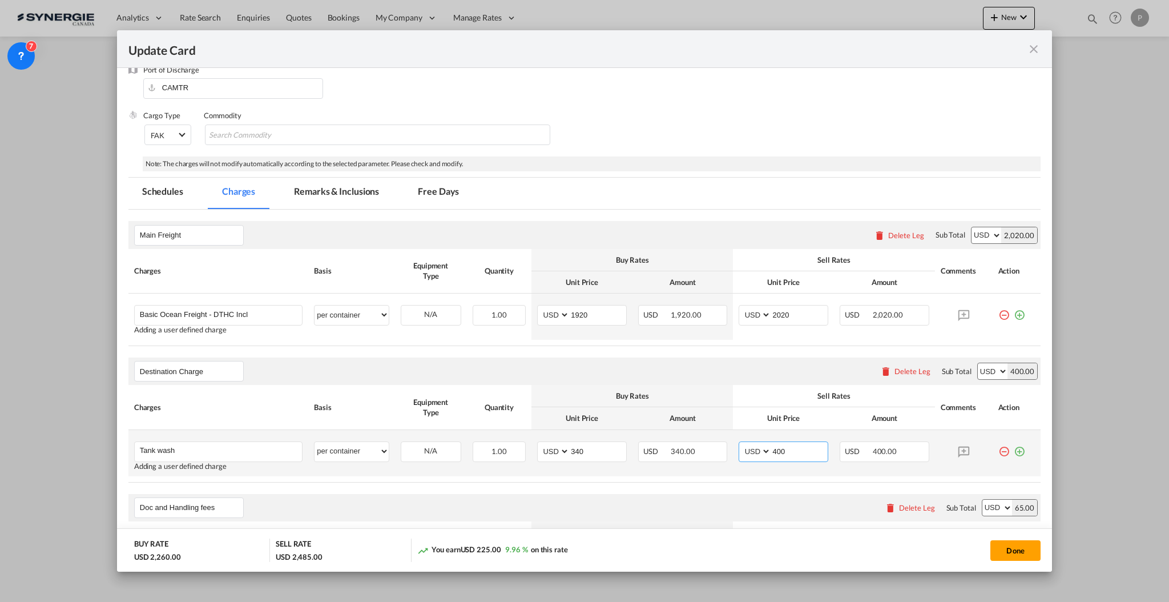
drag, startPoint x: 772, startPoint y: 446, endPoint x: 762, endPoint y: 445, distance: 10.4
click at [762, 445] on md-input-container "AED AFN ALL AMD ANG AOA ARS AUD AWG AZN BAM BBD BDT BGN BHD BIF BMD BND BOB BRL…" at bounding box center [784, 451] width 90 height 21
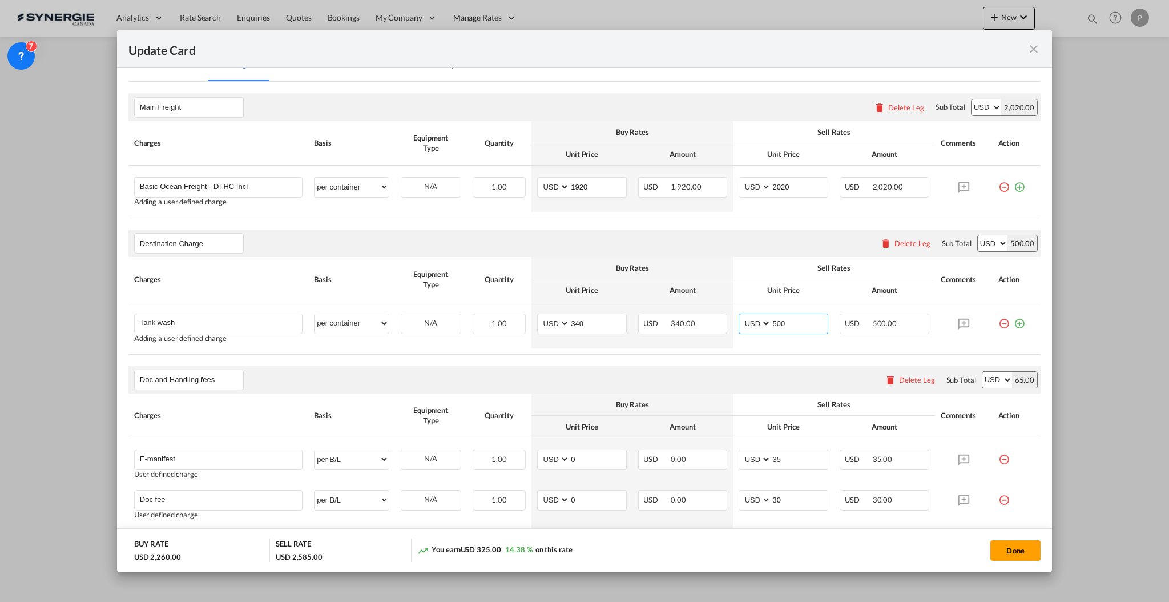
scroll to position [304, 0]
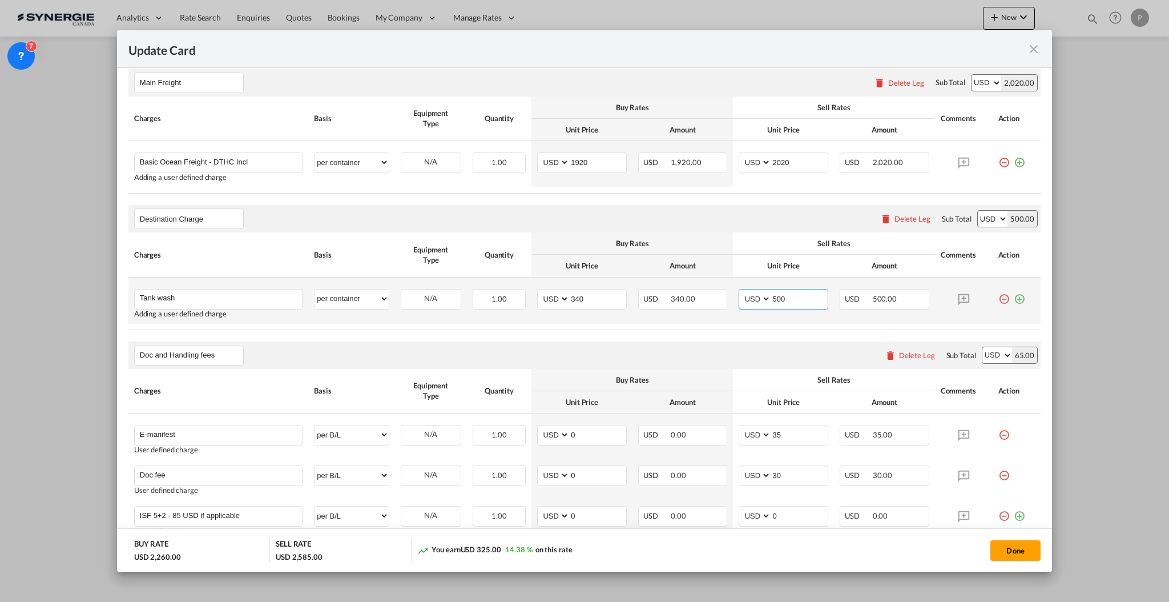
drag, startPoint x: 775, startPoint y: 293, endPoint x: 754, endPoint y: 292, distance: 20.6
click at [754, 292] on md-input-container "AED AFN ALL AMD ANG AOA ARS AUD AWG AZN BAM BBD BDT BGN BHD BIF BMD BND BOB BRL…" at bounding box center [784, 299] width 90 height 21
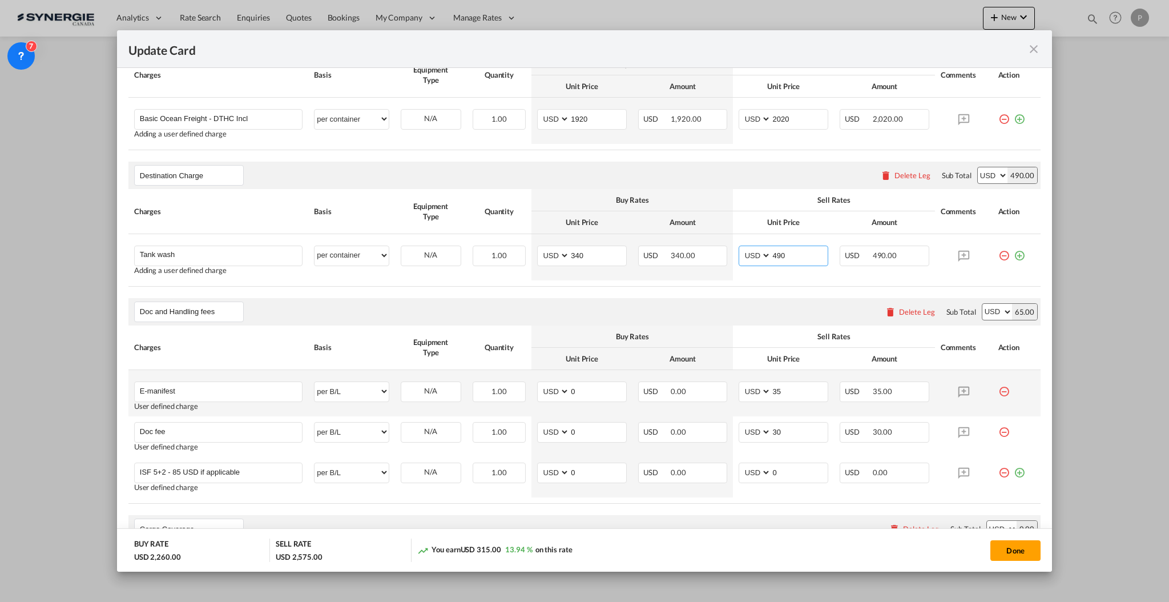
scroll to position [380, 0]
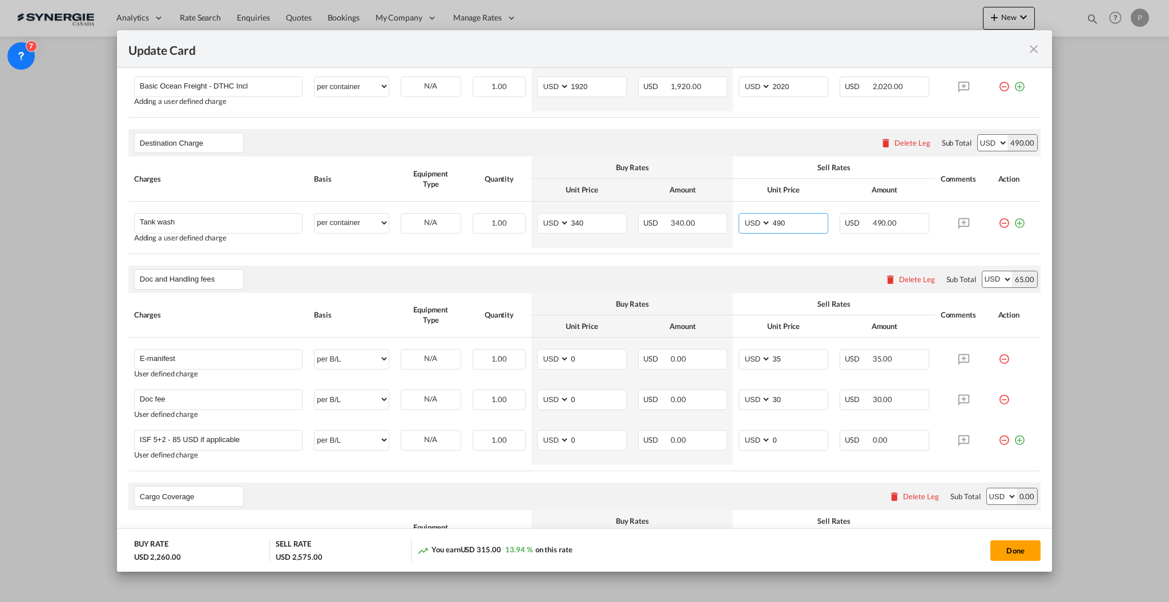
type input "490"
click at [782, 264] on rate-modification "Main Freight Please enter leg name Leg Name Already Exists Delete Leg Sub Total…" at bounding box center [584, 310] width 912 height 658
click at [908, 279] on div "Delete Leg" at bounding box center [917, 279] width 36 height 9
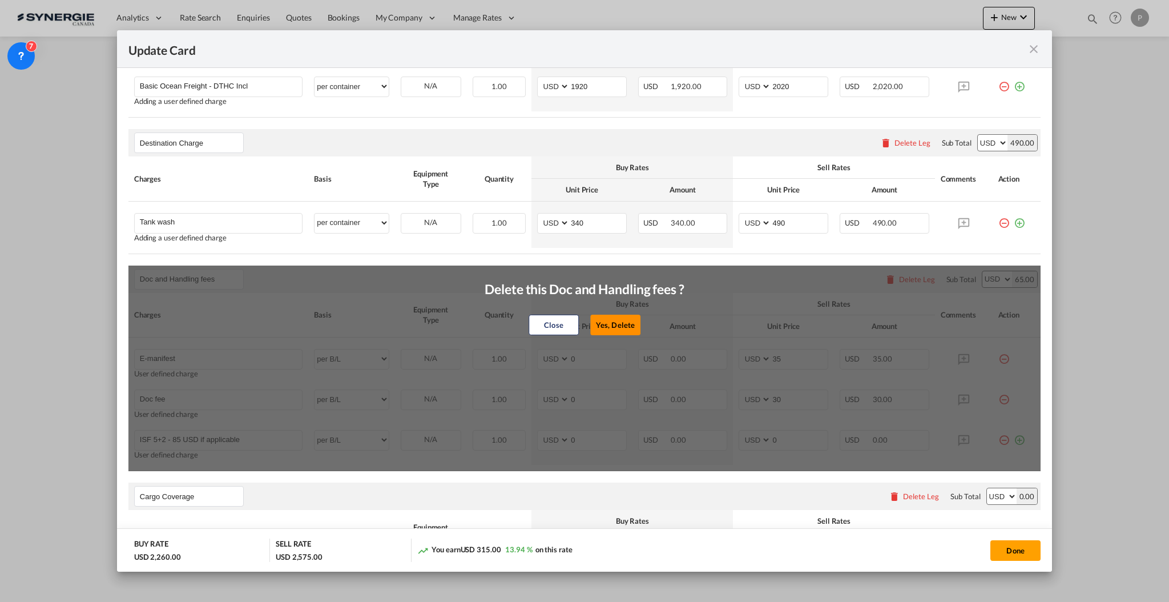
click at [621, 316] on button "Yes, Delete" at bounding box center [615, 325] width 50 height 21
type input "Cargo Coverage"
type input "Cargo Coverage - Rate to be confirmed depending on commodity and value Min 50 U…"
select select "per shipment"
type input "0"
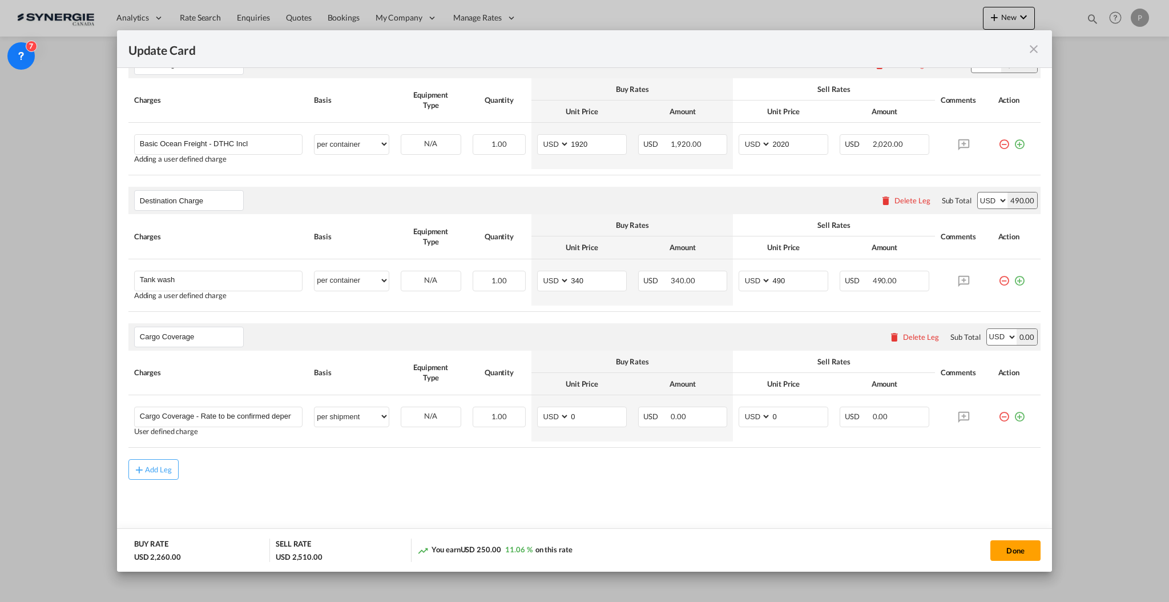
scroll to position [0, 0]
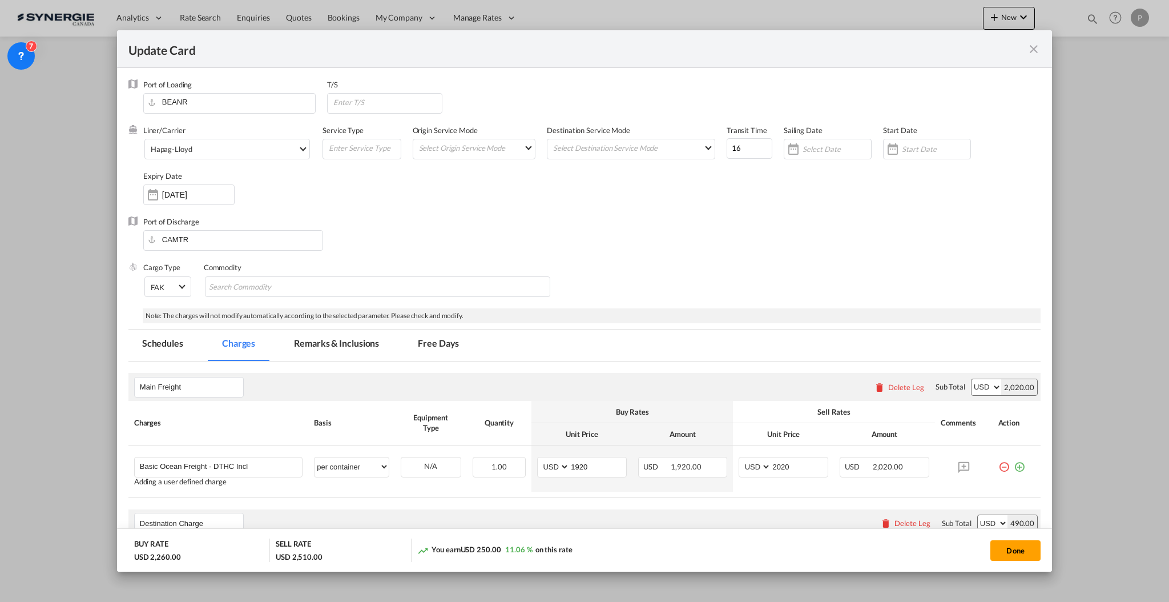
click at [313, 347] on md-tab-item "Remarks & Inclusions" at bounding box center [336, 344] width 112 height 31
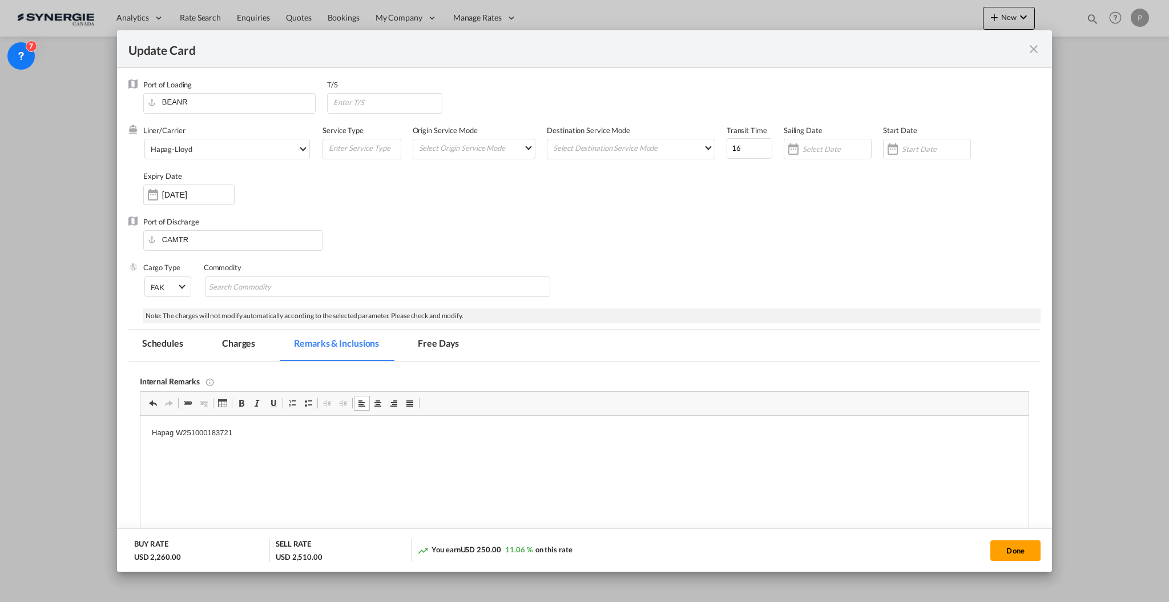
click at [284, 438] on body "Hapag W251000183721" at bounding box center [584, 442] width 866 height 31
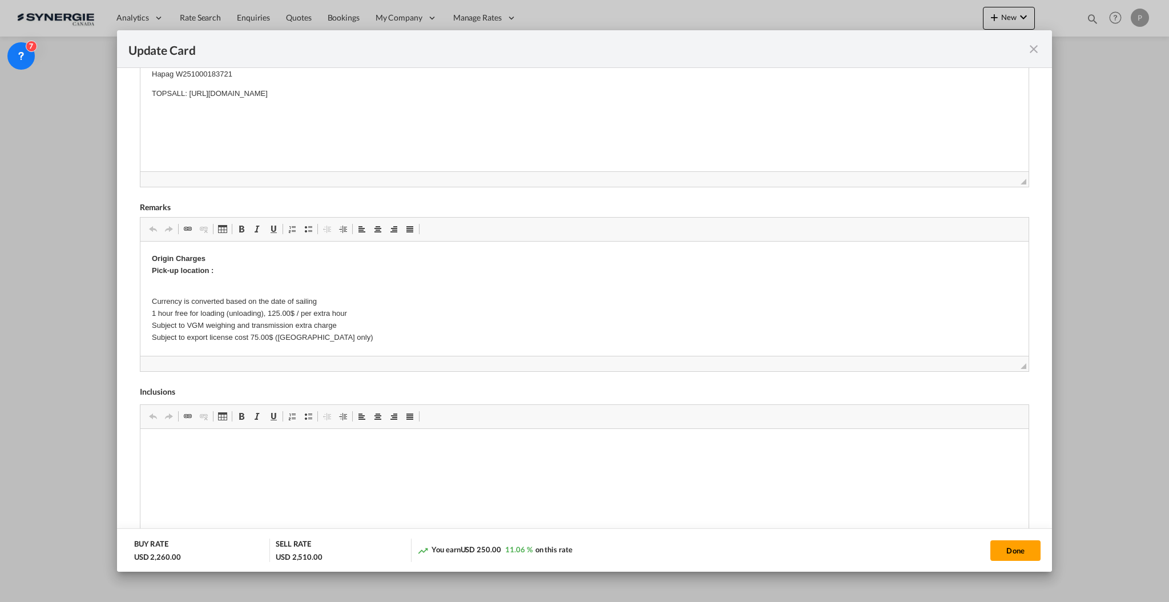
scroll to position [380, 0]
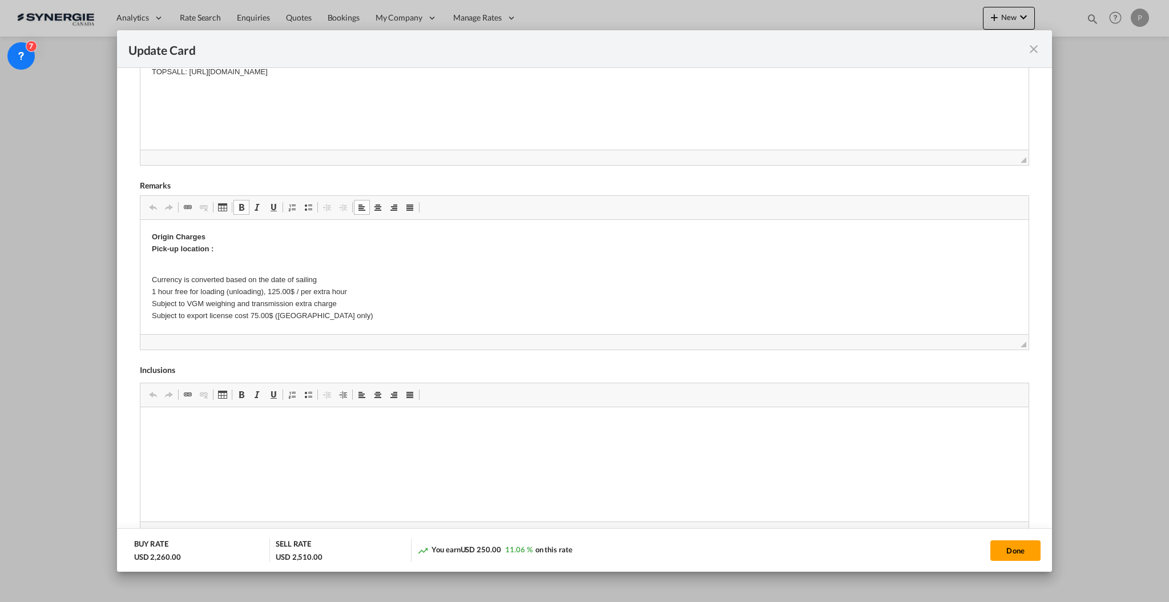
drag, startPoint x: 151, startPoint y: 231, endPoint x: 530, endPoint y: 331, distance: 392.0
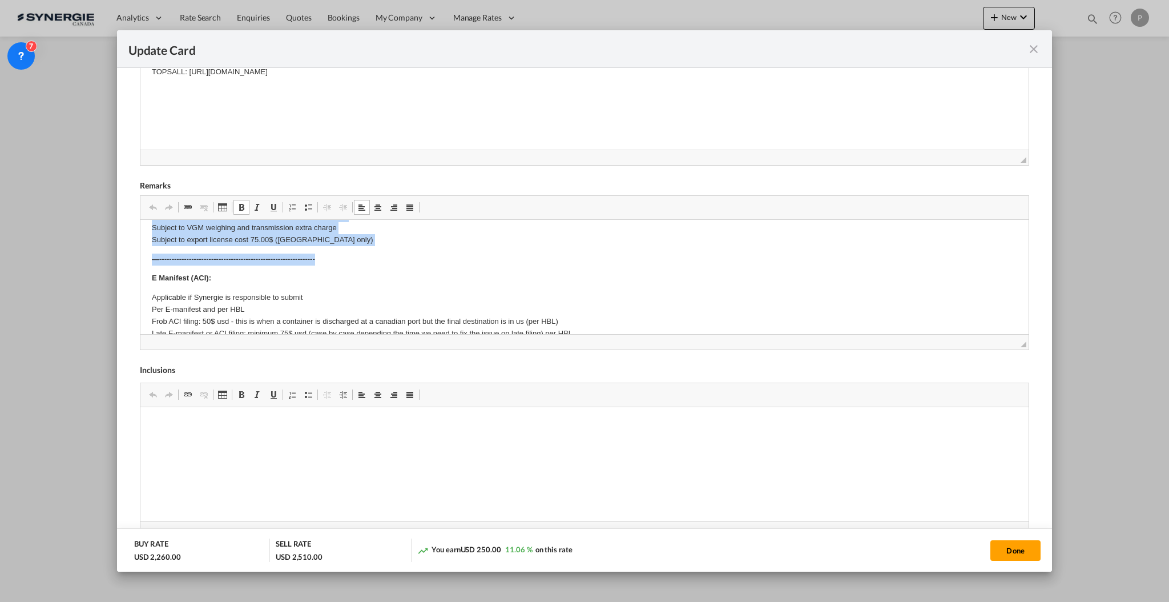
scroll to position [0, 0]
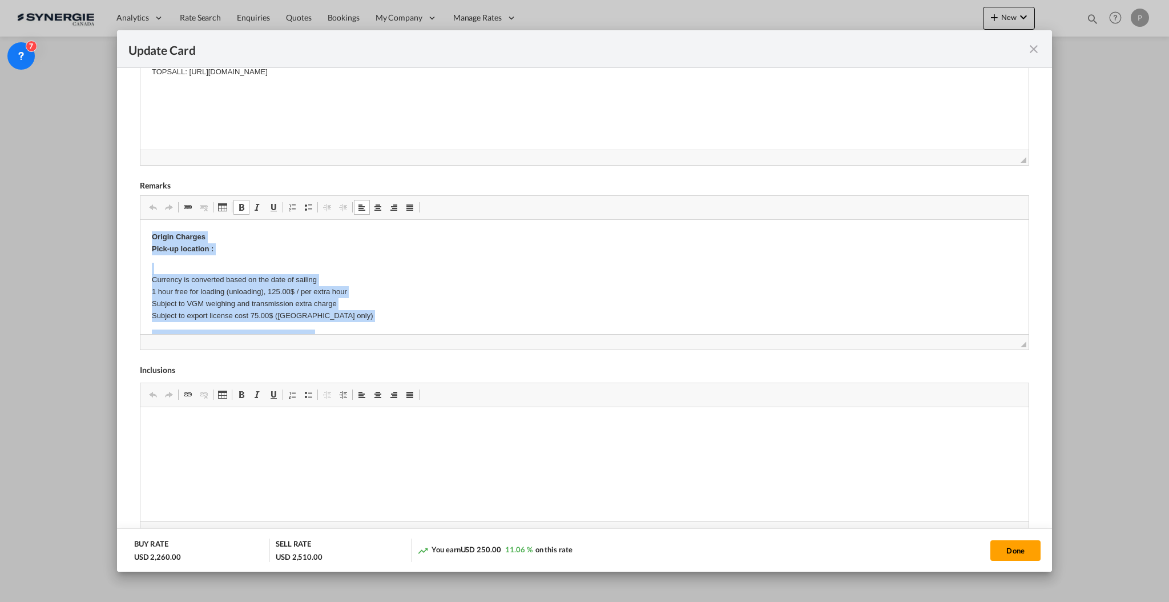
drag, startPoint x: 329, startPoint y: 261, endPoint x: 115, endPoint y: 144, distance: 244.0
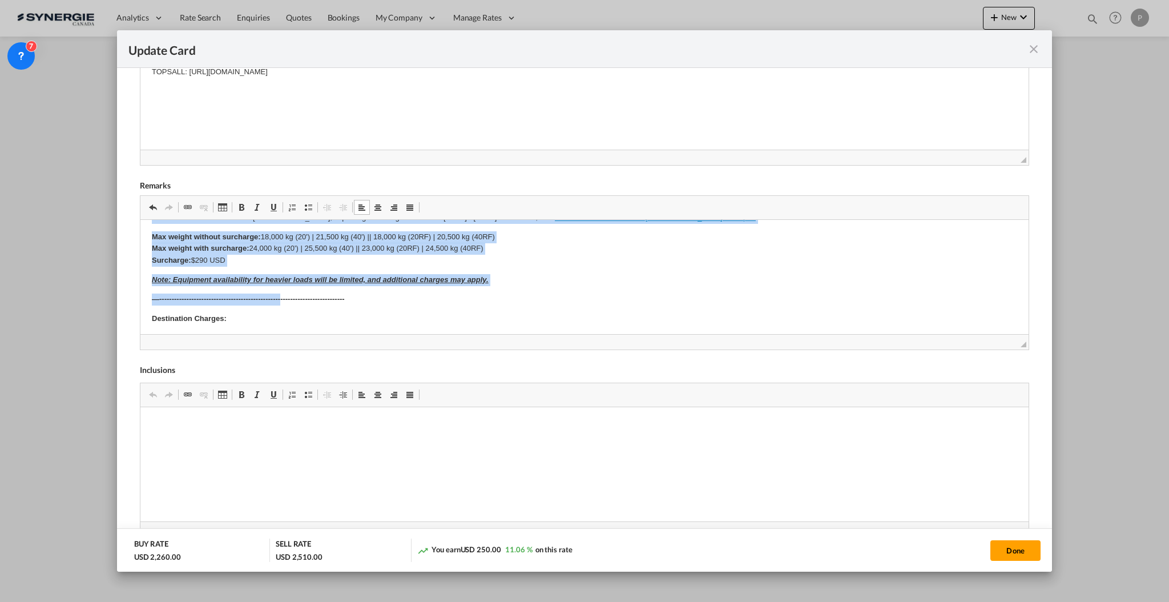
scroll to position [457, 0]
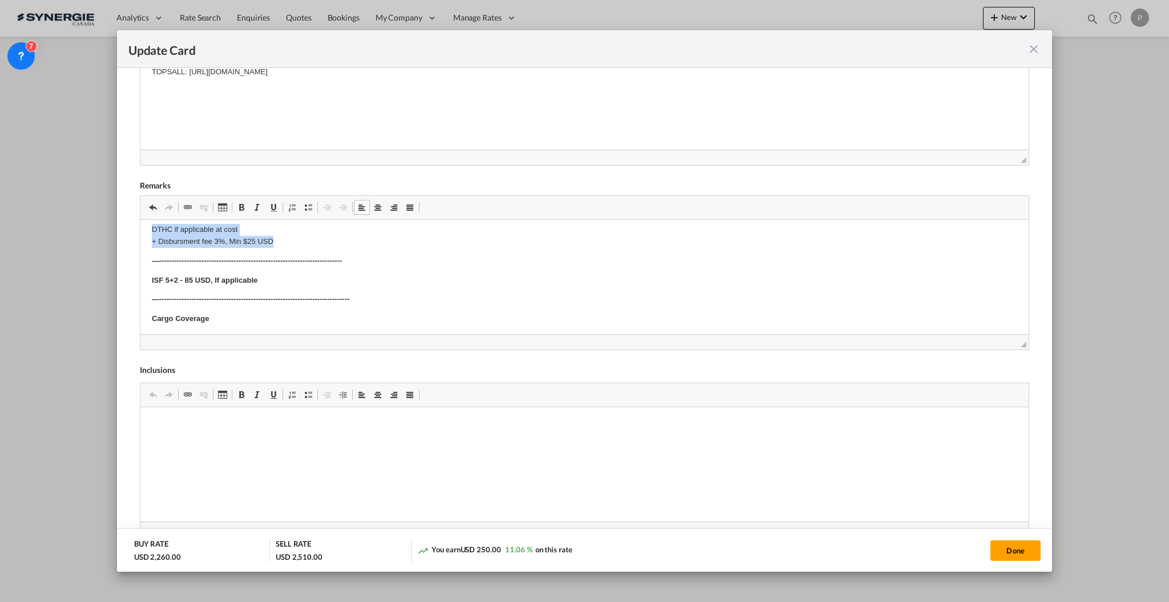
drag, startPoint x: 151, startPoint y: 253, endPoint x: 408, endPoint y: 244, distance: 257.1
click at [408, 244] on body "​​​​​​​ E Manifest (ACI): Applicable if Synergie is responsible to submit Per E…" at bounding box center [584, 45] width 866 height 693
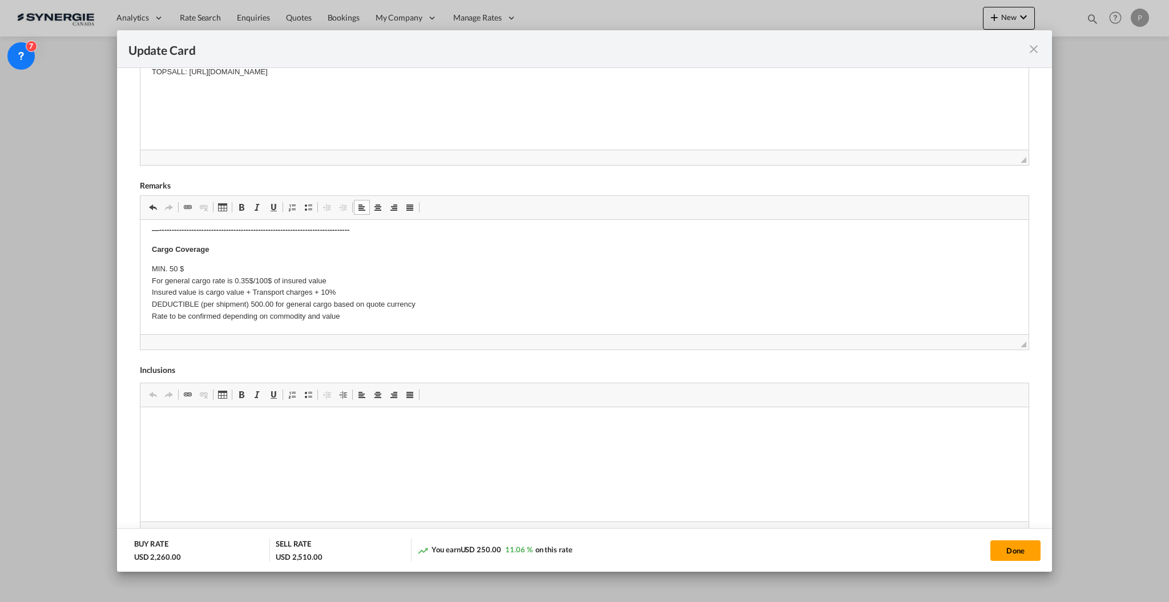
scroll to position [88, 0]
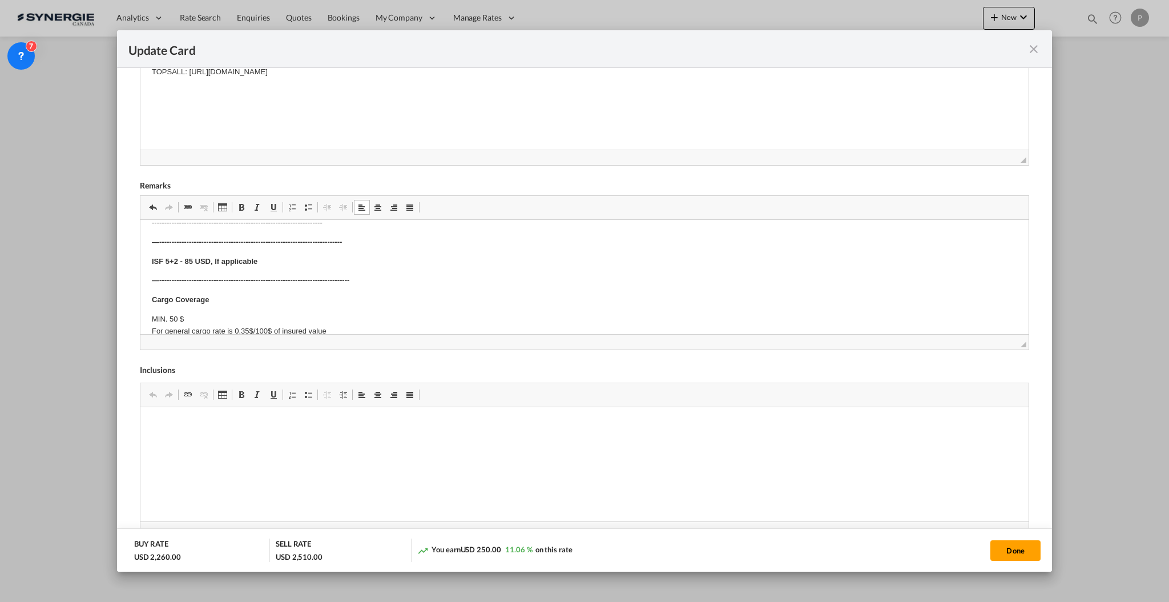
click at [316, 238] on strong "—--------------------------------------------------------------------------" at bounding box center [246, 242] width 190 height 9
click at [1009, 542] on button "Done" at bounding box center [1016, 550] width 50 height 21
type input "06 Nov 2025"
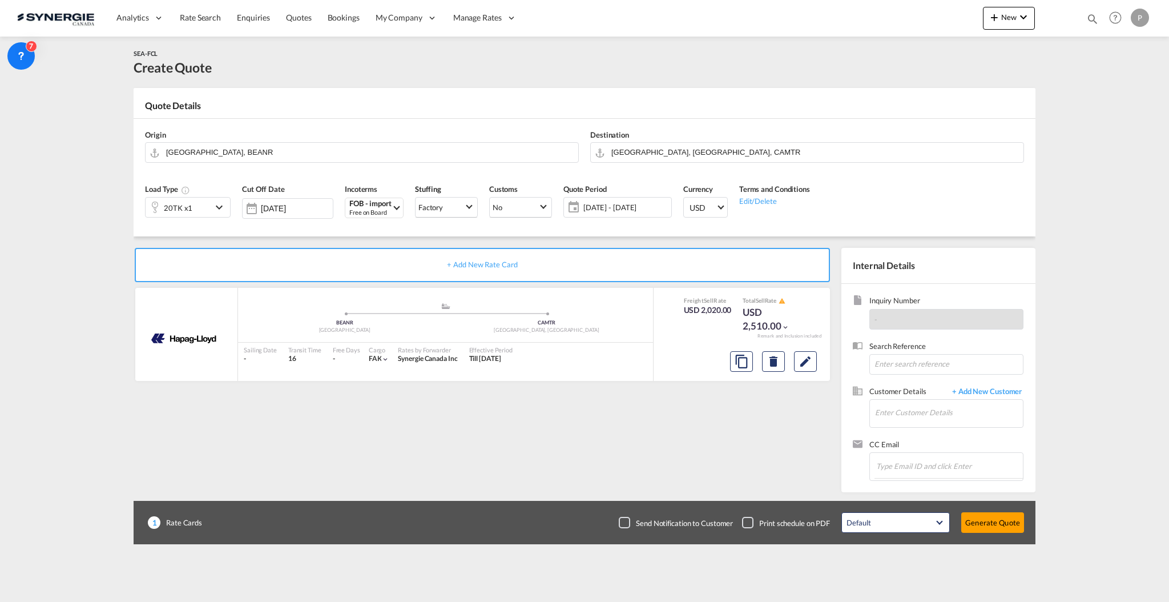
scroll to position [56, 0]
click at [916, 412] on input "Enter Customer Details" at bounding box center [949, 413] width 148 height 26
drag, startPoint x: 915, startPoint y: 428, endPoint x: 915, endPoint y: 420, distance: 7.4
click at [915, 428] on md-autocomplete at bounding box center [949, 414] width 148 height 29
click at [916, 413] on input "Enter Customer Details" at bounding box center [949, 413] width 148 height 26
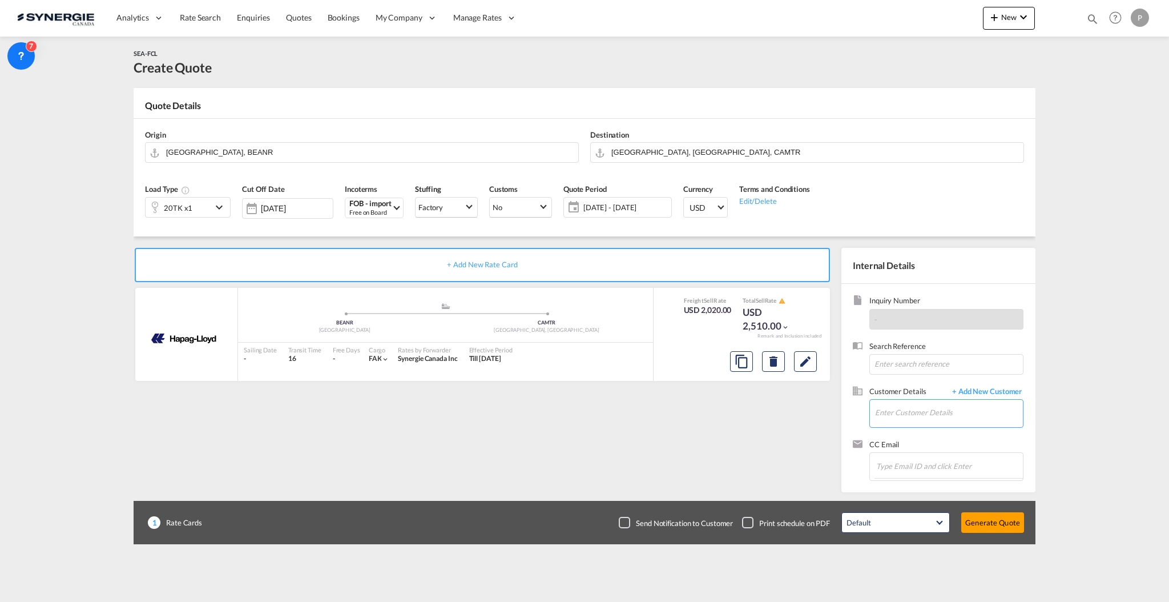
paste input "gkounoudis@transnet.gr"
click at [957, 434] on div "George Kounoudis gkounoudis@transnet.gr | Transnet" at bounding box center [983, 432] width 217 height 31
type input "Transnet, George Kounoudis, gkounoudis@transnet.gr"
click at [992, 520] on button "Generate Quote" at bounding box center [992, 522] width 63 height 21
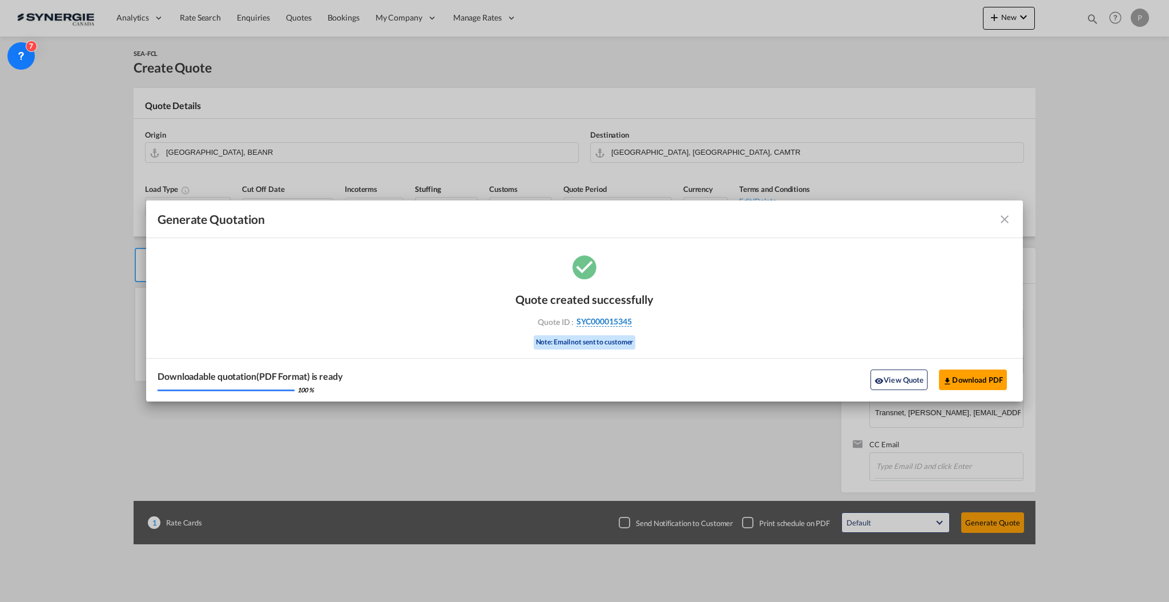
drag, startPoint x: 642, startPoint y: 325, endPoint x: 631, endPoint y: 323, distance: 11.1
click at [631, 323] on div "Quote ID : SYC000015345" at bounding box center [584, 321] width 132 height 10
copy div "SYC000015345"
click at [980, 385] on button "Download PDF" at bounding box center [973, 379] width 68 height 21
